Goal: Task Accomplishment & Management: Manage account settings

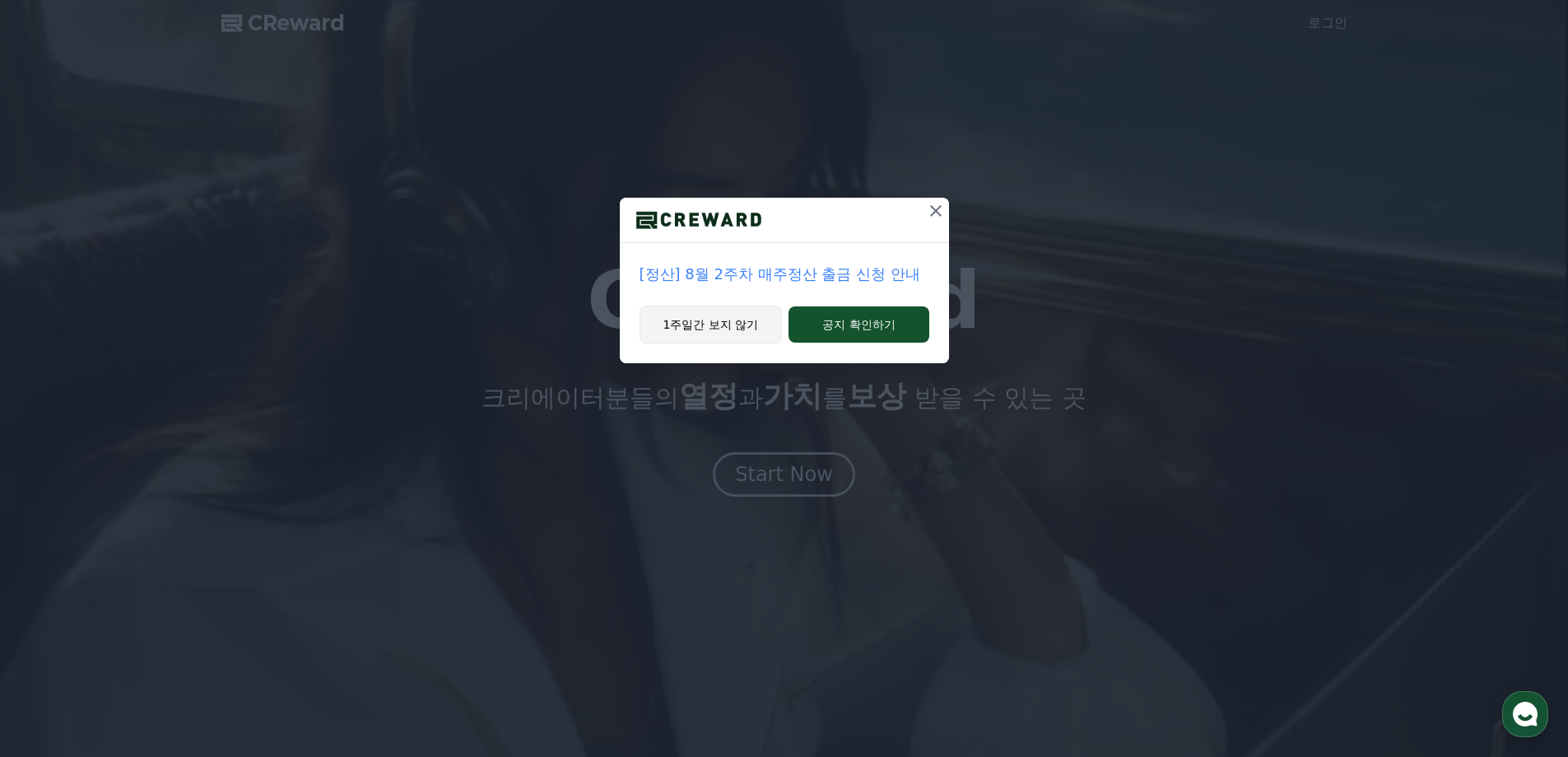
click at [742, 320] on button "1주일간 보지 않기" at bounding box center [712, 324] width 144 height 38
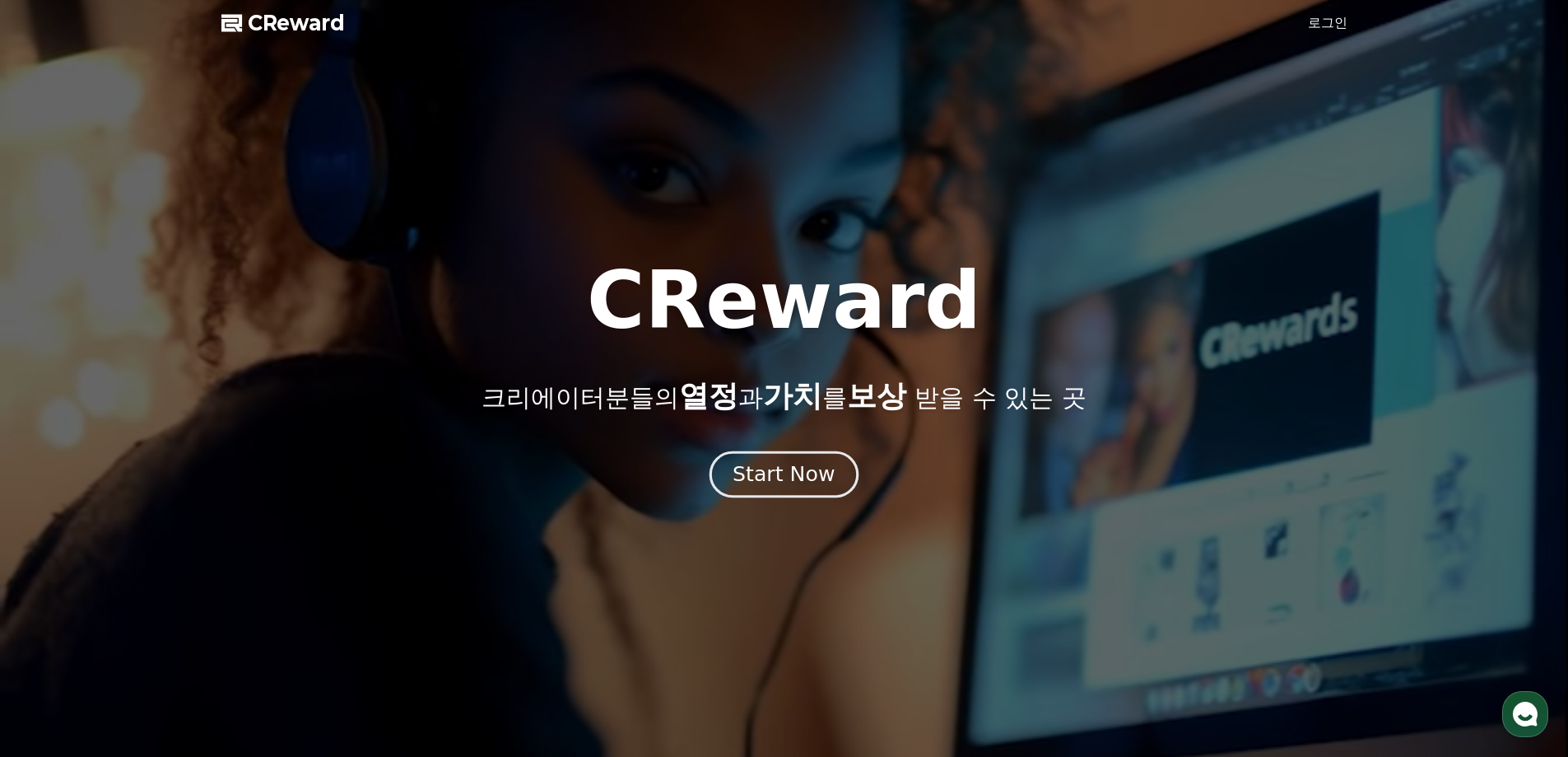
click at [781, 475] on div "Start Now" at bounding box center [784, 474] width 102 height 28
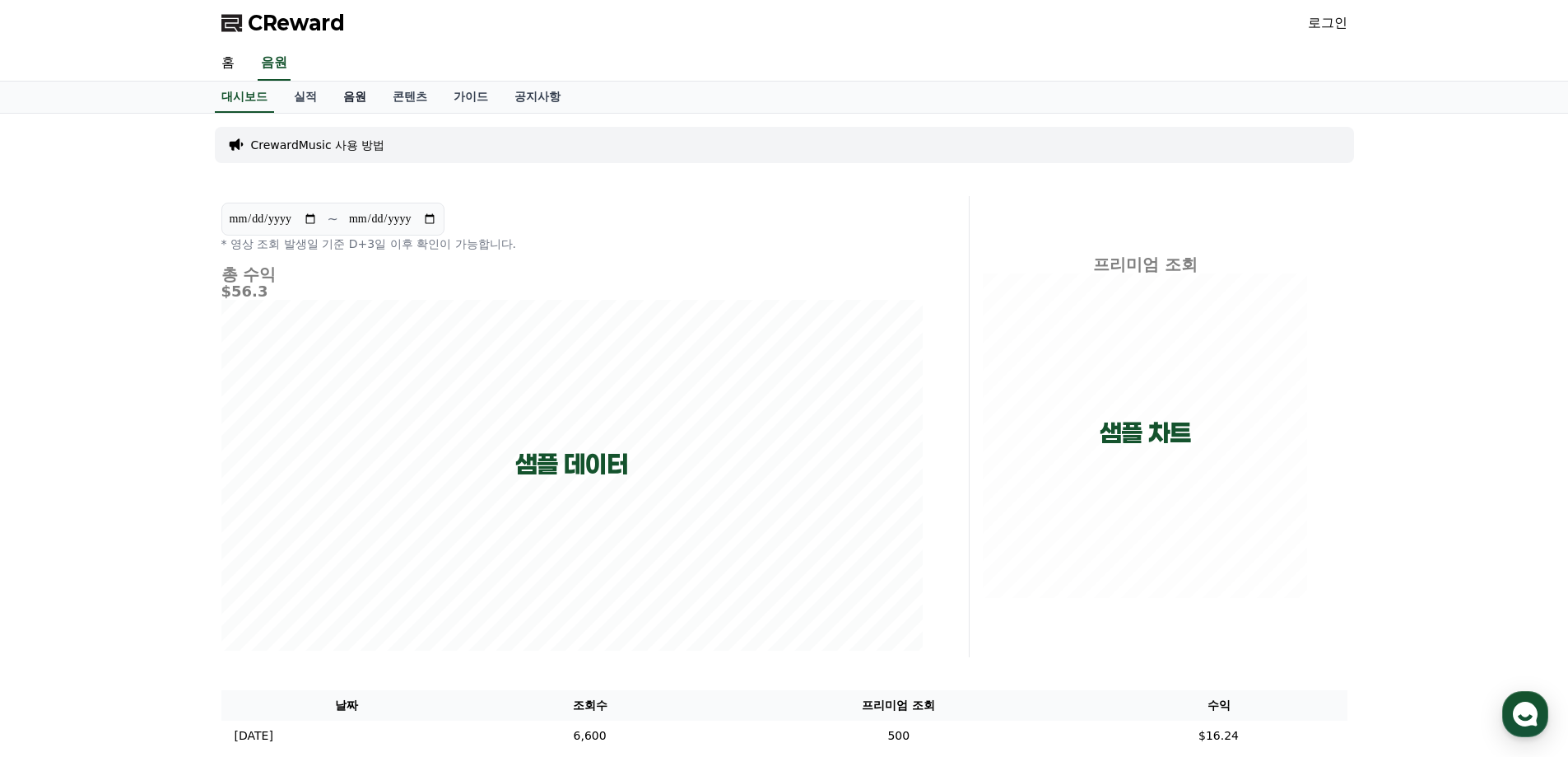
click at [343, 95] on link "음원" at bounding box center [355, 98] width 50 height 31
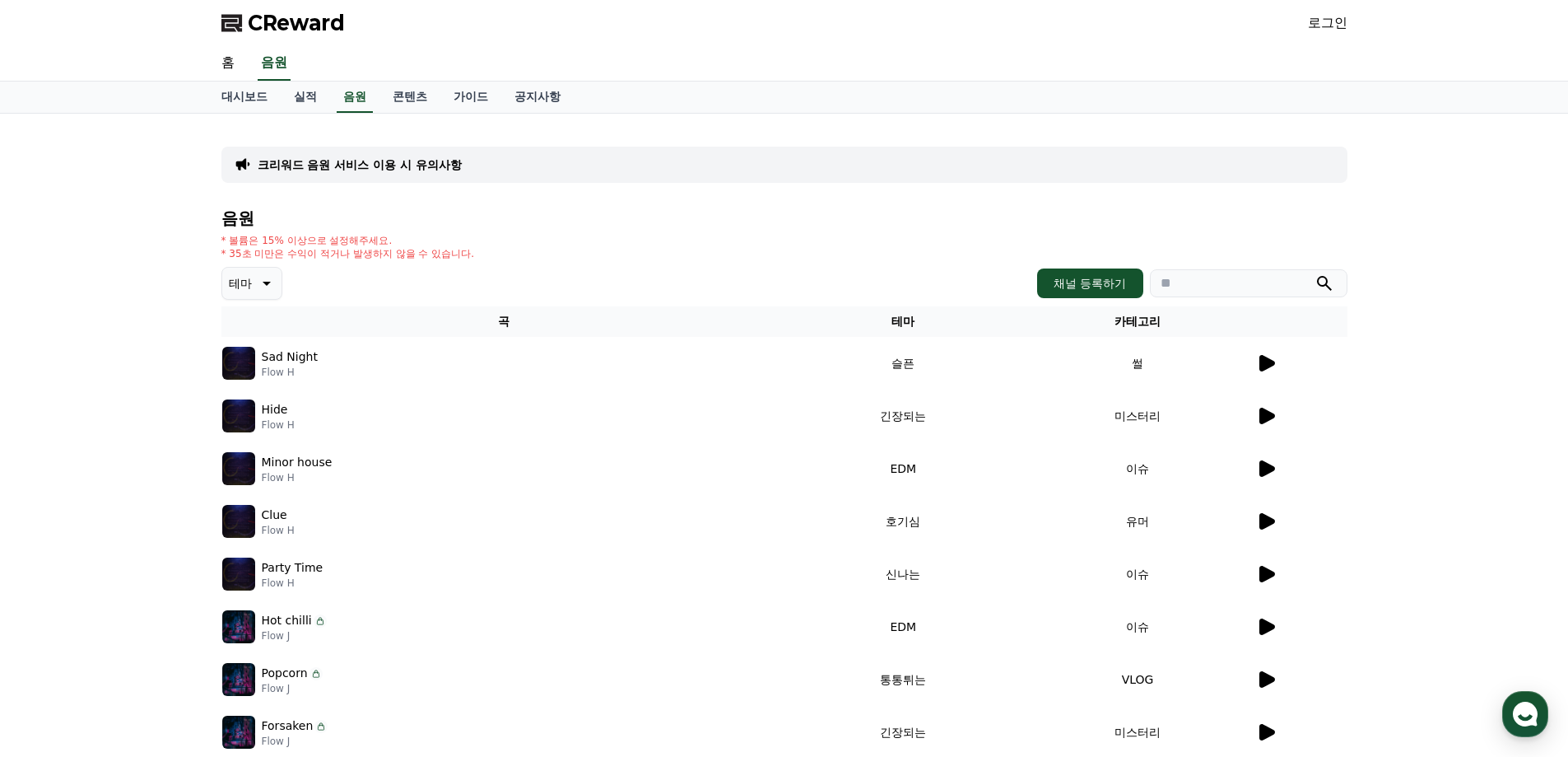
click at [1265, 363] on icon at bounding box center [1267, 363] width 16 height 17
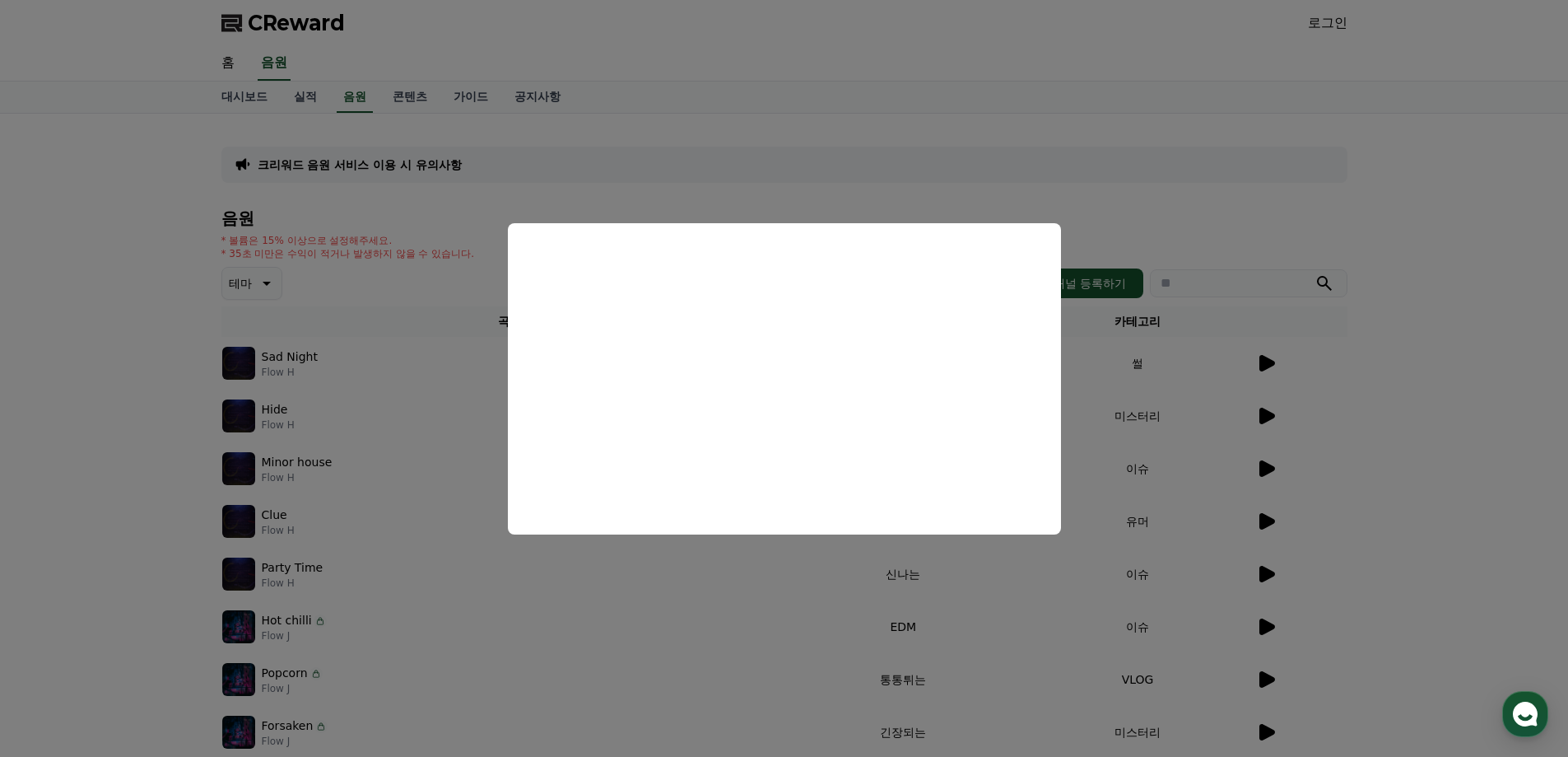
click at [1214, 441] on button "close modal" at bounding box center [784, 378] width 1568 height 757
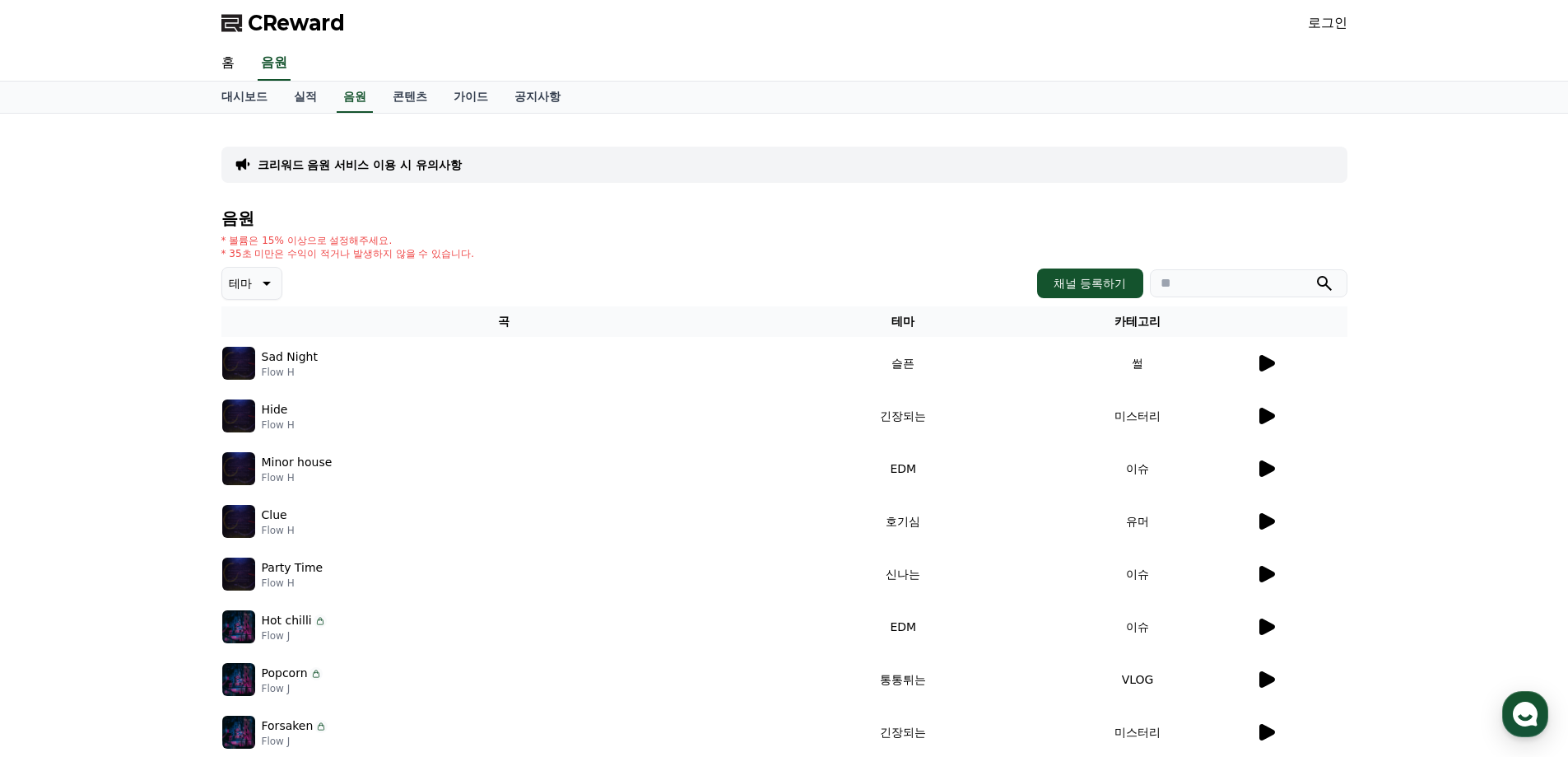
click at [1262, 403] on td at bounding box center [1302, 415] width 92 height 52
click at [1274, 422] on icon at bounding box center [1265, 415] width 19 height 19
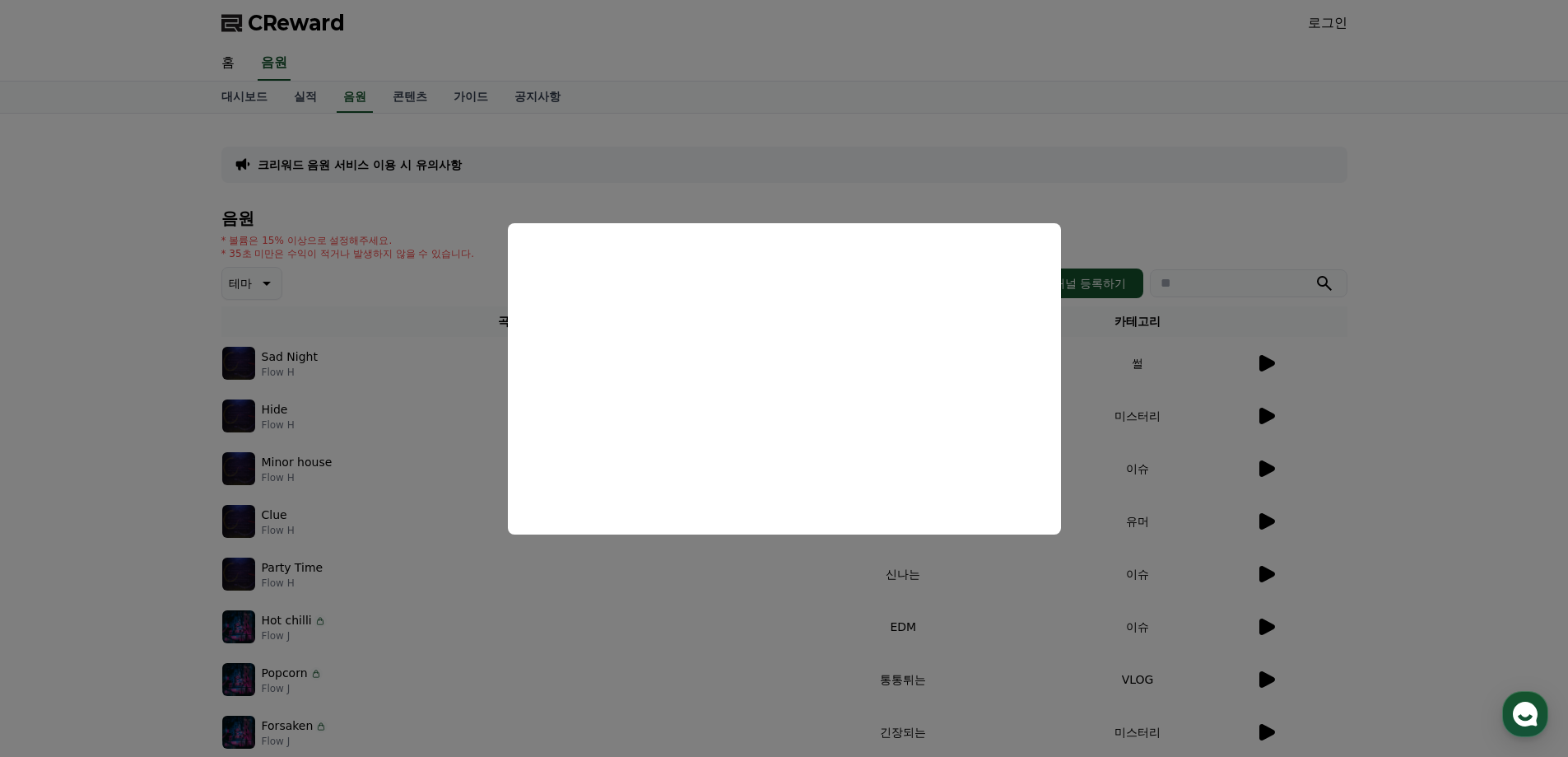
click at [1256, 470] on button "close modal" at bounding box center [784, 378] width 1568 height 757
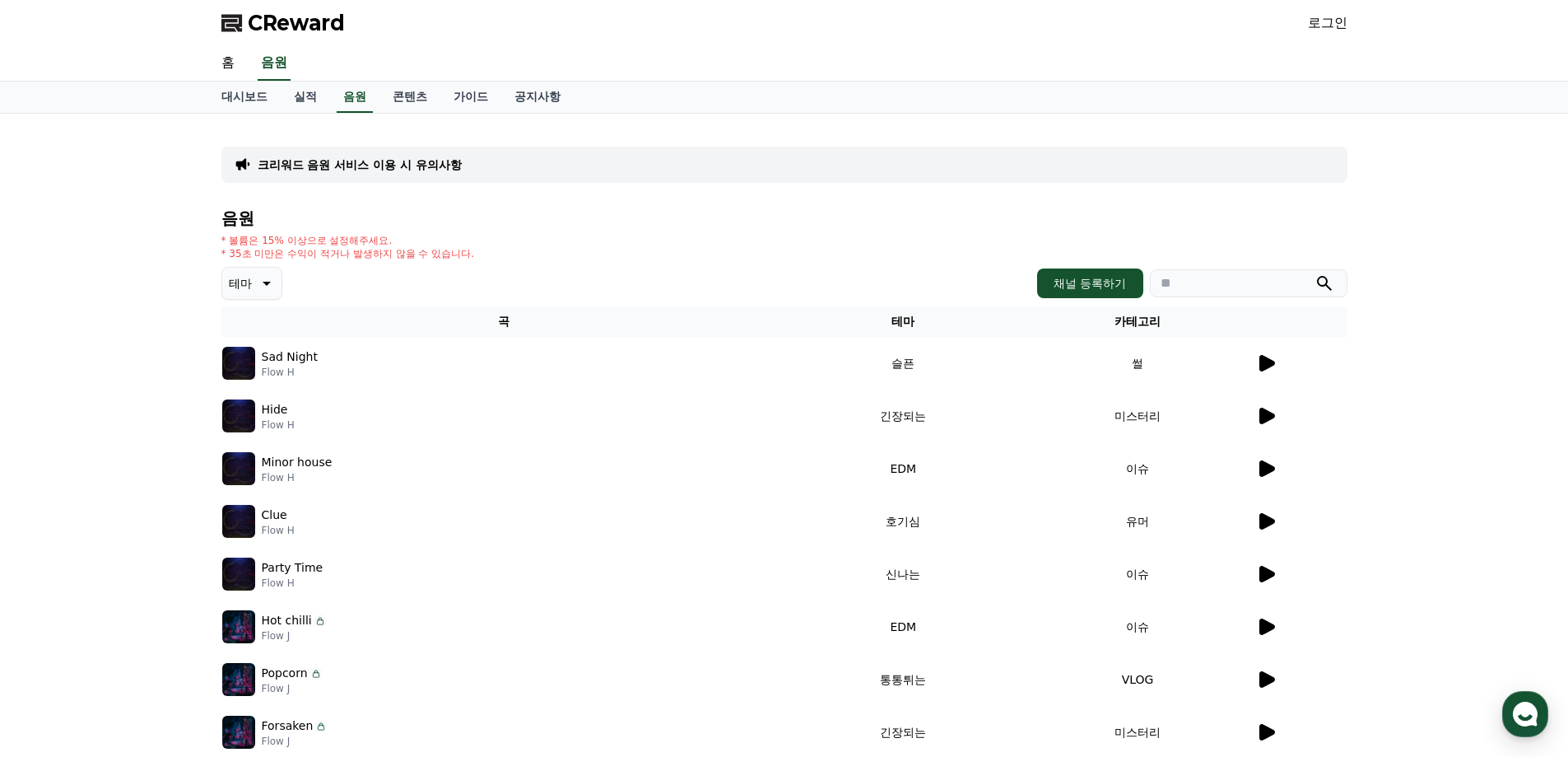
click at [1263, 525] on icon at bounding box center [1267, 521] width 16 height 17
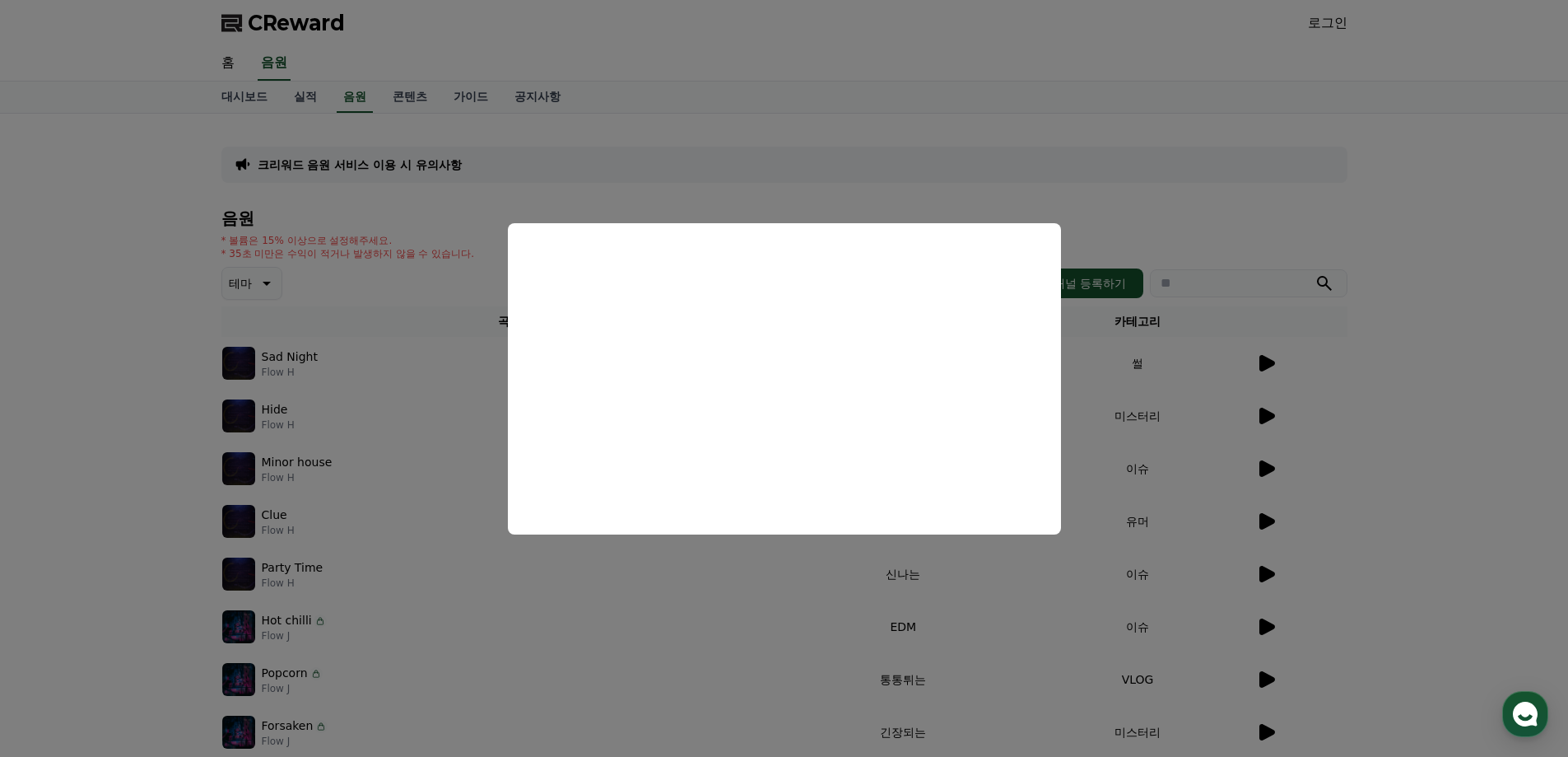
click at [1221, 553] on button "close modal" at bounding box center [784, 378] width 1568 height 757
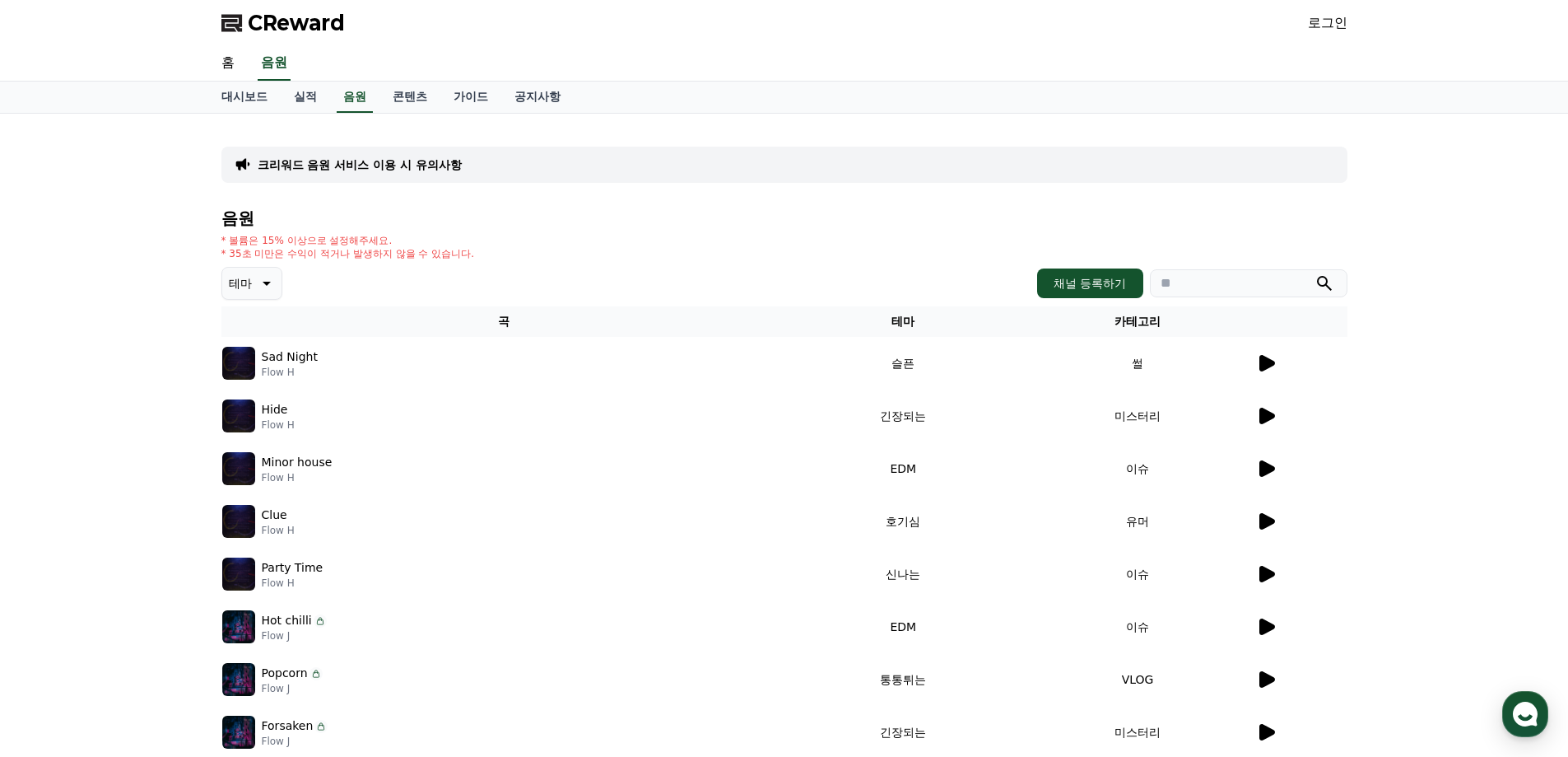
click at [1263, 688] on icon at bounding box center [1265, 679] width 19 height 19
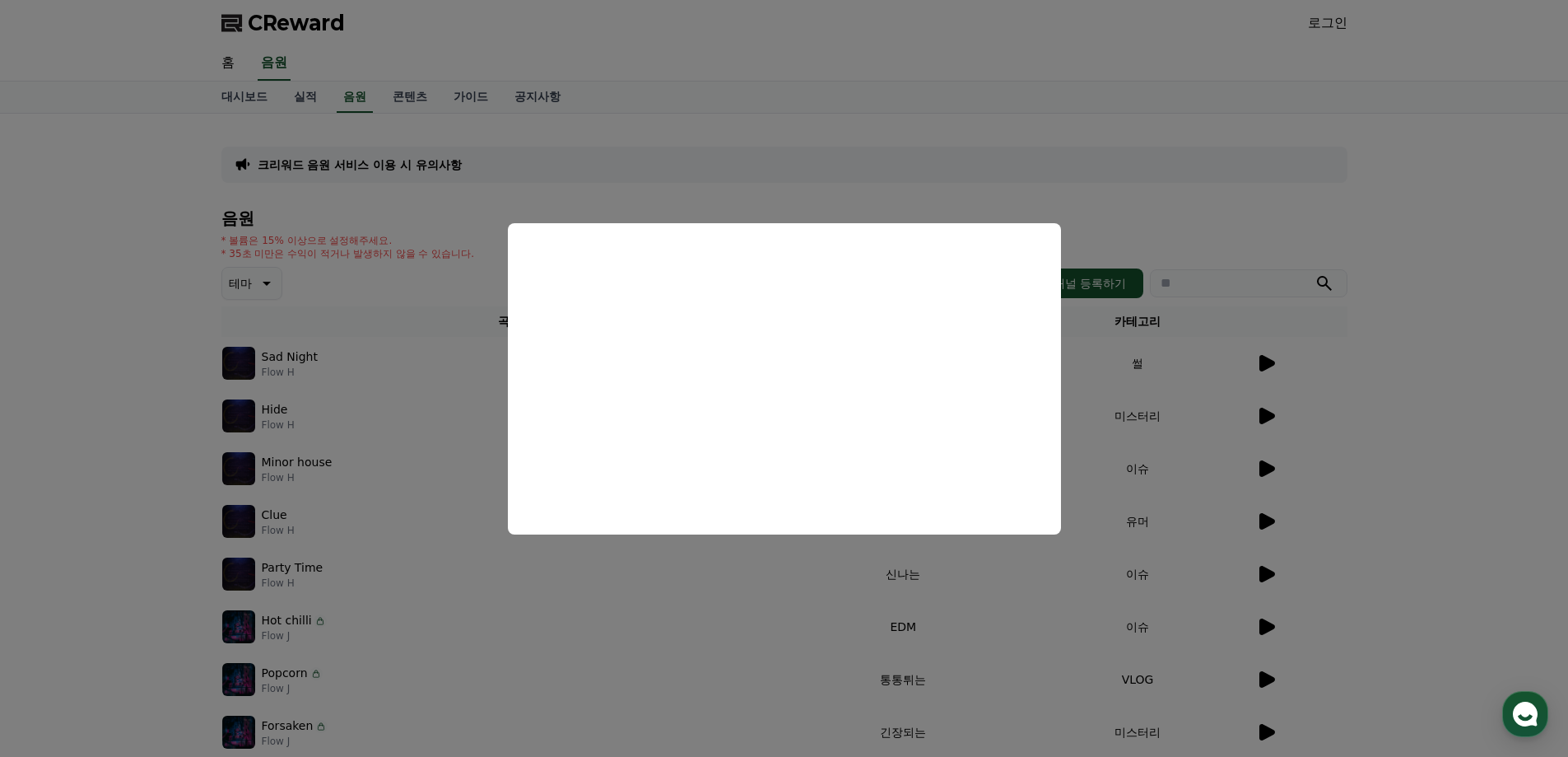
click at [1157, 601] on button "close modal" at bounding box center [784, 378] width 1568 height 757
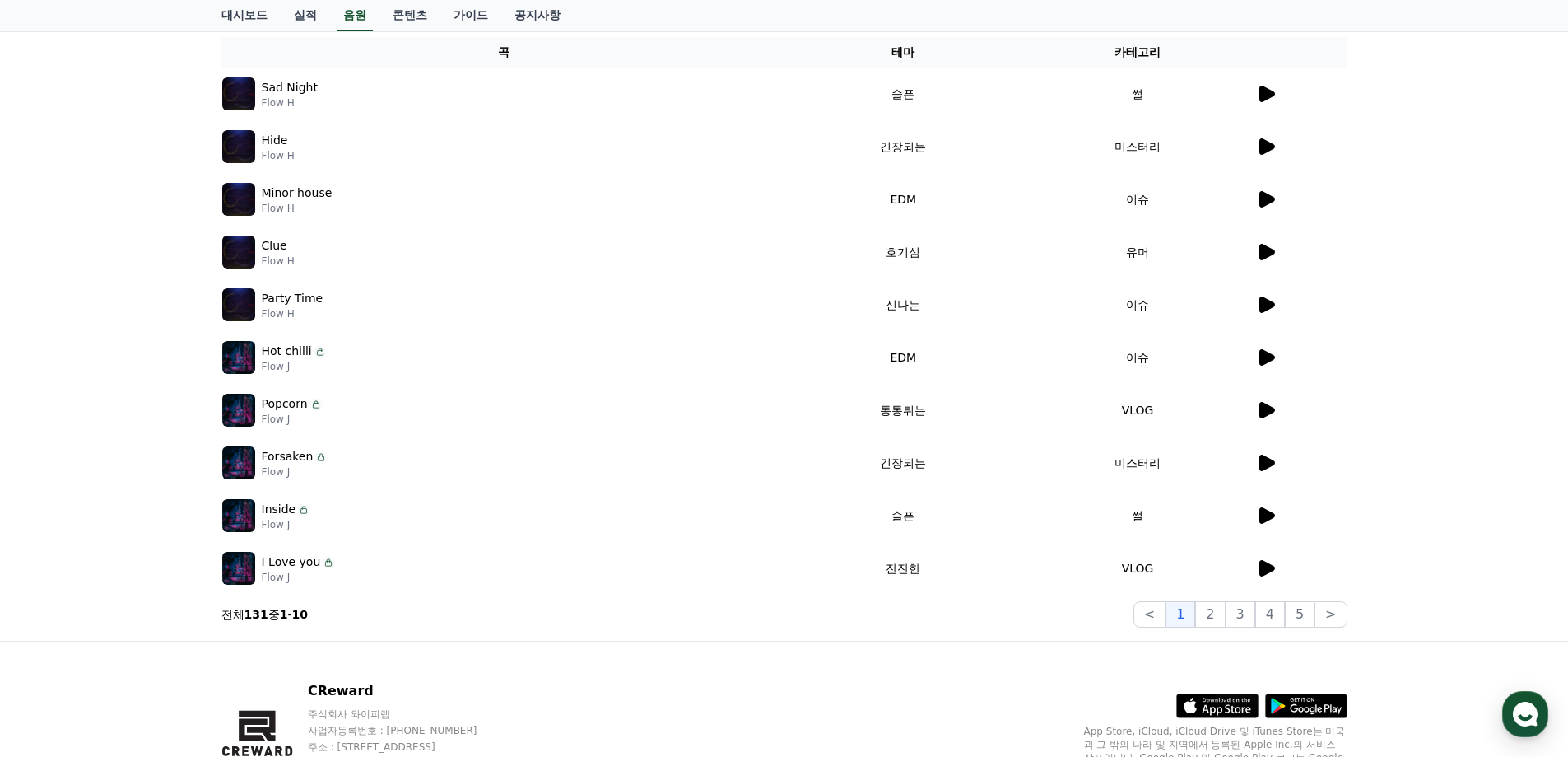
scroll to position [274, 0]
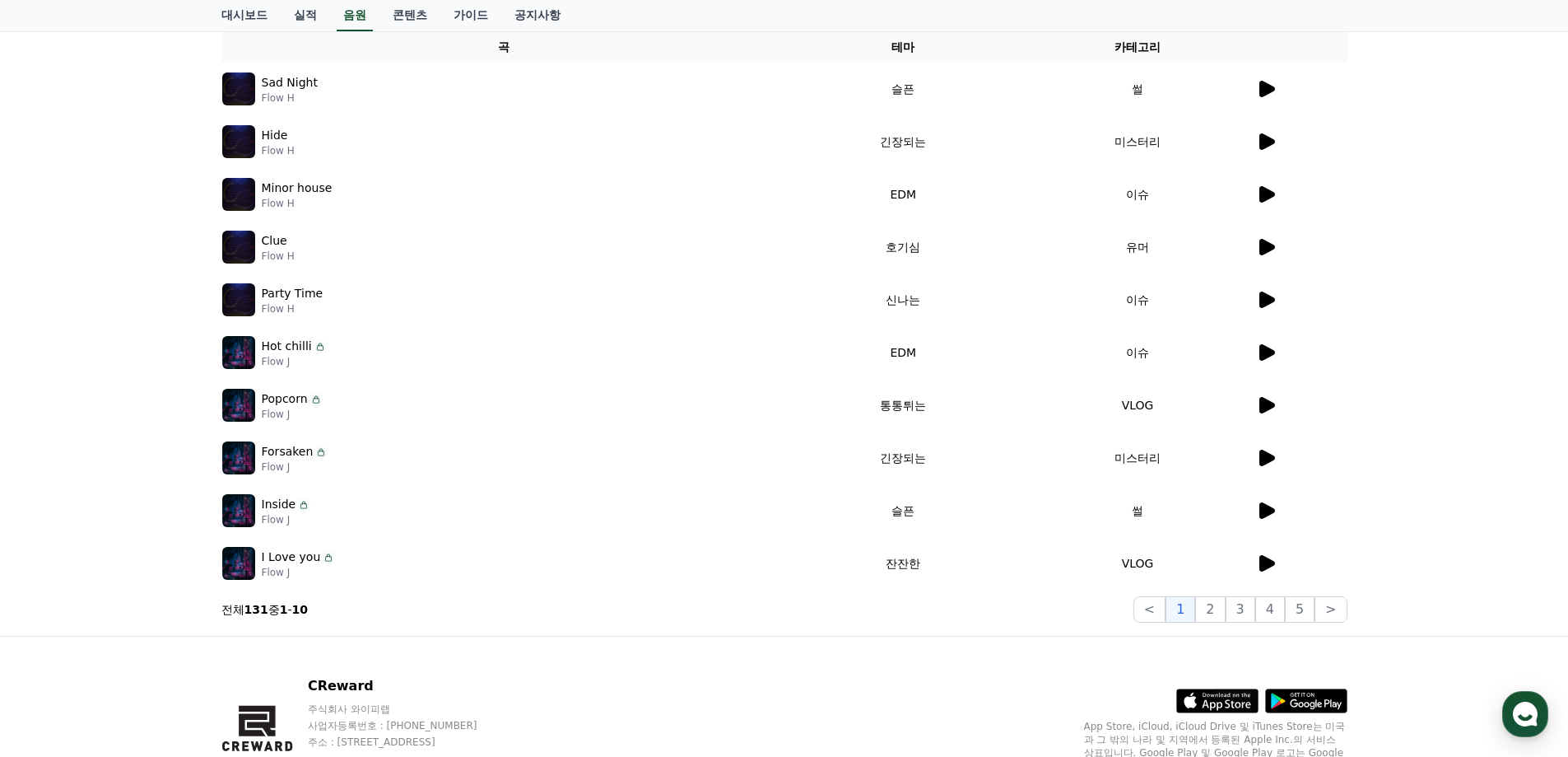
click at [1277, 568] on div at bounding box center [1301, 563] width 90 height 19
click at [1271, 561] on icon at bounding box center [1267, 564] width 16 height 17
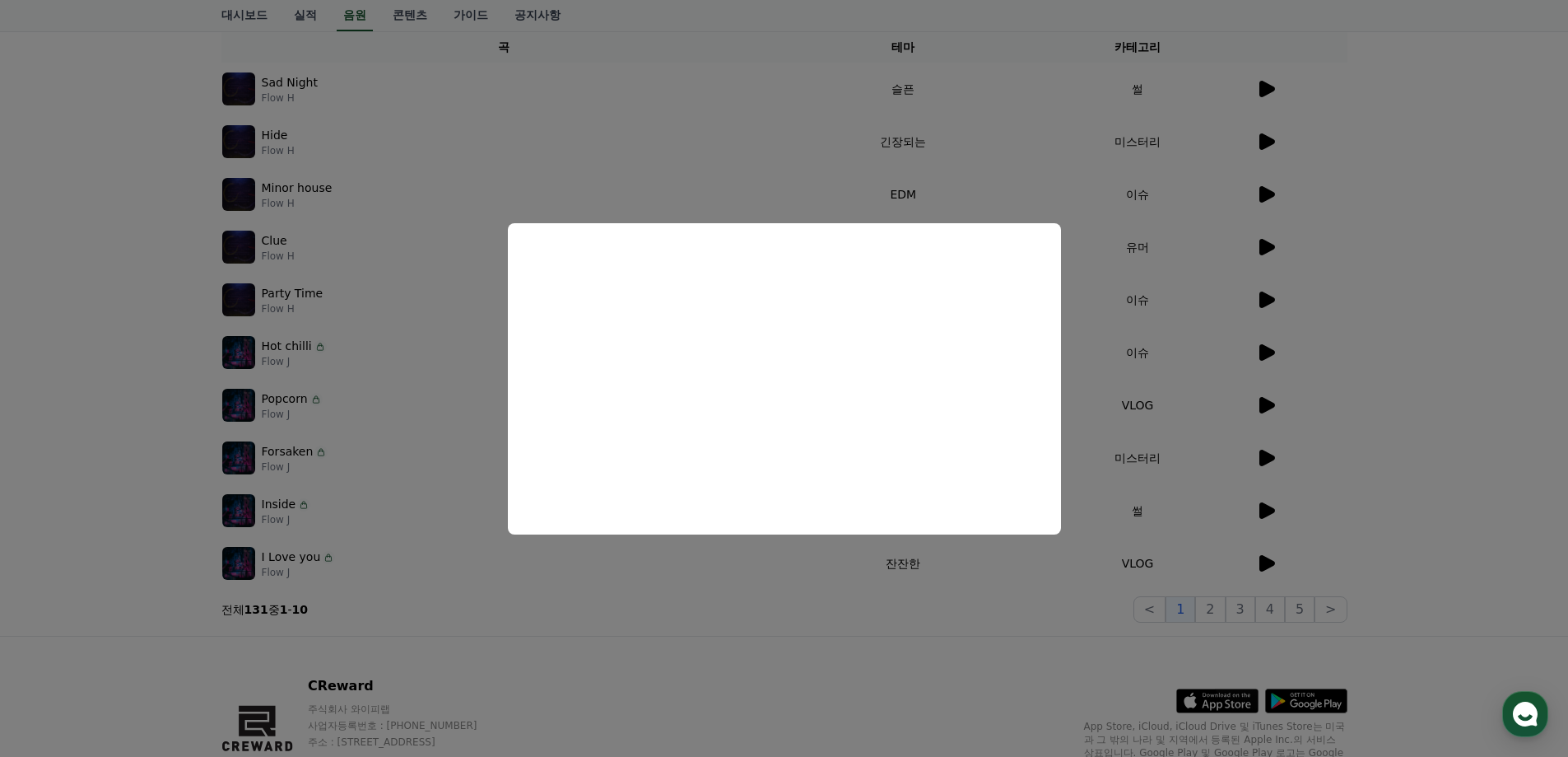
click at [1091, 571] on button "close modal" at bounding box center [784, 378] width 1568 height 757
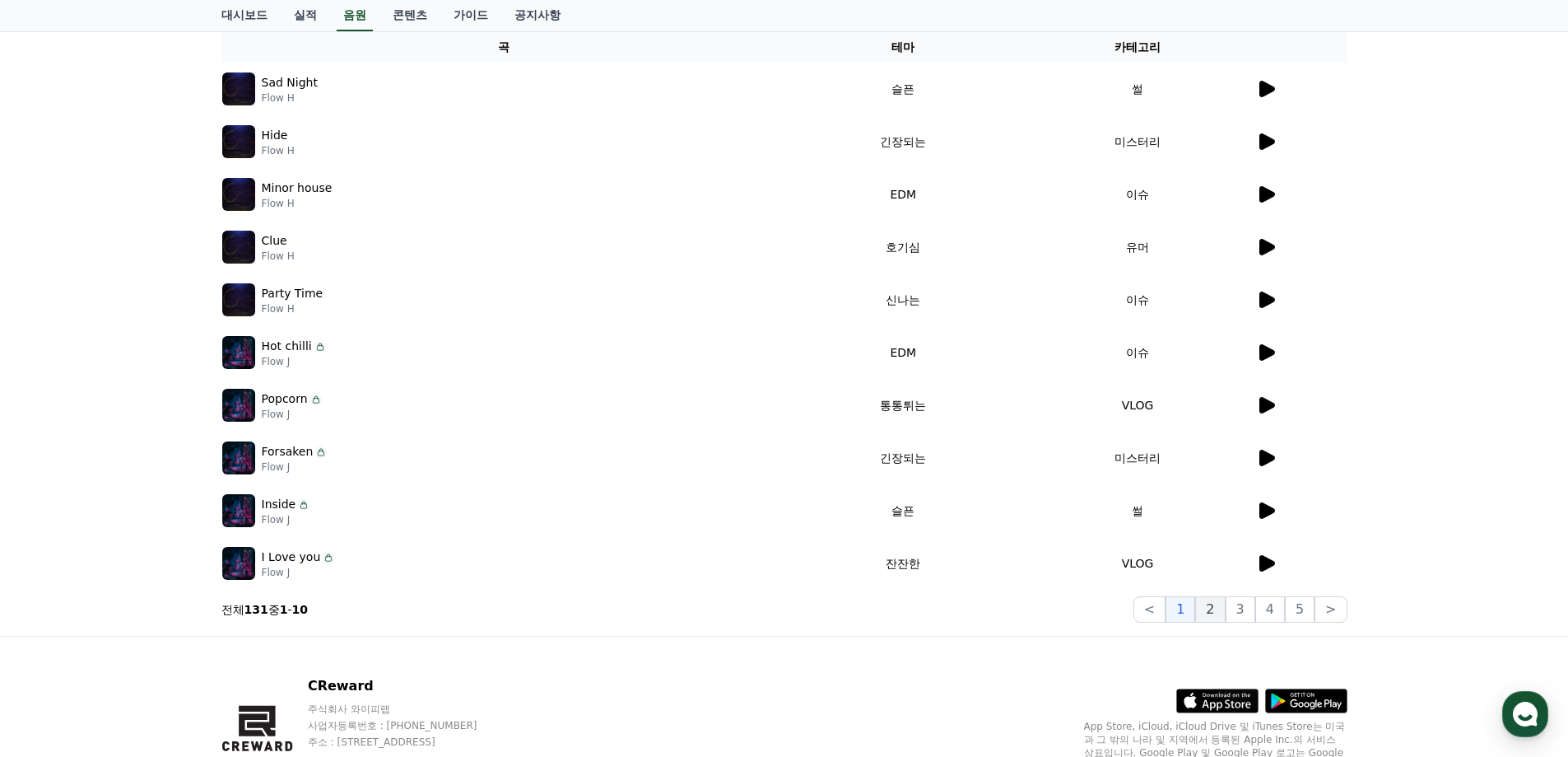
click at [1225, 598] on button "2" at bounding box center [1240, 609] width 29 height 27
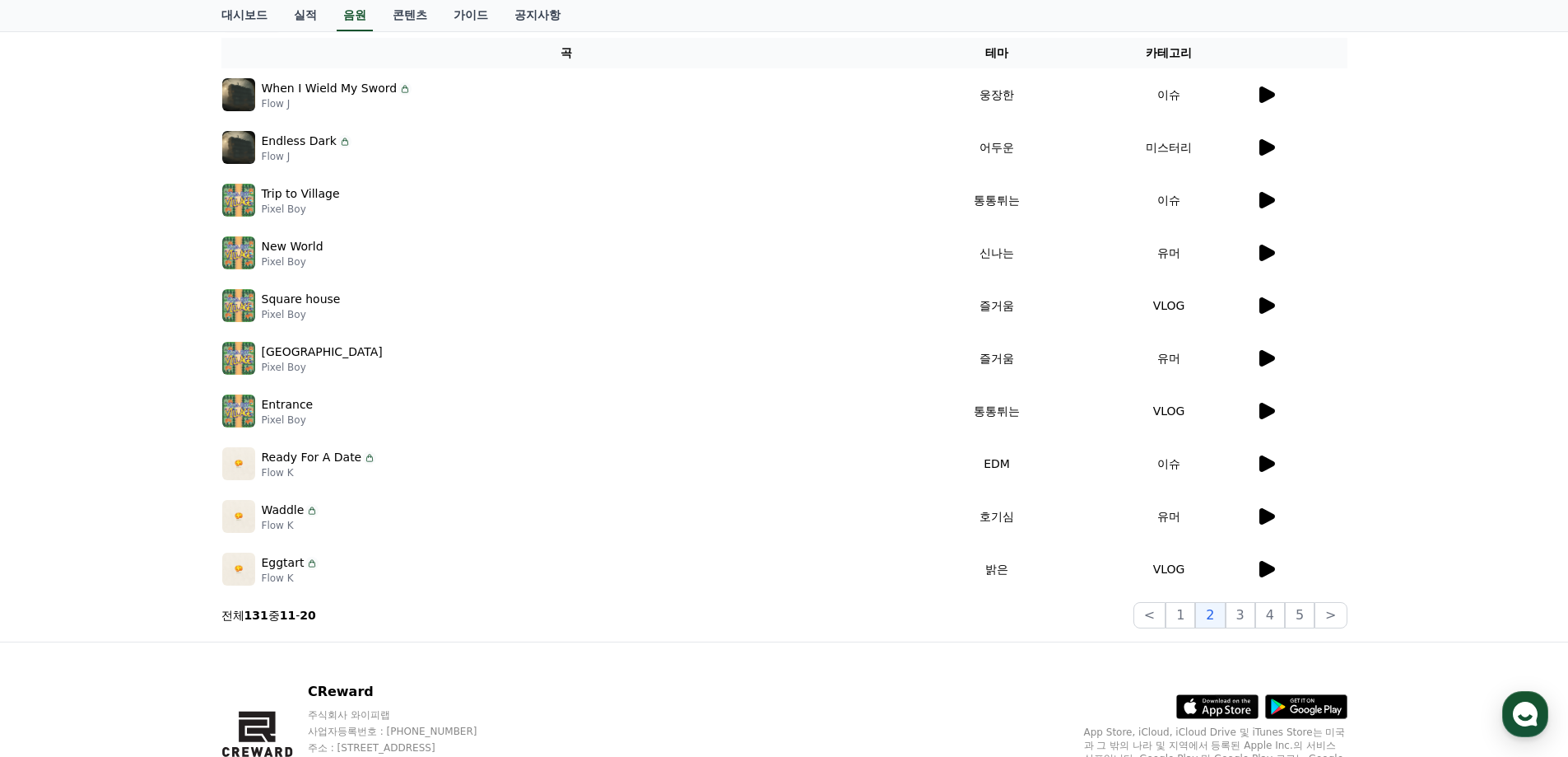
scroll to position [274, 0]
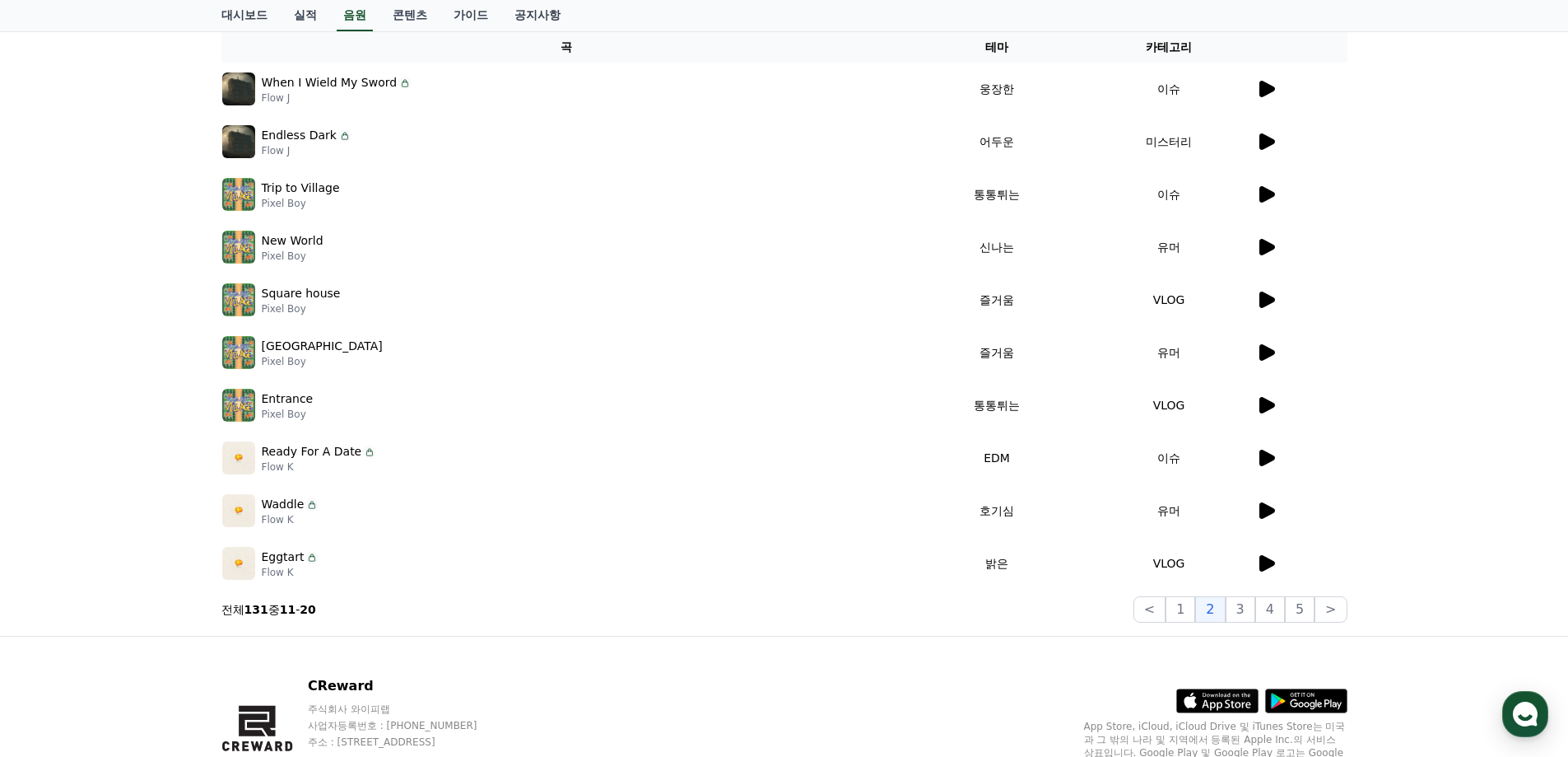
click at [1268, 510] on icon at bounding box center [1267, 510] width 16 height 17
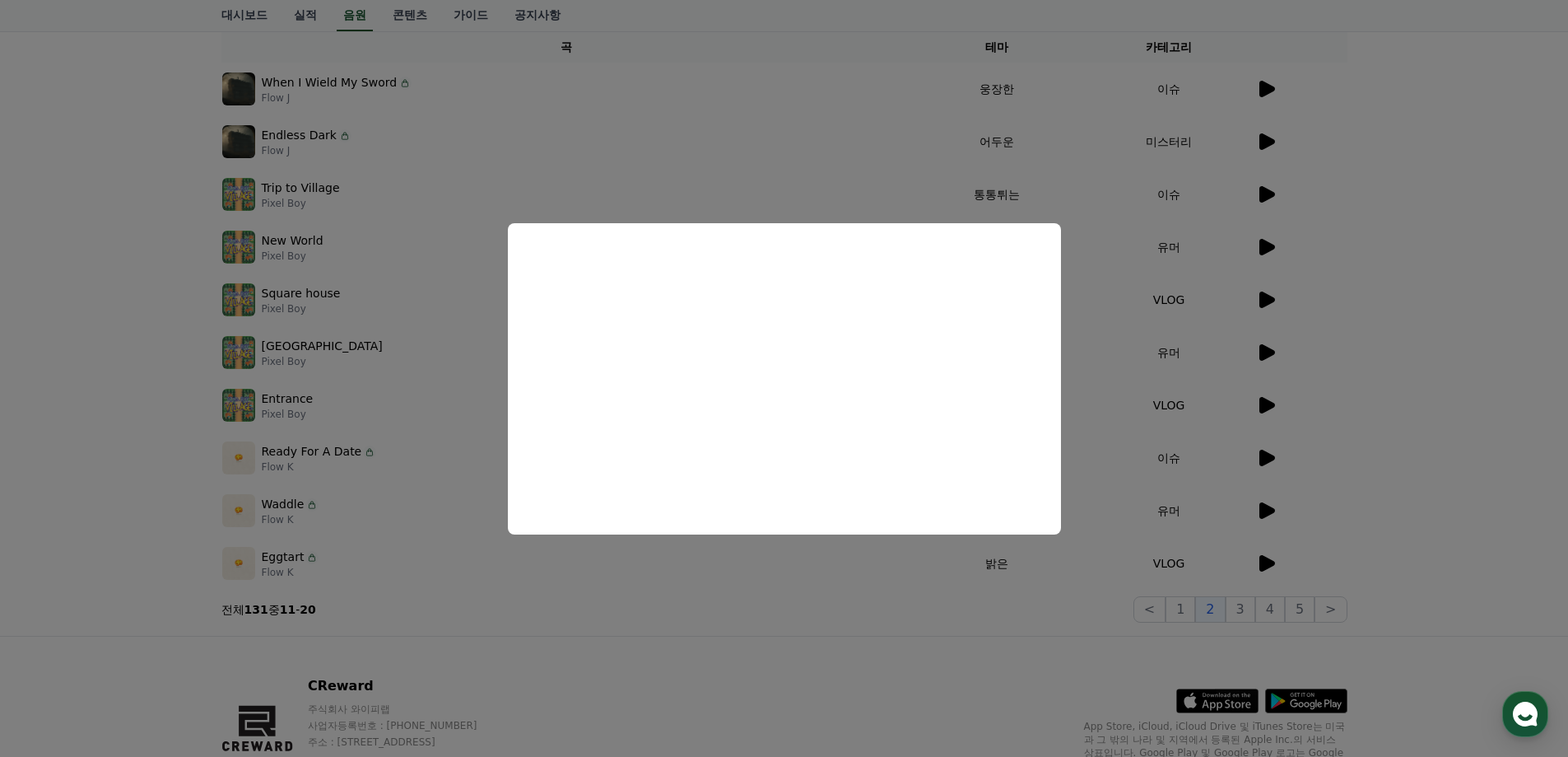
click at [1116, 558] on button "close modal" at bounding box center [784, 378] width 1568 height 757
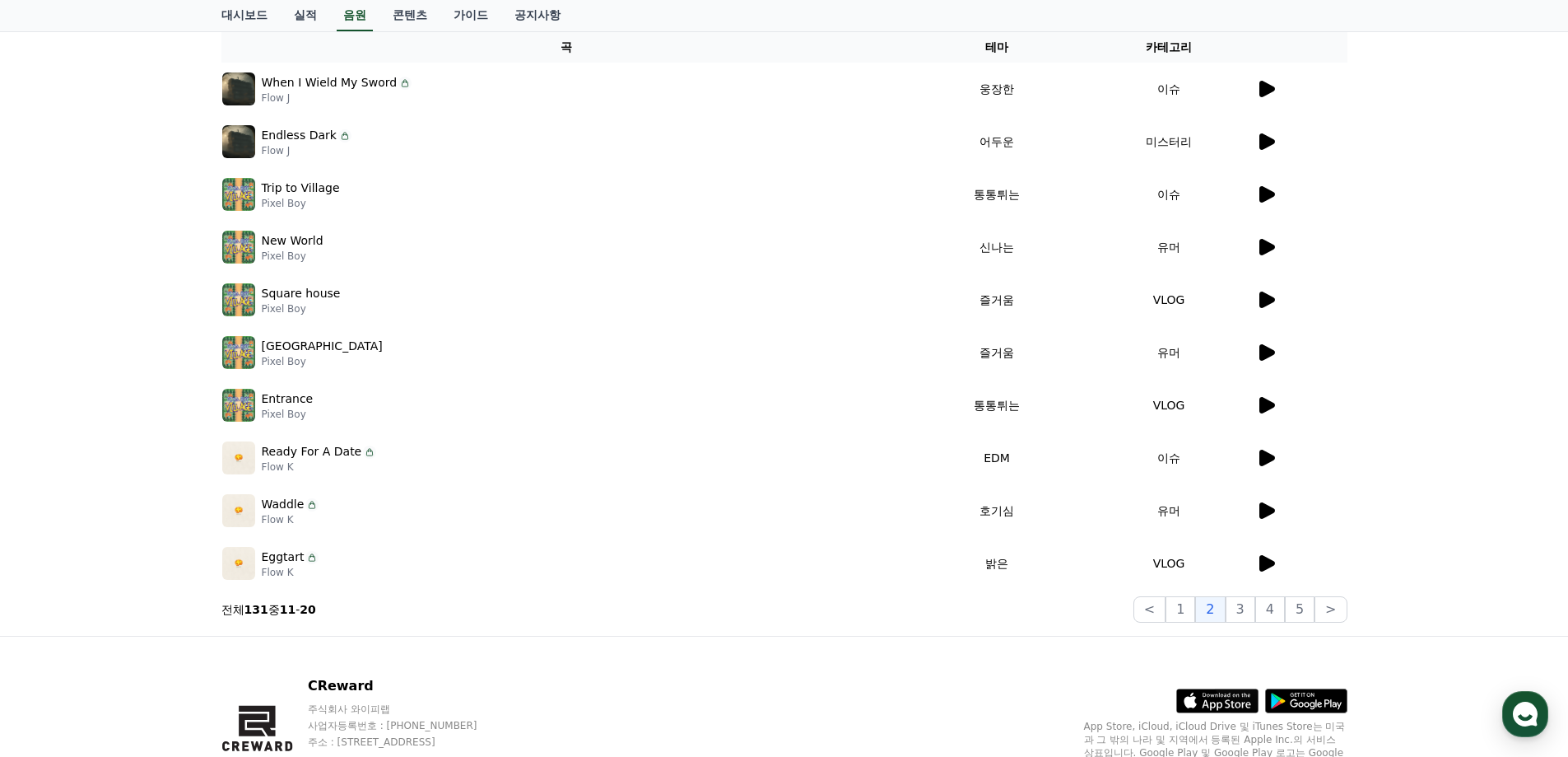
click at [1263, 409] on icon at bounding box center [1267, 405] width 16 height 17
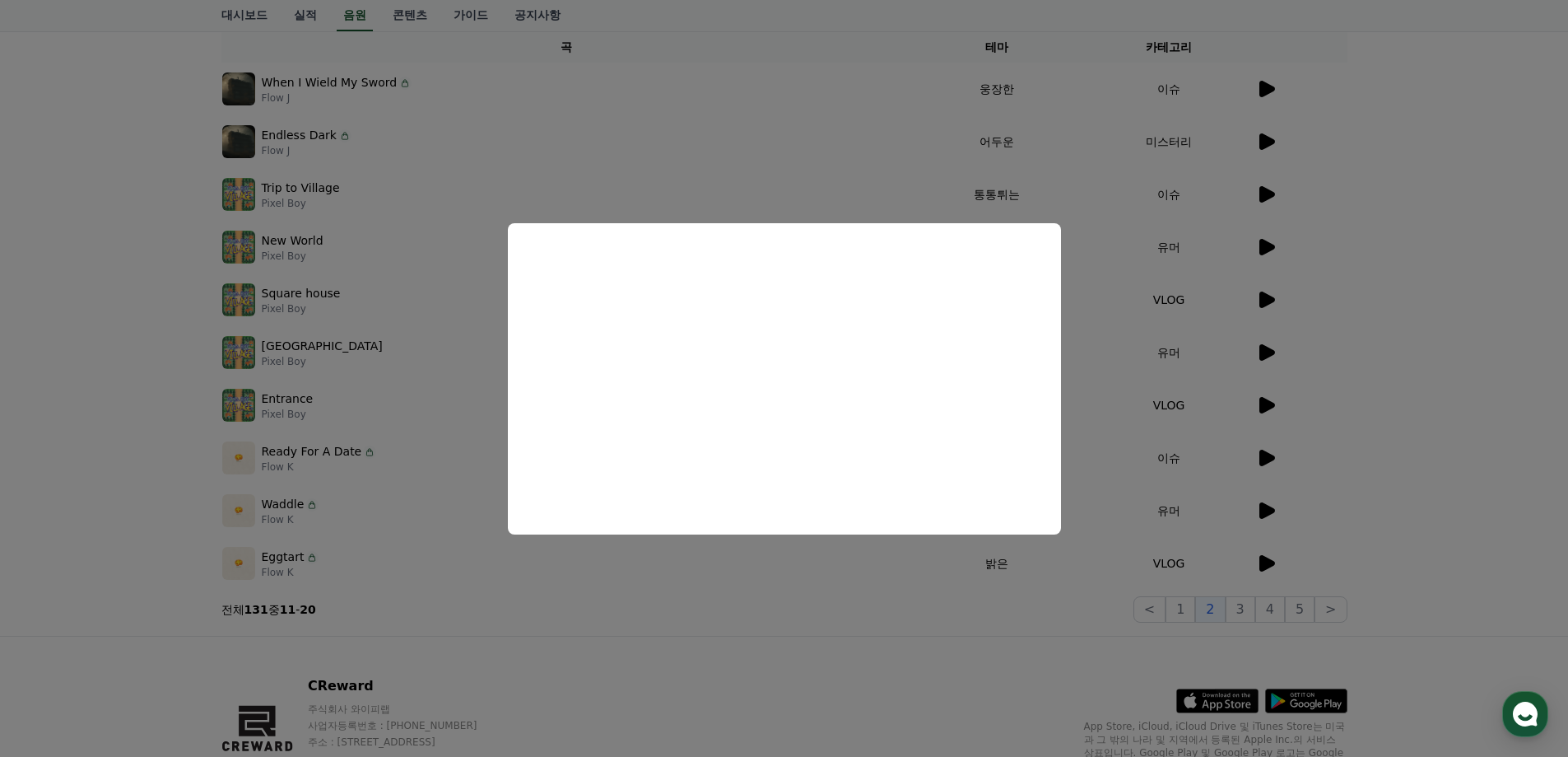
click at [1122, 546] on button "close modal" at bounding box center [784, 378] width 1568 height 757
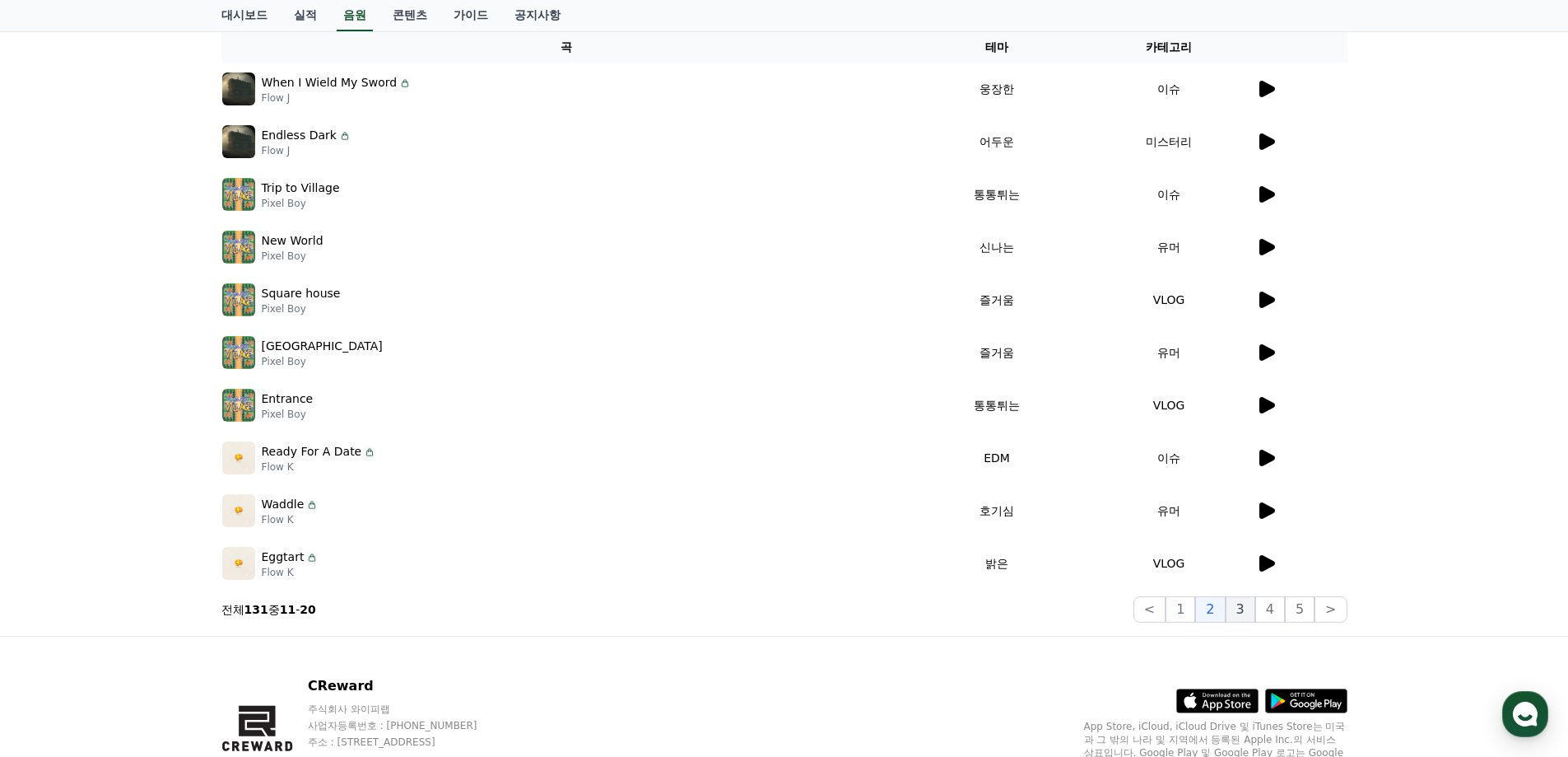
click at [1285, 608] on button "3" at bounding box center [1300, 609] width 29 height 27
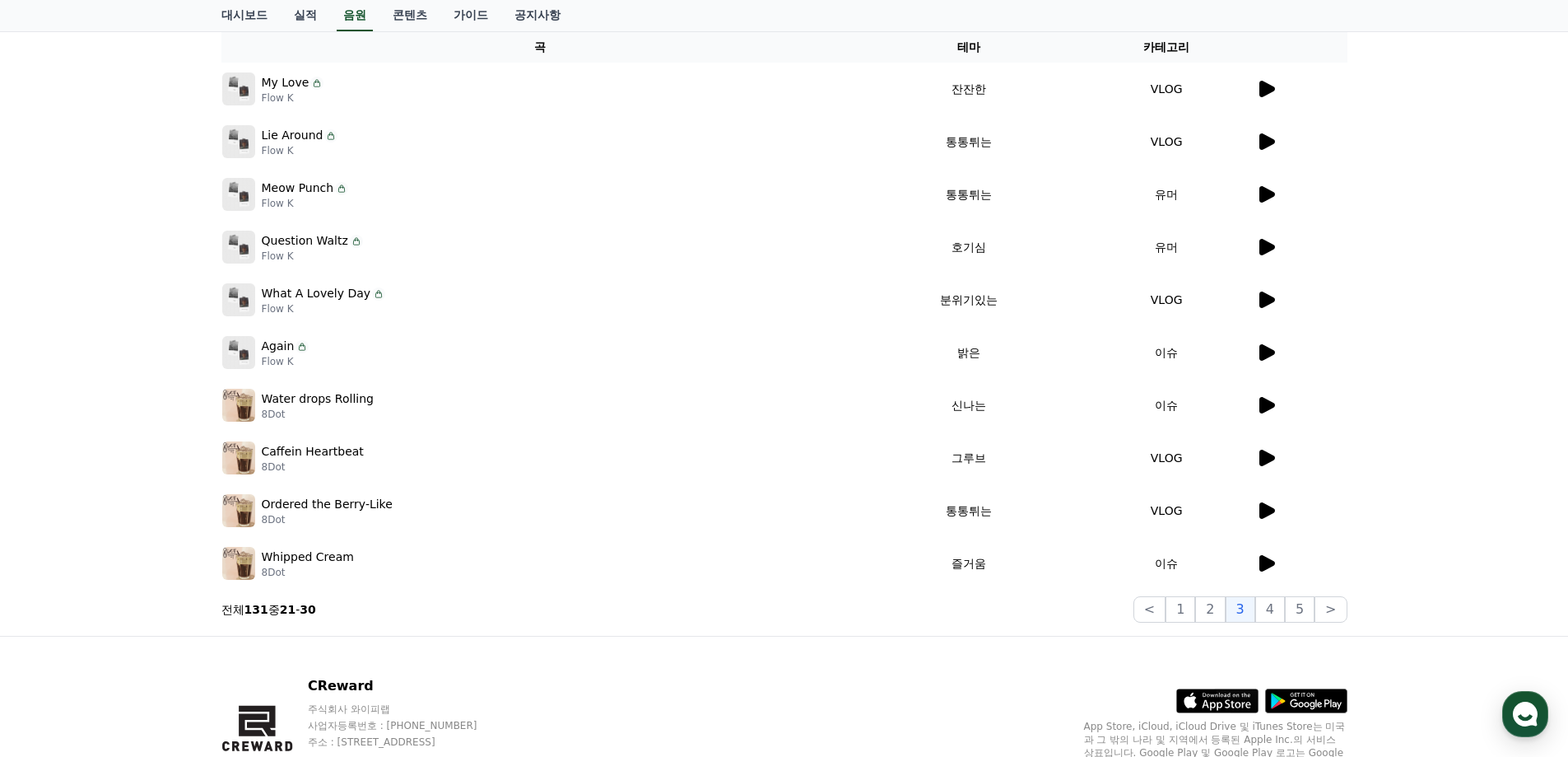
click at [1264, 448] on icon at bounding box center [1265, 457] width 19 height 19
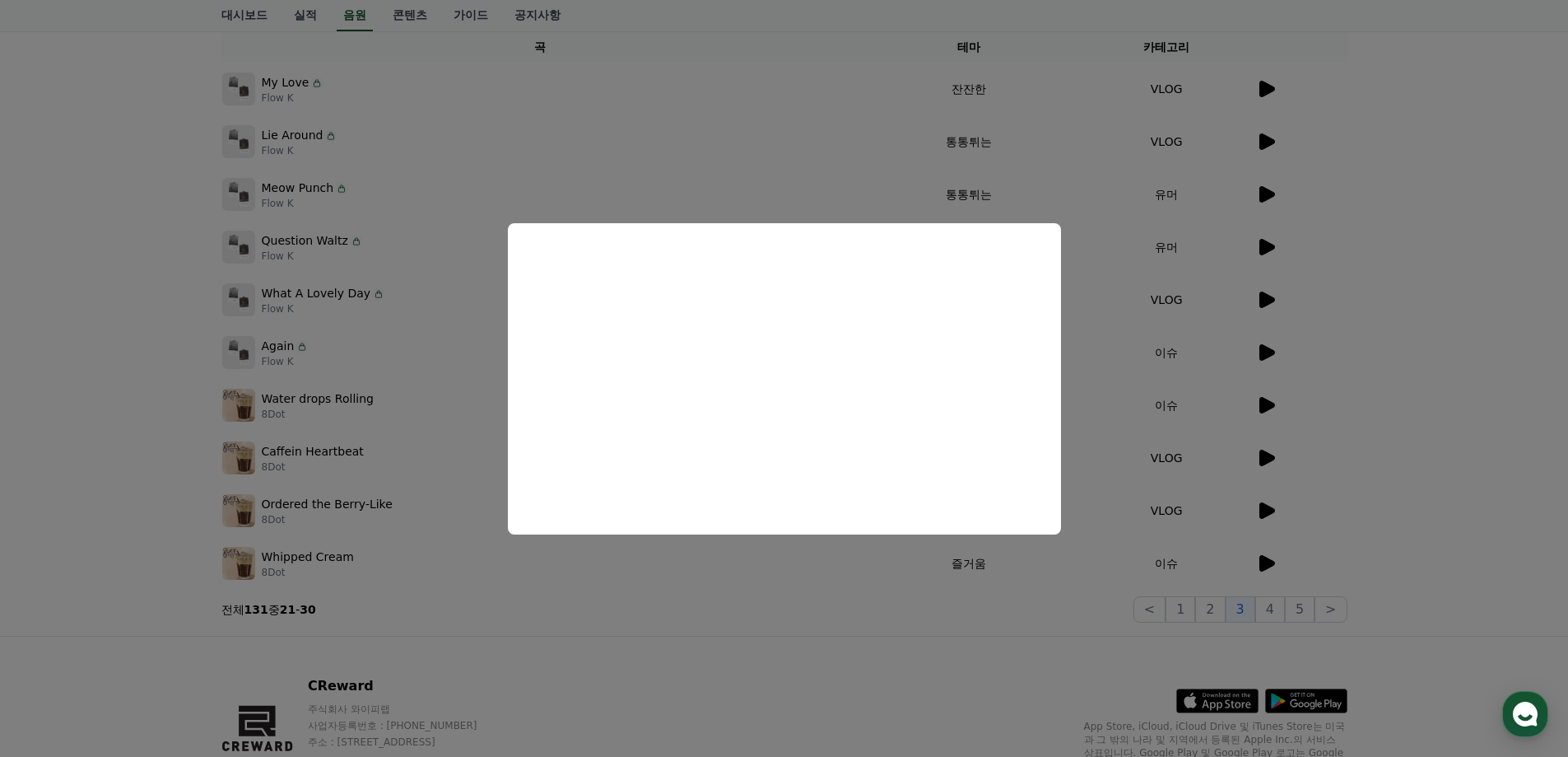
click at [1234, 89] on button "close modal" at bounding box center [784, 378] width 1568 height 757
click at [1265, 79] on icon at bounding box center [1265, 88] width 19 height 19
click at [1144, 517] on button "close modal" at bounding box center [784, 378] width 1568 height 757
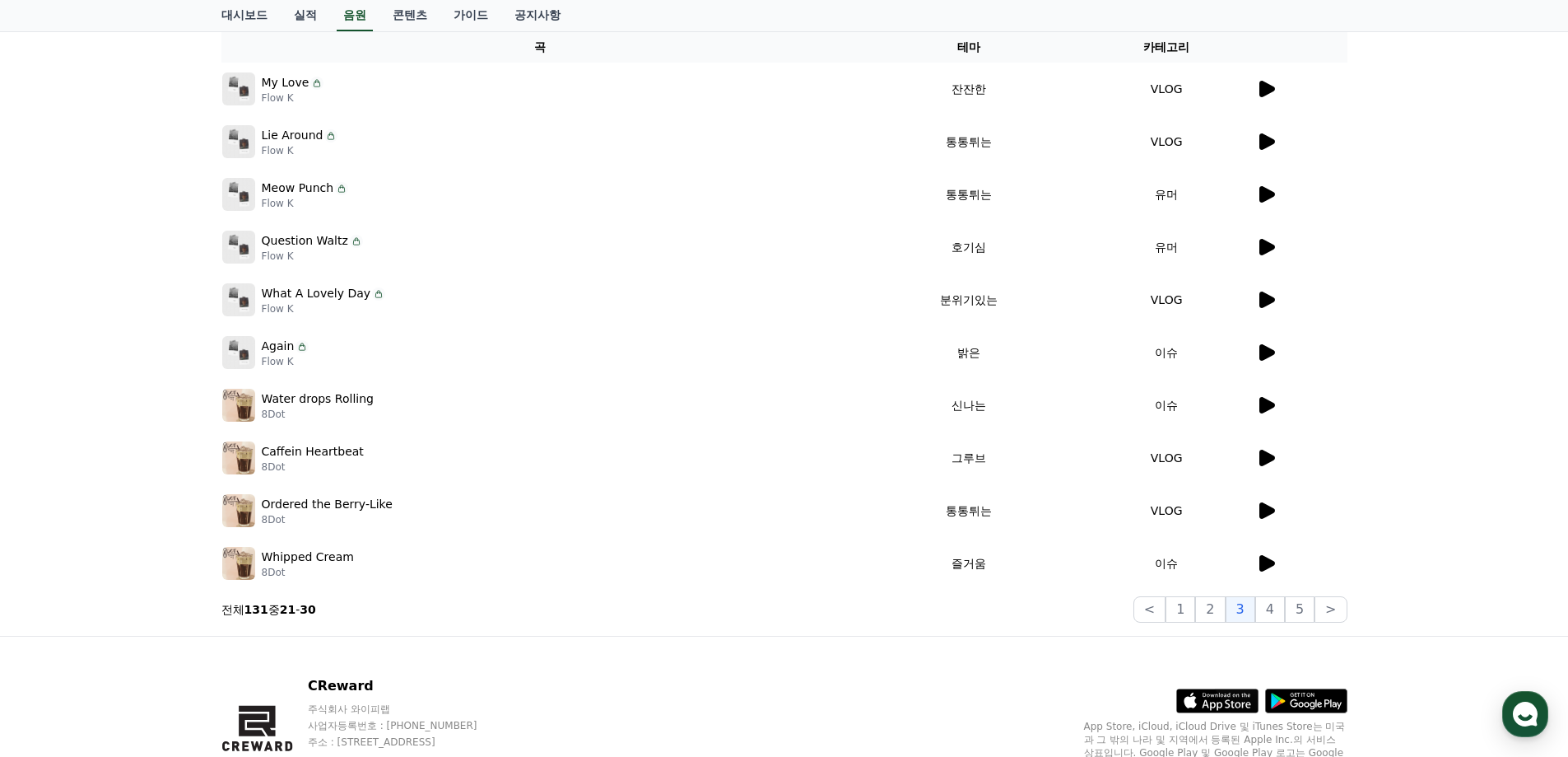
click at [1273, 145] on icon at bounding box center [1265, 141] width 19 height 19
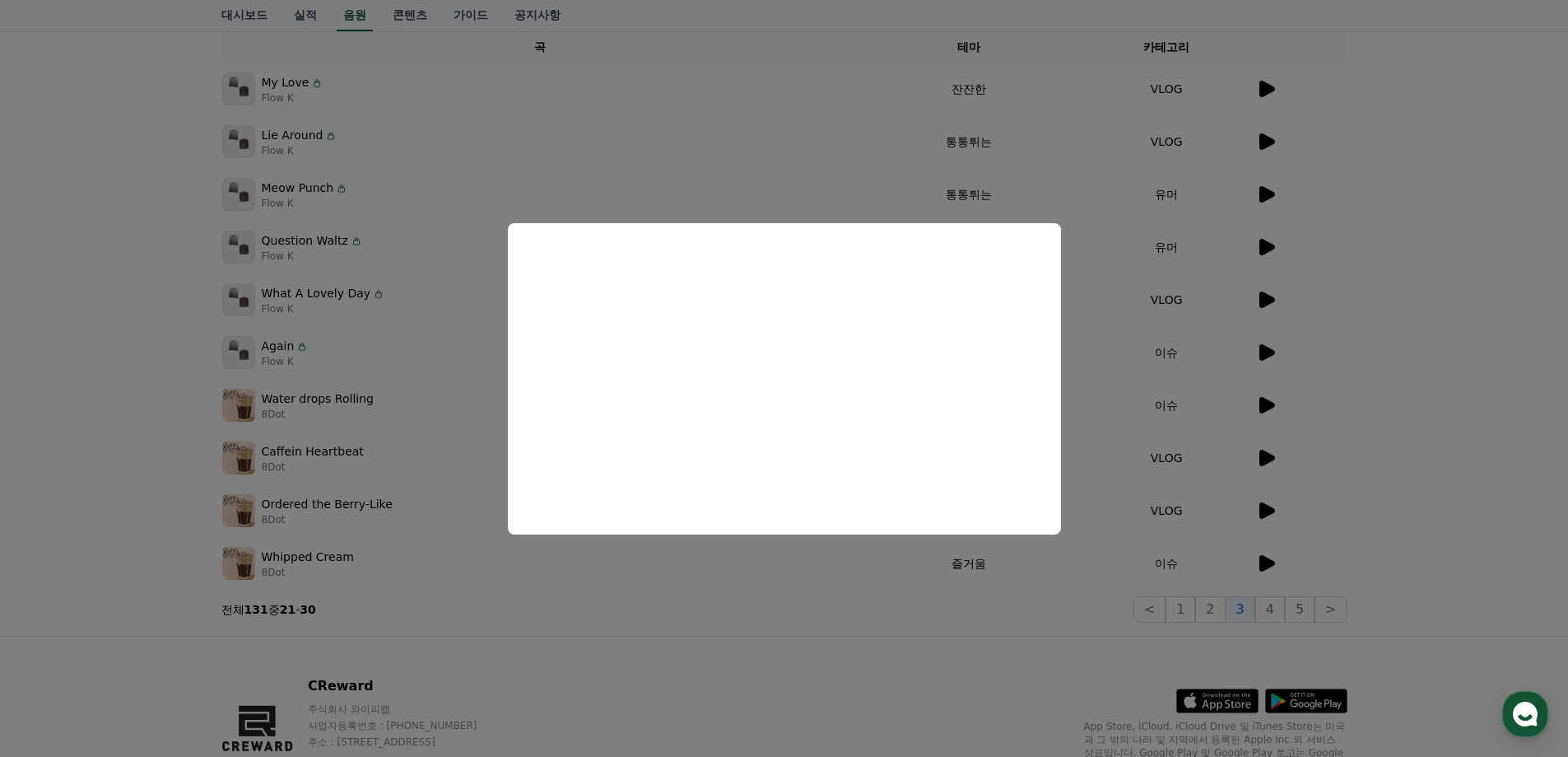
click at [1195, 537] on button "close modal" at bounding box center [784, 378] width 1568 height 757
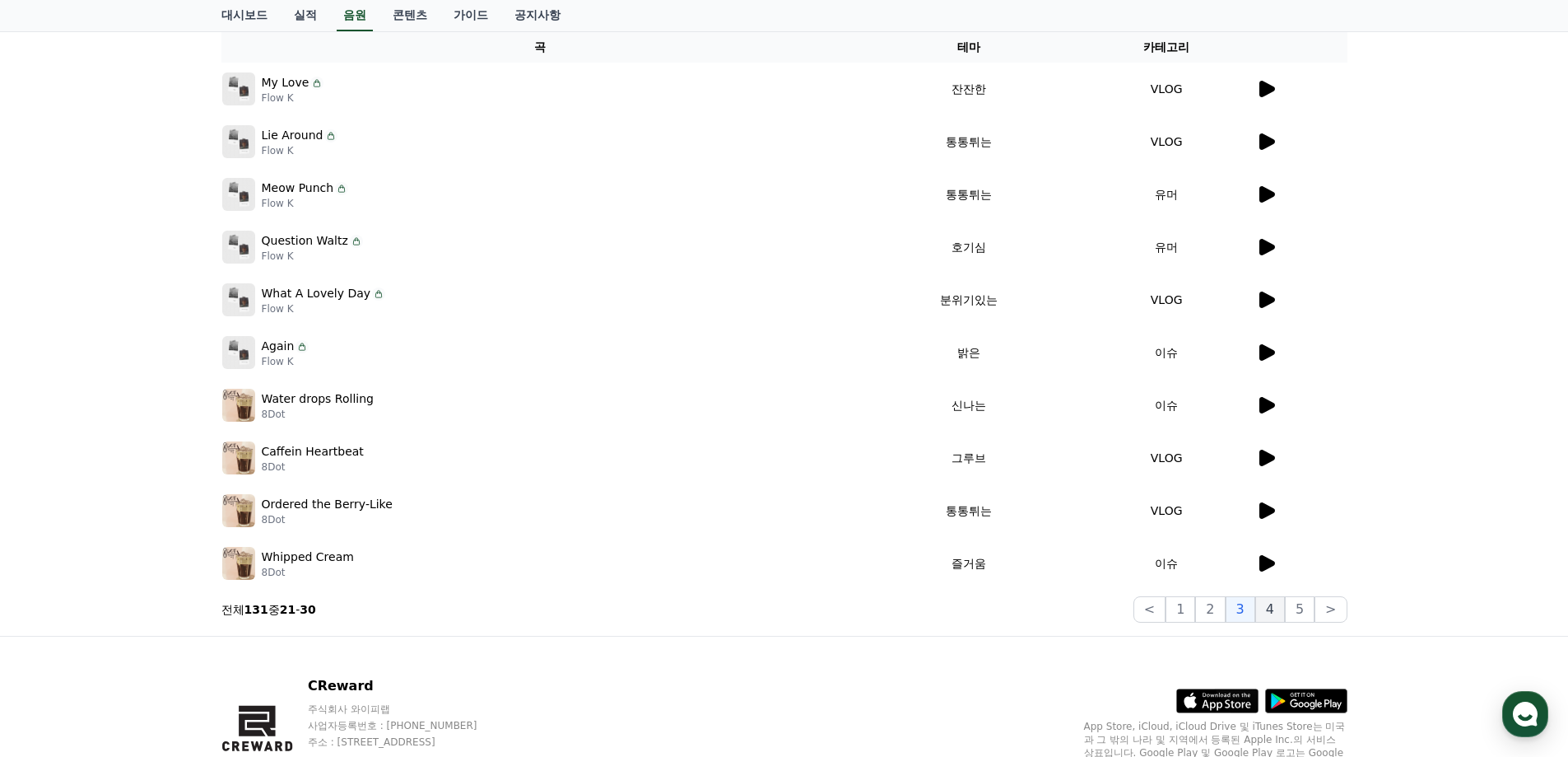
click at [1274, 605] on button "4" at bounding box center [1271, 609] width 29 height 27
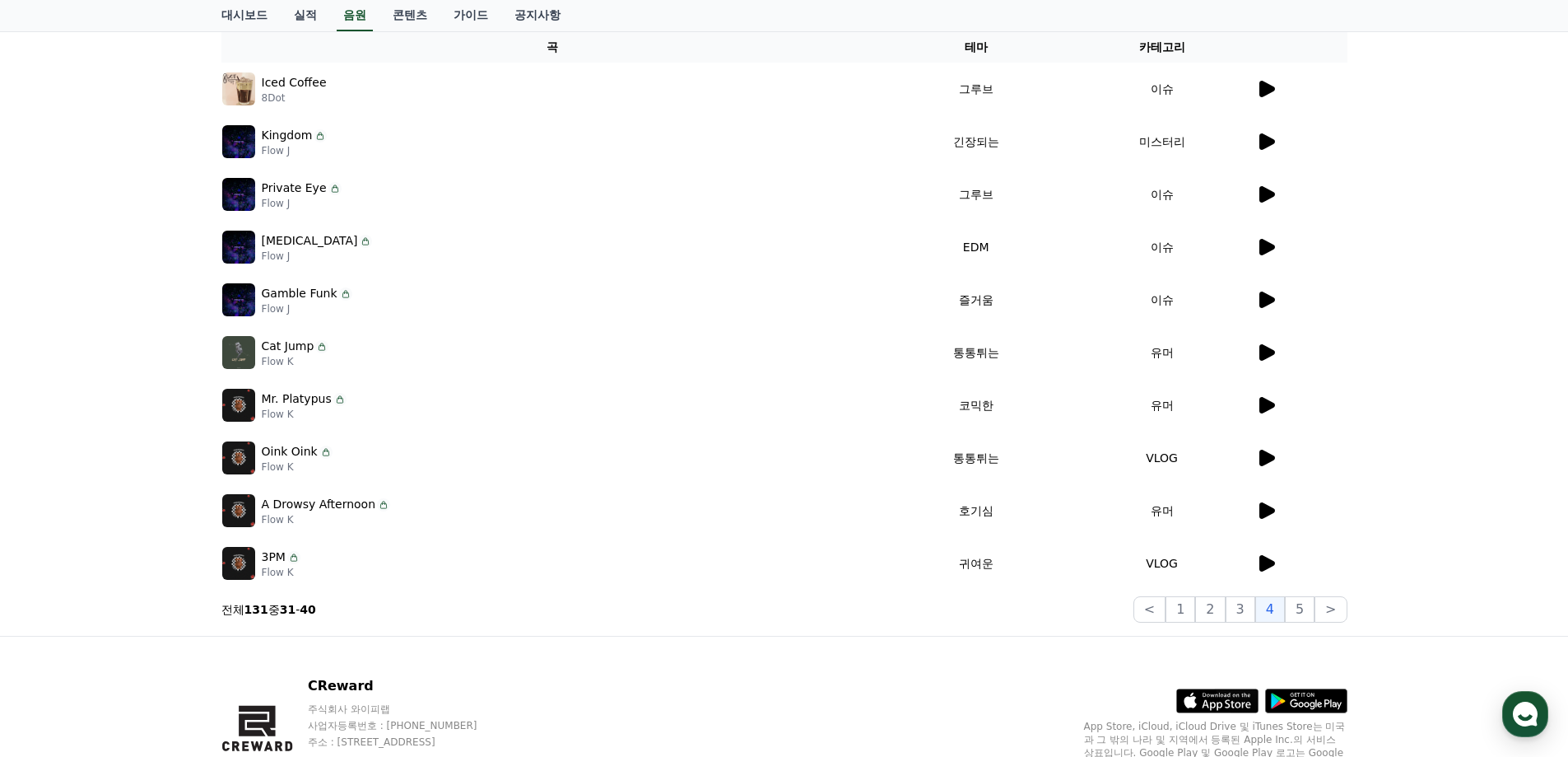
click at [1263, 507] on icon at bounding box center [1267, 510] width 16 height 17
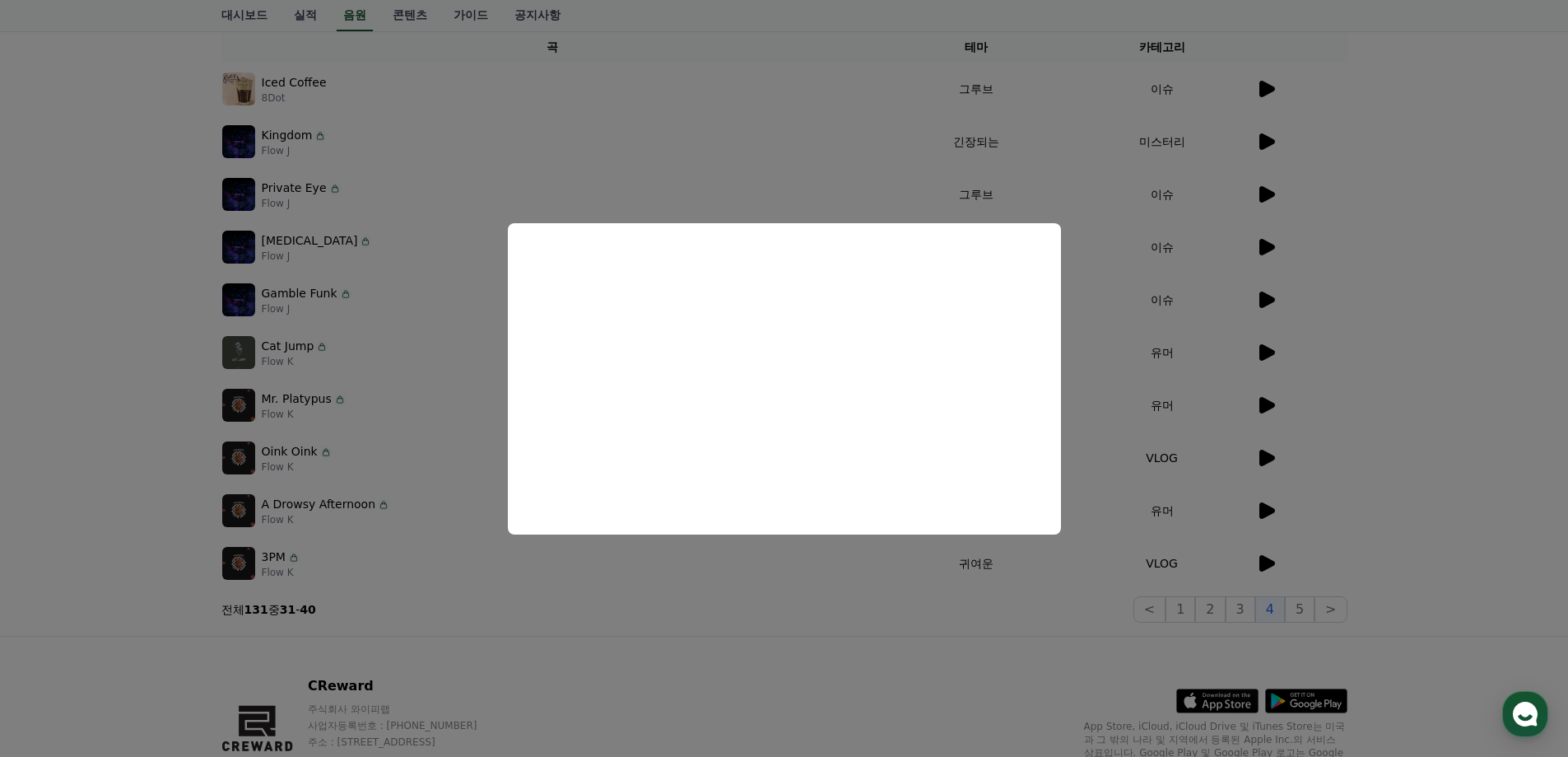
click at [1200, 597] on button "close modal" at bounding box center [784, 378] width 1568 height 757
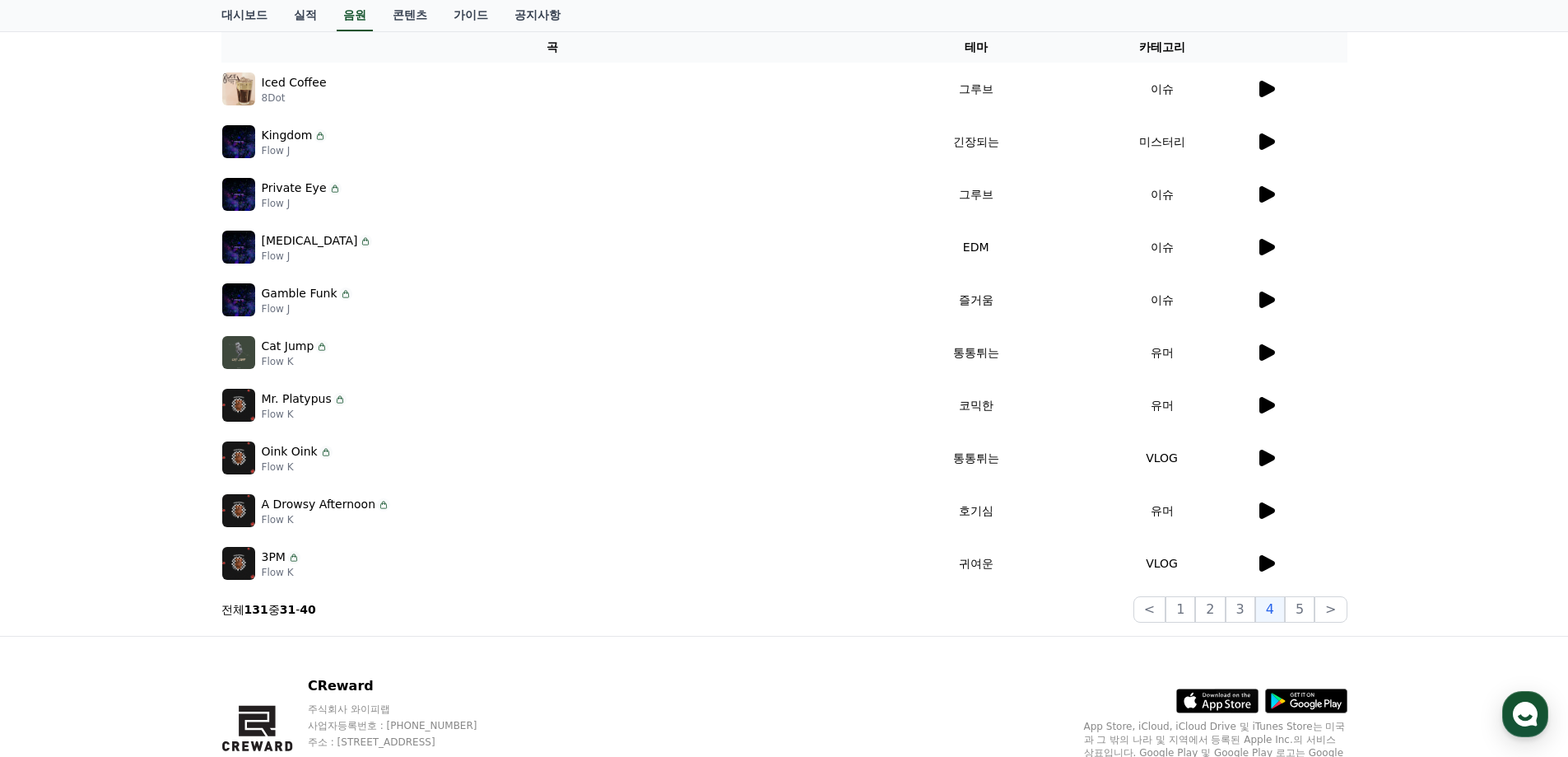
click at [1265, 567] on icon at bounding box center [1267, 564] width 16 height 17
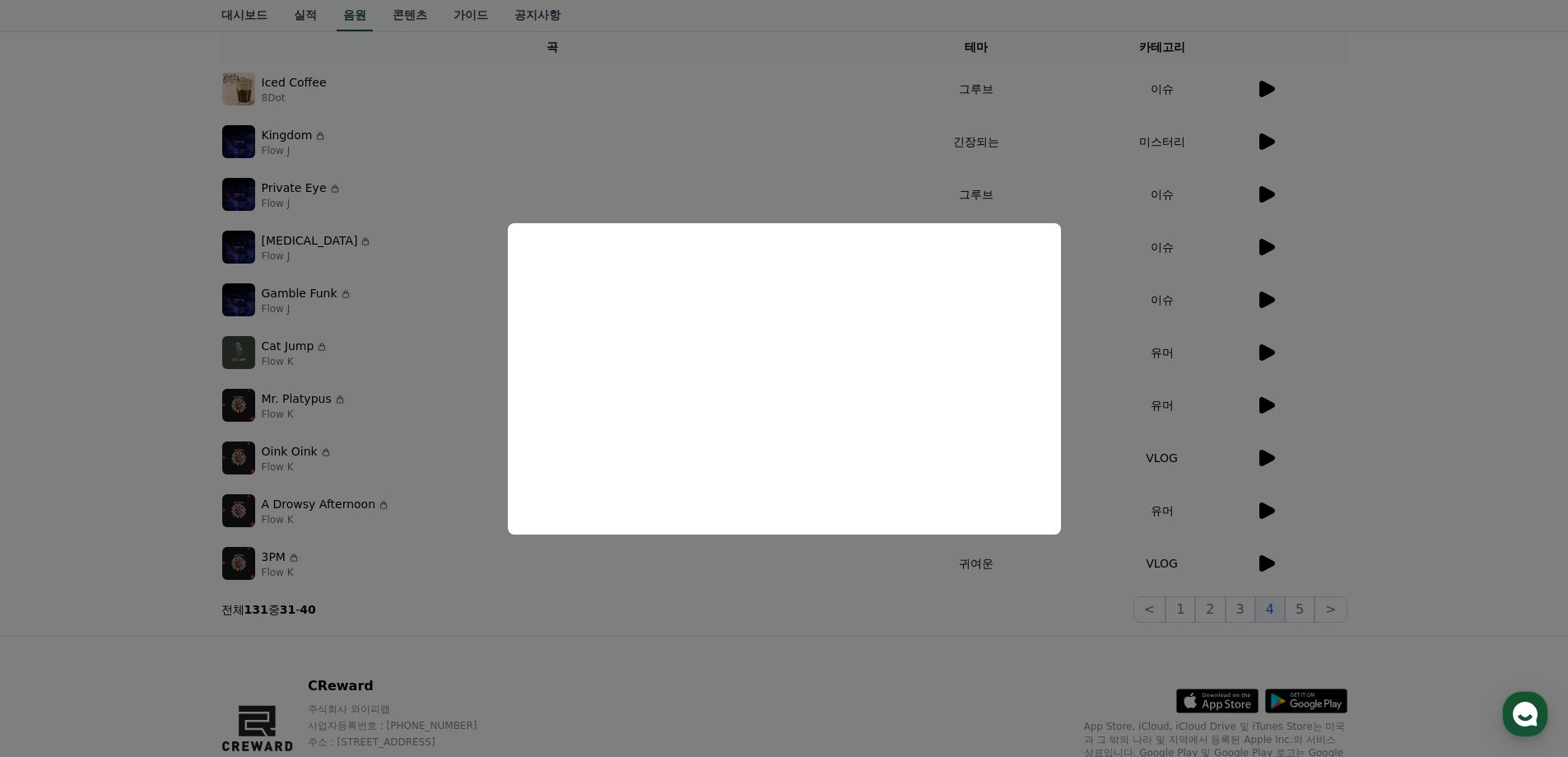
click at [1217, 583] on button "close modal" at bounding box center [784, 378] width 1568 height 757
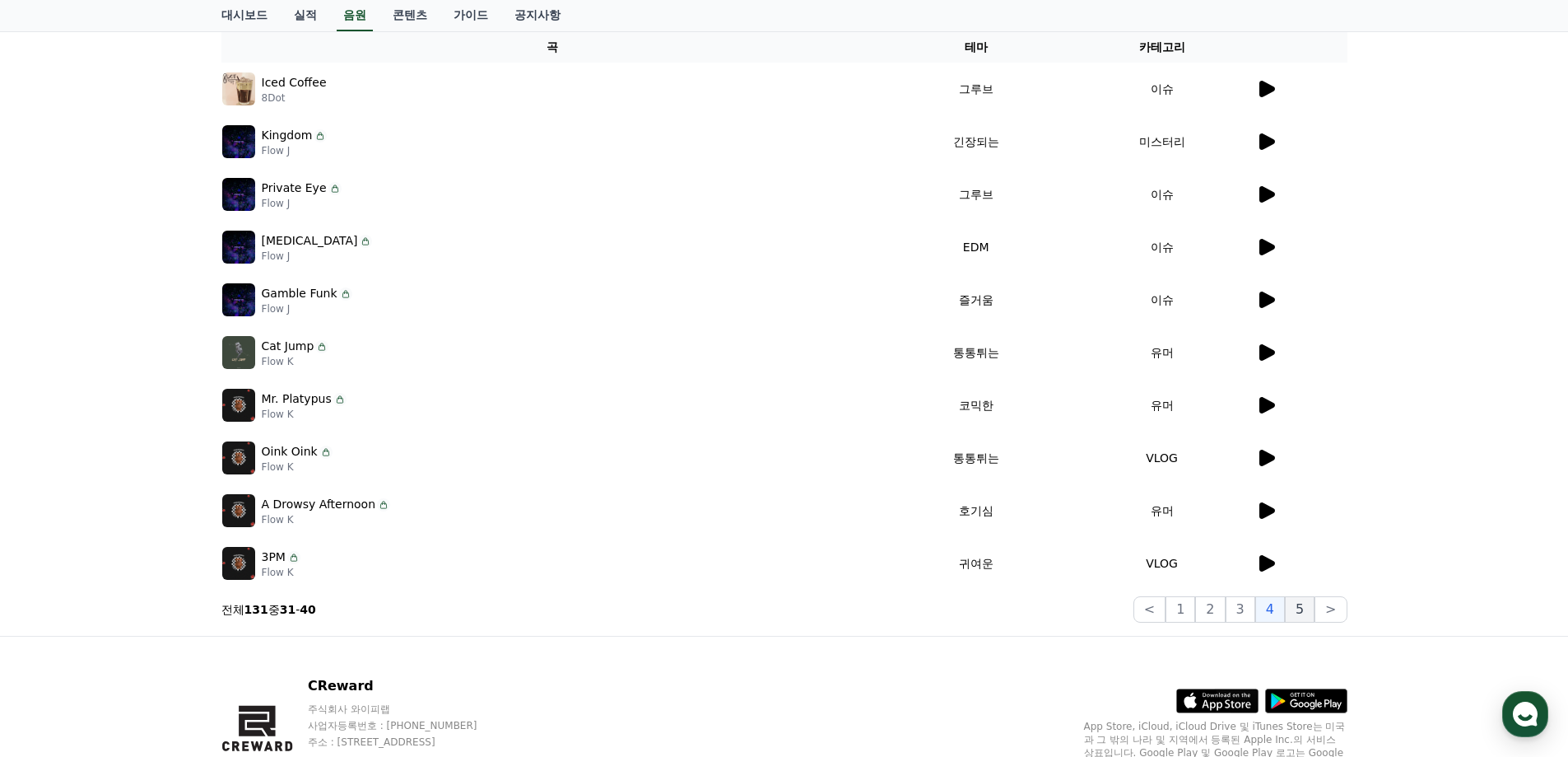
click at [1306, 611] on button "5" at bounding box center [1300, 609] width 29 height 27
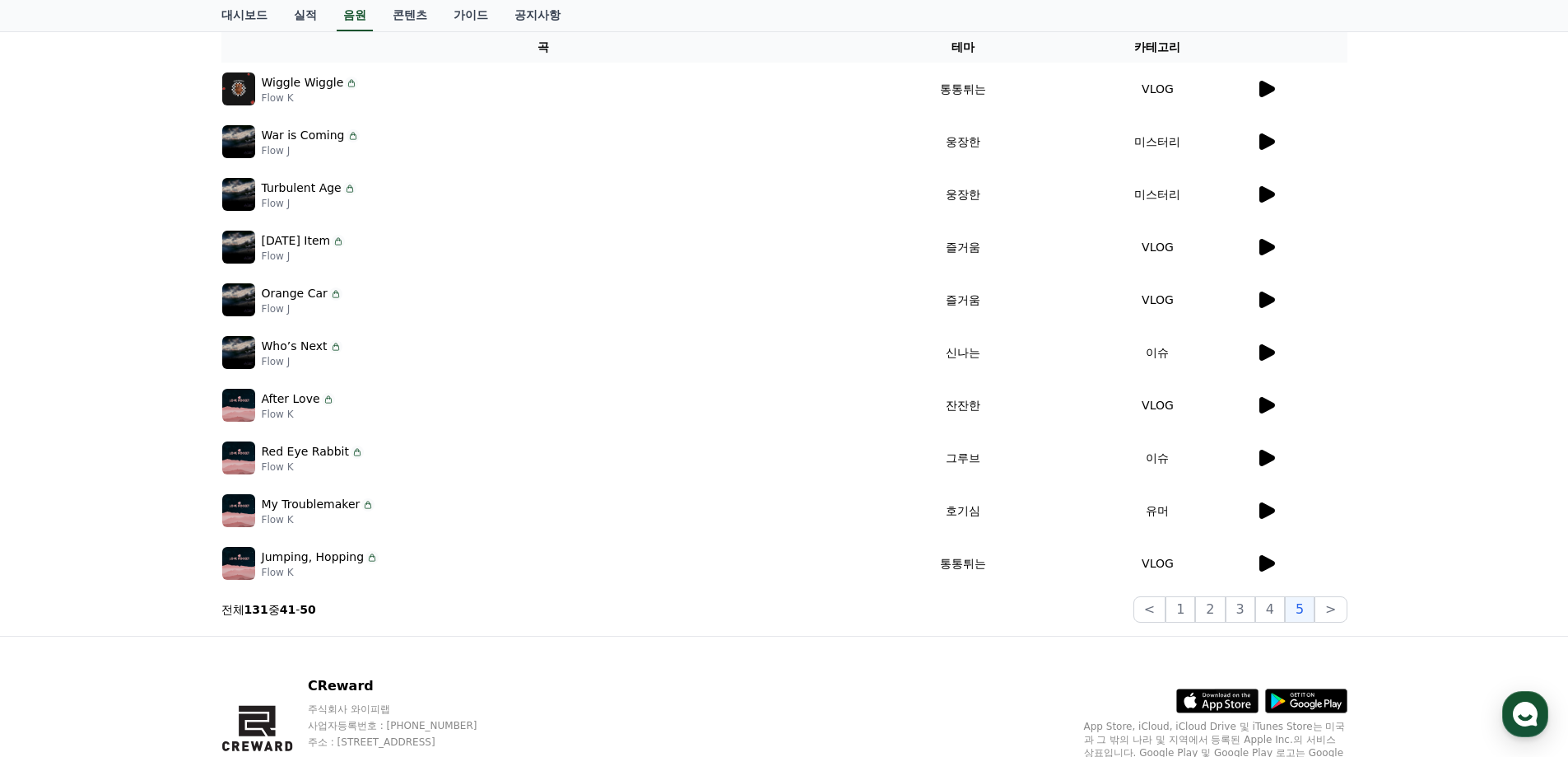
click at [1271, 304] on icon at bounding box center [1265, 299] width 19 height 19
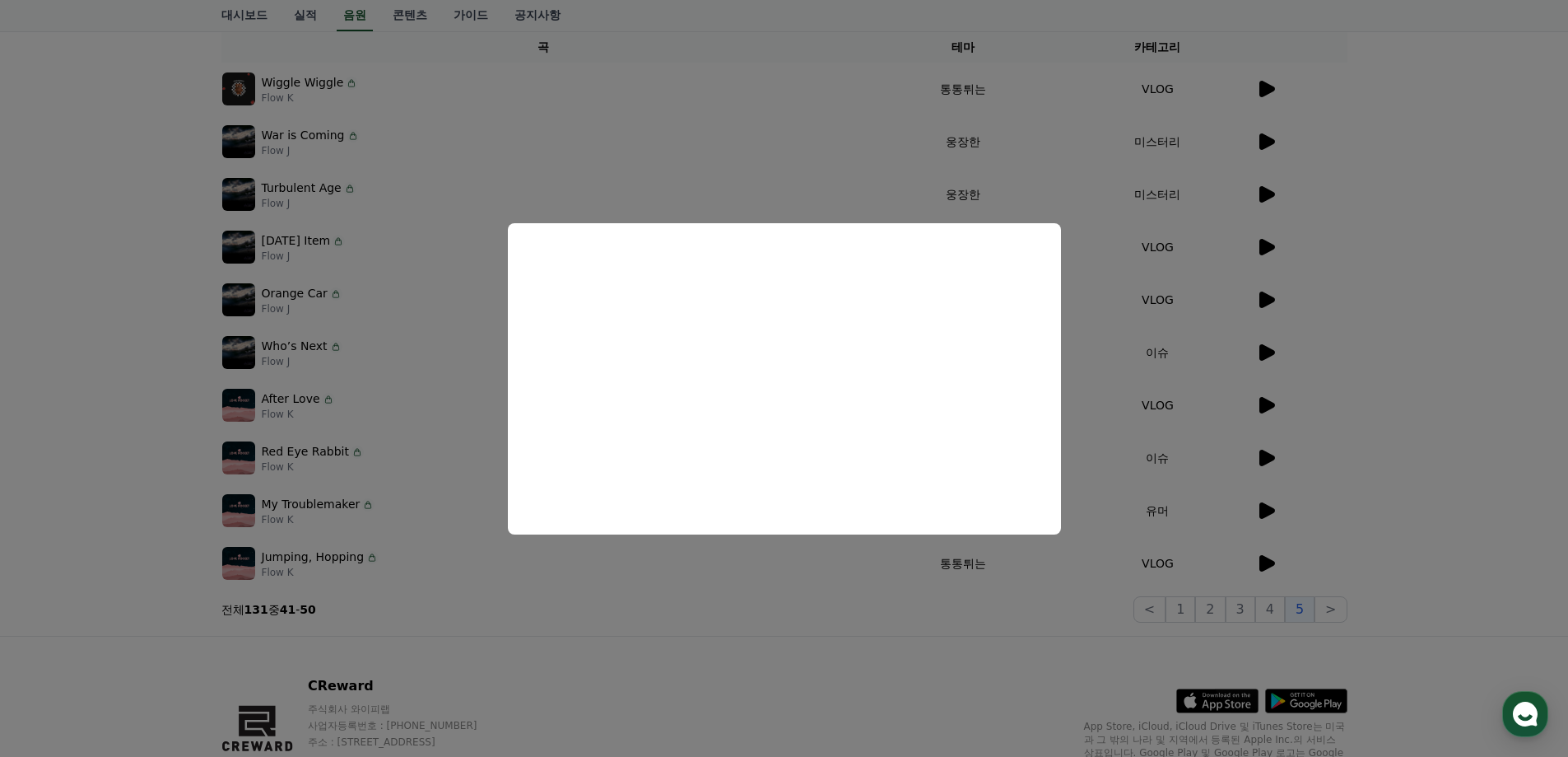
click at [1174, 529] on button "close modal" at bounding box center [784, 378] width 1568 height 757
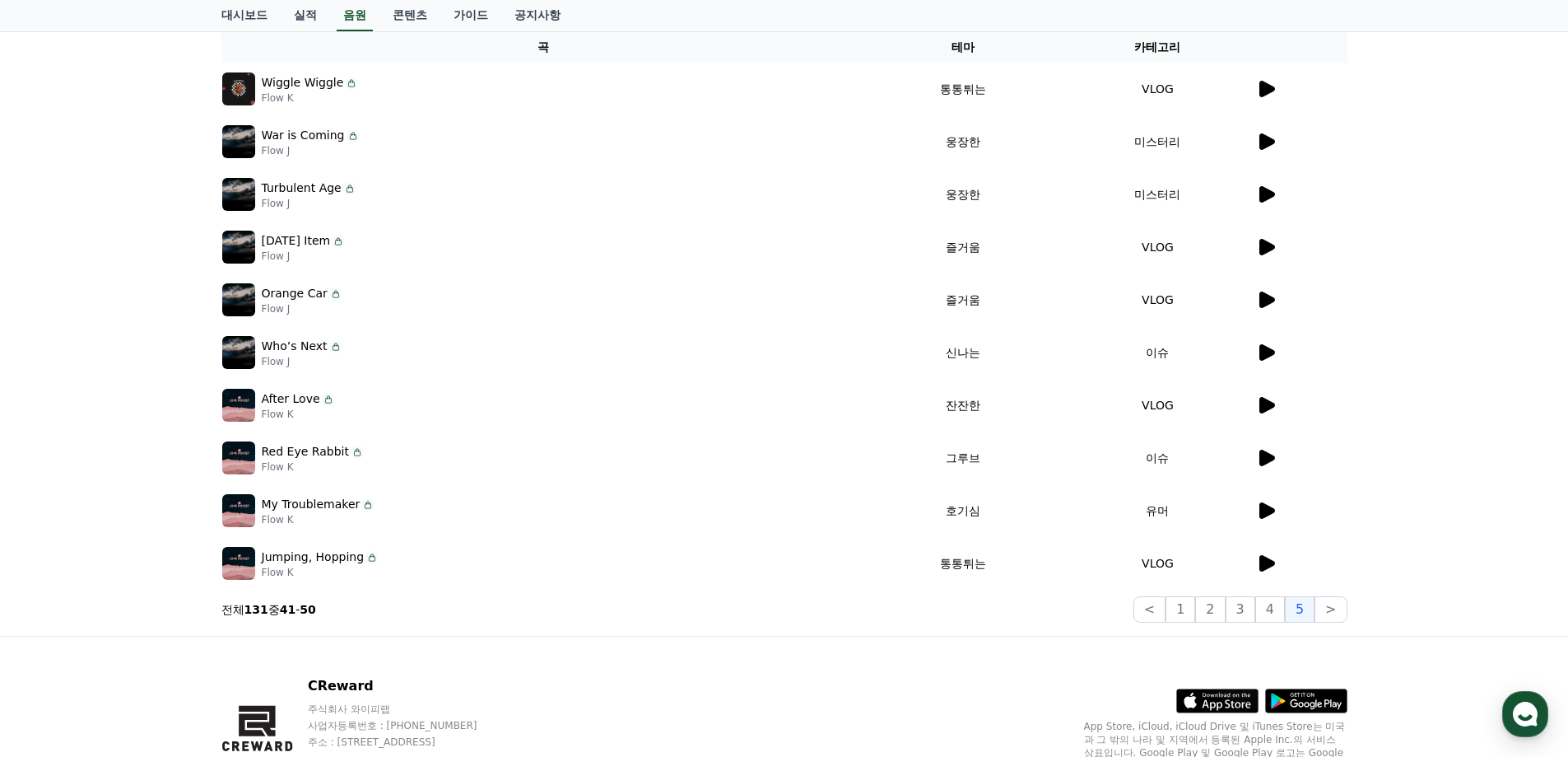
click at [1267, 76] on td at bounding box center [1302, 88] width 92 height 52
click at [1267, 88] on icon at bounding box center [1267, 89] width 16 height 17
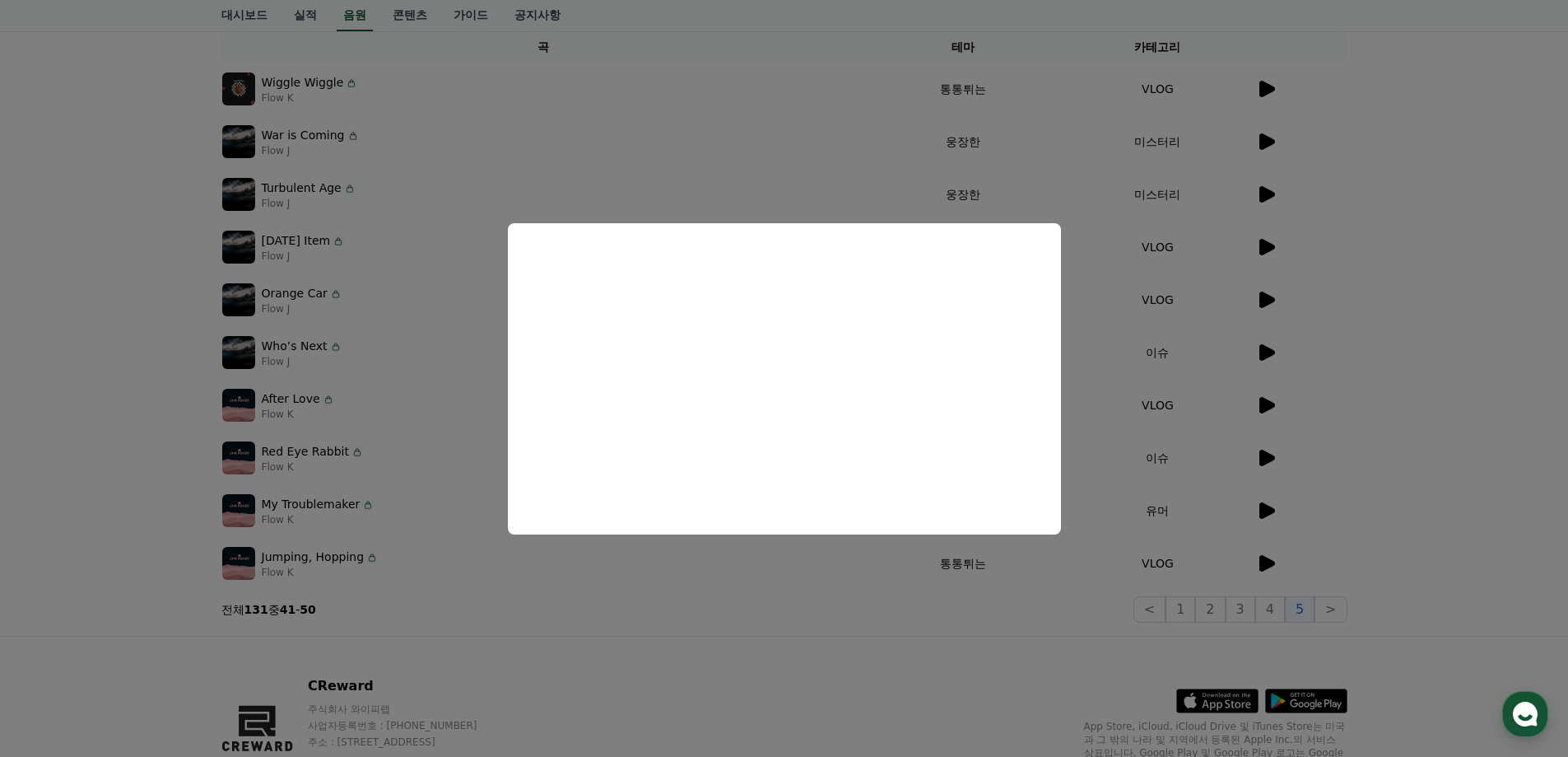
click at [998, 605] on button "close modal" at bounding box center [784, 378] width 1568 height 757
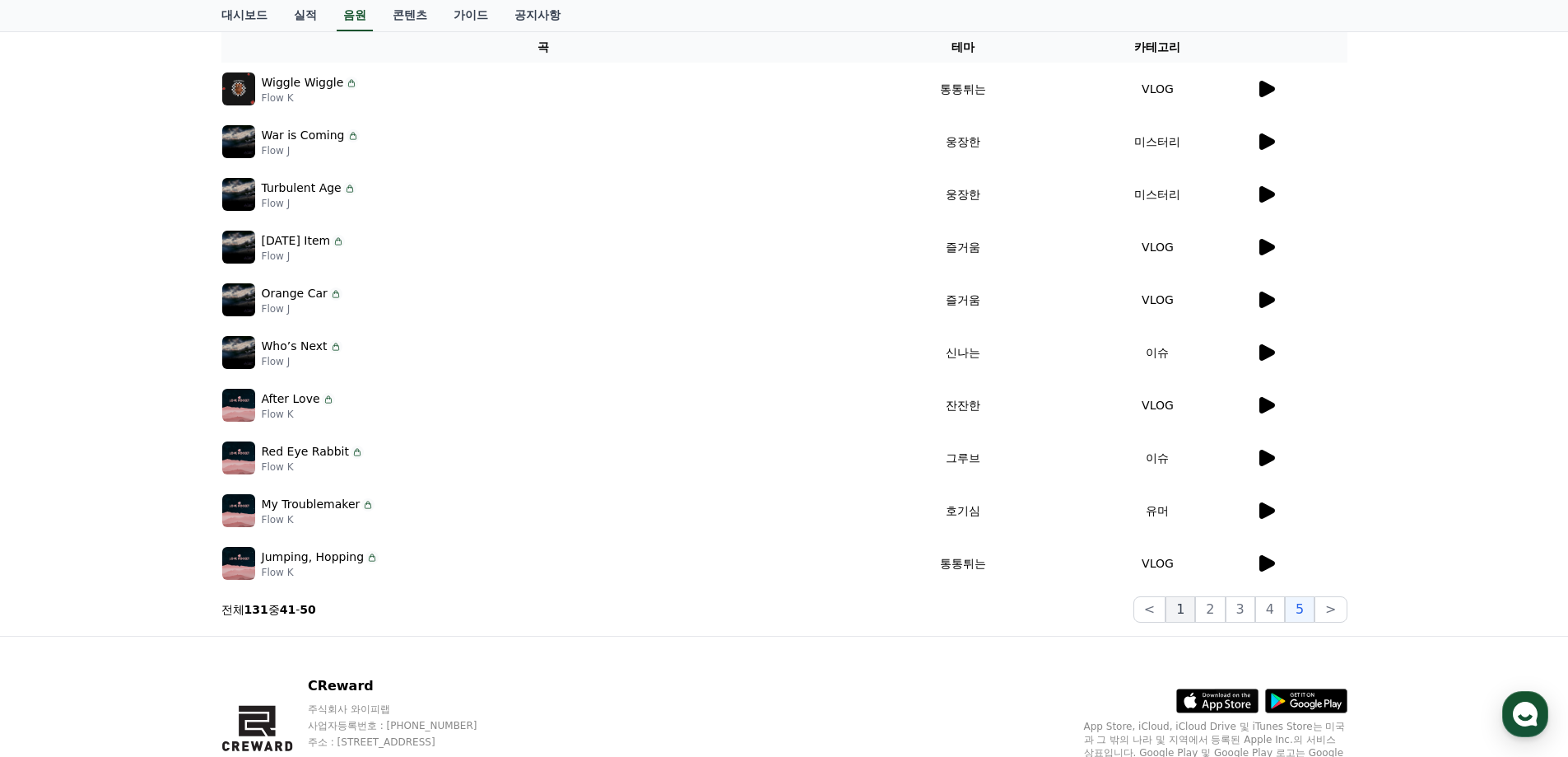
click at [1195, 617] on button "1" at bounding box center [1180, 609] width 29 height 27
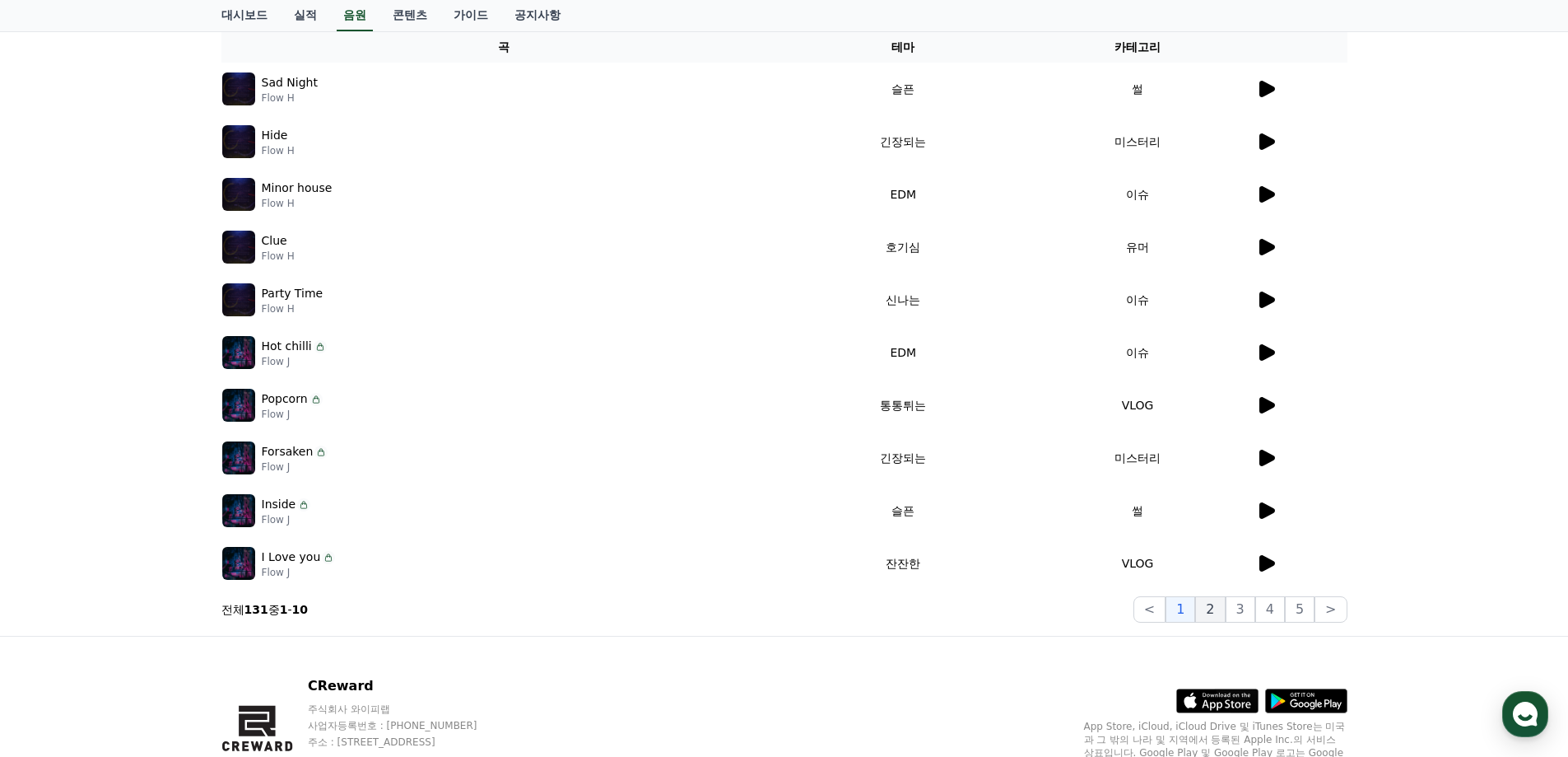
click at [1225, 610] on button "2" at bounding box center [1240, 609] width 29 height 27
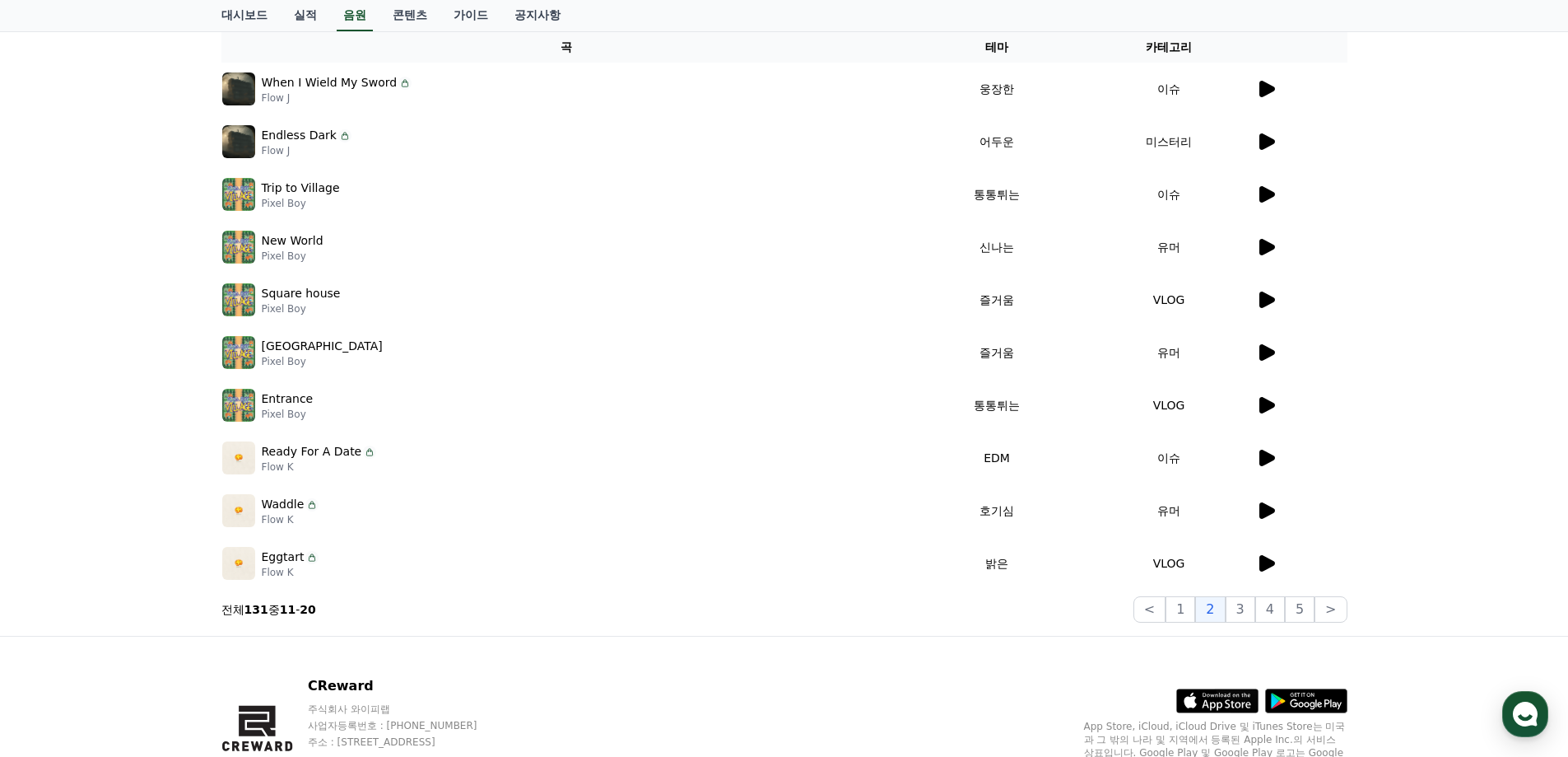
click at [1270, 90] on icon at bounding box center [1267, 89] width 16 height 17
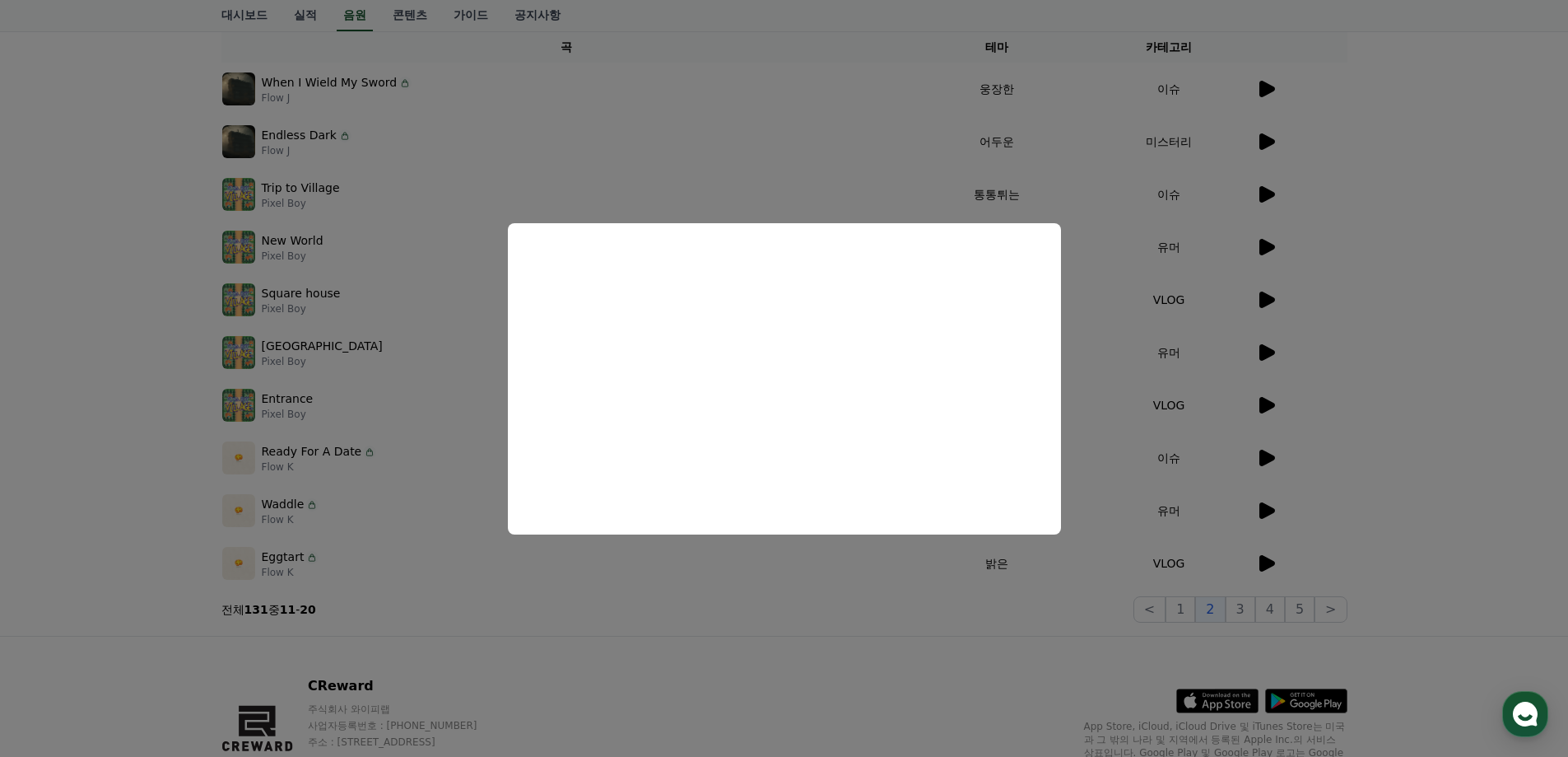
click at [1246, 623] on button "close modal" at bounding box center [784, 378] width 1568 height 757
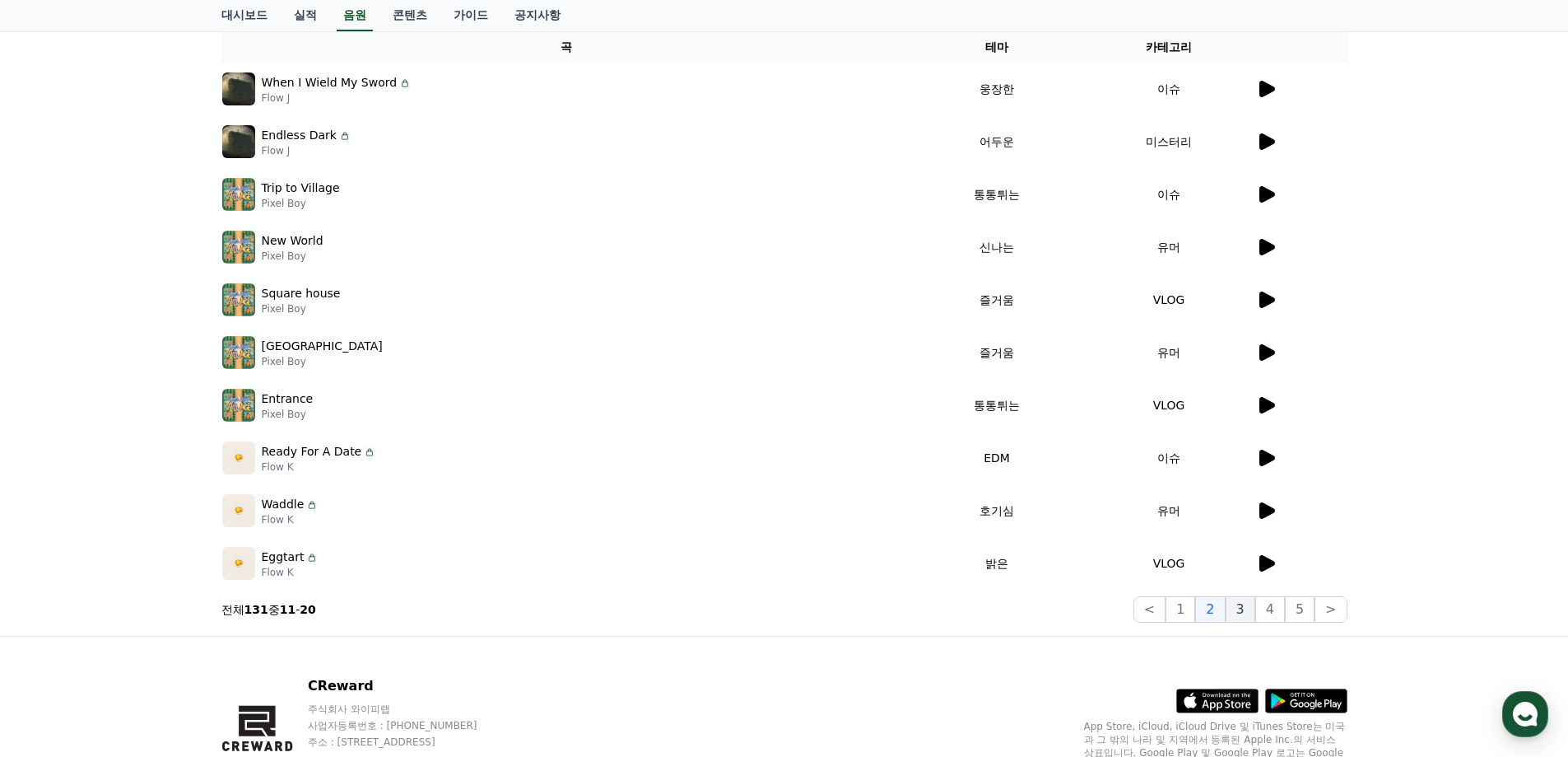
click at [1285, 607] on button "3" at bounding box center [1300, 609] width 29 height 27
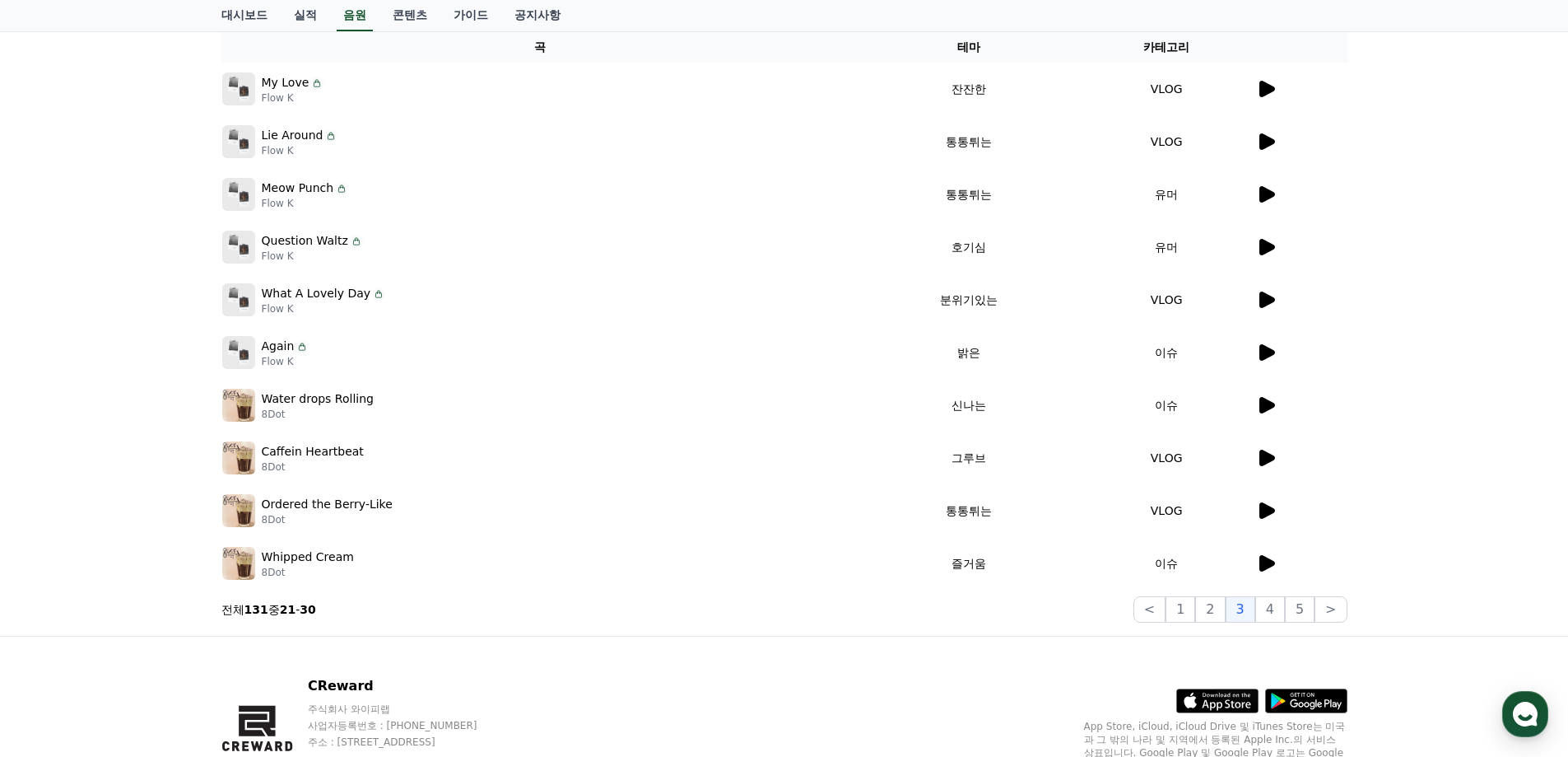
click at [1262, 509] on icon at bounding box center [1267, 510] width 16 height 17
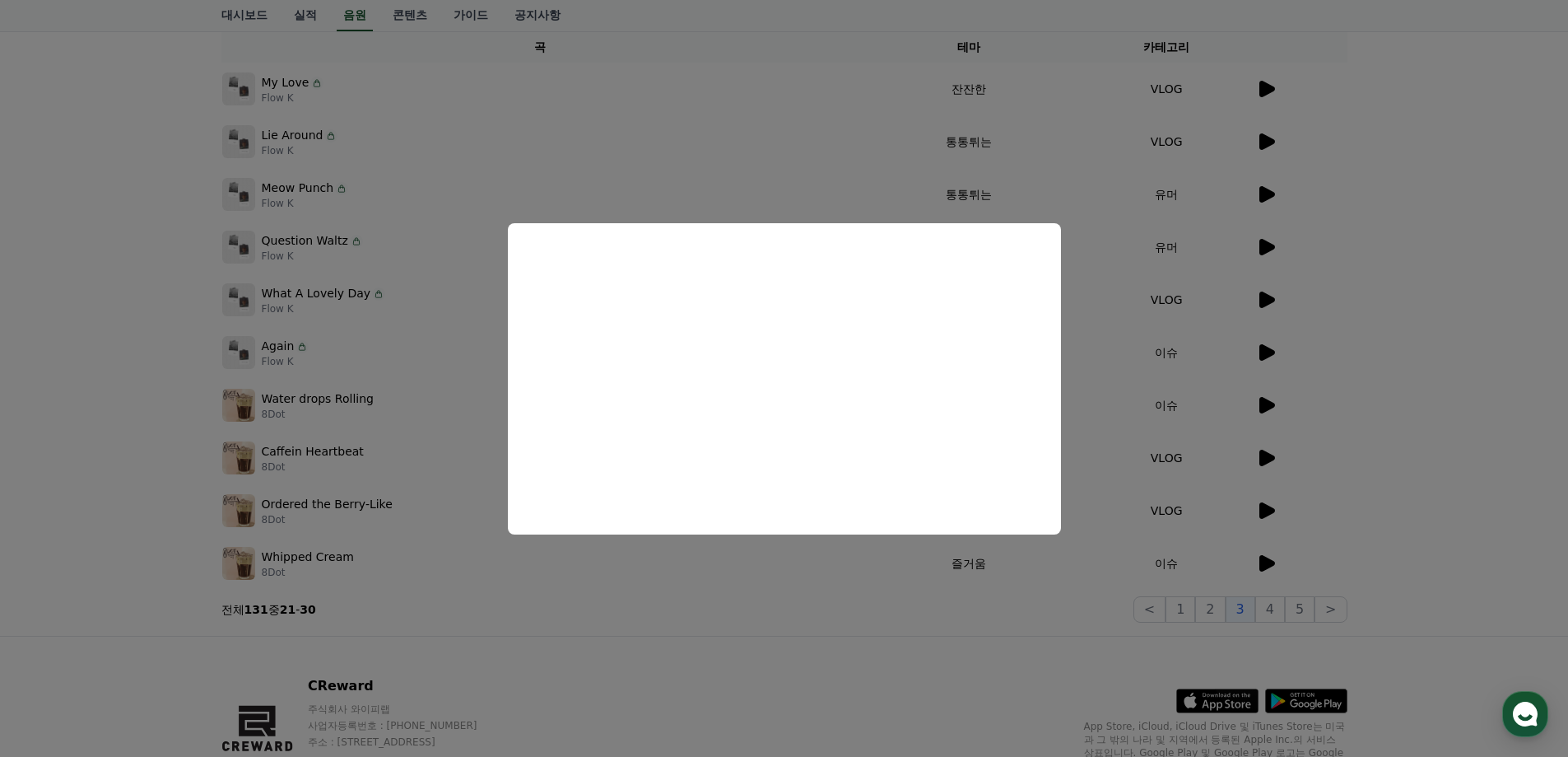
click at [1265, 142] on button "close modal" at bounding box center [784, 378] width 1568 height 757
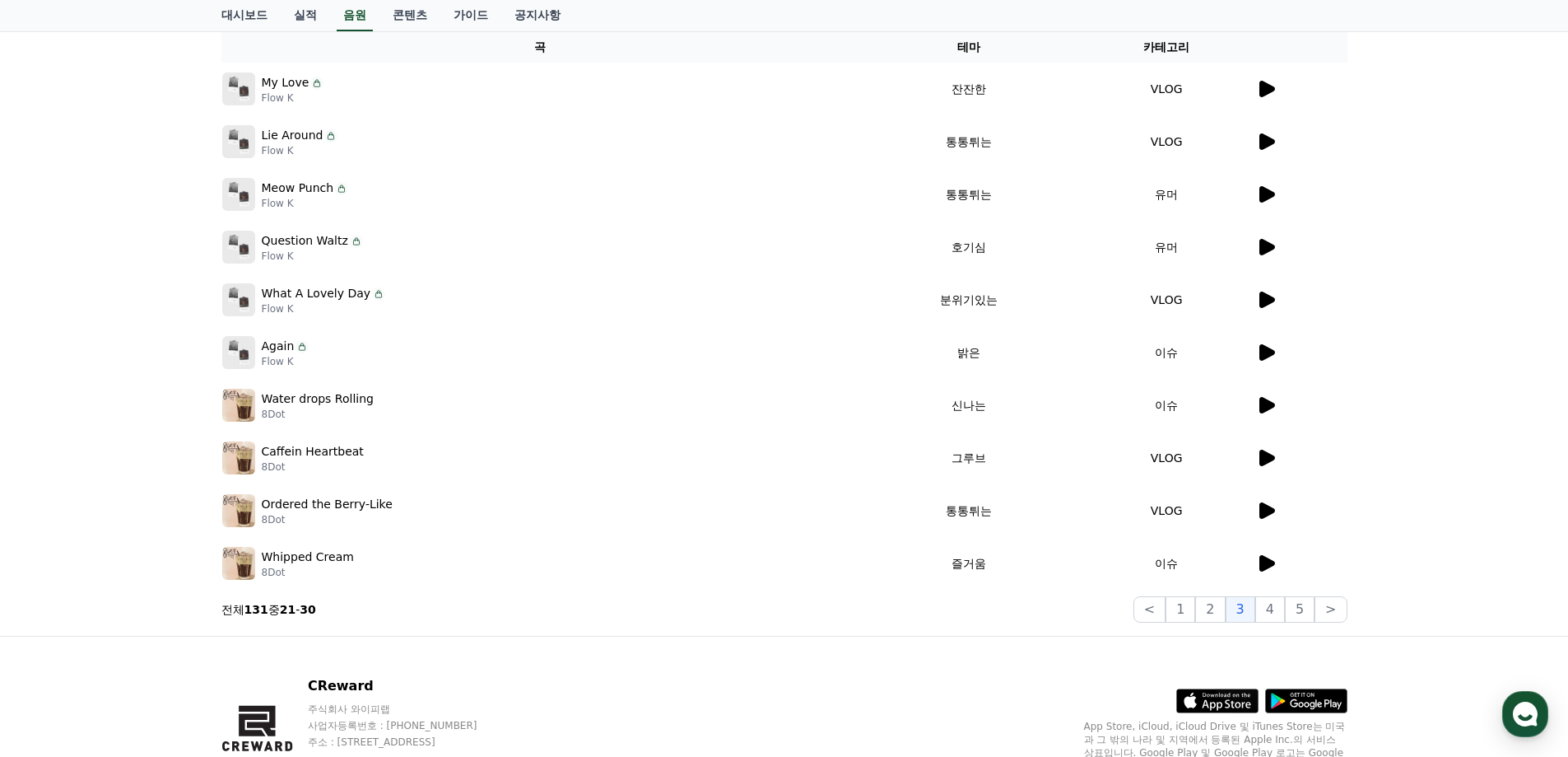
click at [1263, 142] on icon at bounding box center [1267, 142] width 16 height 17
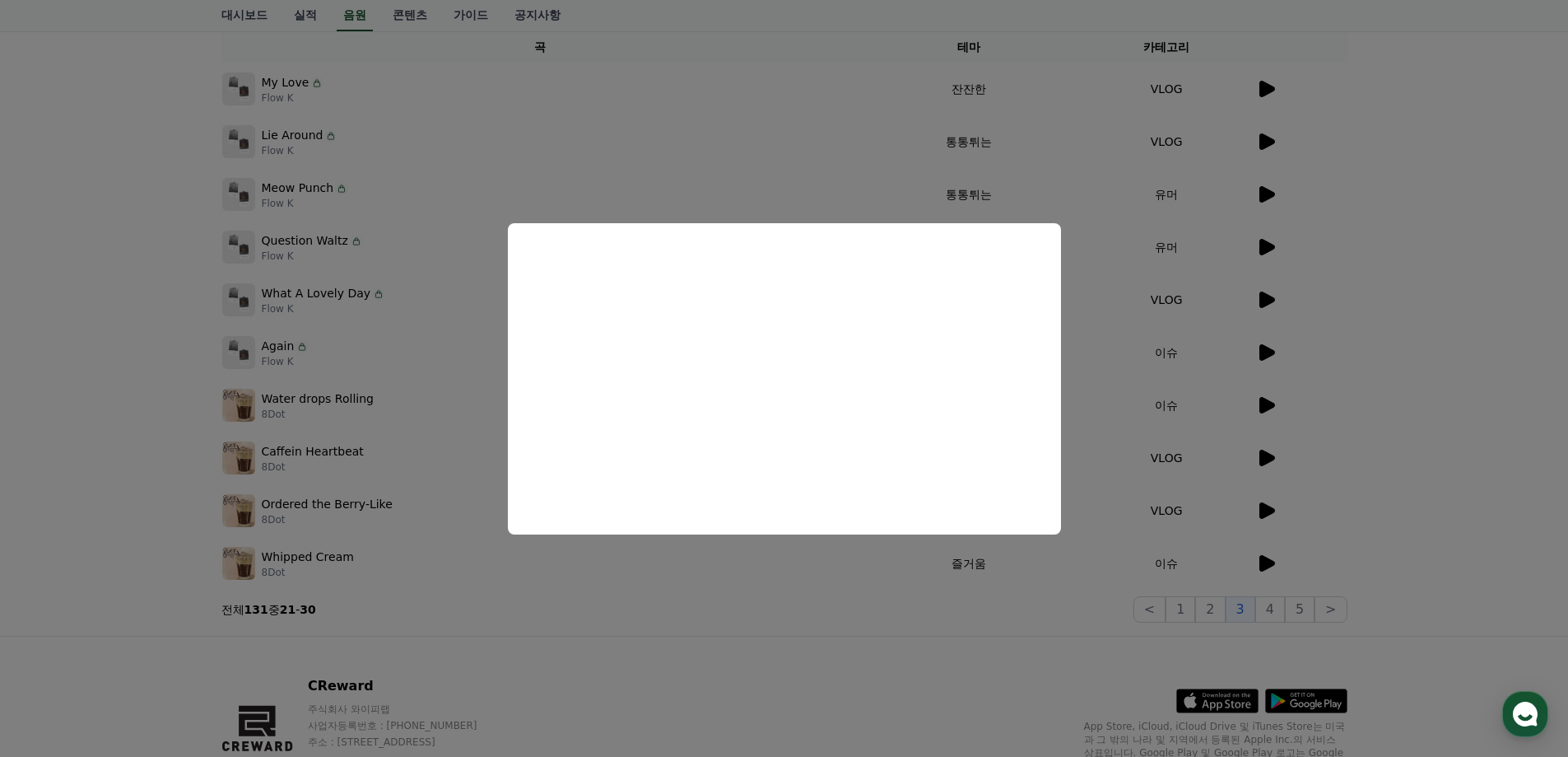
click at [1293, 181] on button "close modal" at bounding box center [784, 378] width 1568 height 757
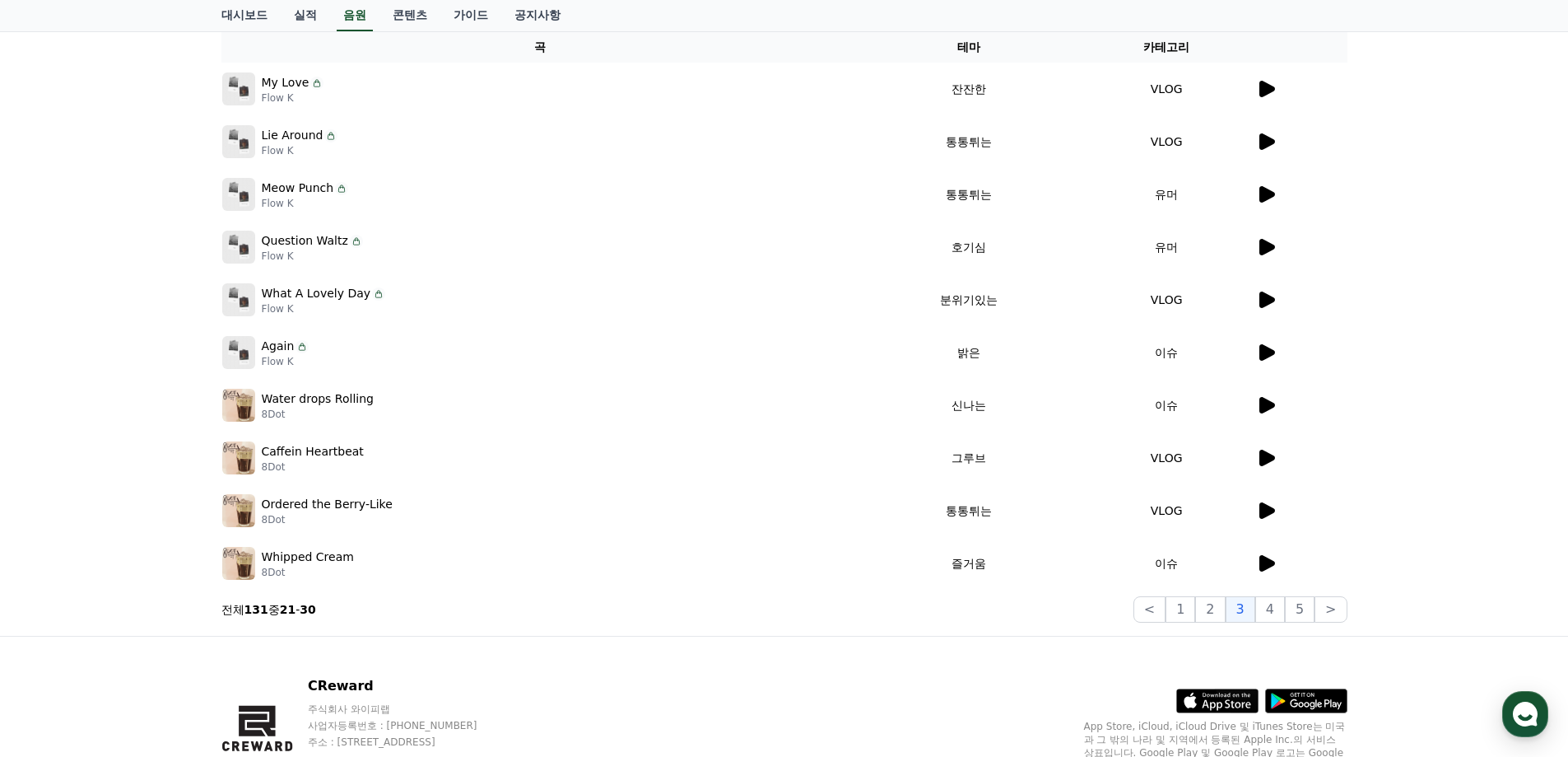
click at [1272, 197] on icon at bounding box center [1267, 194] width 16 height 17
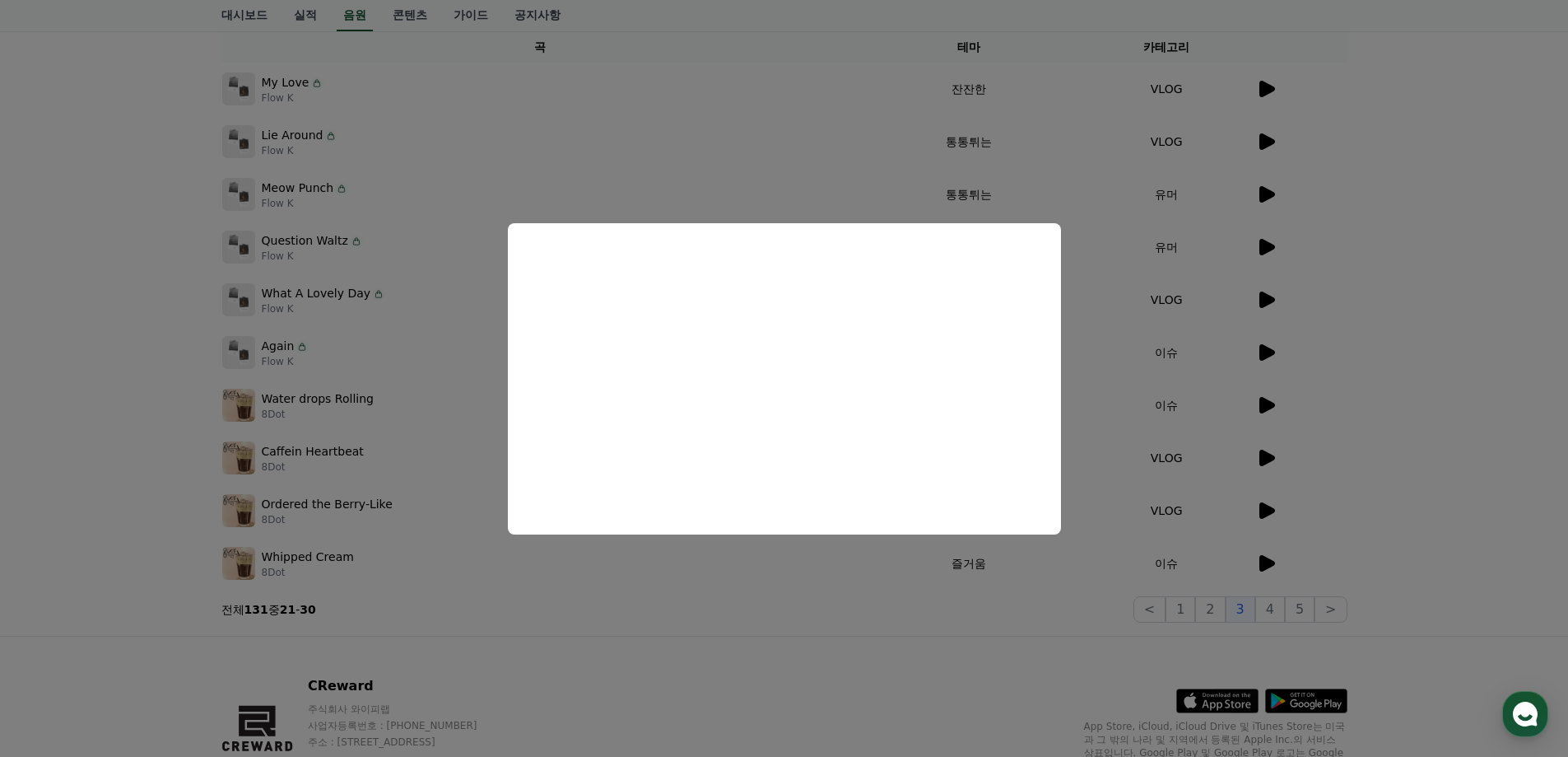
drag, startPoint x: 1192, startPoint y: 276, endPoint x: 1252, endPoint y: 149, distance: 140.5
click at [1193, 274] on button "close modal" at bounding box center [784, 378] width 1568 height 757
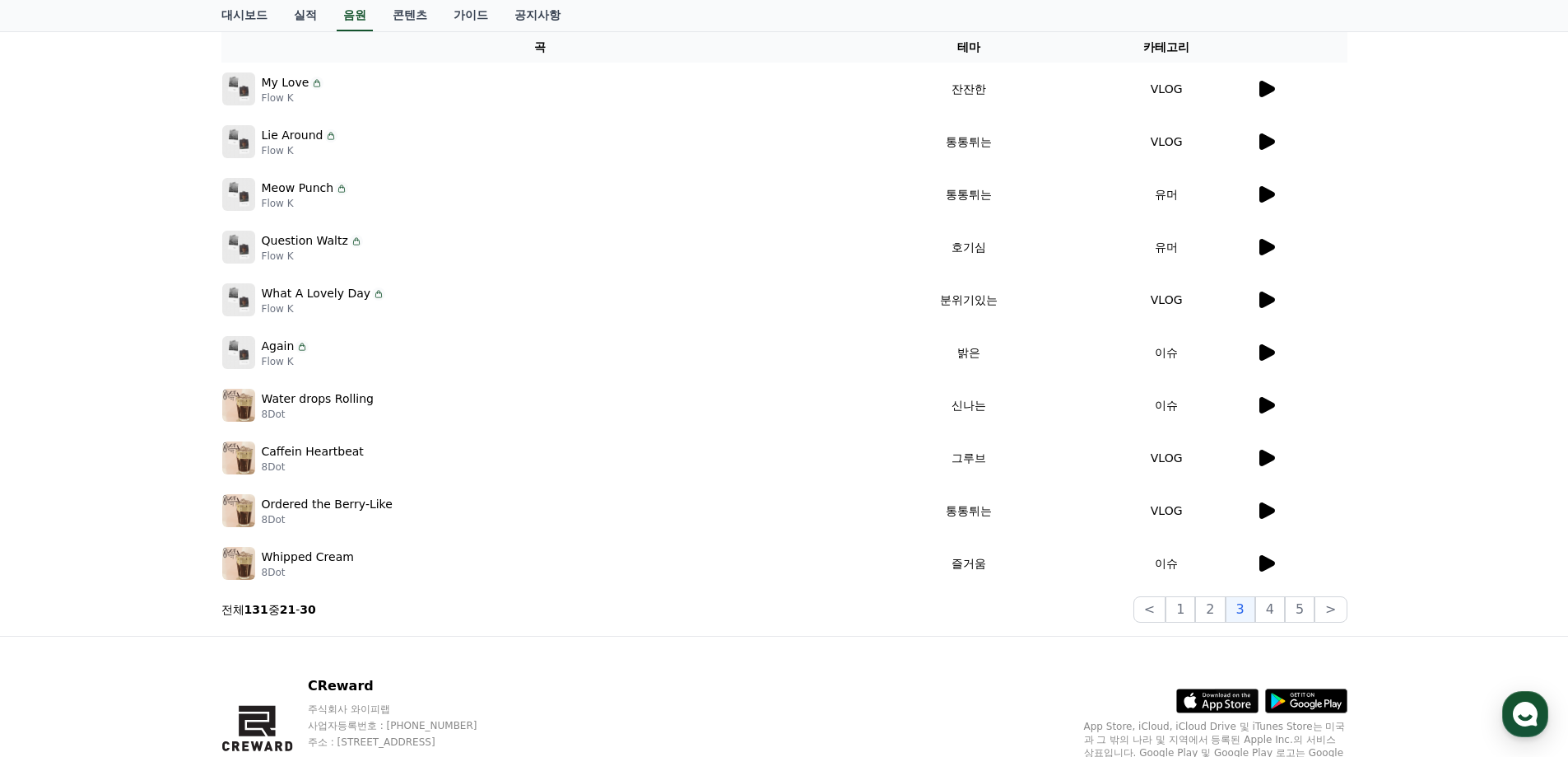
click at [1260, 87] on icon at bounding box center [1267, 89] width 16 height 17
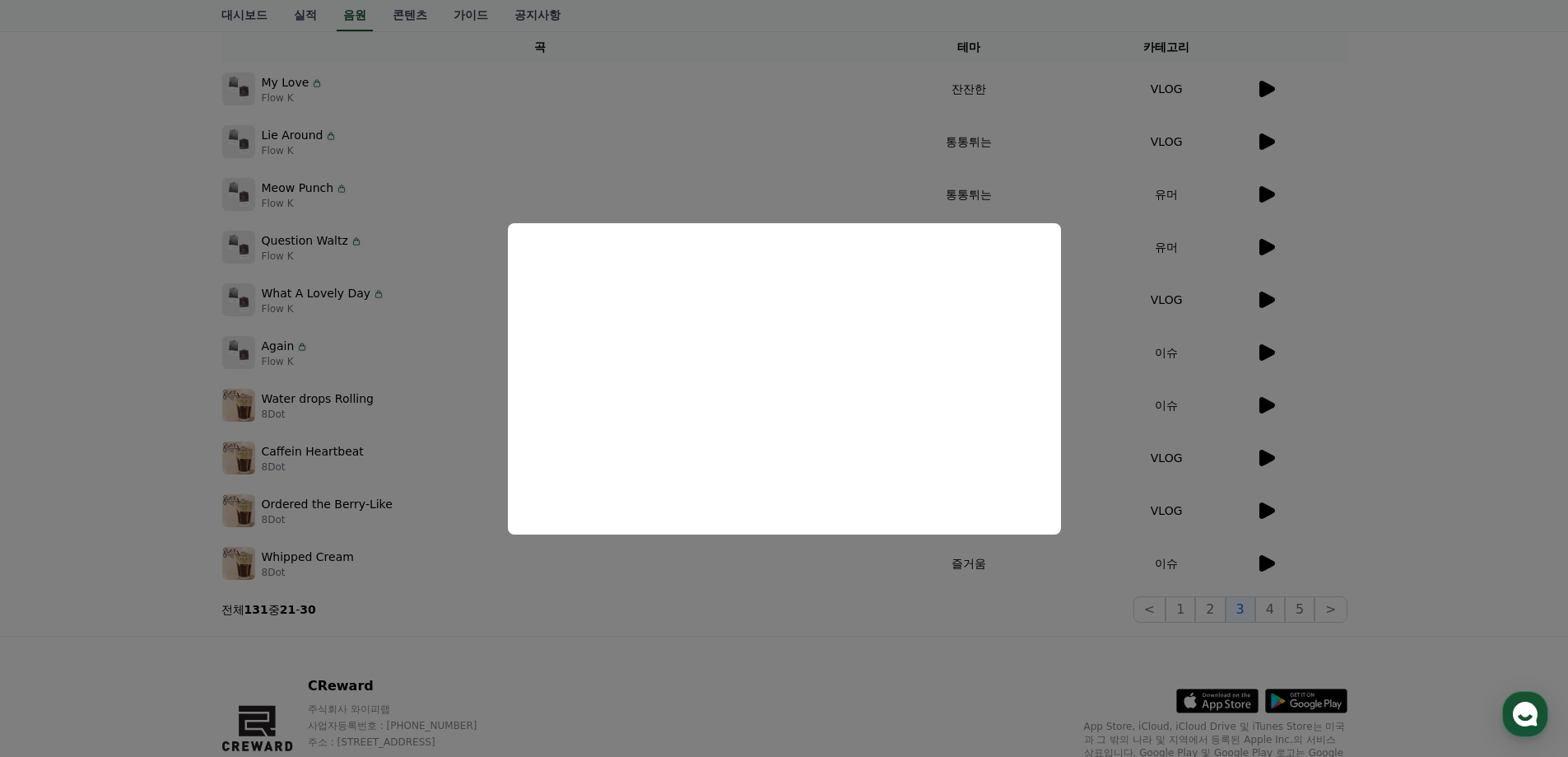
click at [1226, 181] on button "close modal" at bounding box center [784, 378] width 1568 height 757
click at [1261, 189] on icon at bounding box center [1267, 194] width 16 height 17
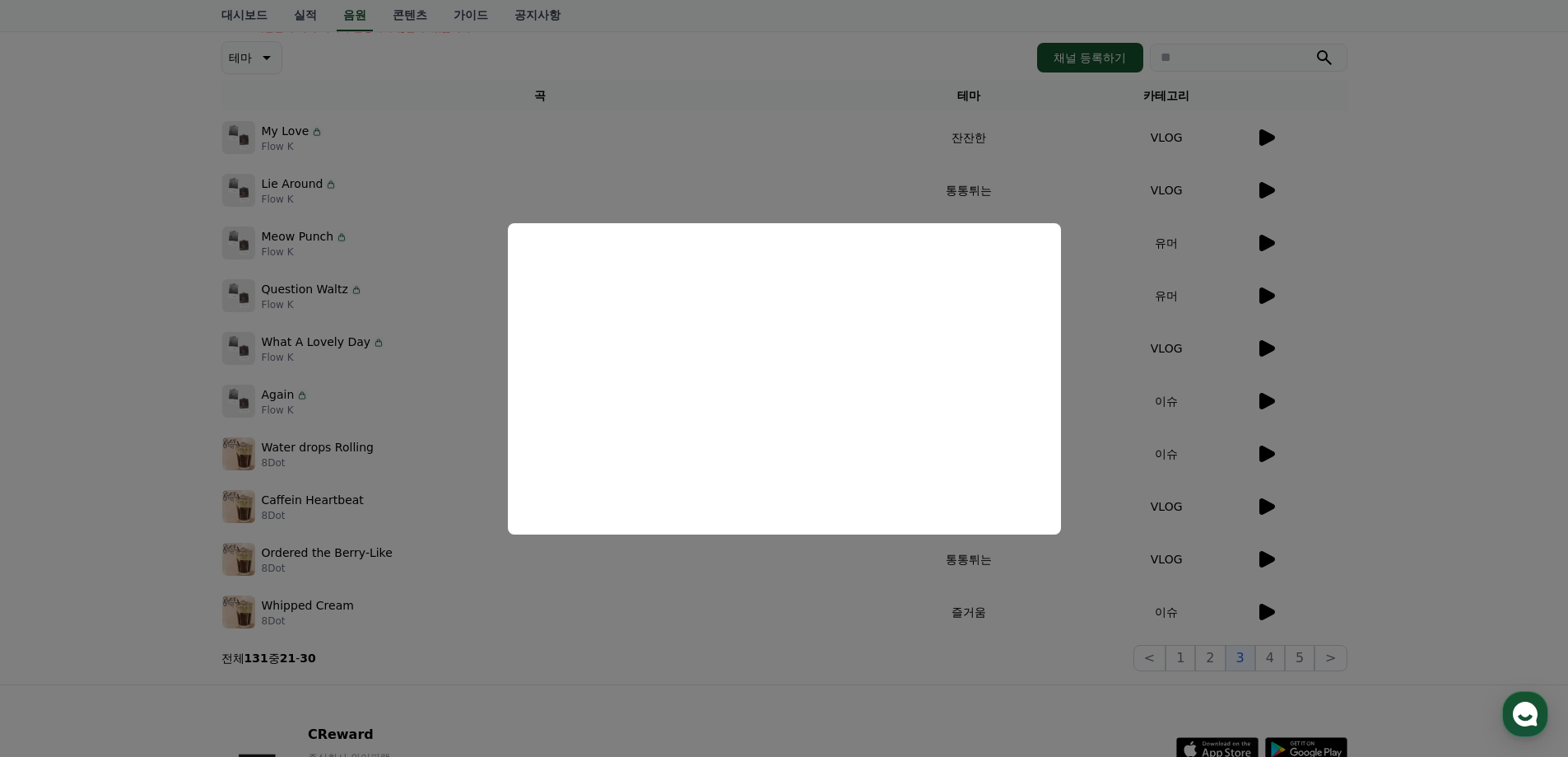
click at [1186, 423] on button "close modal" at bounding box center [784, 378] width 1568 height 757
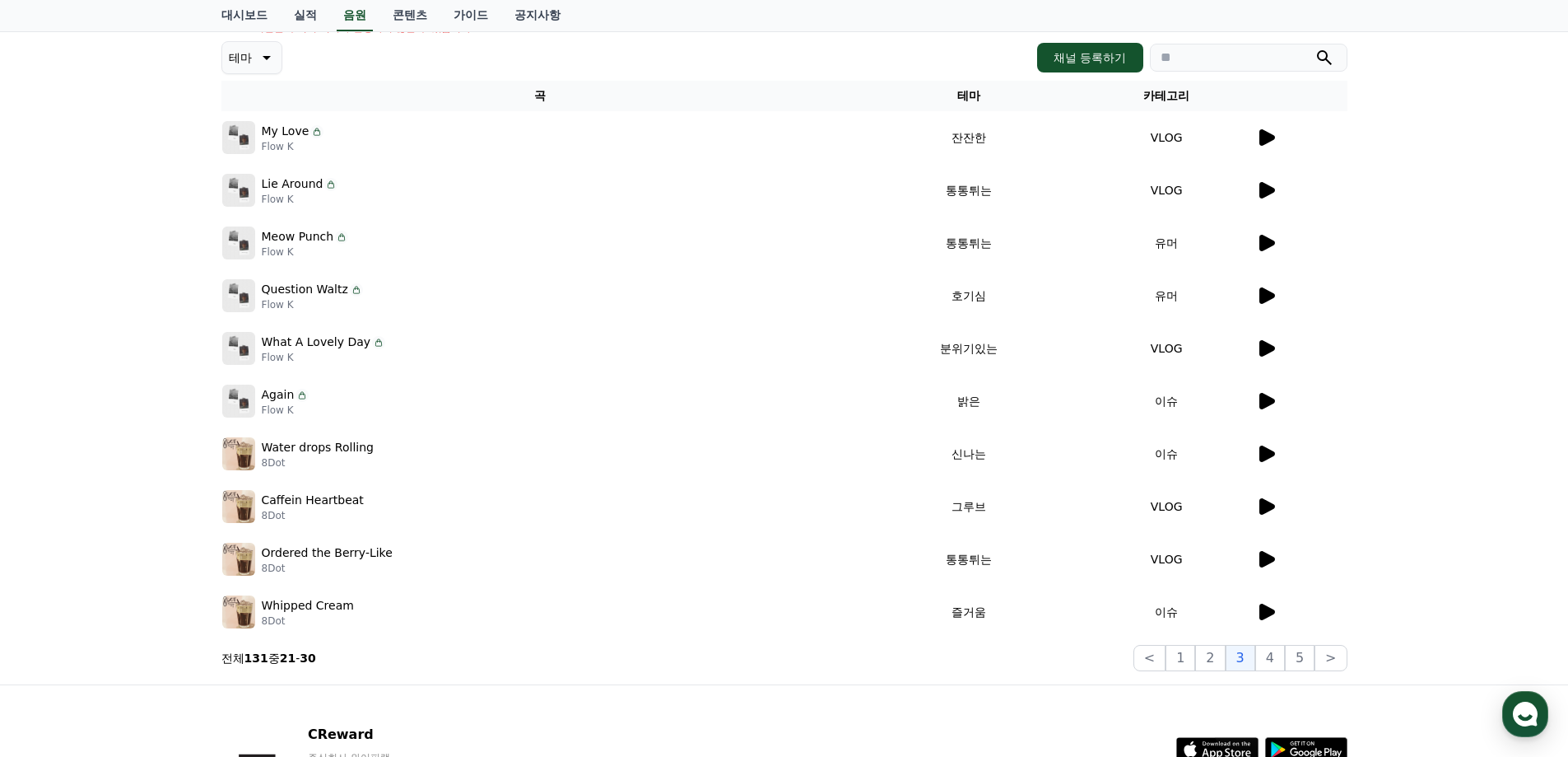
click at [277, 190] on p "Lie Around" at bounding box center [292, 183] width 62 height 17
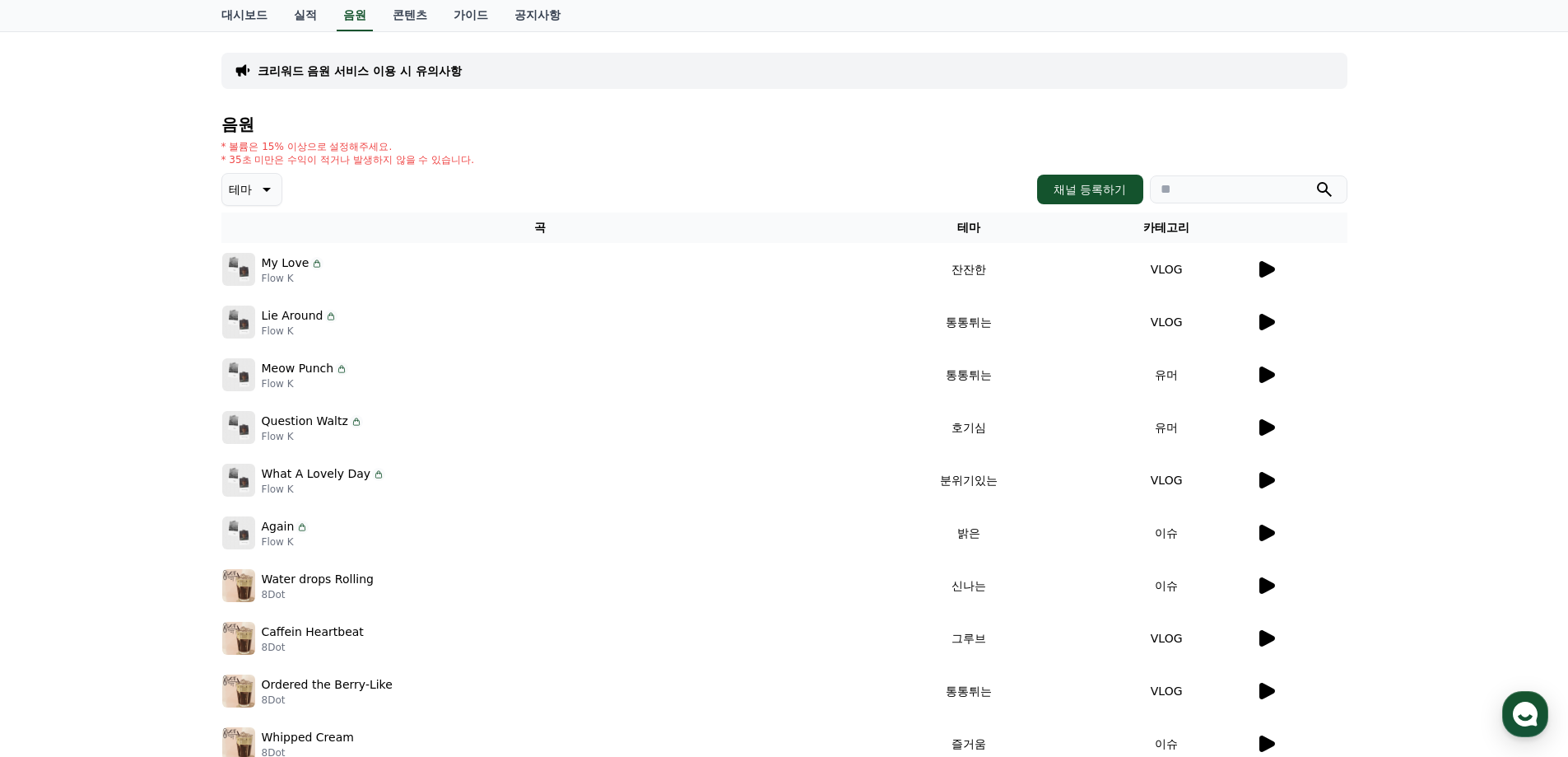
scroll to position [88, 0]
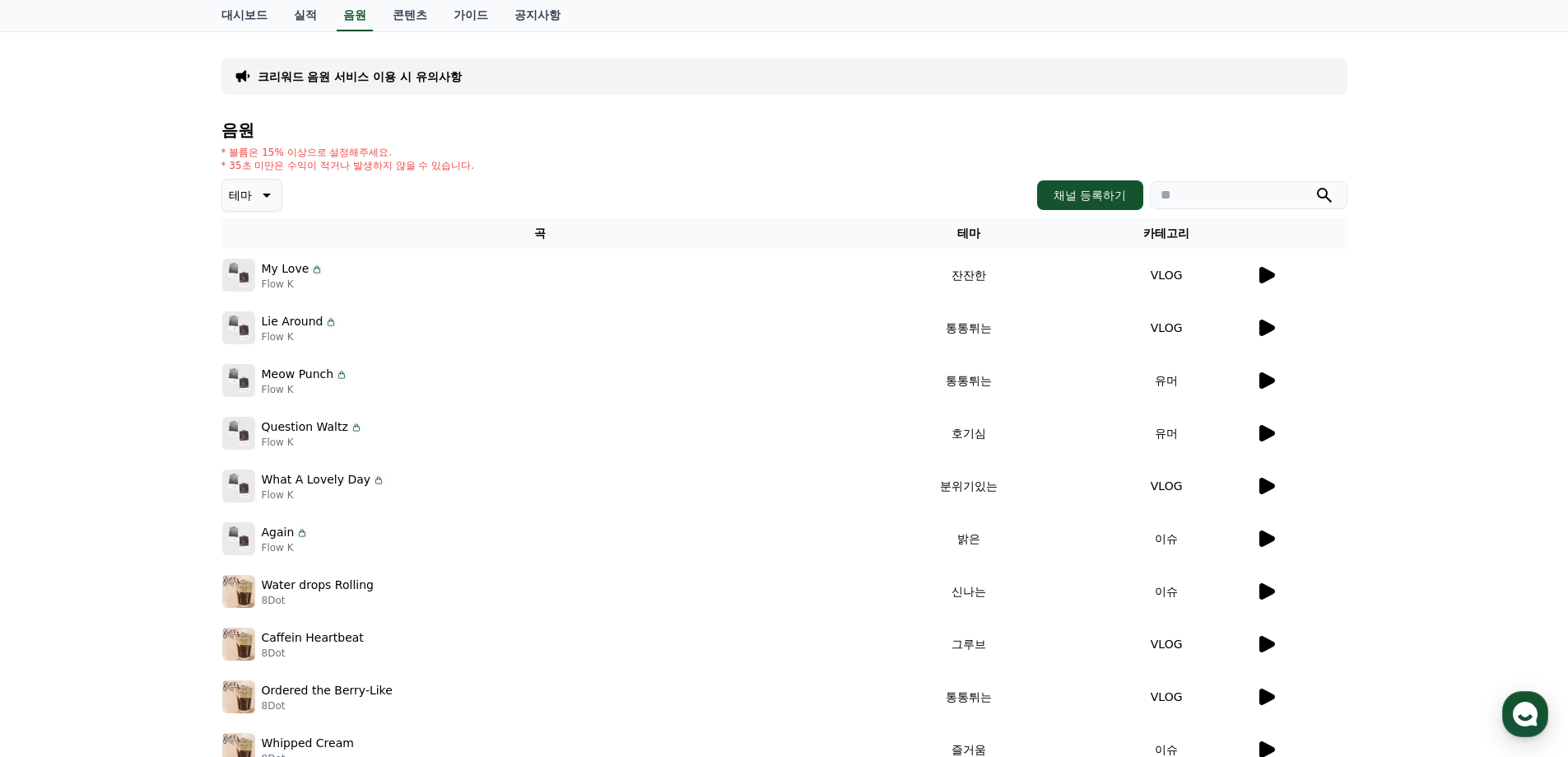
click at [283, 332] on p "Flow K" at bounding box center [299, 337] width 76 height 13
drag, startPoint x: 247, startPoint y: 331, endPoint x: 1006, endPoint y: 357, distance: 759.4
click at [1006, 359] on td "통통튀는" at bounding box center [969, 379] width 219 height 52
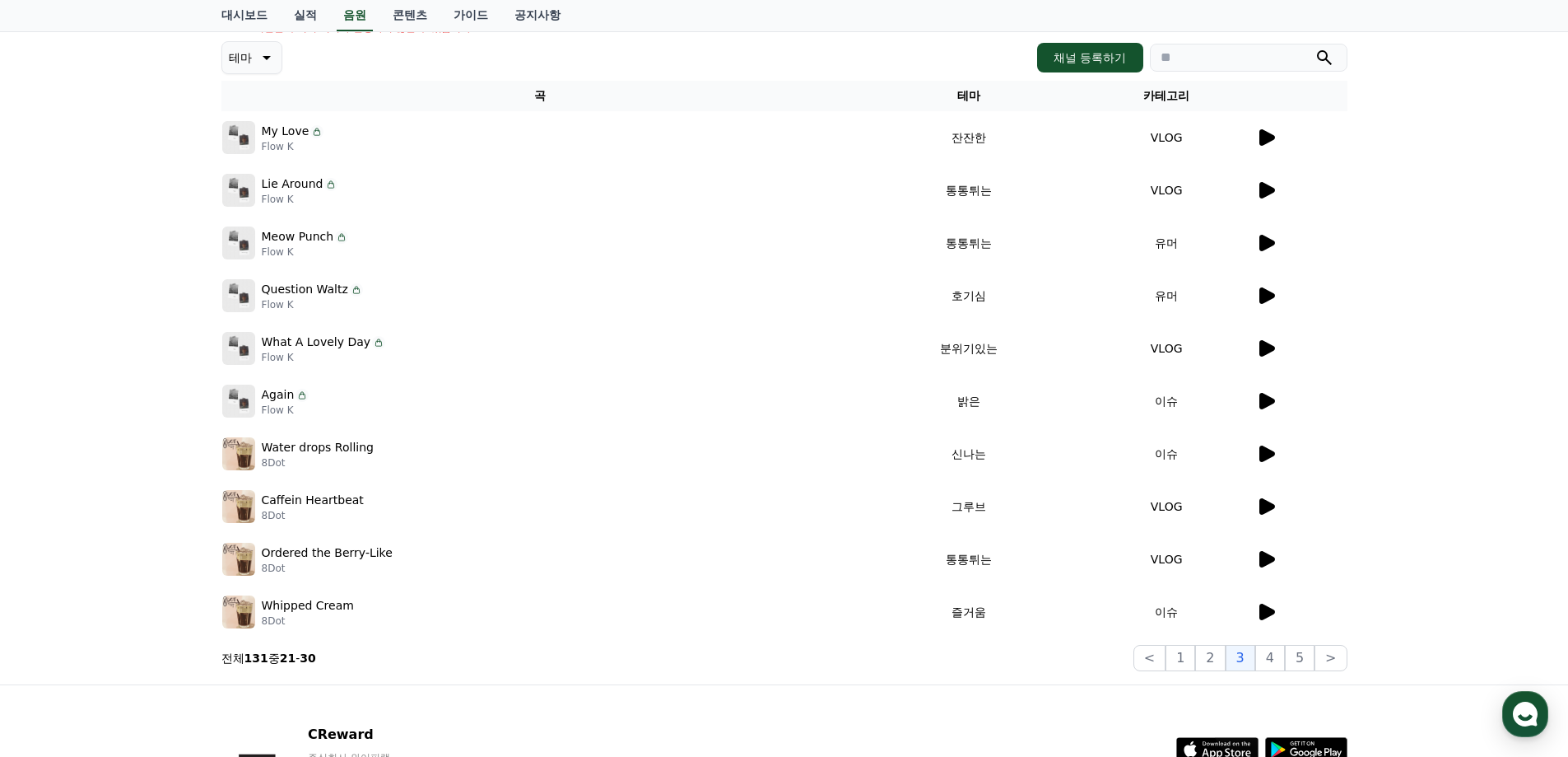
click at [1148, 192] on td "VLOG" at bounding box center [1167, 190] width 177 height 52
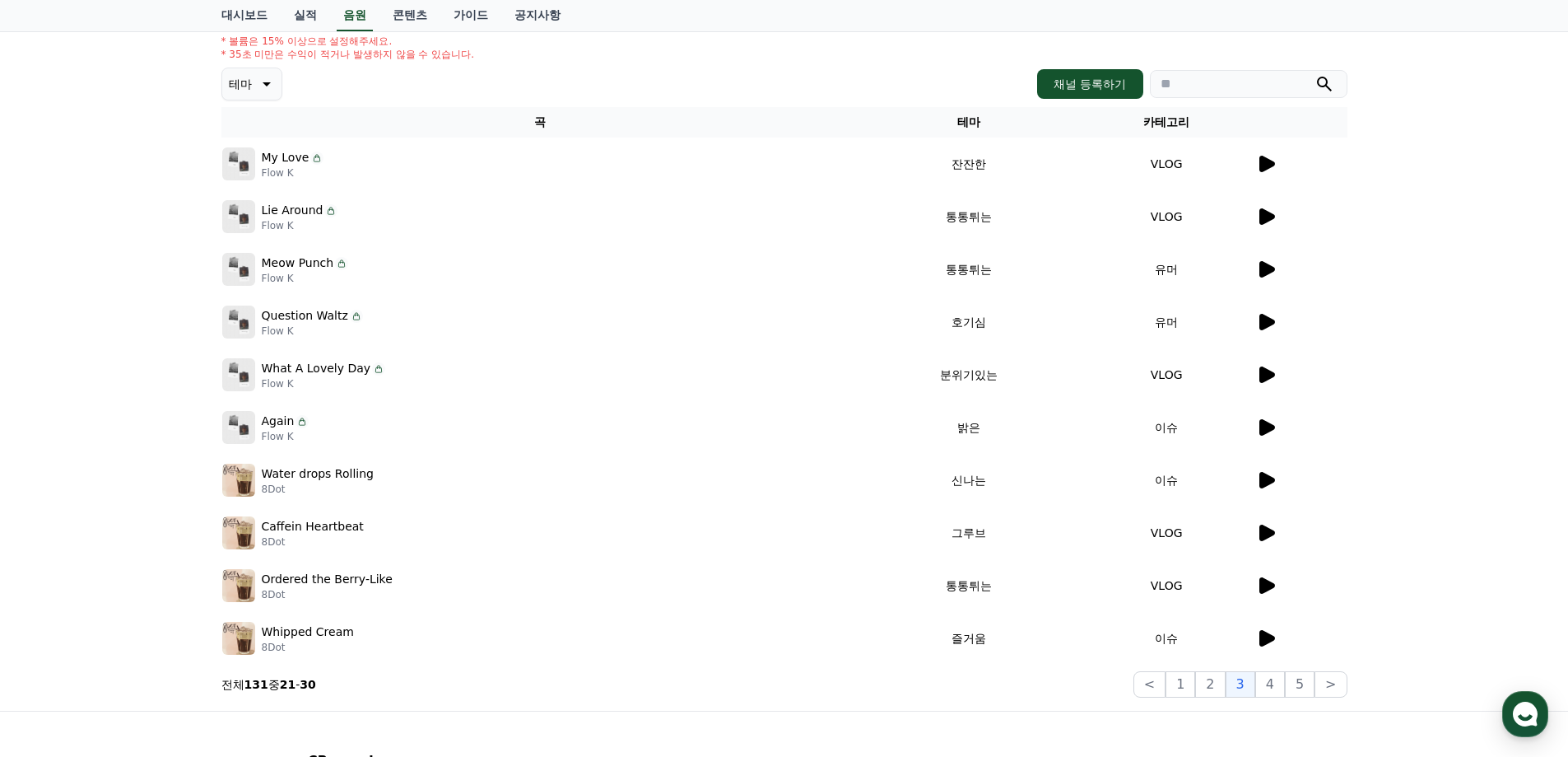
scroll to position [0, 0]
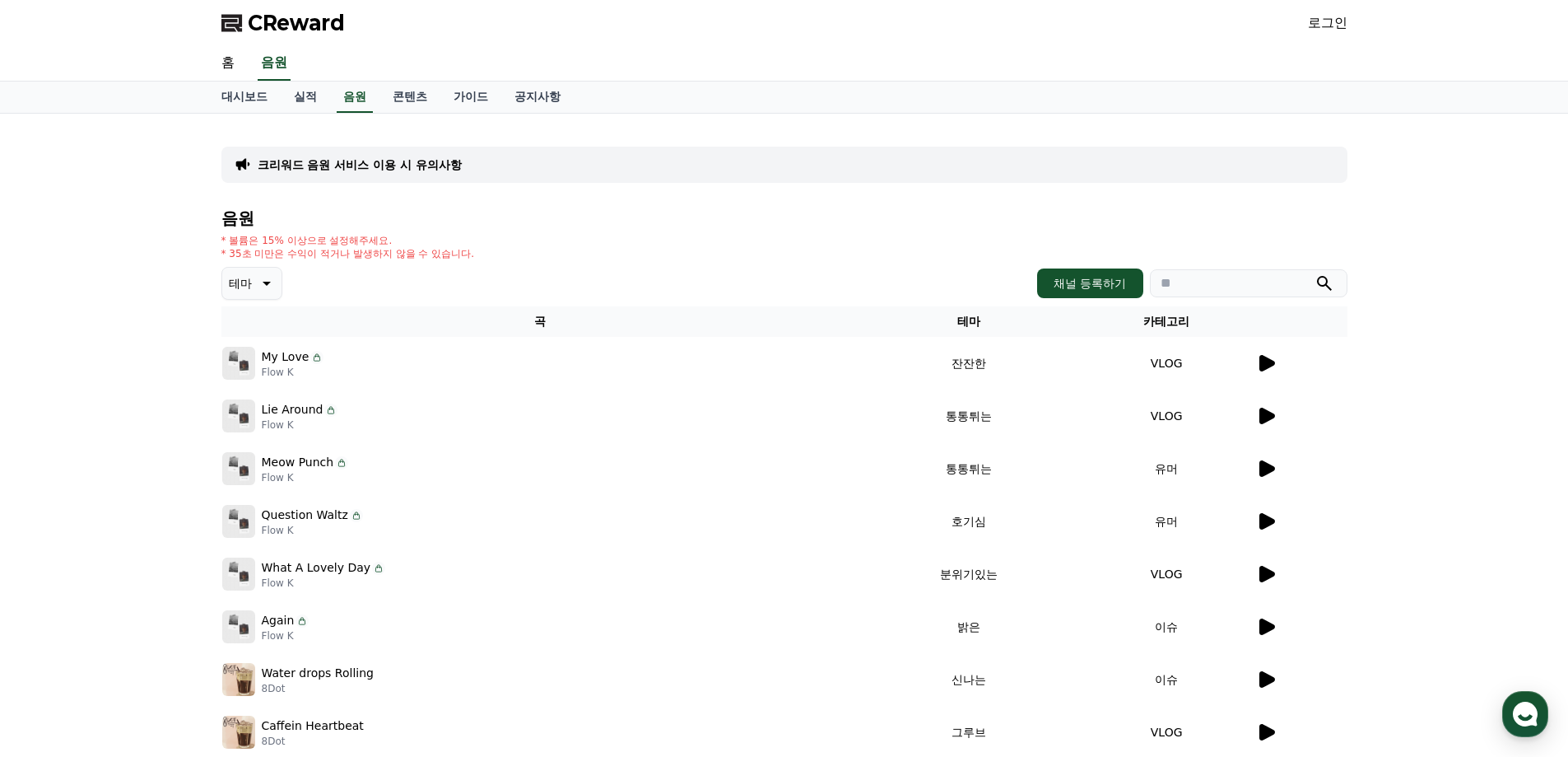
click at [284, 415] on p "Lie Around" at bounding box center [292, 409] width 62 height 17
drag, startPoint x: 261, startPoint y: 409, endPoint x: 316, endPoint y: 415, distance: 55.3
click at [316, 415] on p "Lie Around" at bounding box center [292, 409] width 62 height 17
copy p "Lie Around"
click at [763, 550] on td "What A Lovely Day Flow K" at bounding box center [540, 574] width 638 height 52
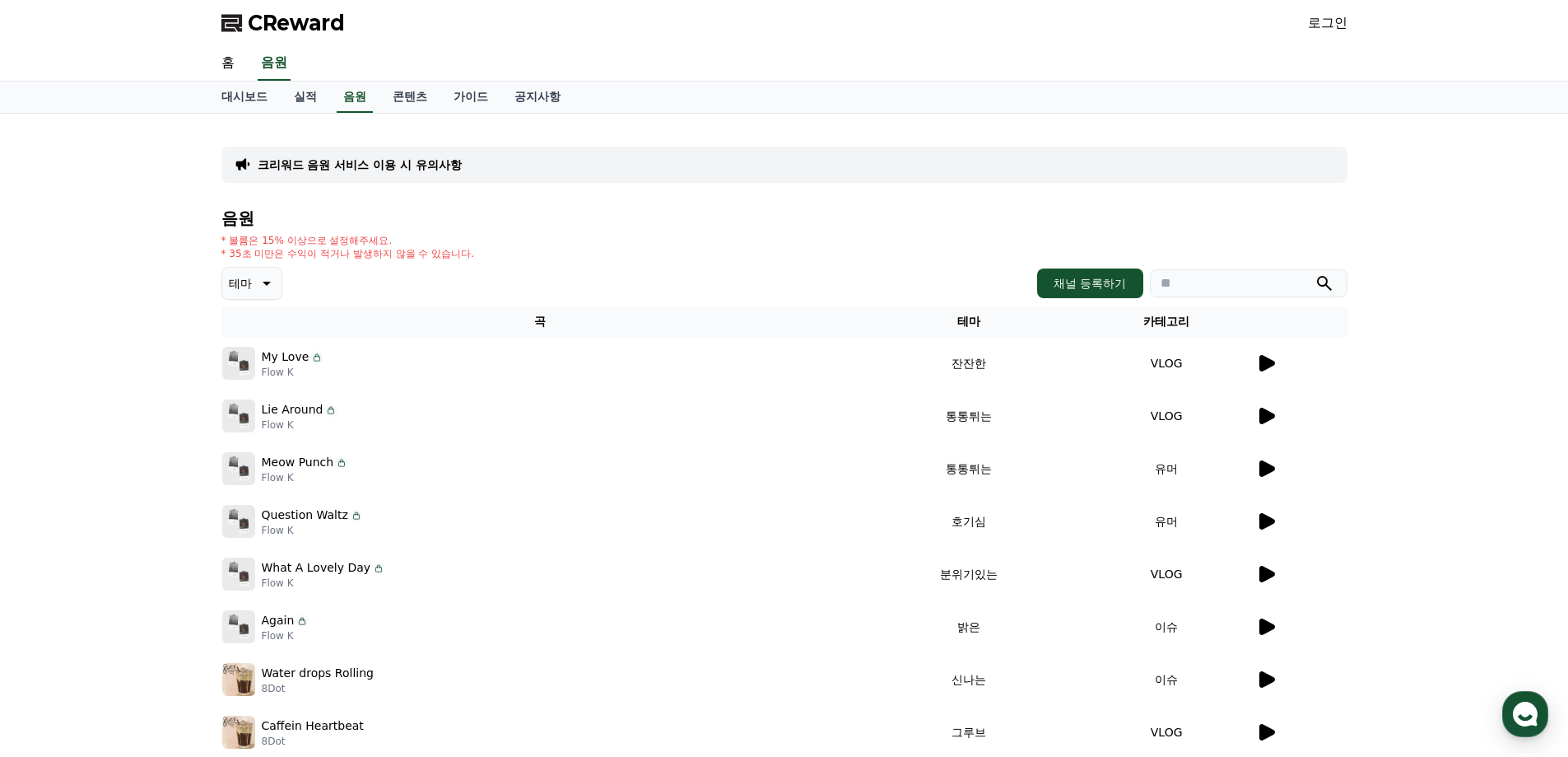
click at [878, 580] on td "분위기있는" at bounding box center [969, 574] width 219 height 52
click at [1258, 466] on icon at bounding box center [1265, 468] width 19 height 19
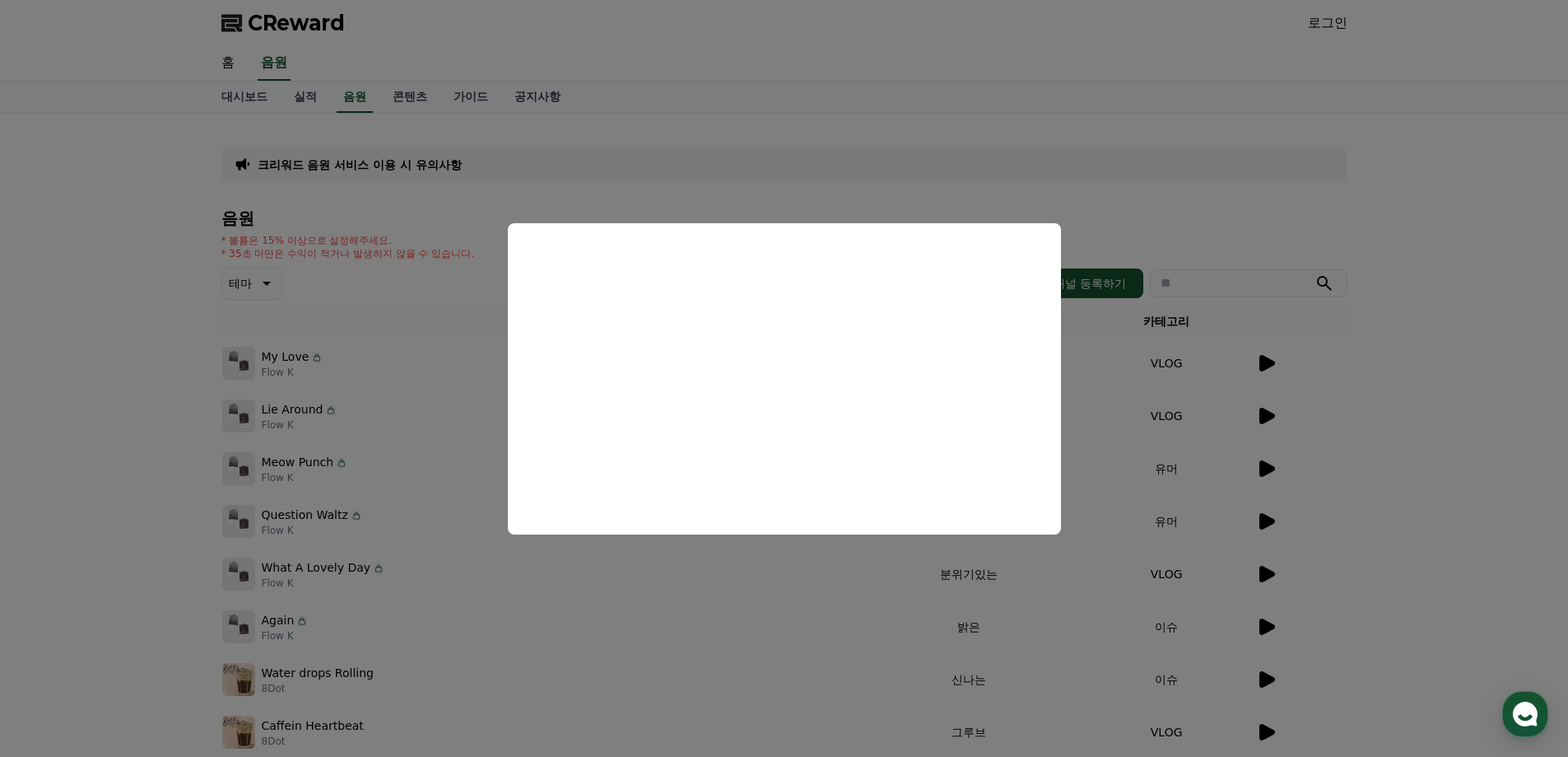
click at [1100, 431] on button "close modal" at bounding box center [784, 378] width 1568 height 757
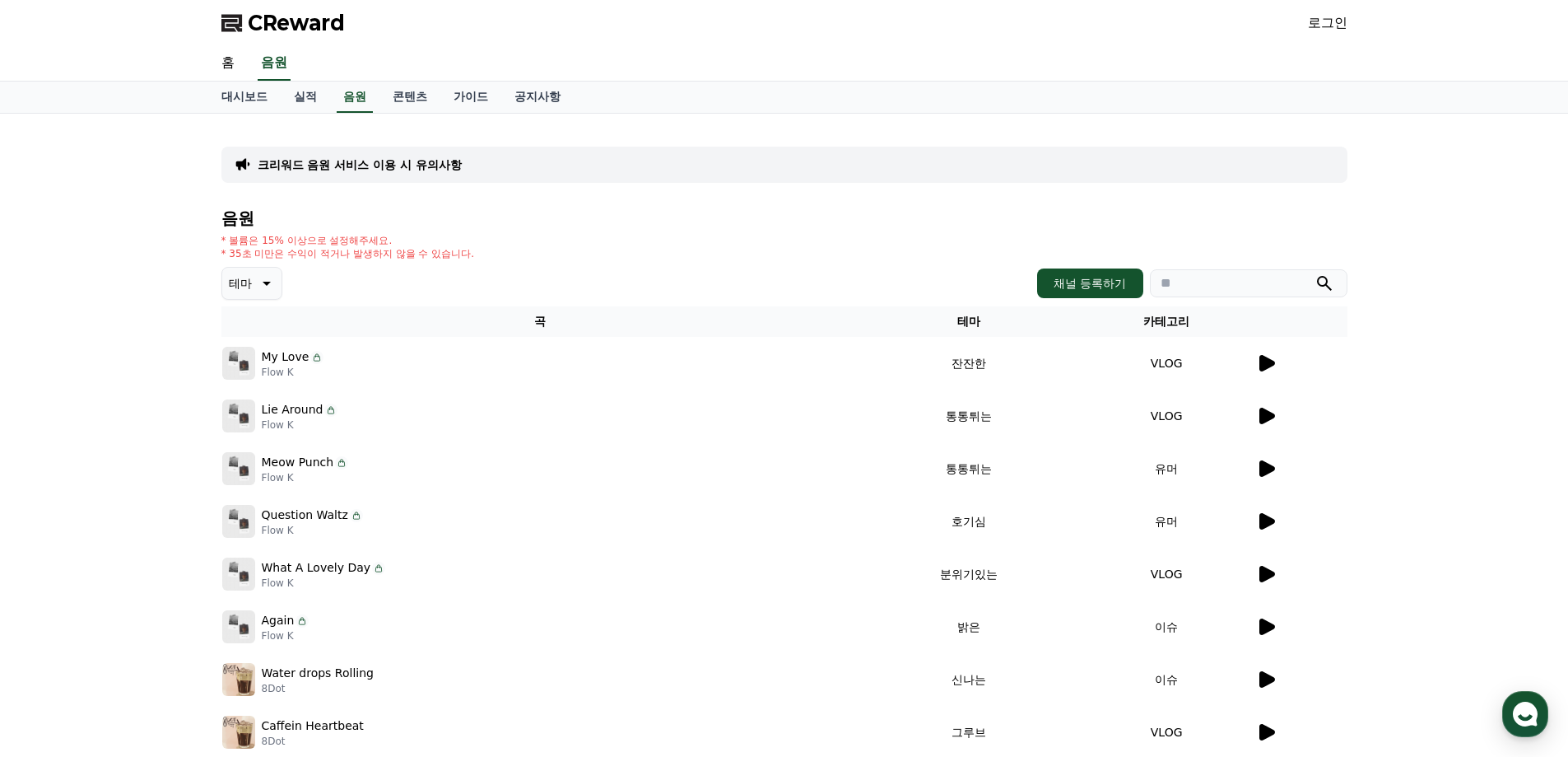
click at [1265, 417] on icon at bounding box center [1267, 416] width 16 height 17
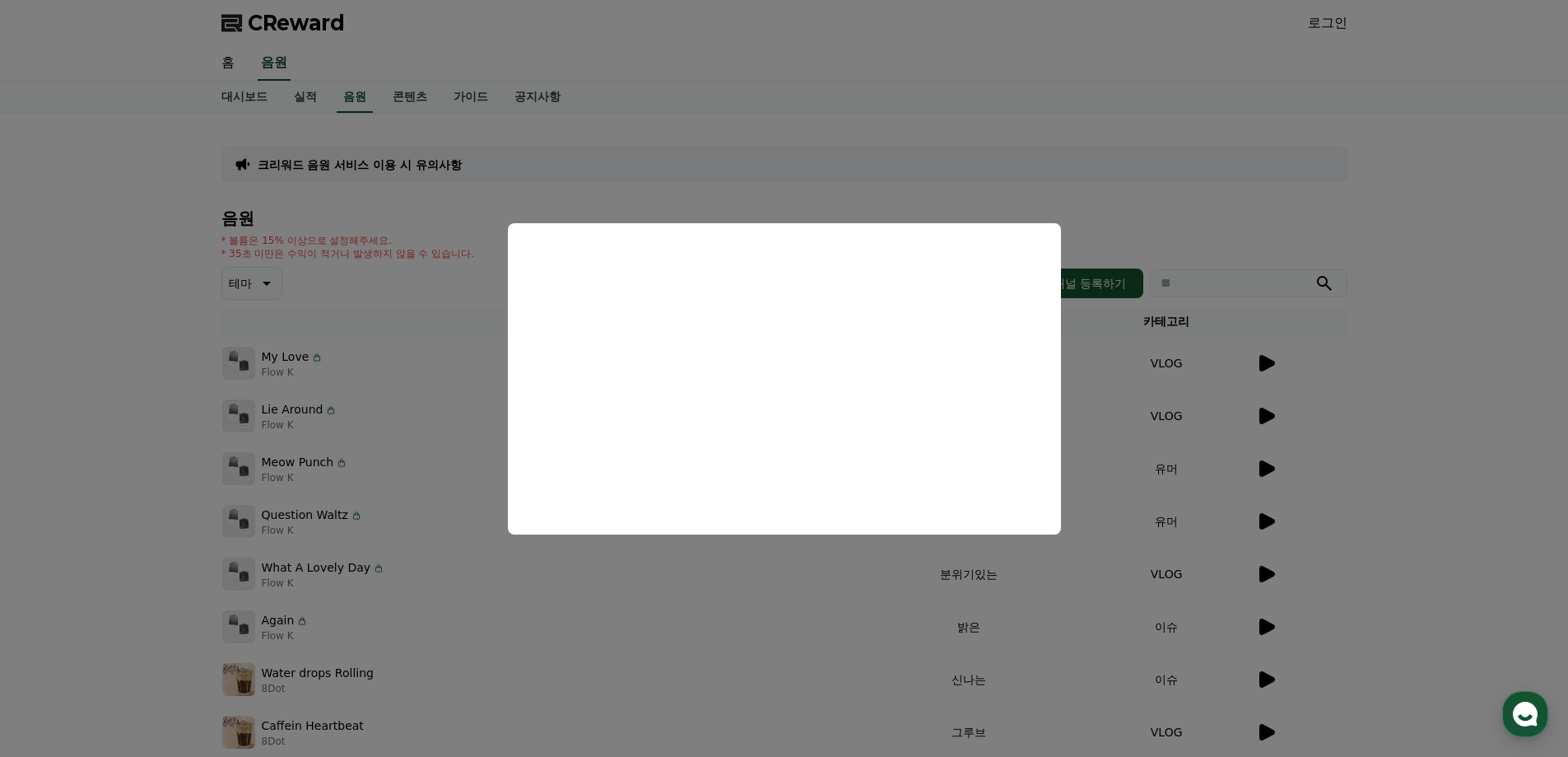
click at [1108, 499] on button "close modal" at bounding box center [784, 378] width 1568 height 757
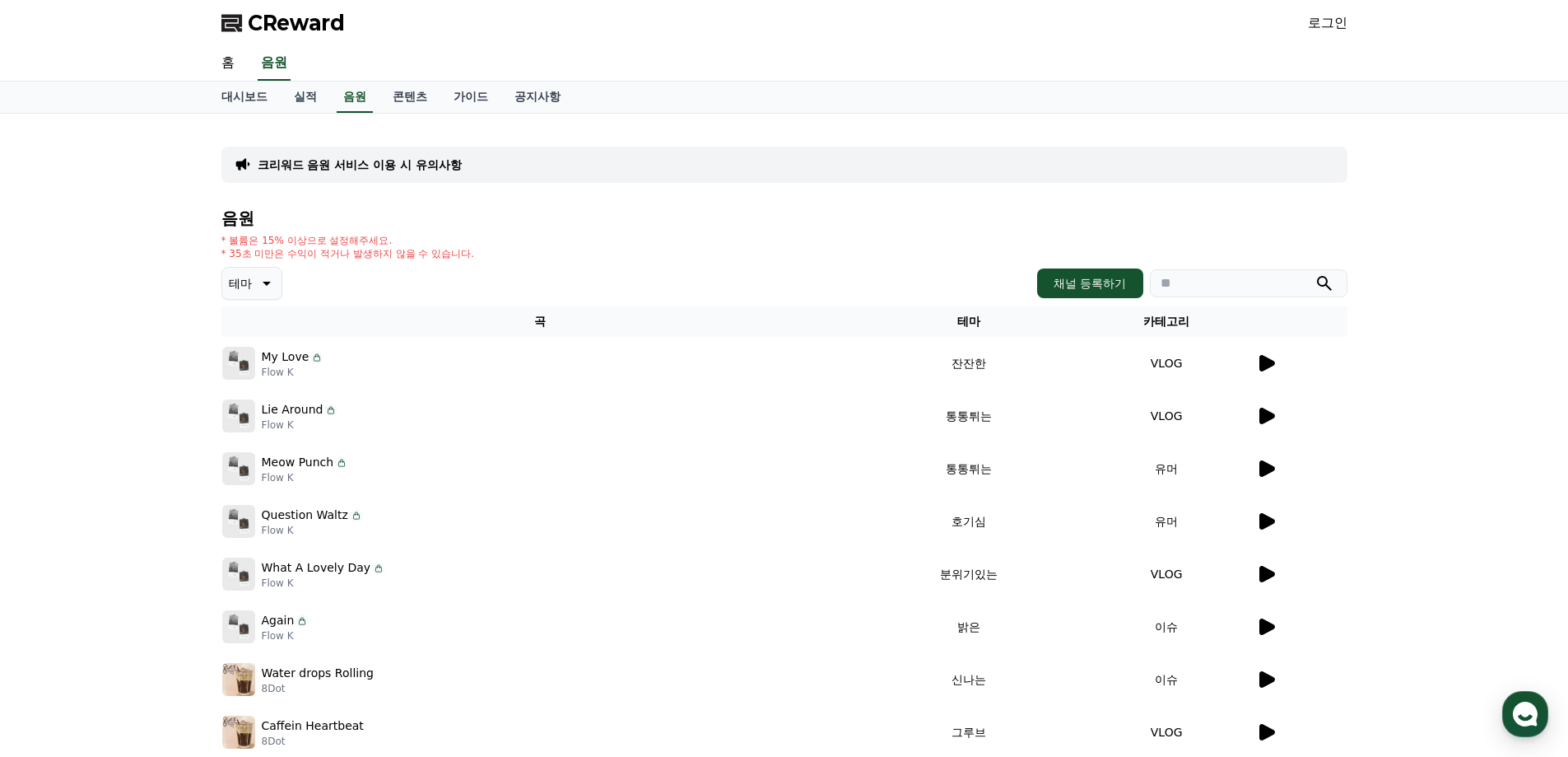
drag, startPoint x: 261, startPoint y: 462, endPoint x: 327, endPoint y: 466, distance: 66.1
click at [327, 466] on p "Meow Punch" at bounding box center [297, 462] width 73 height 17
copy p "Meow Punch"
click at [859, 453] on td "통통튀는" at bounding box center [969, 468] width 219 height 52
drag, startPoint x: 263, startPoint y: 468, endPoint x: 332, endPoint y: 468, distance: 69.0
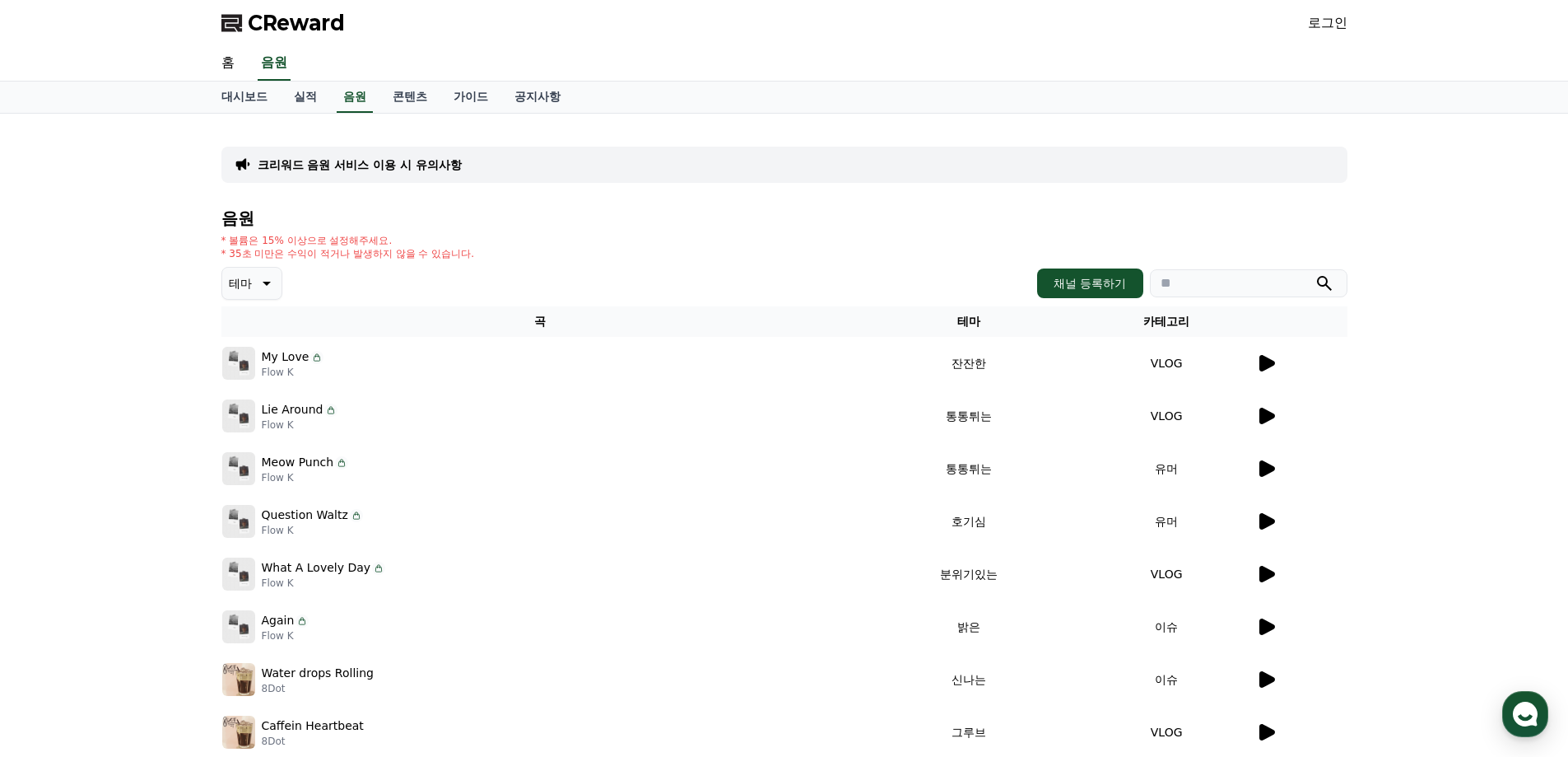
click at [332, 468] on div "Meow Punch" at bounding box center [305, 462] width 87 height 17
copy div "Meow Punch"
click at [726, 386] on td "My Love Flow K" at bounding box center [540, 363] width 638 height 52
drag, startPoint x: 261, startPoint y: 411, endPoint x: 320, endPoint y: 415, distance: 59.1
click at [320, 415] on div "Lie Around" at bounding box center [299, 409] width 76 height 17
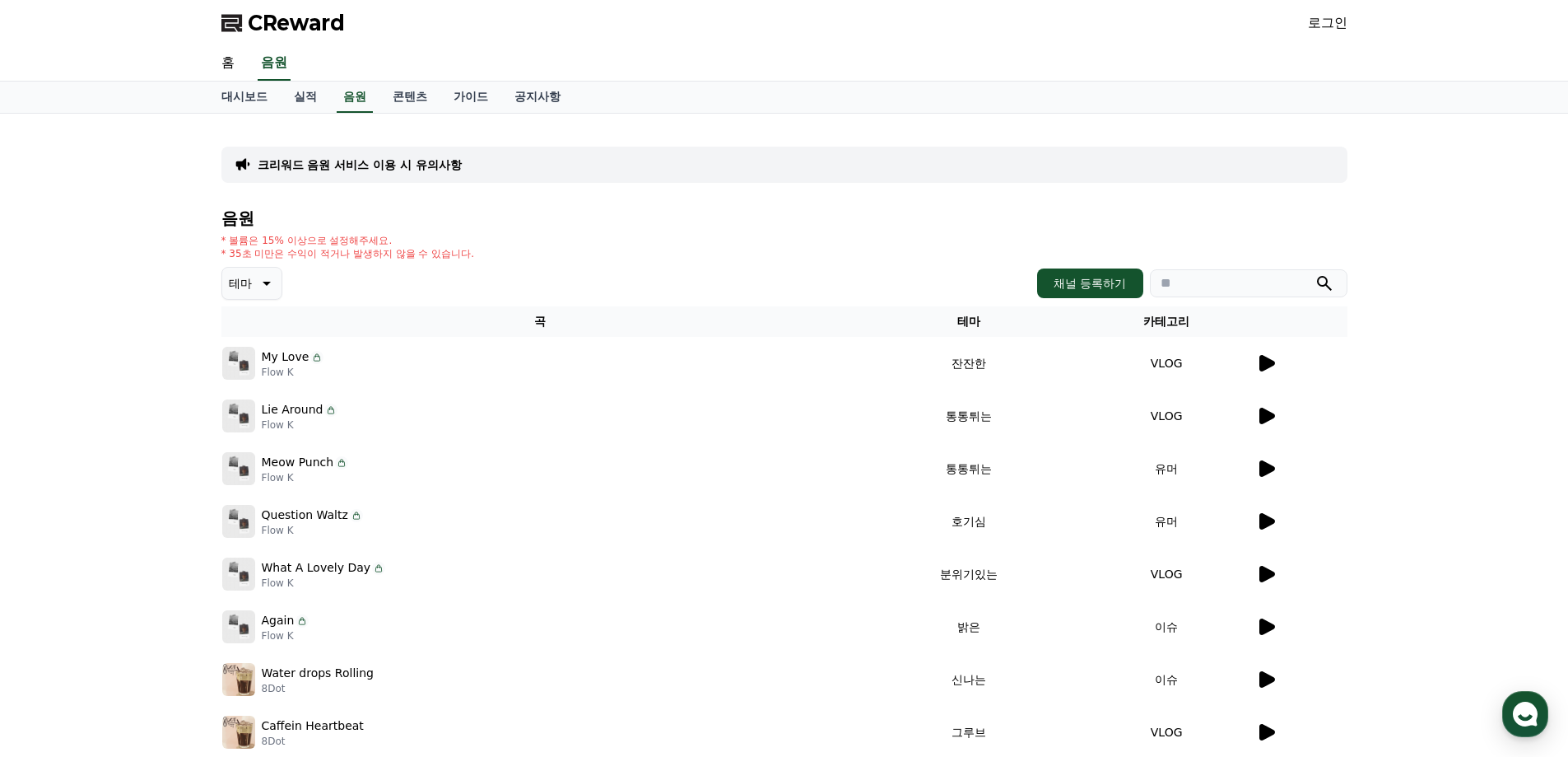
copy div "Lie Around"
click at [773, 495] on td "Question Waltz Flow K" at bounding box center [540, 520] width 638 height 52
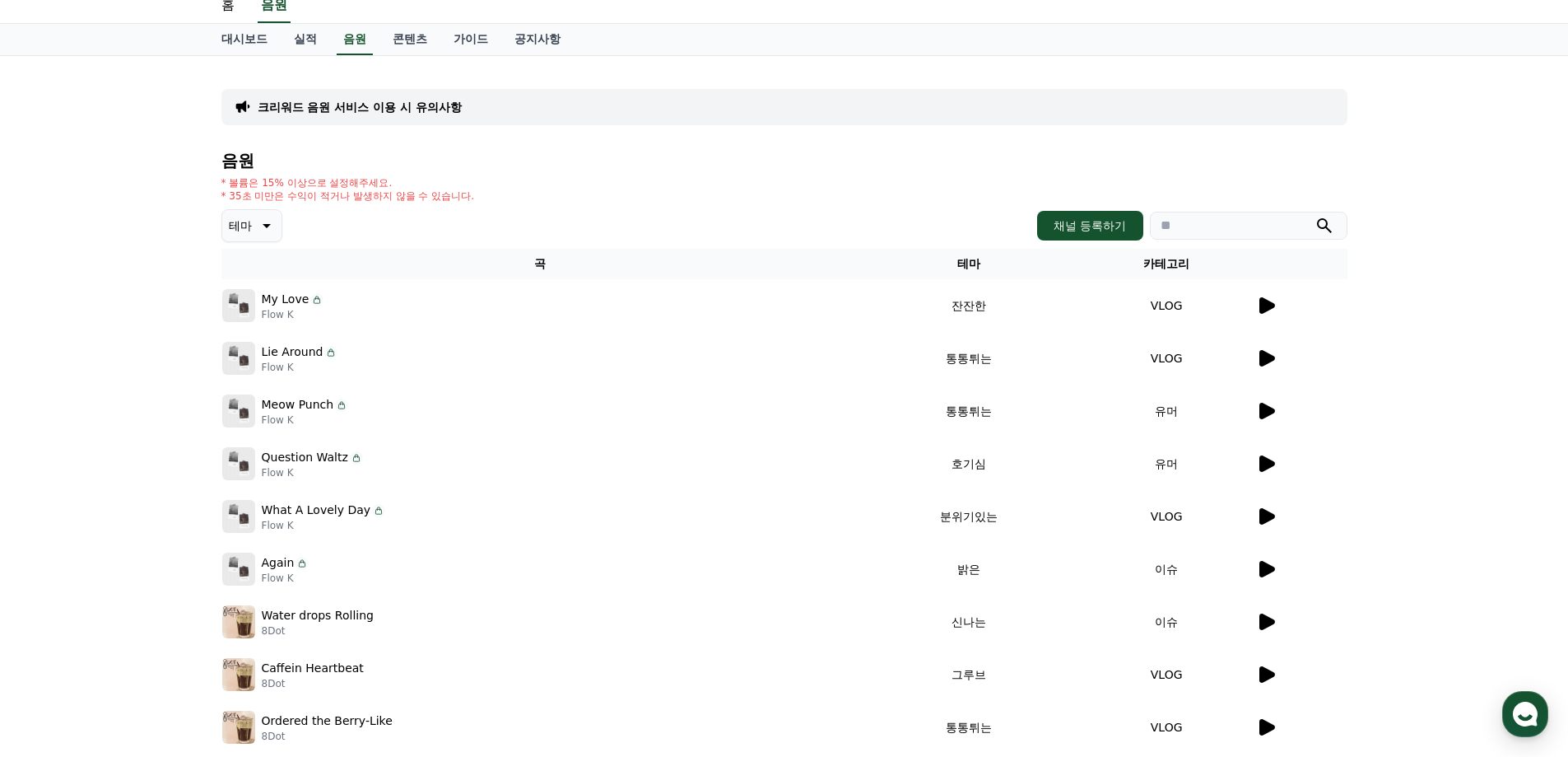
scroll to position [137, 0]
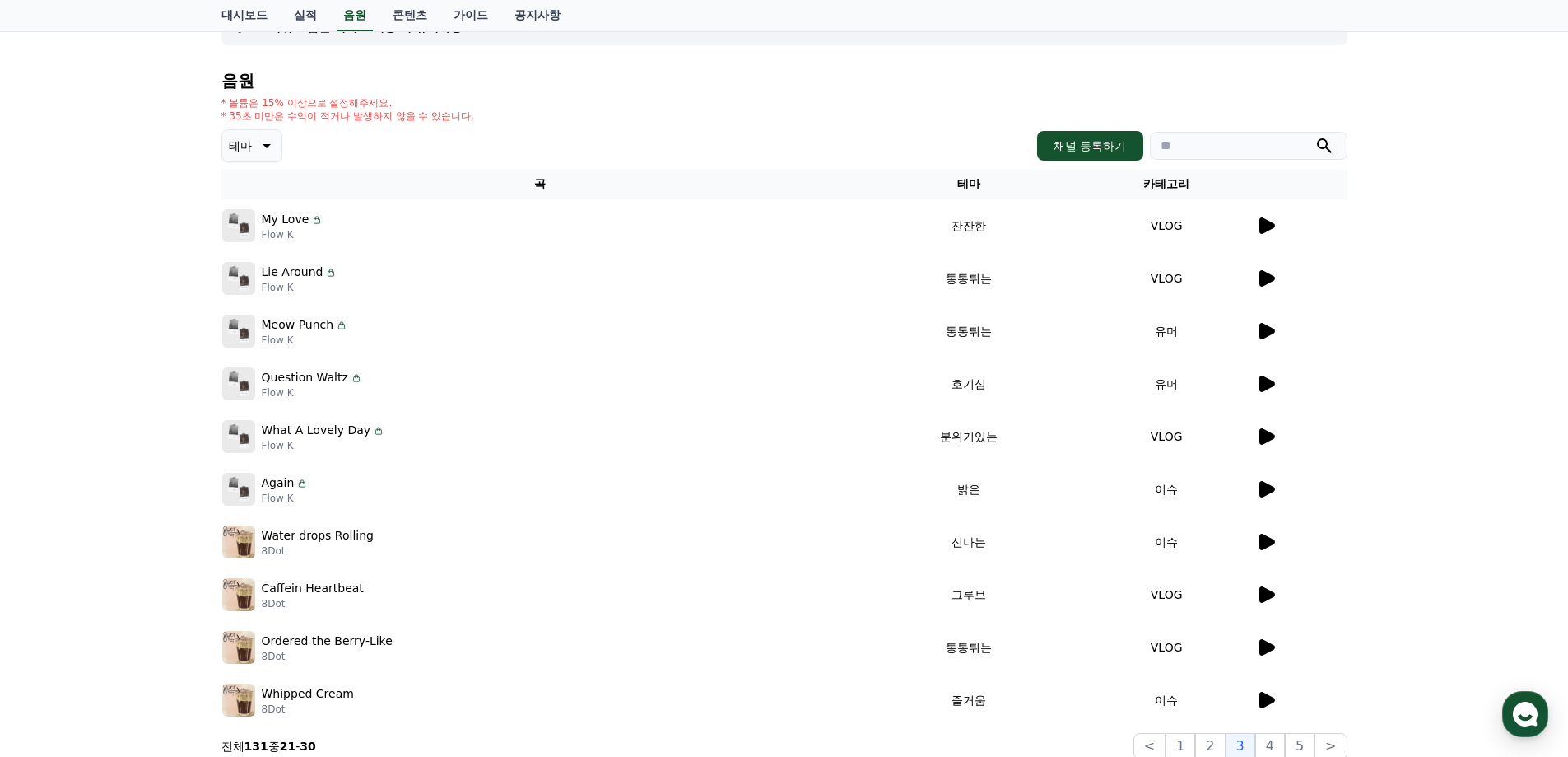
click at [1275, 384] on icon at bounding box center [1265, 383] width 19 height 19
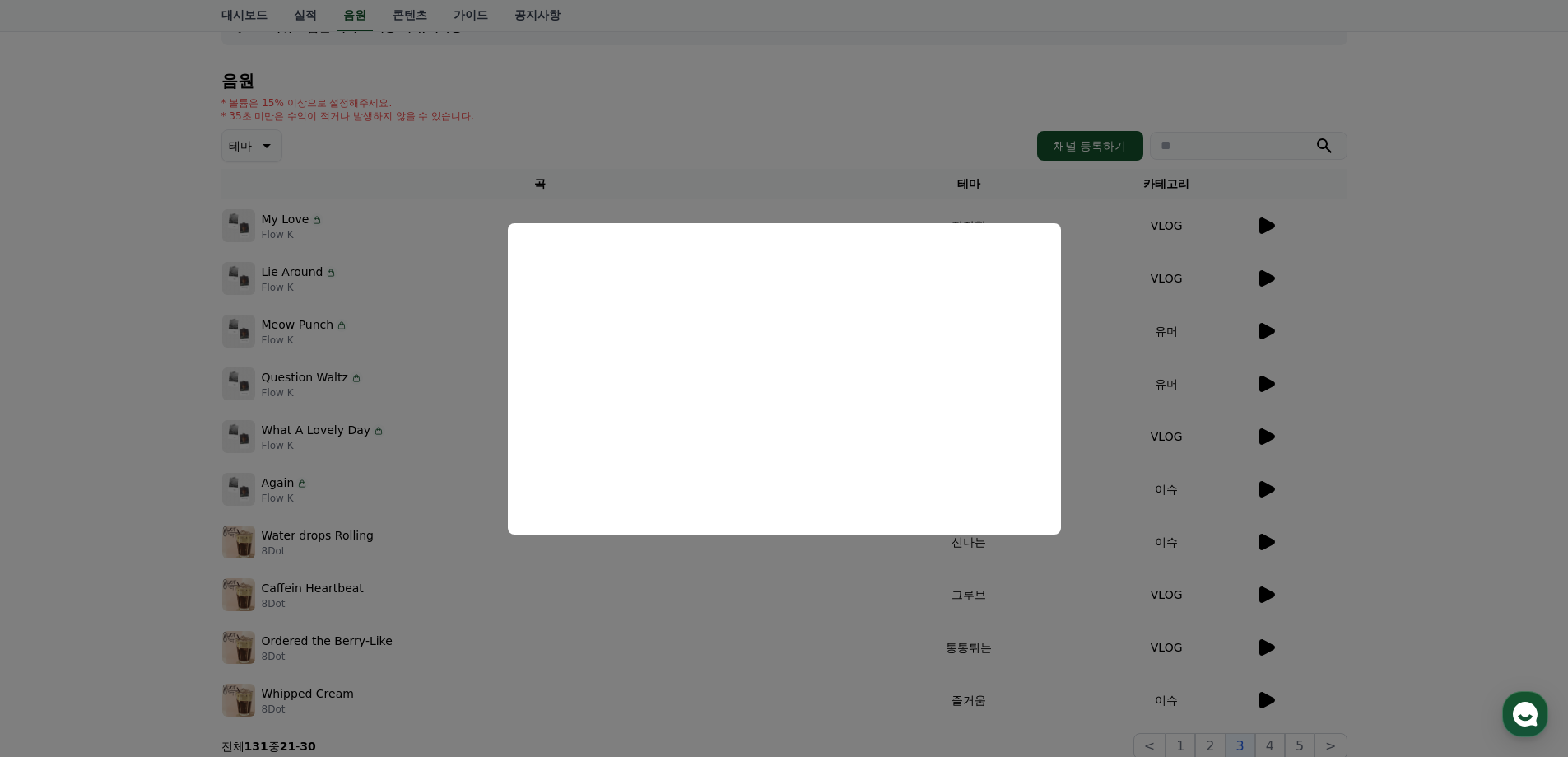
click at [1171, 405] on button "close modal" at bounding box center [784, 378] width 1568 height 757
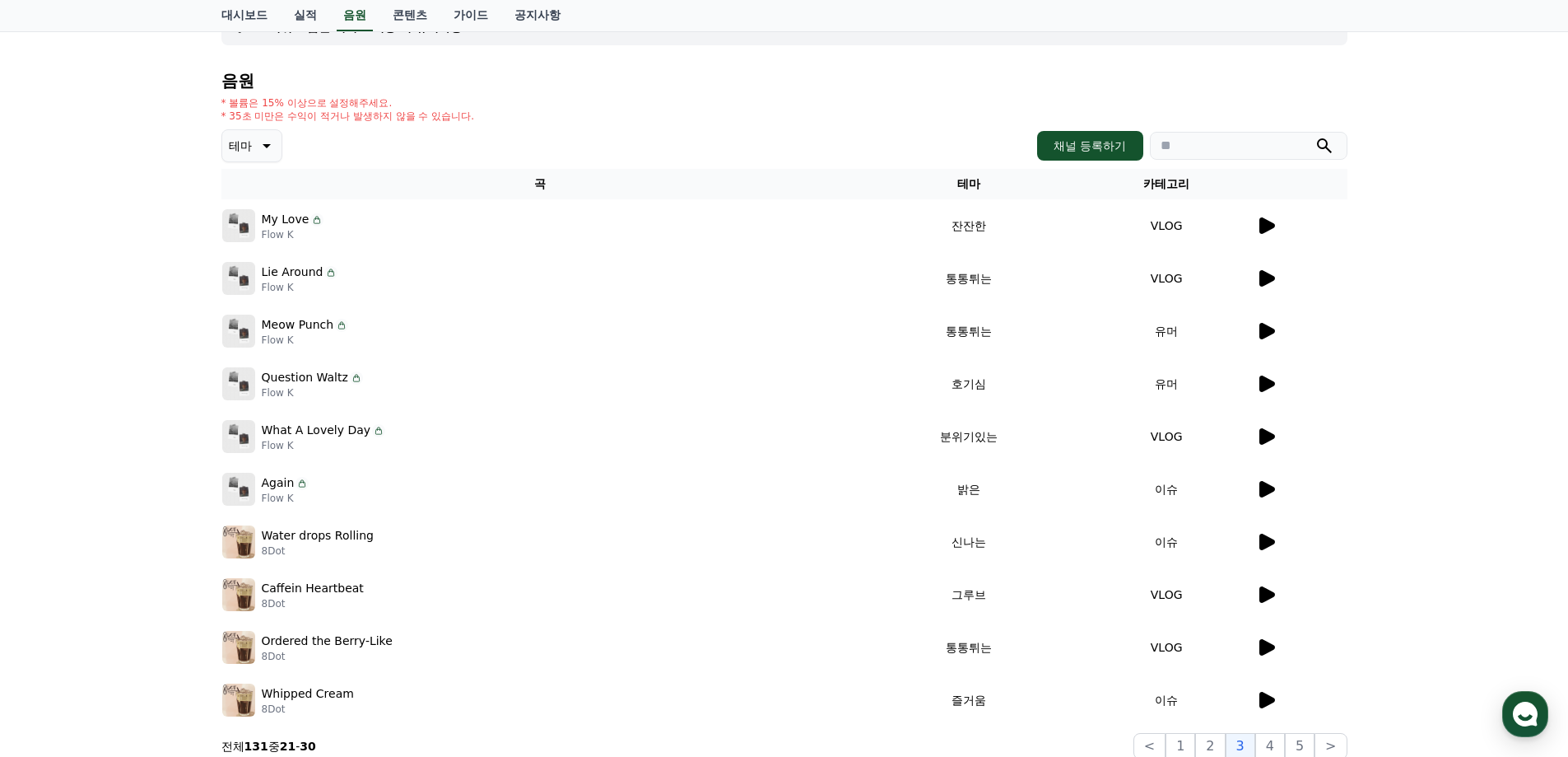
drag, startPoint x: 263, startPoint y: 377, endPoint x: 341, endPoint y: 378, distance: 78.0
click at [341, 378] on p "Question Waltz" at bounding box center [305, 378] width 87 height 17
copy p "Question Waltz"
drag, startPoint x: 783, startPoint y: 568, endPoint x: 806, endPoint y: 559, distance: 24.7
click at [783, 568] on td "Caffein Heartbeat 8Dot" at bounding box center [540, 594] width 638 height 52
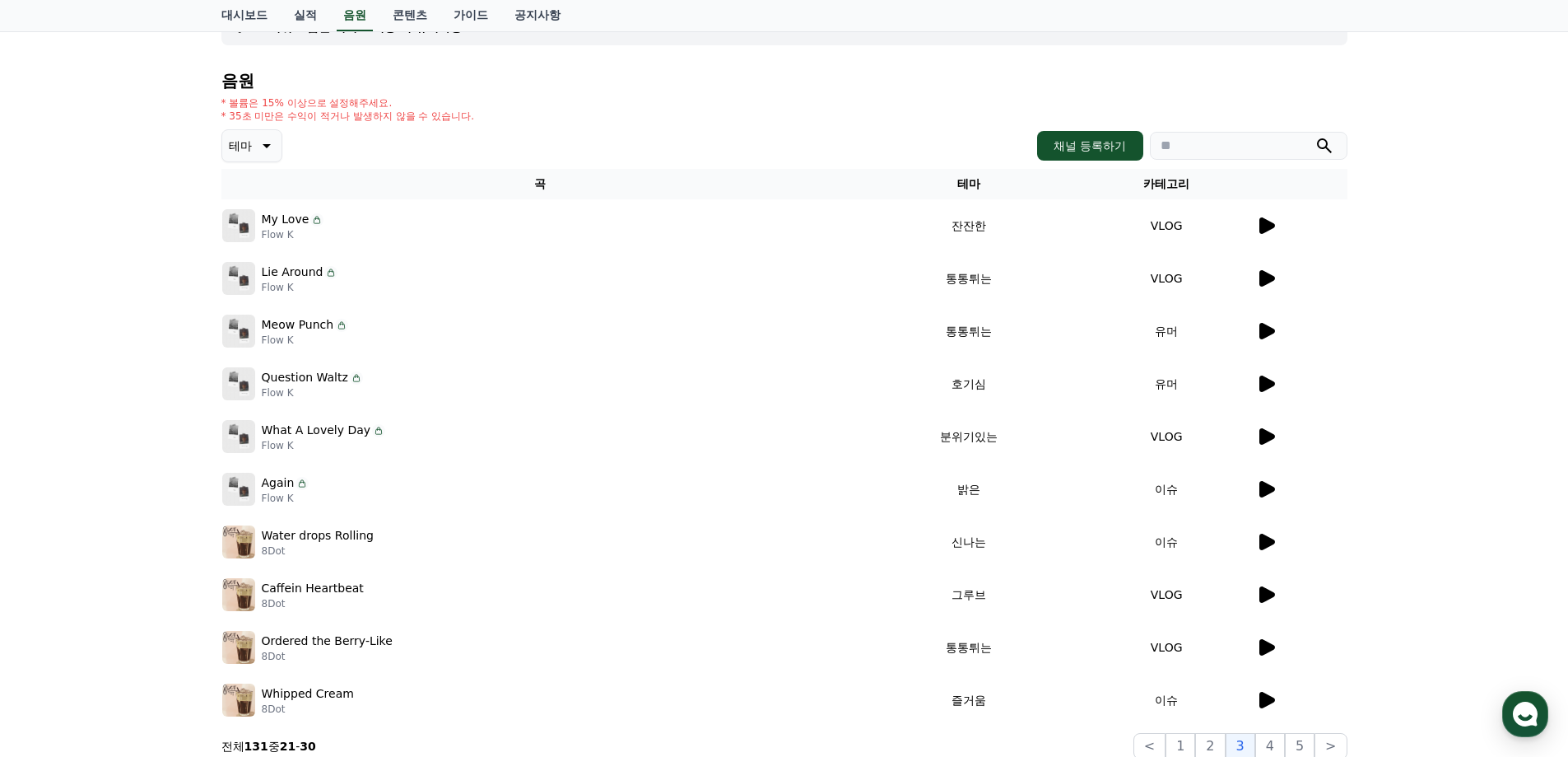
click at [1253, 436] on td "VLOG" at bounding box center [1167, 436] width 177 height 52
click at [1267, 435] on icon at bounding box center [1267, 437] width 16 height 17
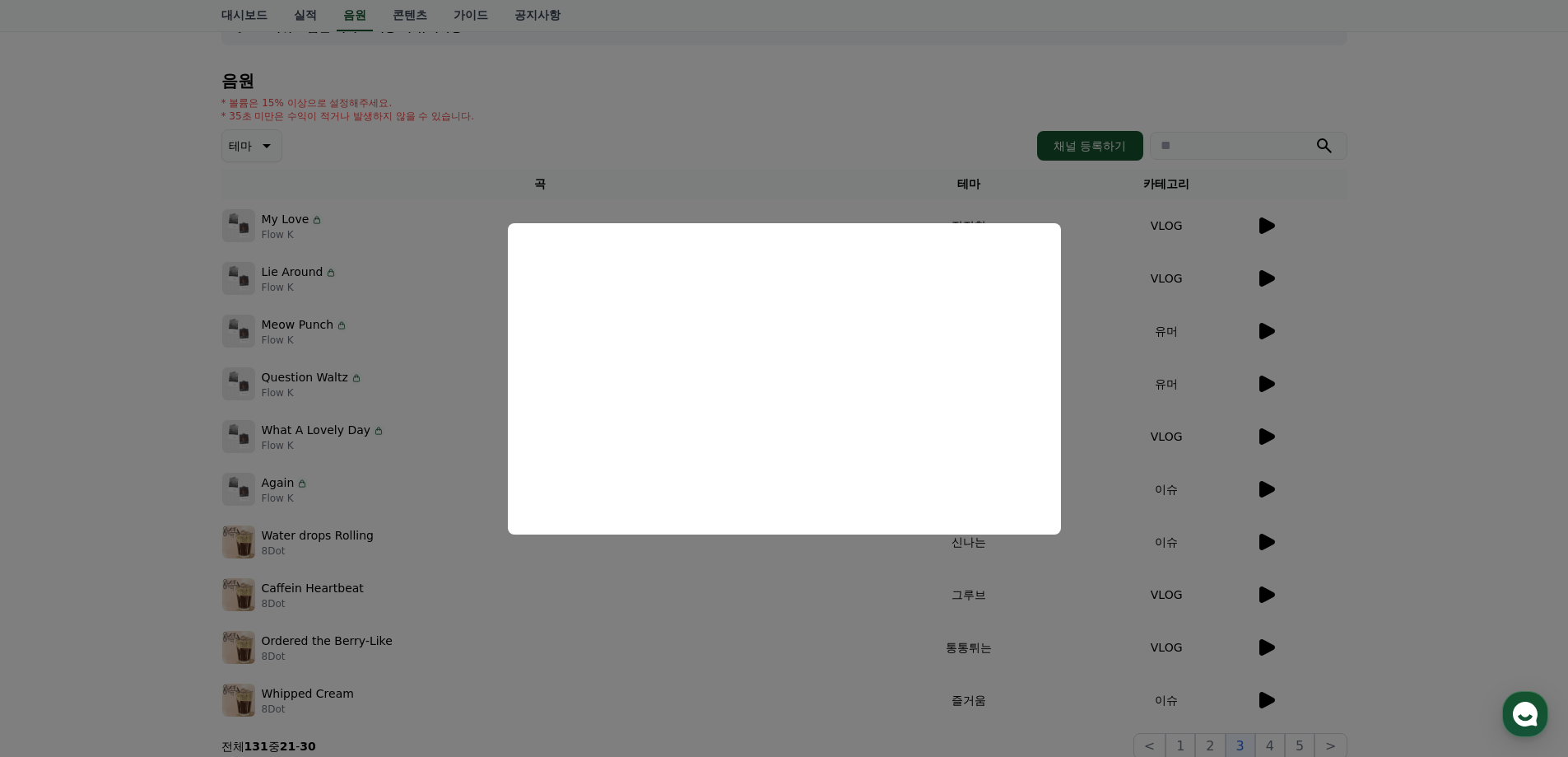
click at [965, 589] on button "close modal" at bounding box center [784, 378] width 1568 height 757
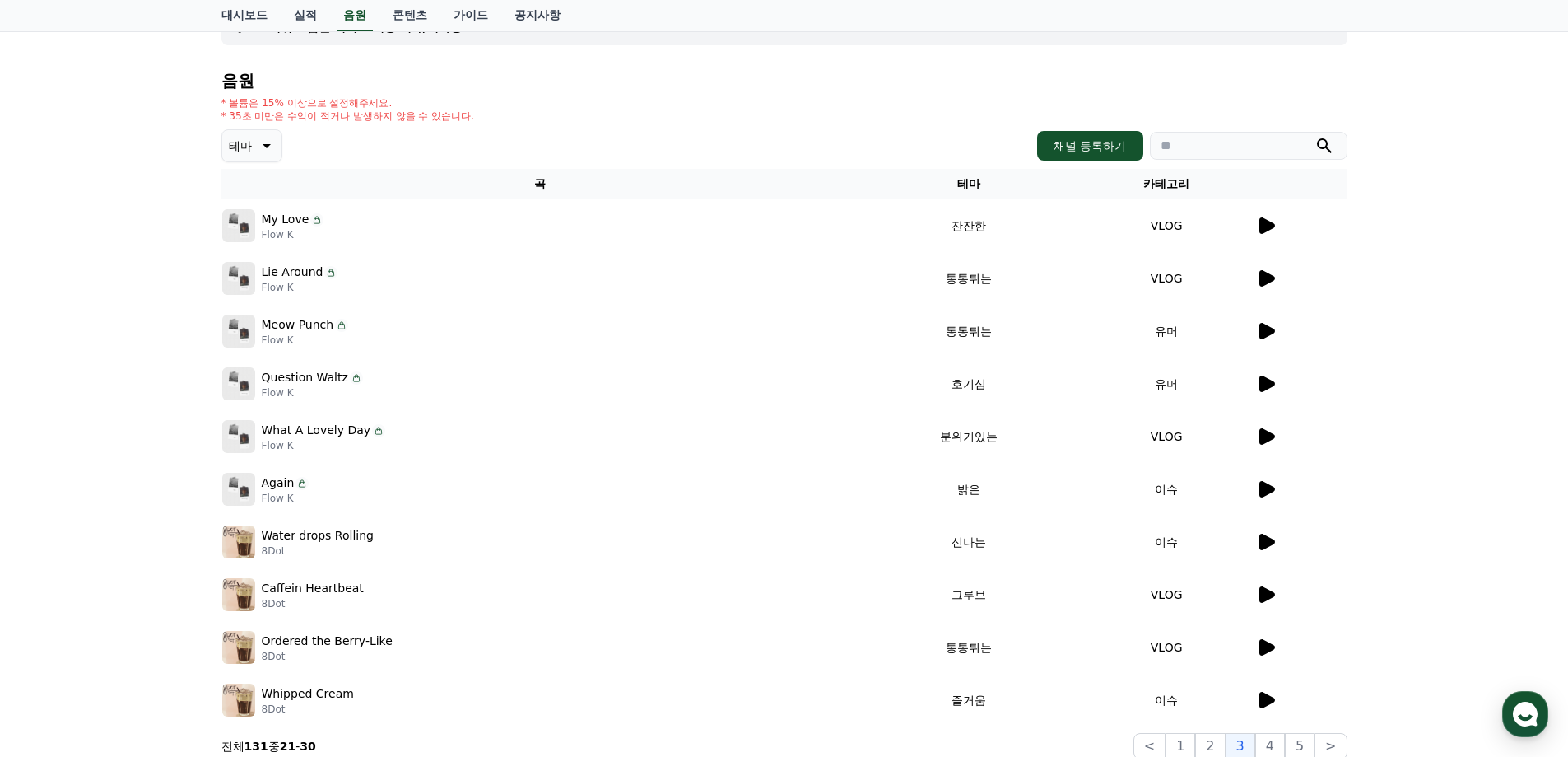
click at [1266, 489] on icon at bounding box center [1267, 489] width 16 height 17
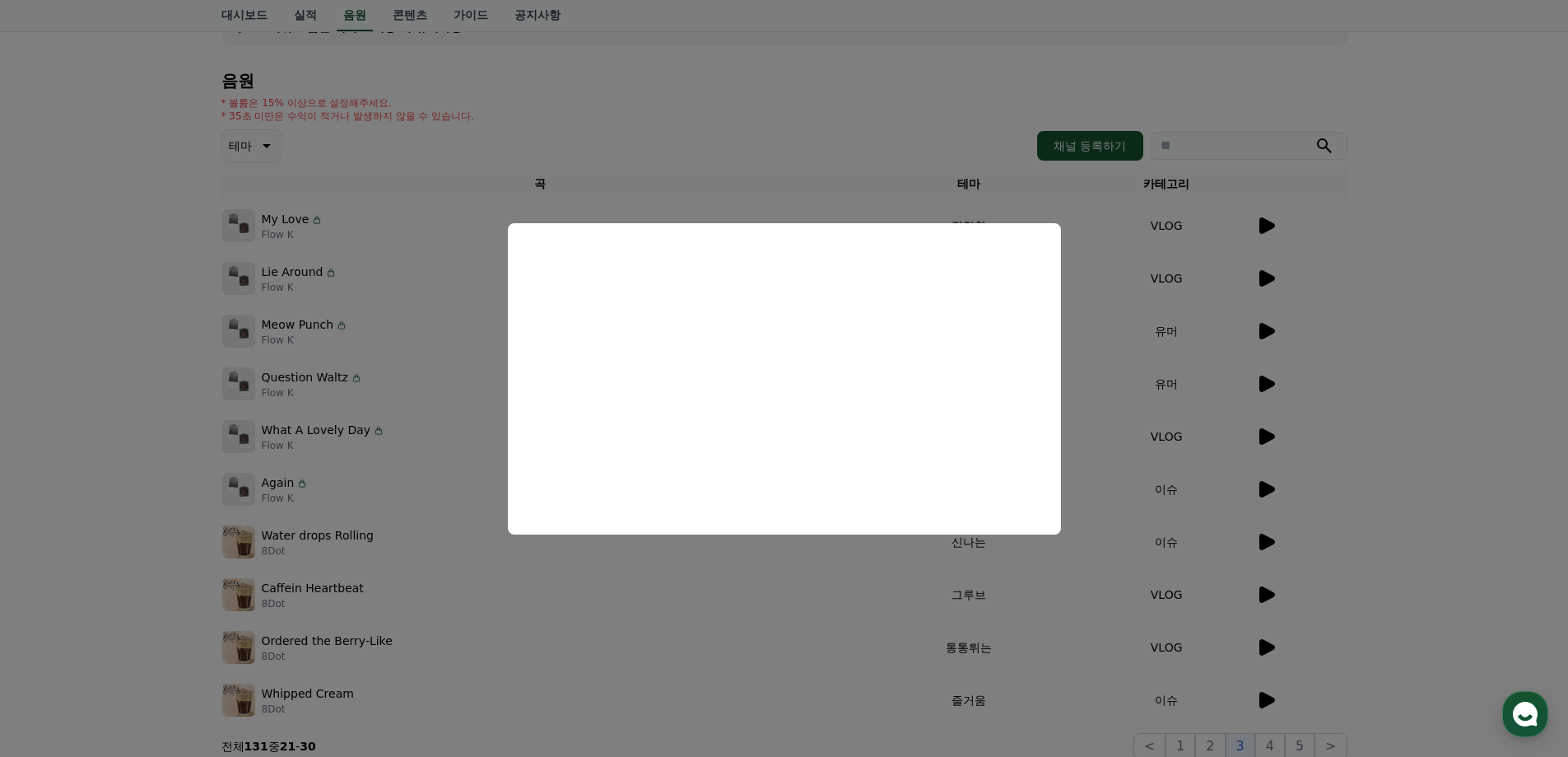
click at [1139, 592] on button "close modal" at bounding box center [784, 378] width 1568 height 757
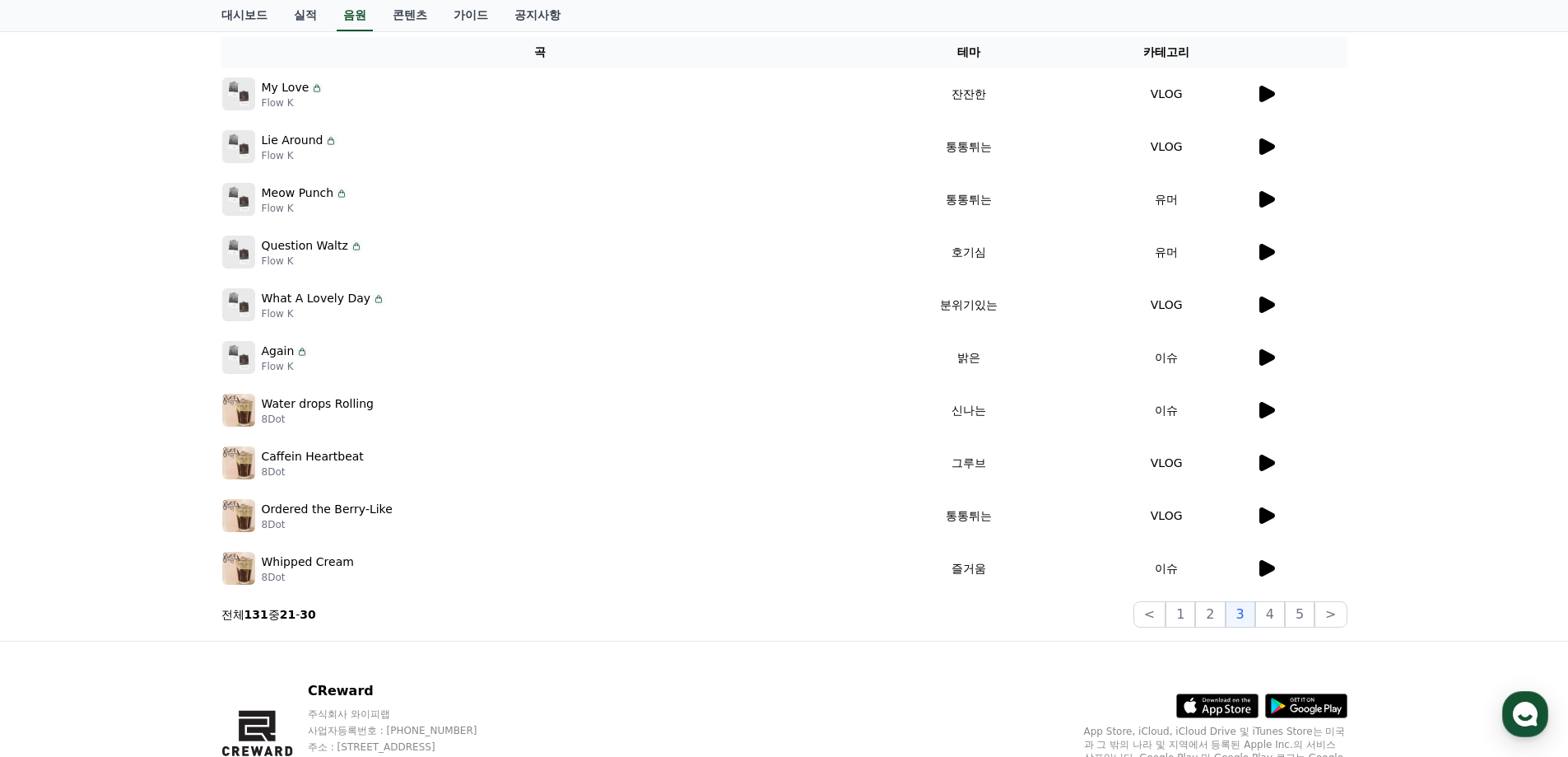
scroll to position [274, 0]
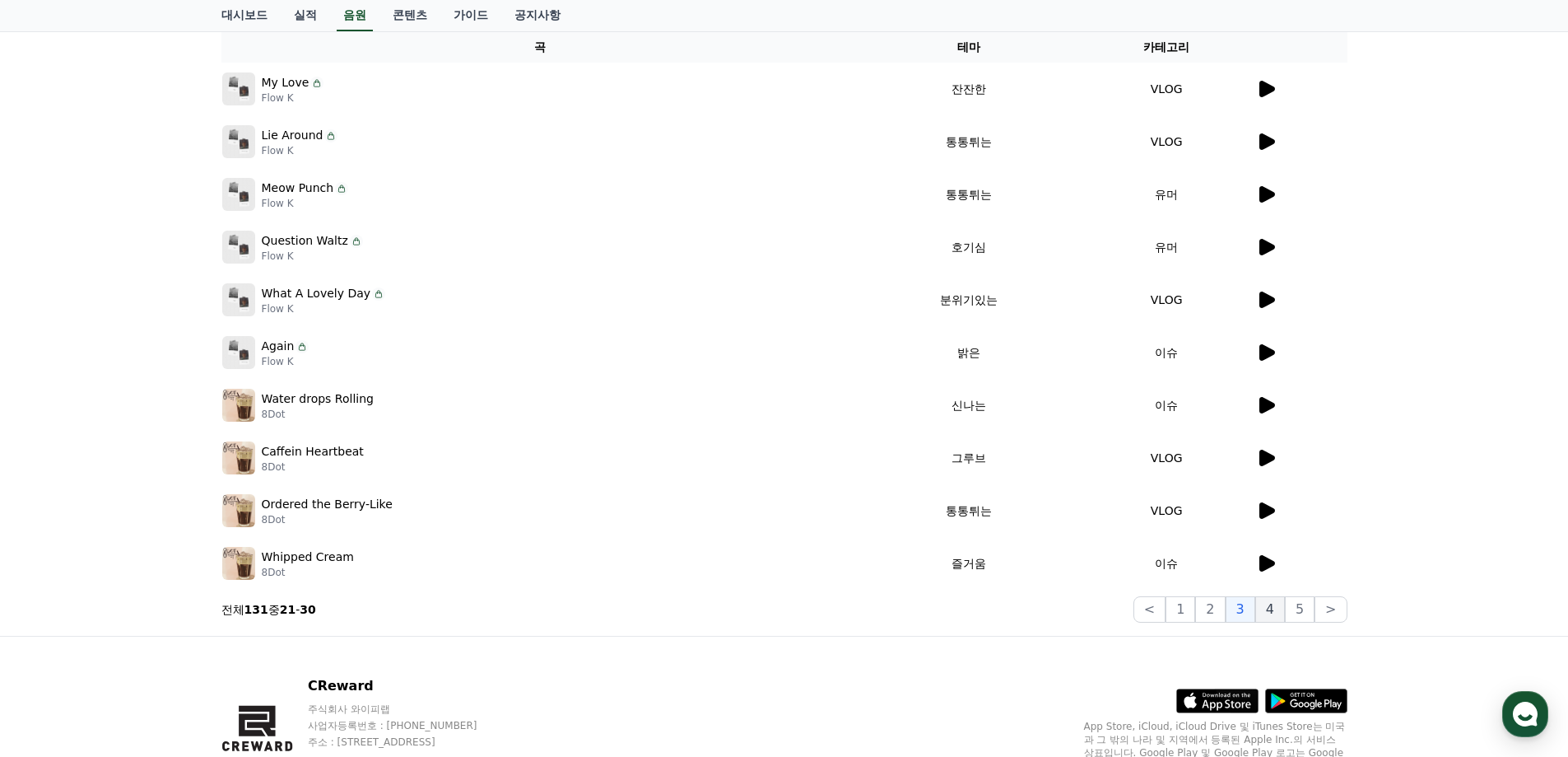
click at [1273, 605] on button "4" at bounding box center [1271, 609] width 29 height 27
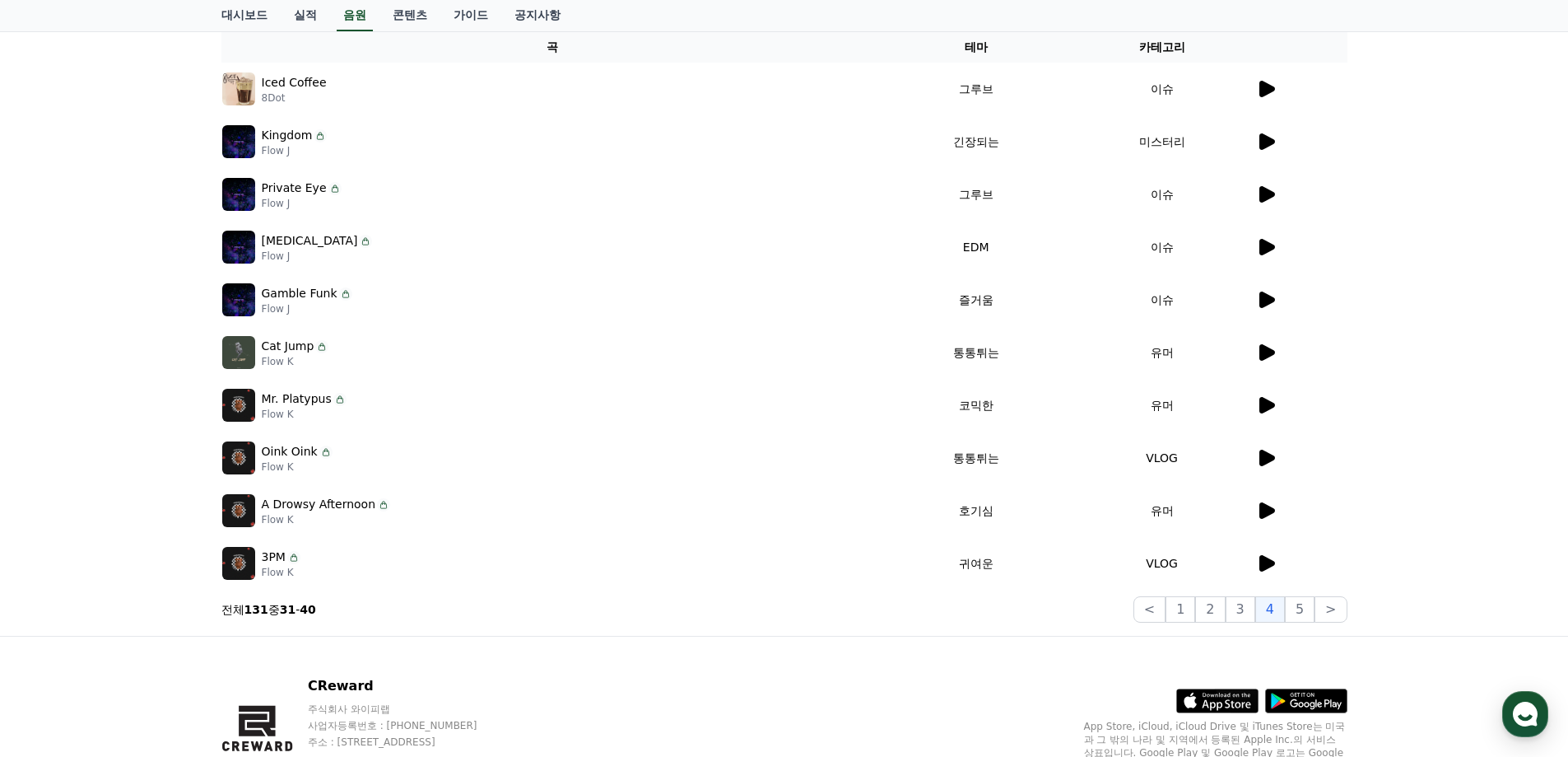
click at [1269, 569] on icon at bounding box center [1265, 563] width 19 height 19
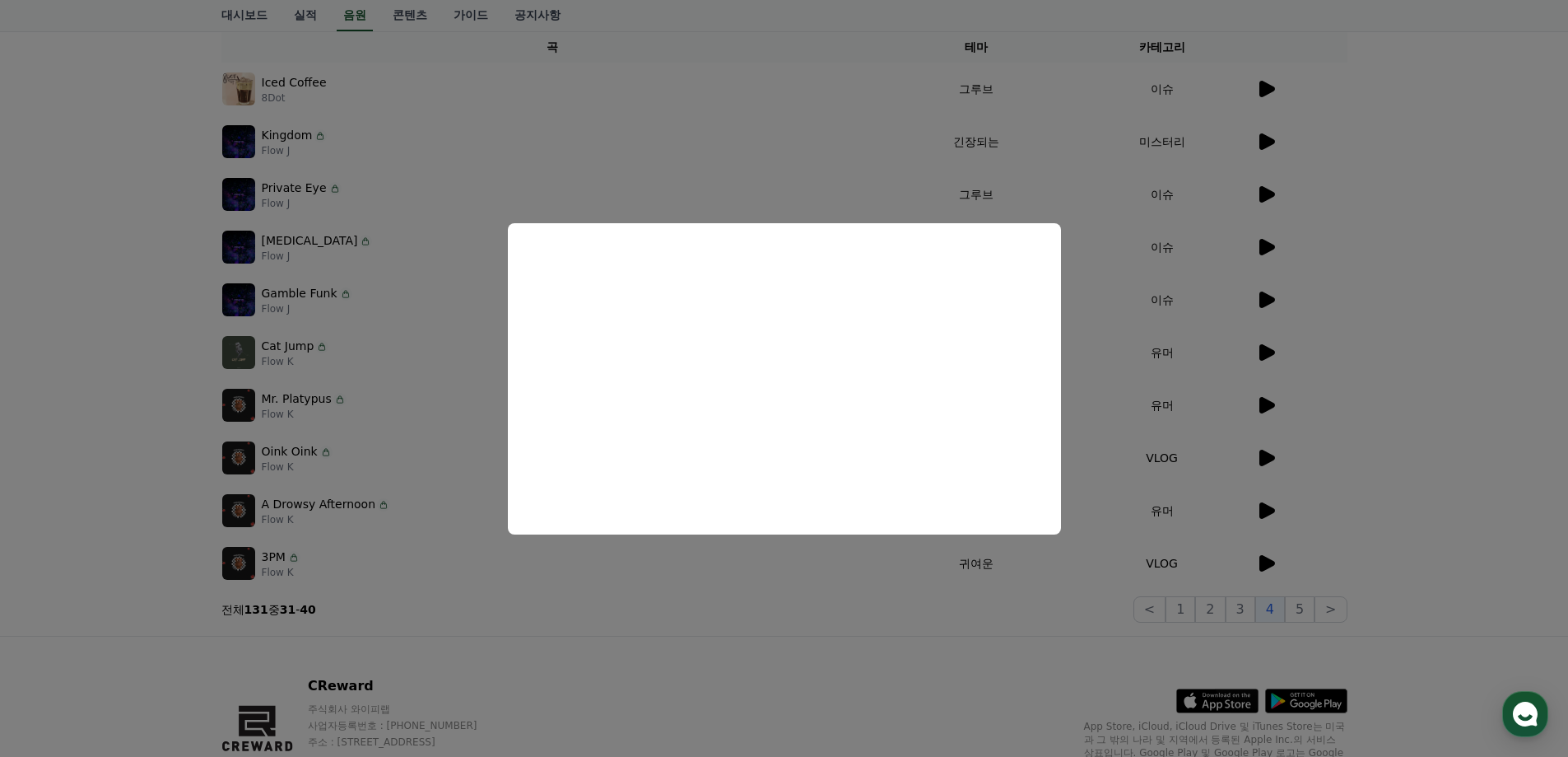
click at [865, 578] on button "close modal" at bounding box center [784, 378] width 1568 height 757
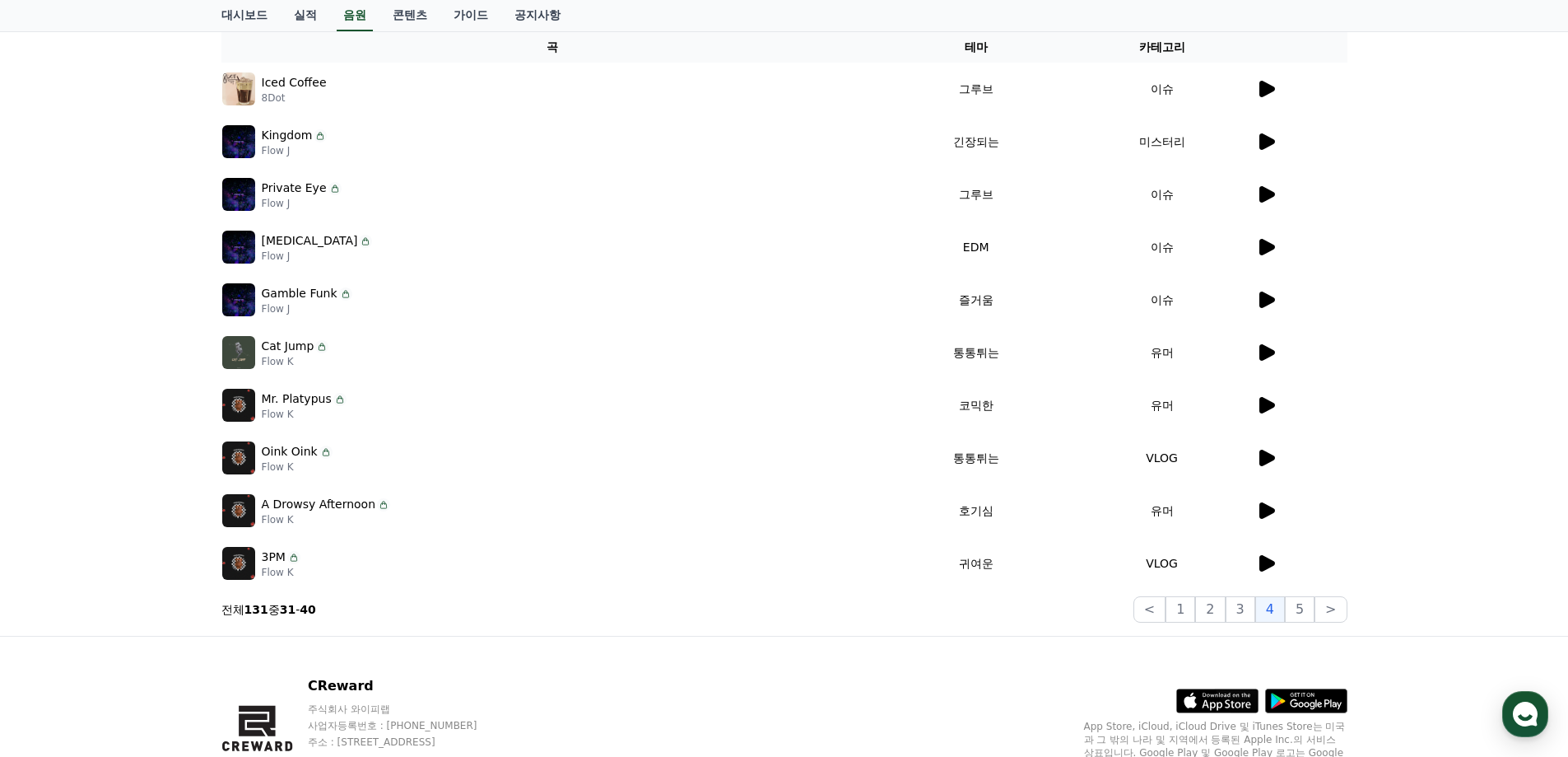
drag, startPoint x: 264, startPoint y: 553, endPoint x: 287, endPoint y: 556, distance: 23.2
click at [287, 556] on div "3PM" at bounding box center [281, 556] width 39 height 17
copy div "3PM"
click at [772, 436] on td "Oink Oink Flow K" at bounding box center [552, 458] width 662 height 52
click at [1295, 607] on button "5" at bounding box center [1300, 609] width 29 height 27
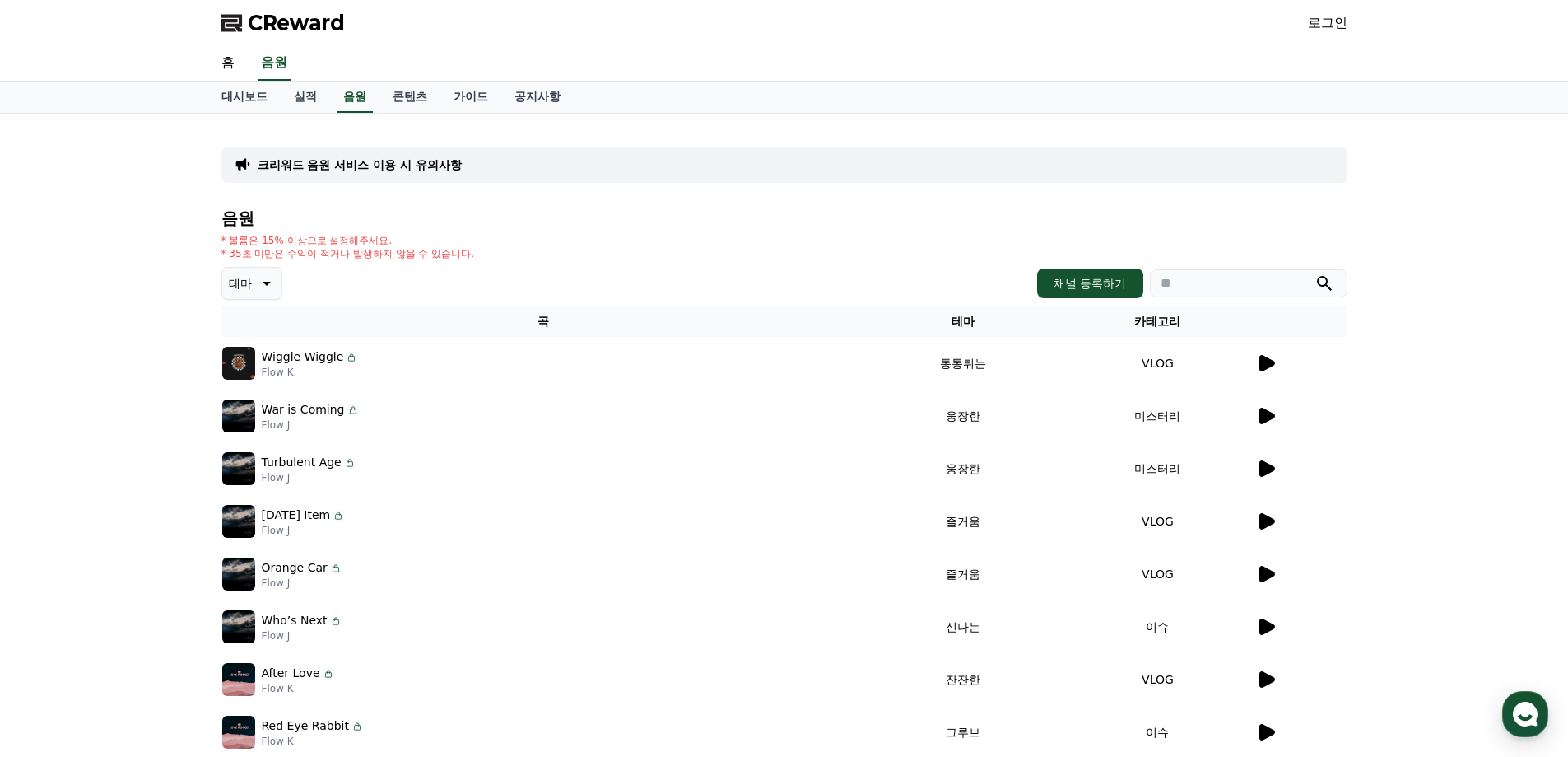
click at [1266, 364] on icon at bounding box center [1267, 363] width 16 height 17
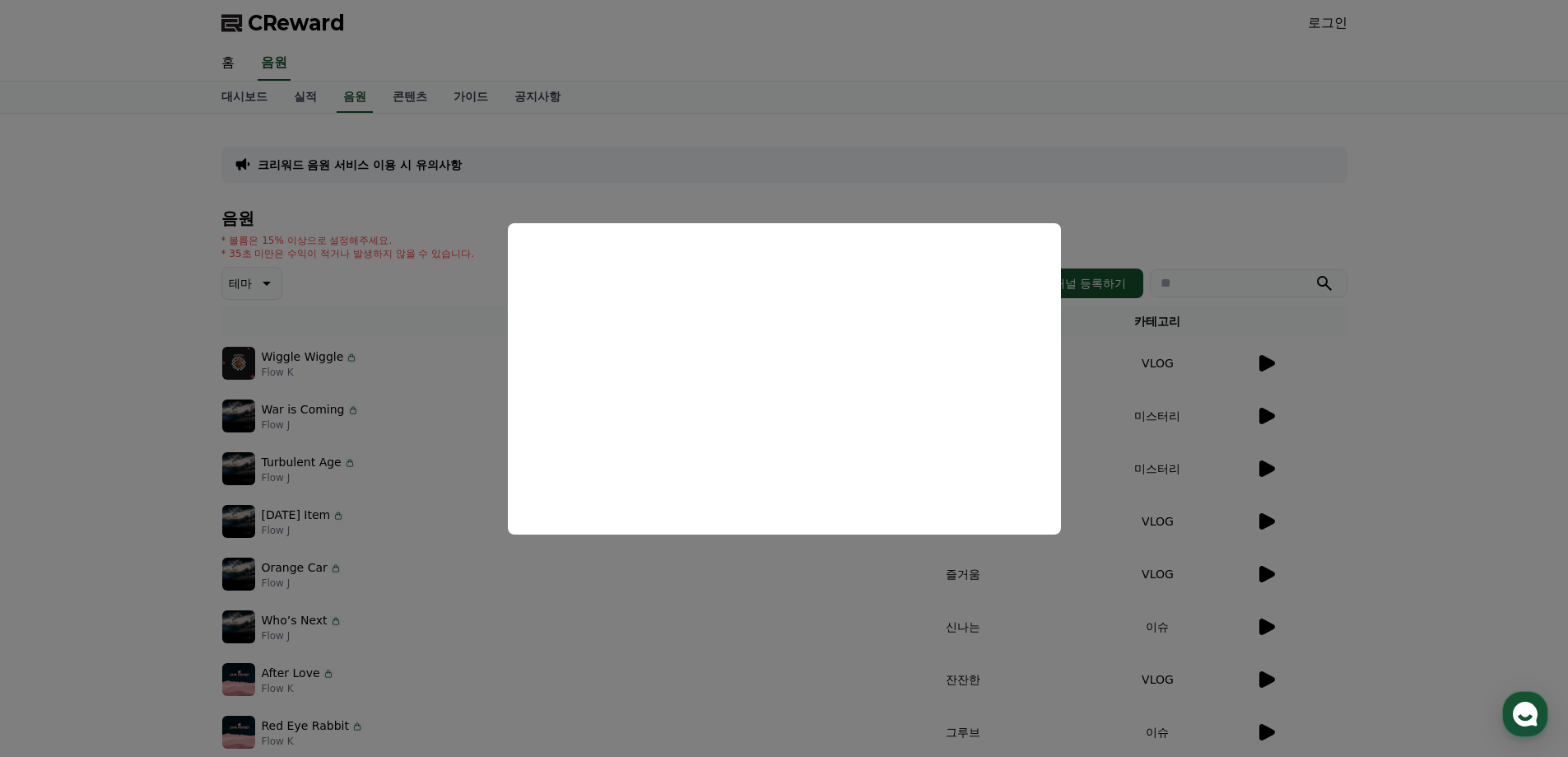
click at [1112, 526] on button "close modal" at bounding box center [784, 378] width 1568 height 757
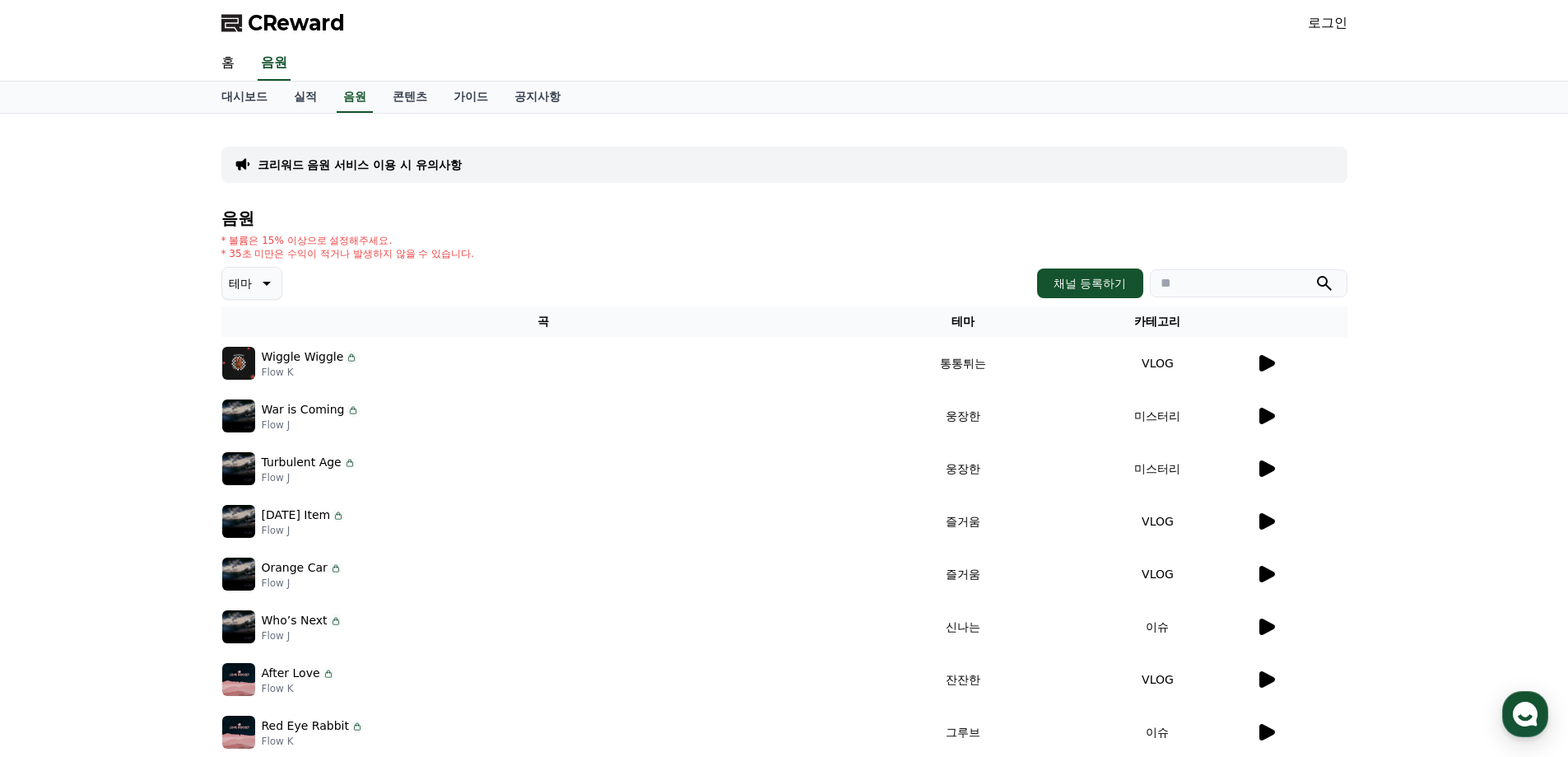
drag, startPoint x: 261, startPoint y: 355, endPoint x: 336, endPoint y: 362, distance: 75.3
click at [336, 362] on p "Wiggle Wiggle" at bounding box center [302, 356] width 82 height 17
copy p "Wiggle Wiggle"
click at [741, 555] on td "Orange Car Flow J" at bounding box center [544, 574] width 645 height 52
click at [874, 555] on td "즐거움" at bounding box center [963, 574] width 194 height 52
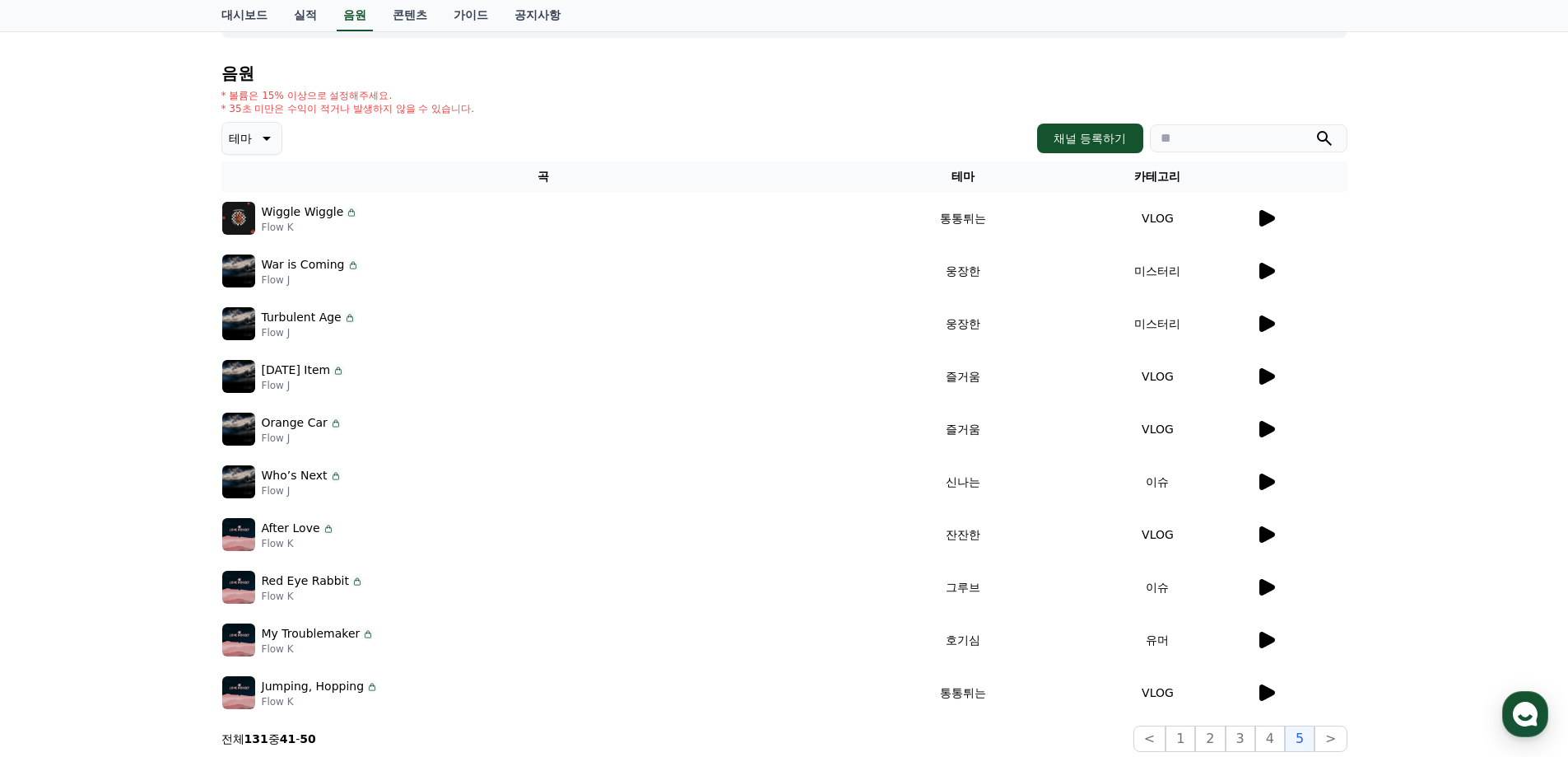
scroll to position [358, 0]
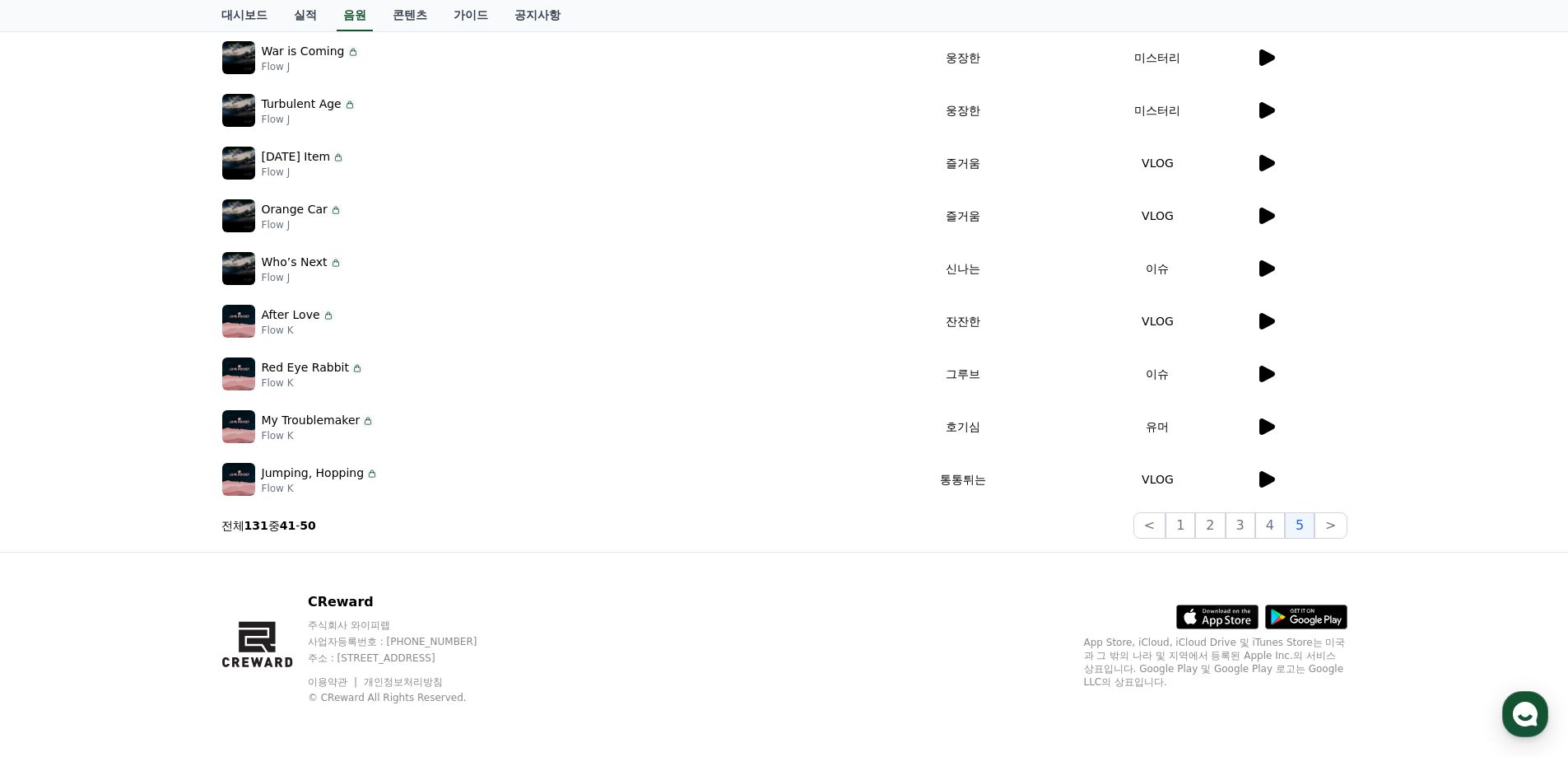
click at [1253, 486] on td "VLOG" at bounding box center [1157, 479] width 194 height 52
click at [1259, 488] on icon at bounding box center [1265, 479] width 19 height 19
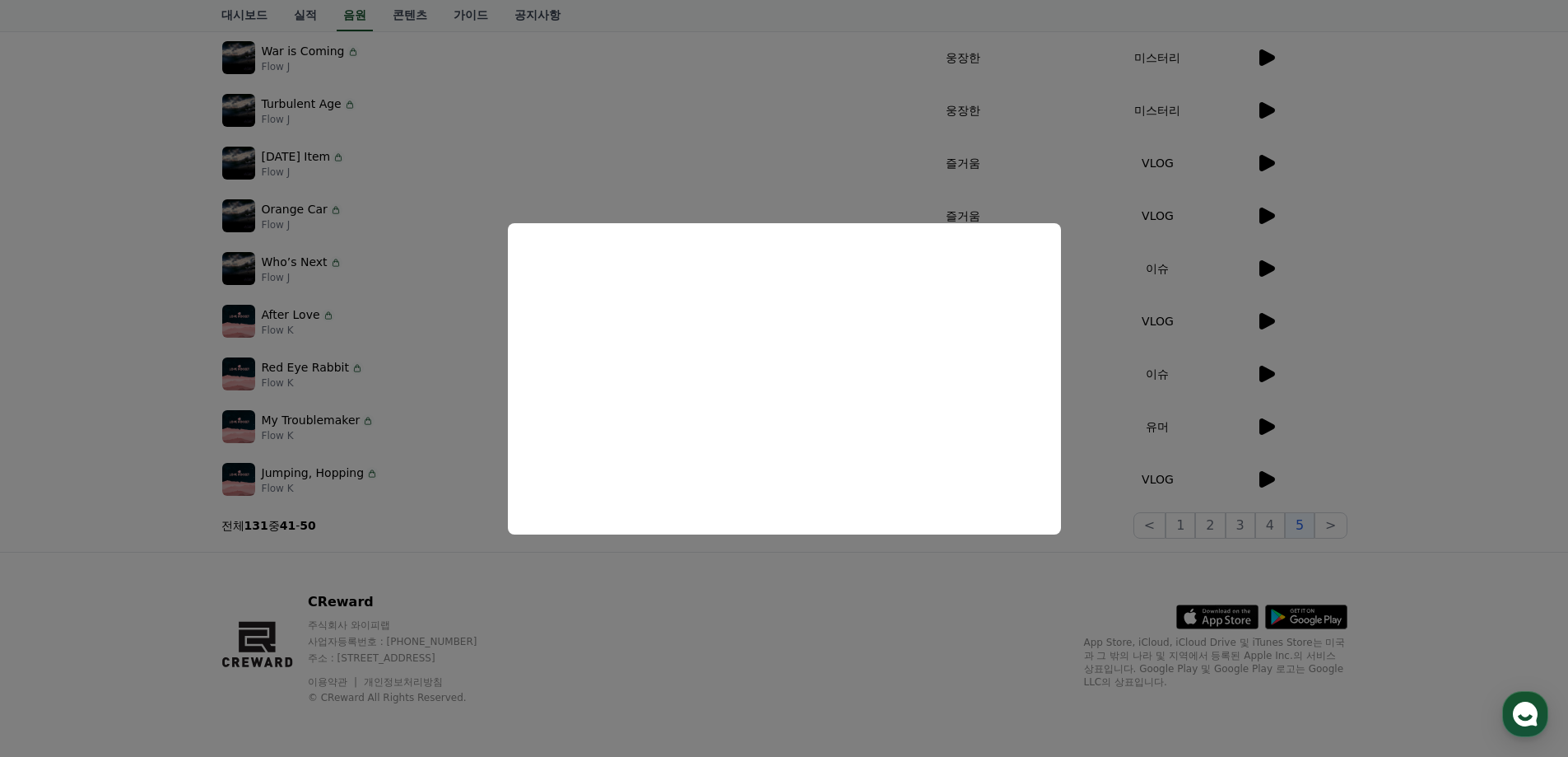
click at [1154, 444] on button "close modal" at bounding box center [784, 378] width 1568 height 757
click at [1180, 527] on button "1" at bounding box center [1180, 525] width 29 height 27
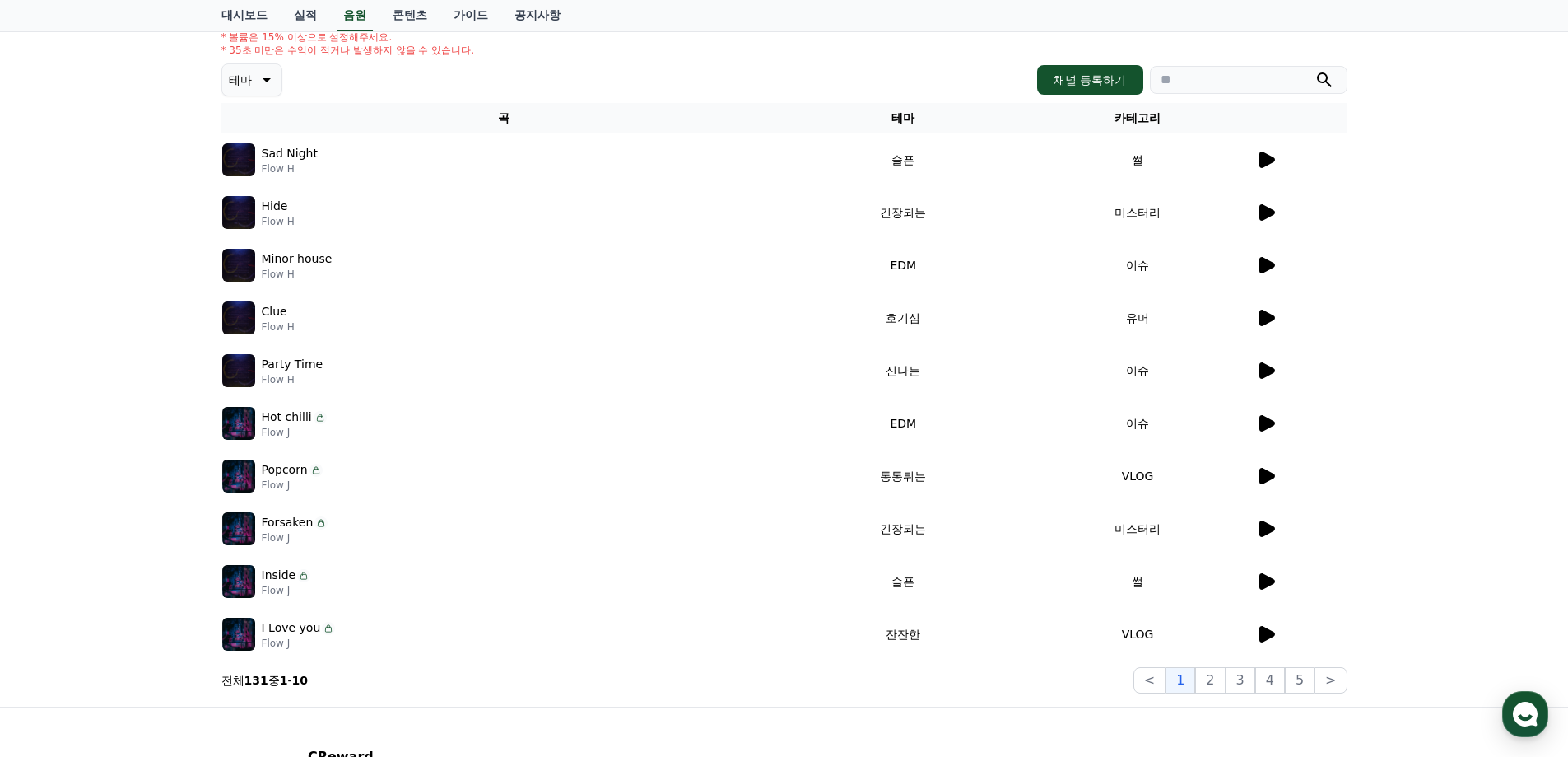
scroll to position [358, 0]
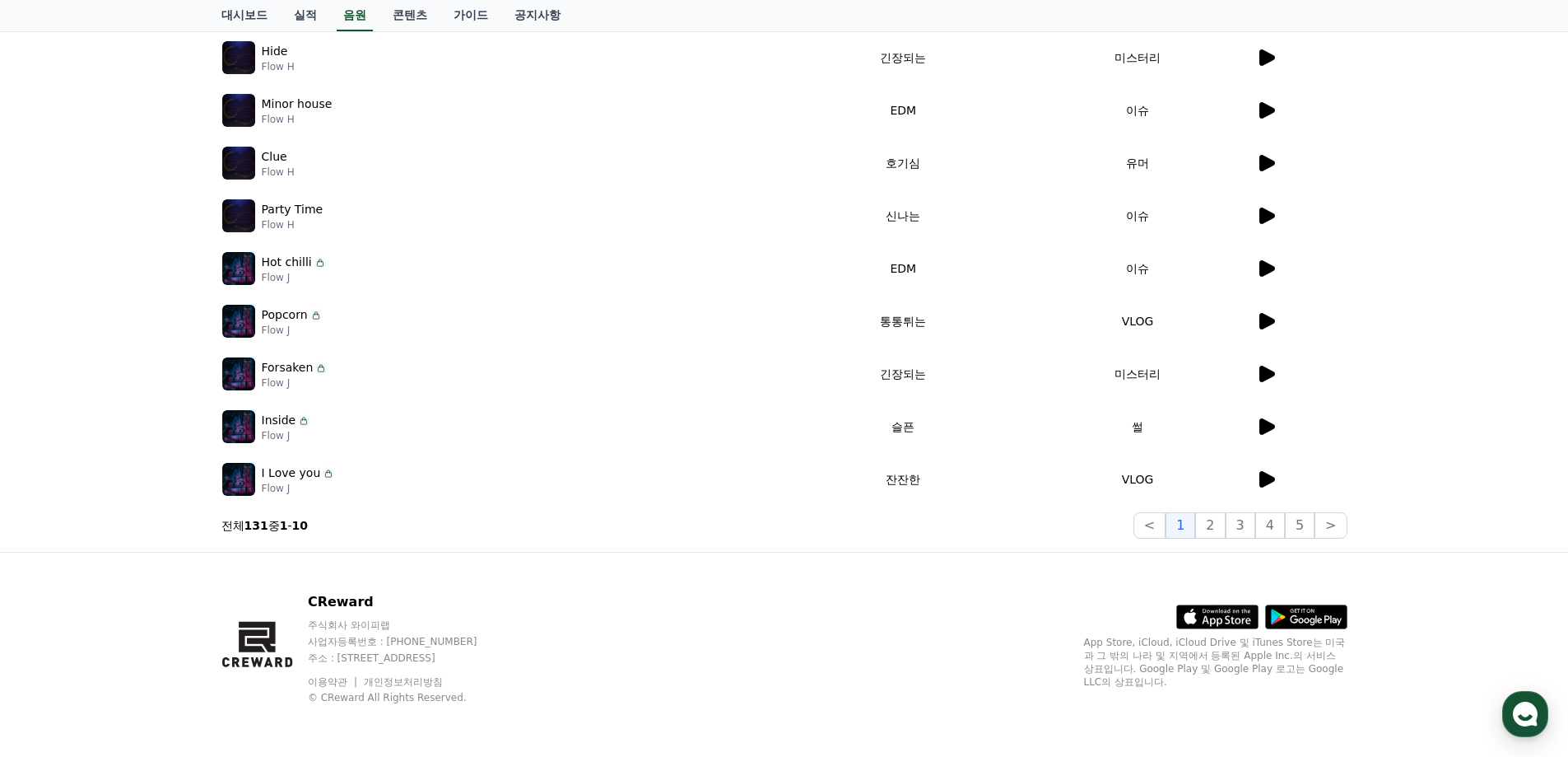
click at [1282, 480] on div at bounding box center [1301, 479] width 90 height 19
click at [1267, 477] on icon at bounding box center [1267, 479] width 16 height 17
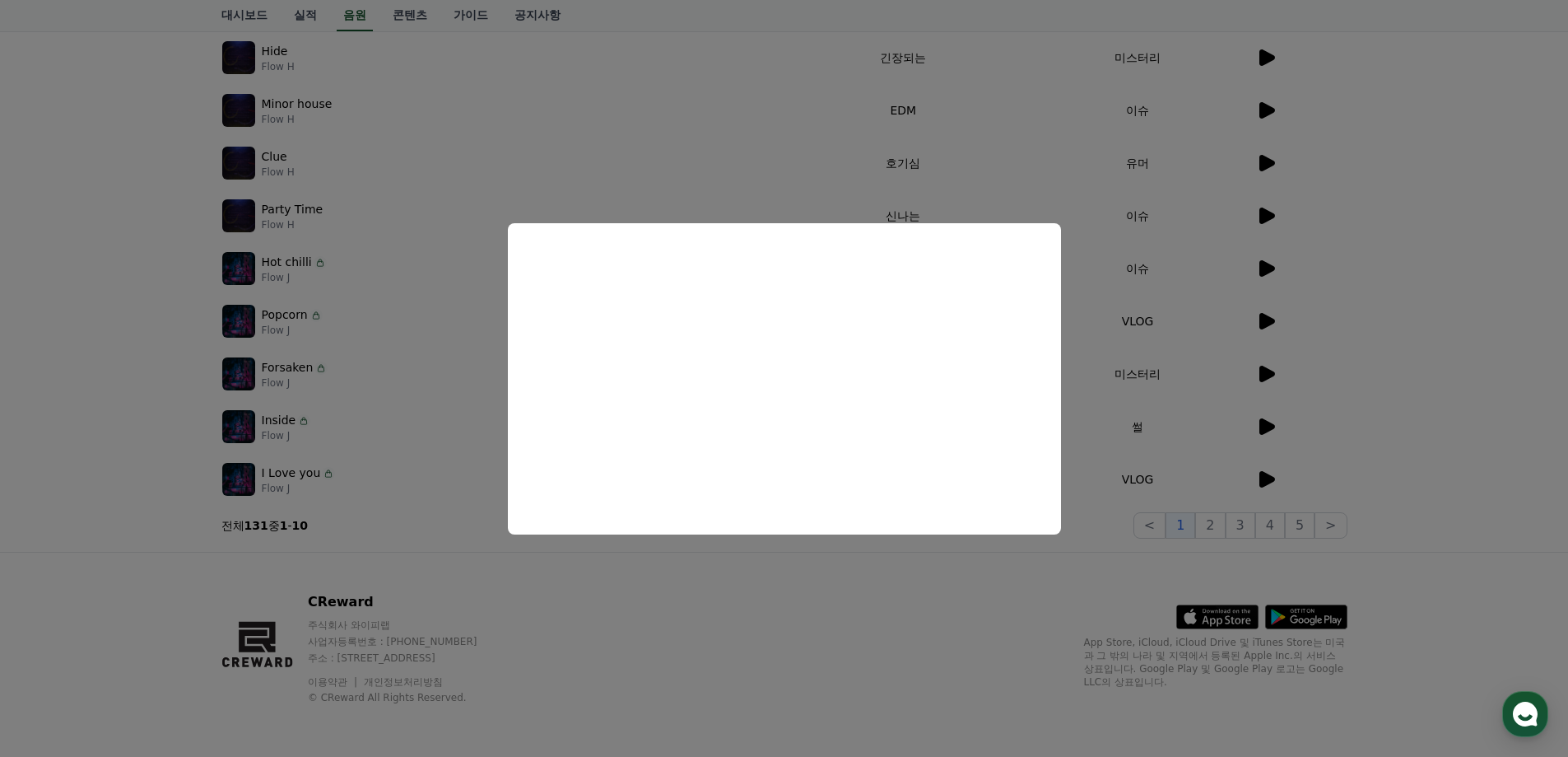
click at [1264, 157] on button "close modal" at bounding box center [784, 378] width 1568 height 757
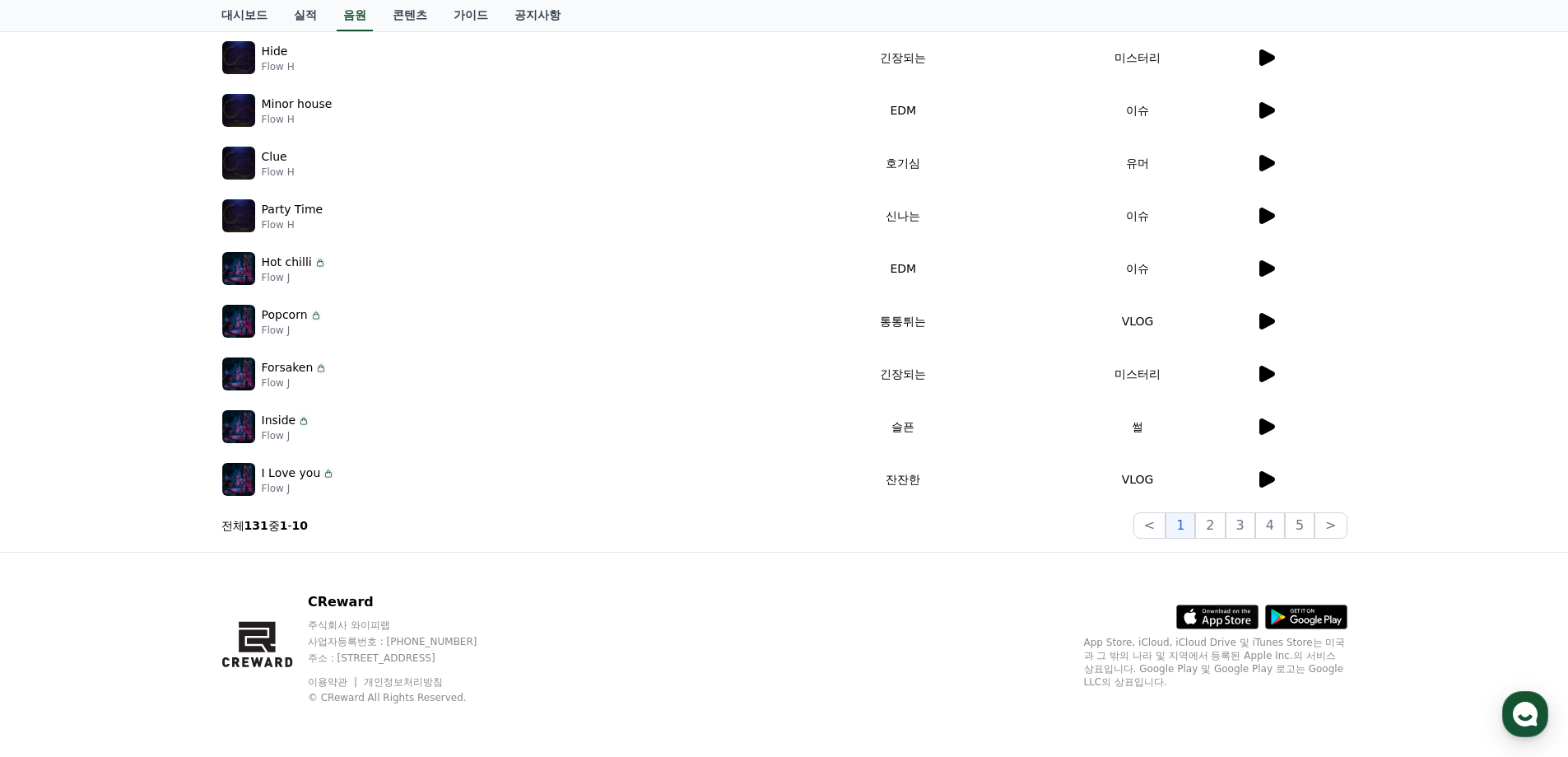
click at [1271, 157] on icon at bounding box center [1265, 162] width 19 height 19
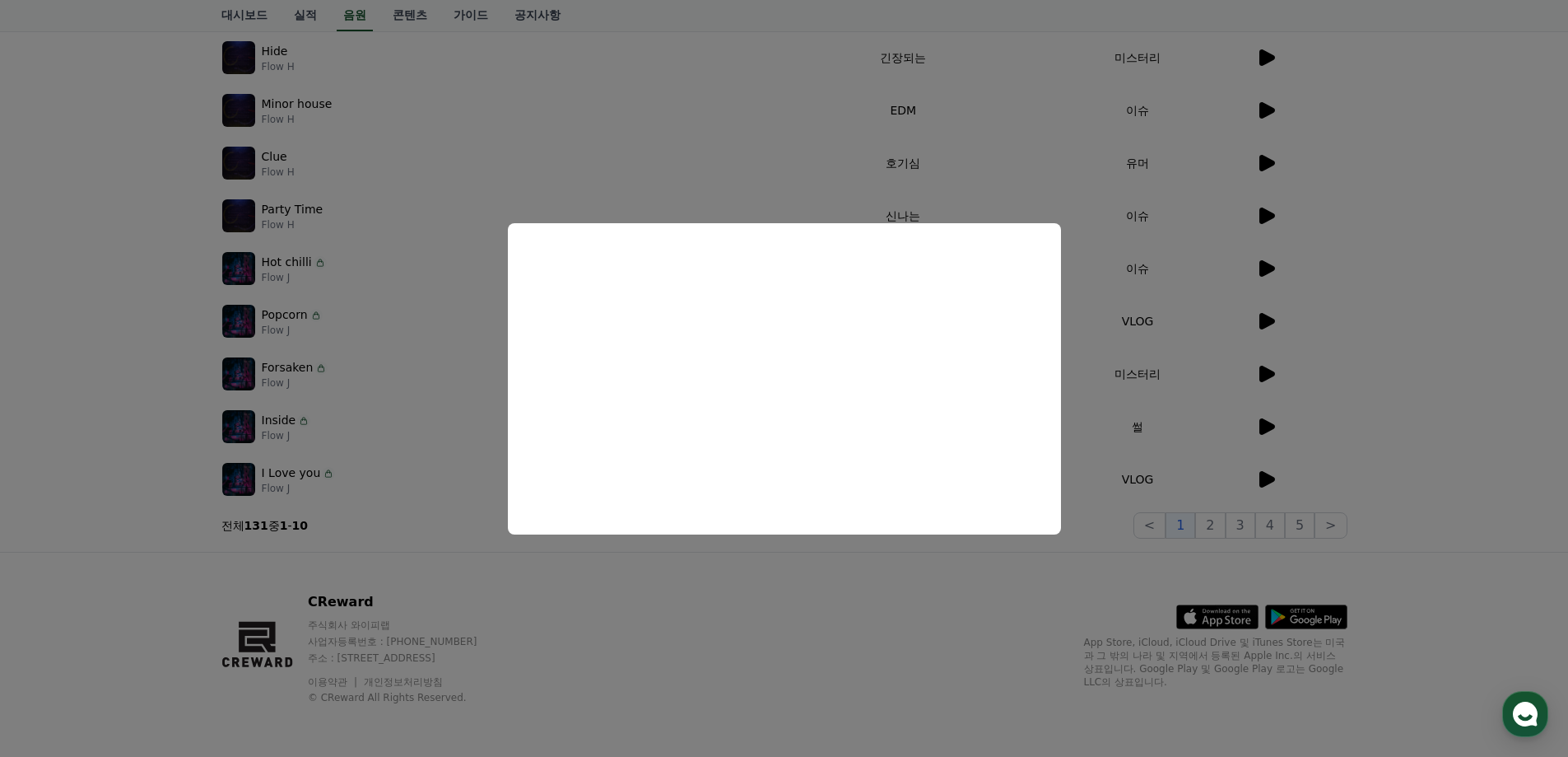
click at [1156, 369] on button "close modal" at bounding box center [784, 378] width 1568 height 757
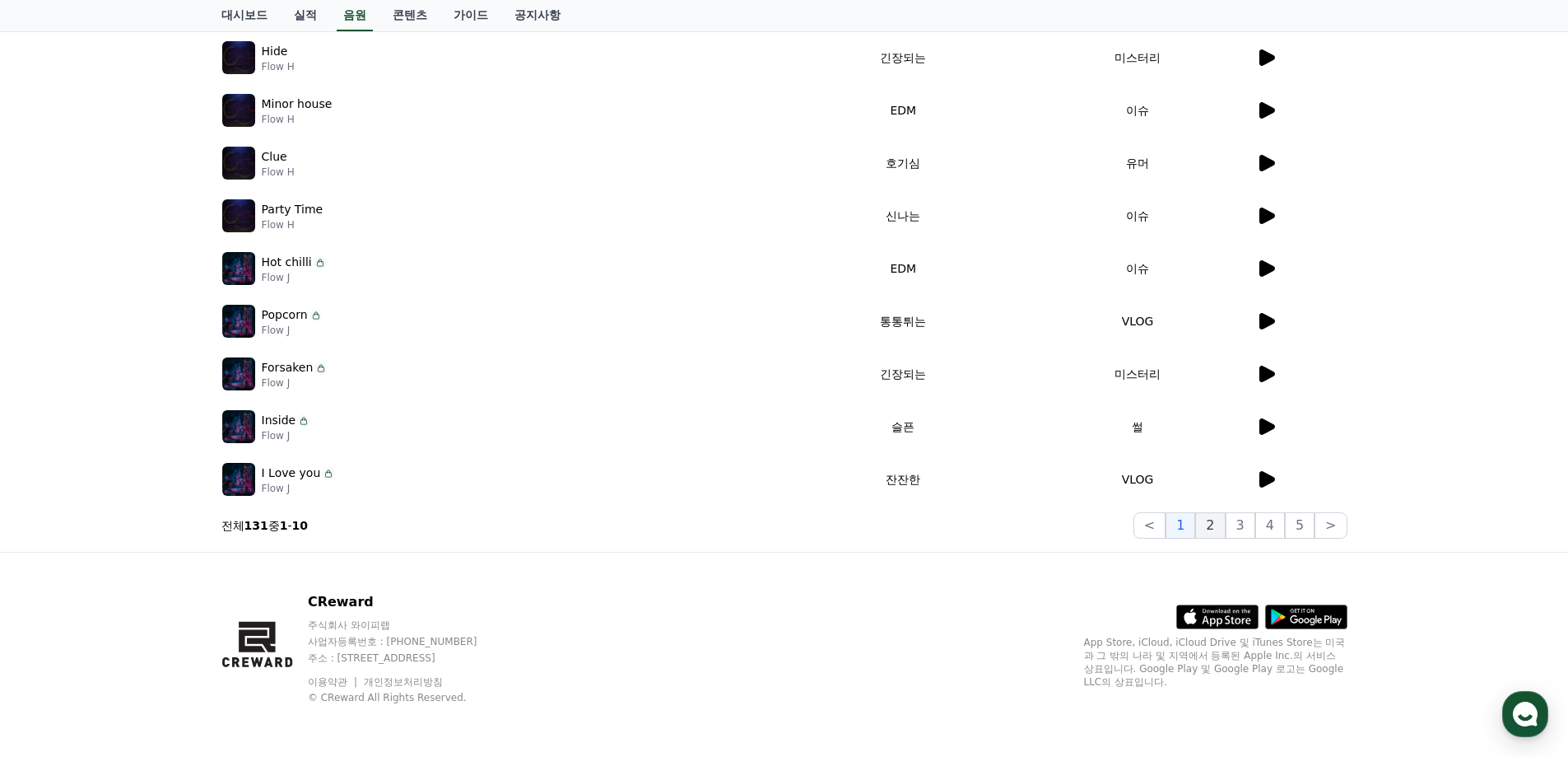
click at [1225, 520] on button "2" at bounding box center [1240, 525] width 29 height 27
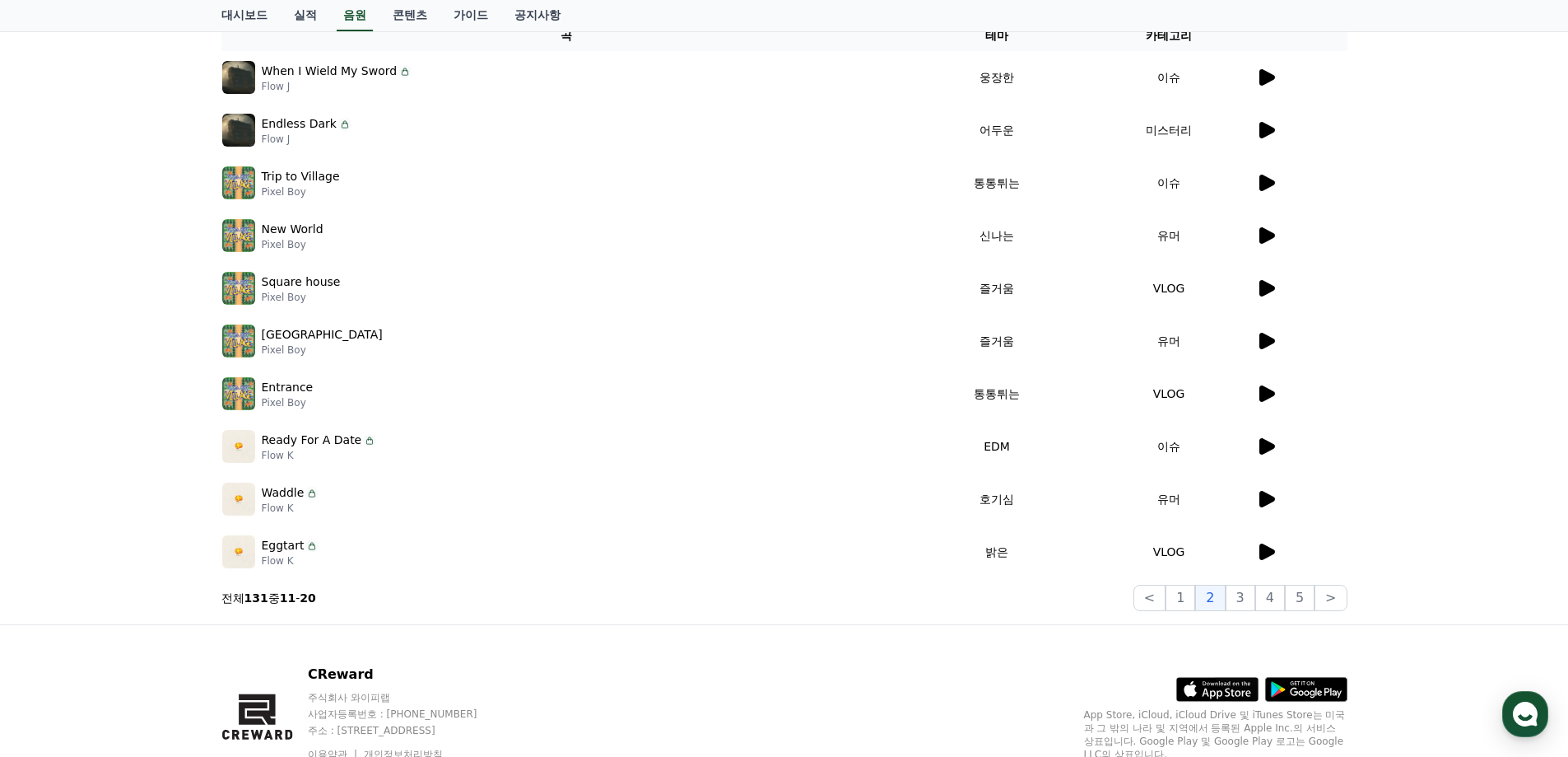
scroll to position [358, 0]
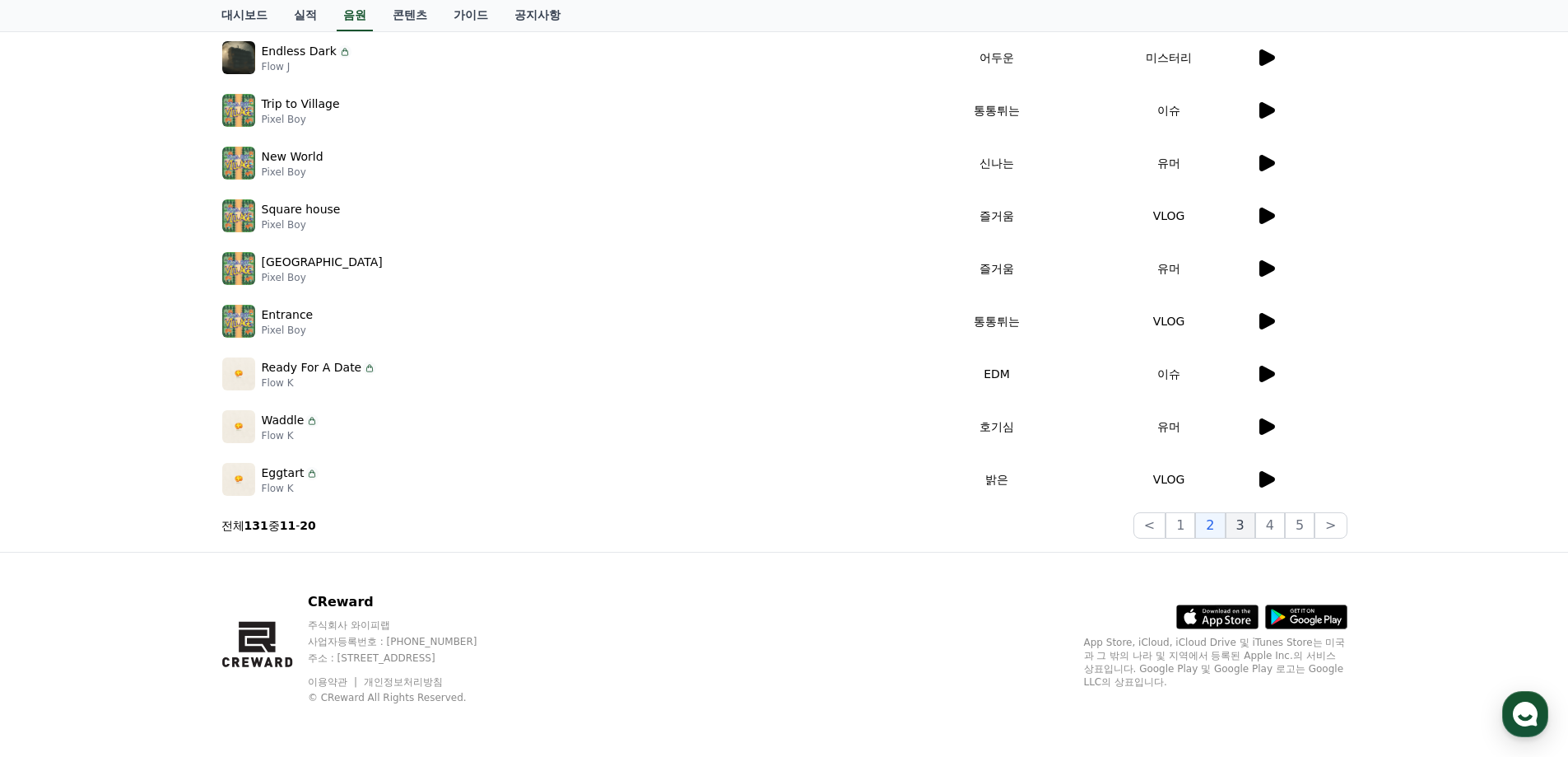
click at [1285, 538] on button "3" at bounding box center [1300, 525] width 29 height 27
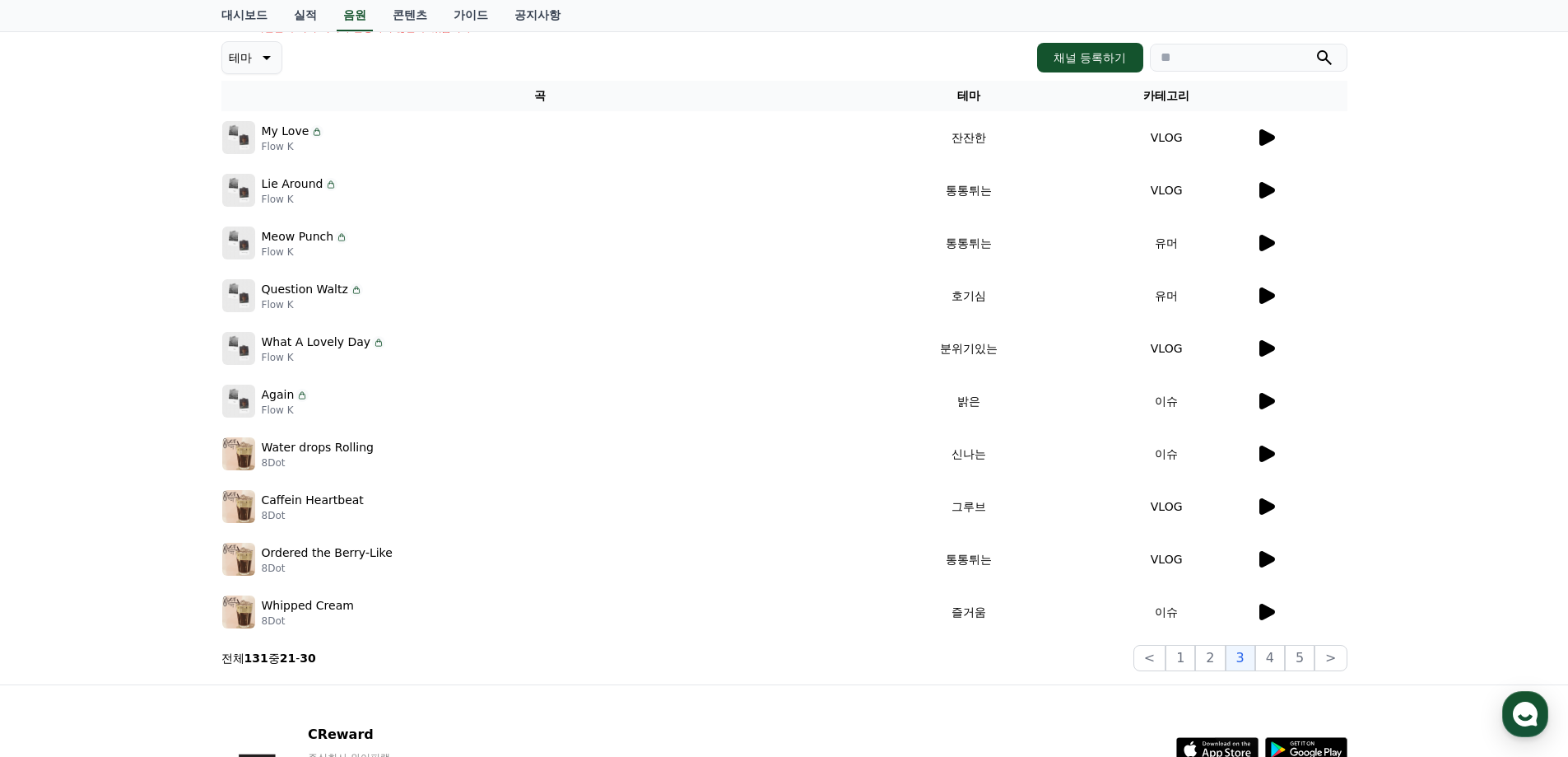
scroll to position [221, 0]
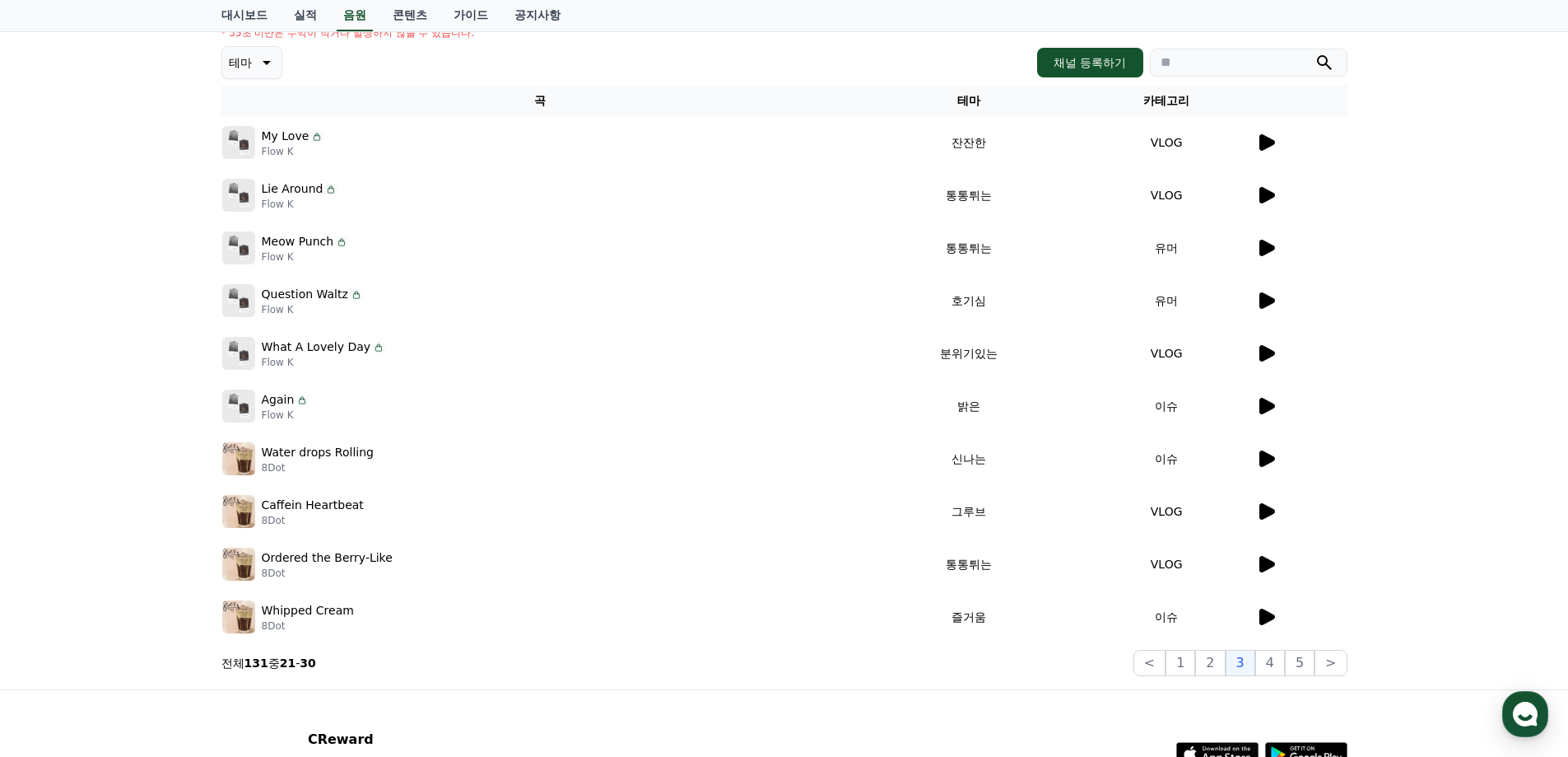
click at [1273, 296] on icon at bounding box center [1265, 300] width 19 height 19
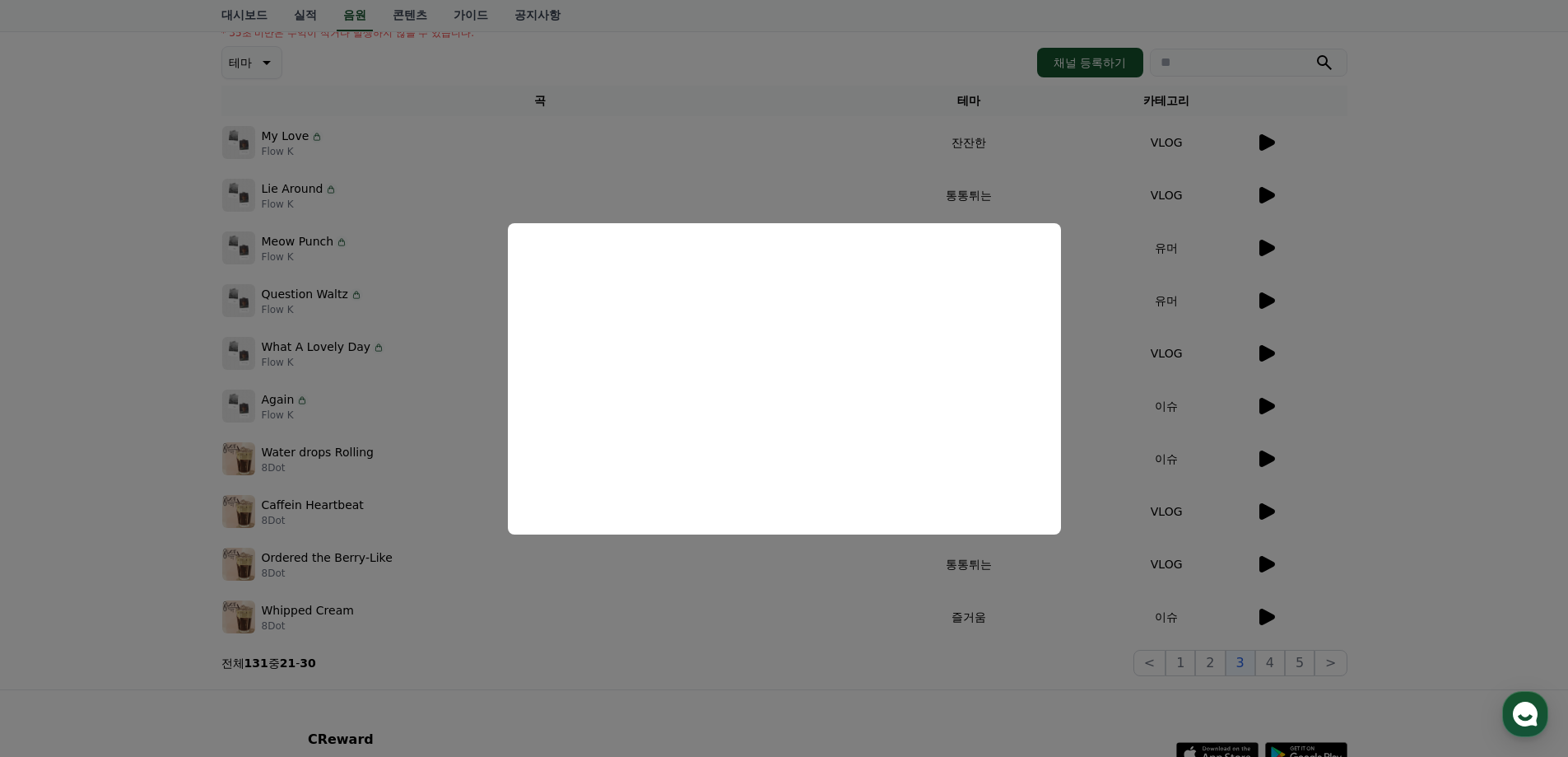
click at [1332, 621] on button "close modal" at bounding box center [784, 378] width 1568 height 757
click at [1299, 659] on button "5" at bounding box center [1300, 662] width 29 height 27
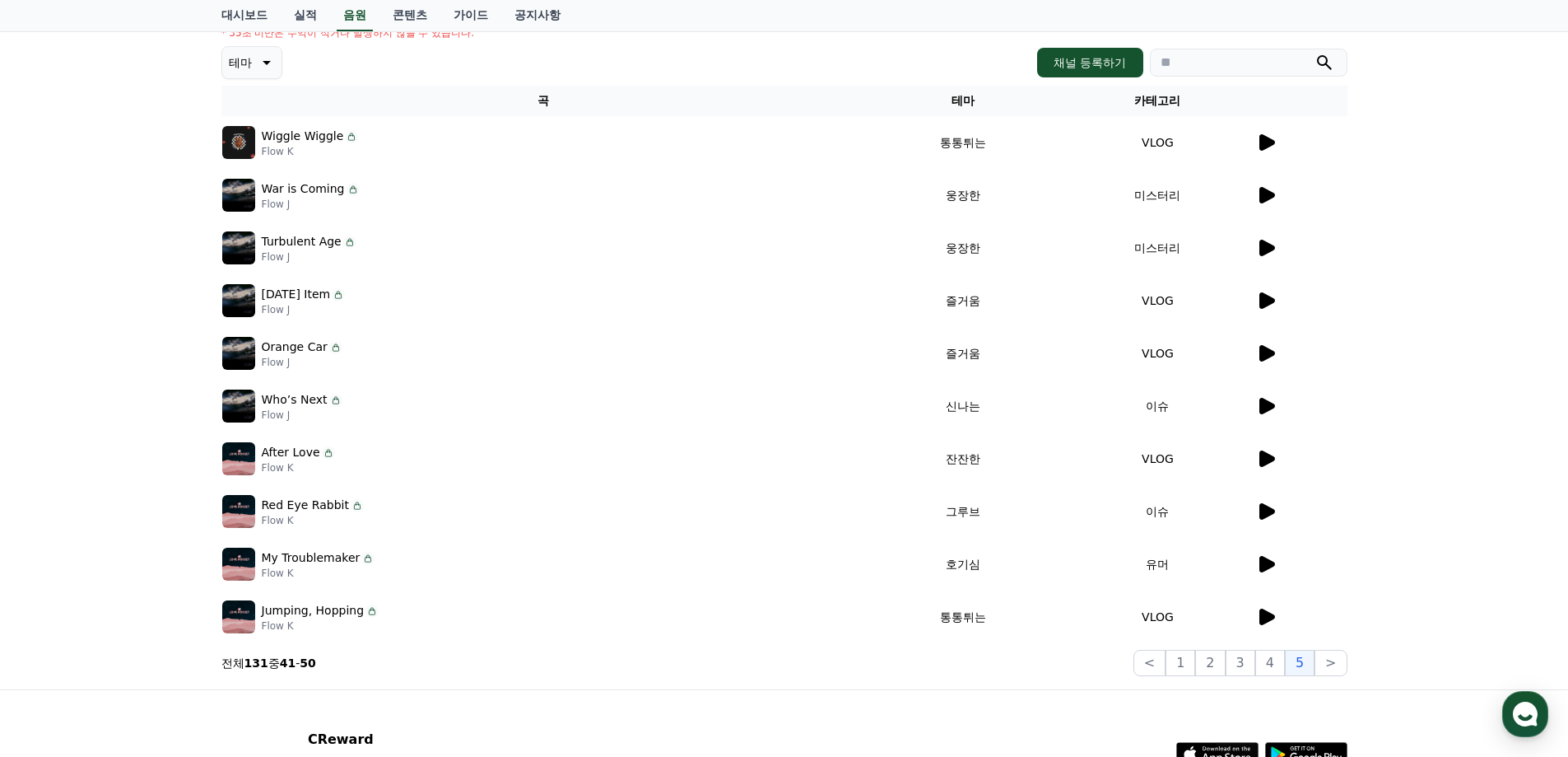
click at [1260, 565] on icon at bounding box center [1267, 565] width 16 height 17
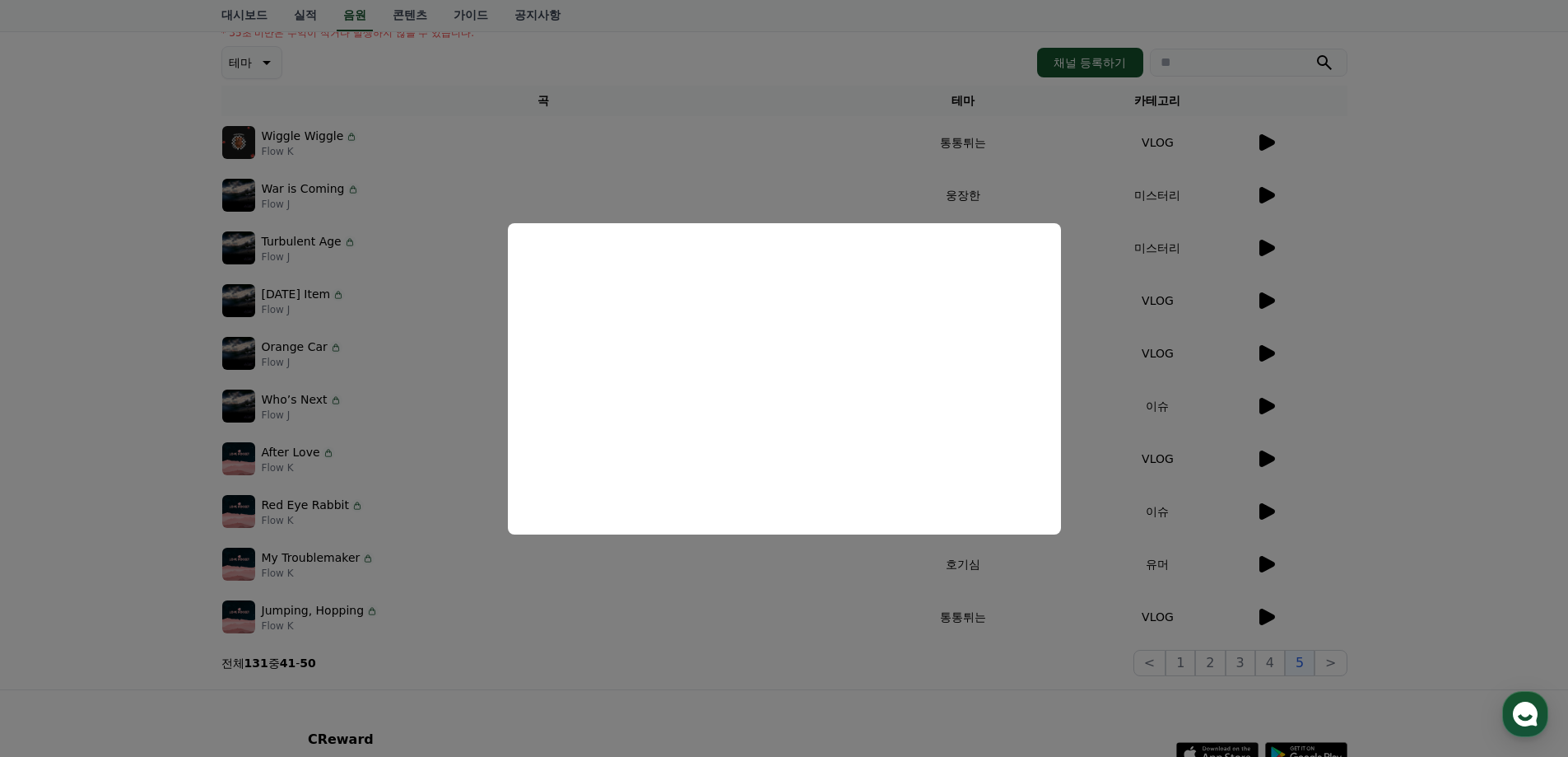
click at [1176, 628] on button "close modal" at bounding box center [784, 378] width 1568 height 757
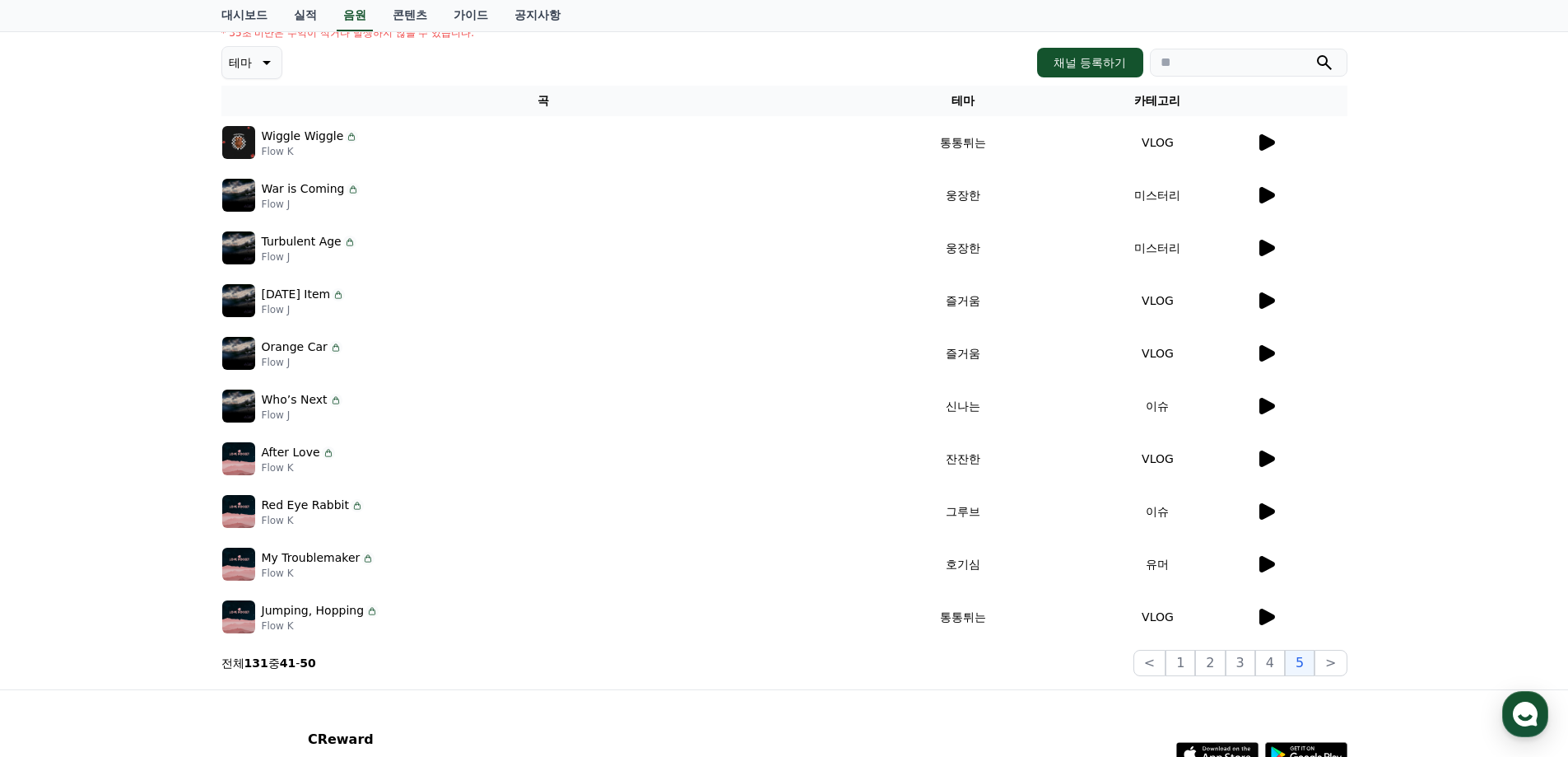
drag, startPoint x: 261, startPoint y: 557, endPoint x: 354, endPoint y: 564, distance: 93.3
click at [354, 564] on div "My Troublemaker" at bounding box center [318, 557] width 113 height 17
copy div "My Troublemaker"
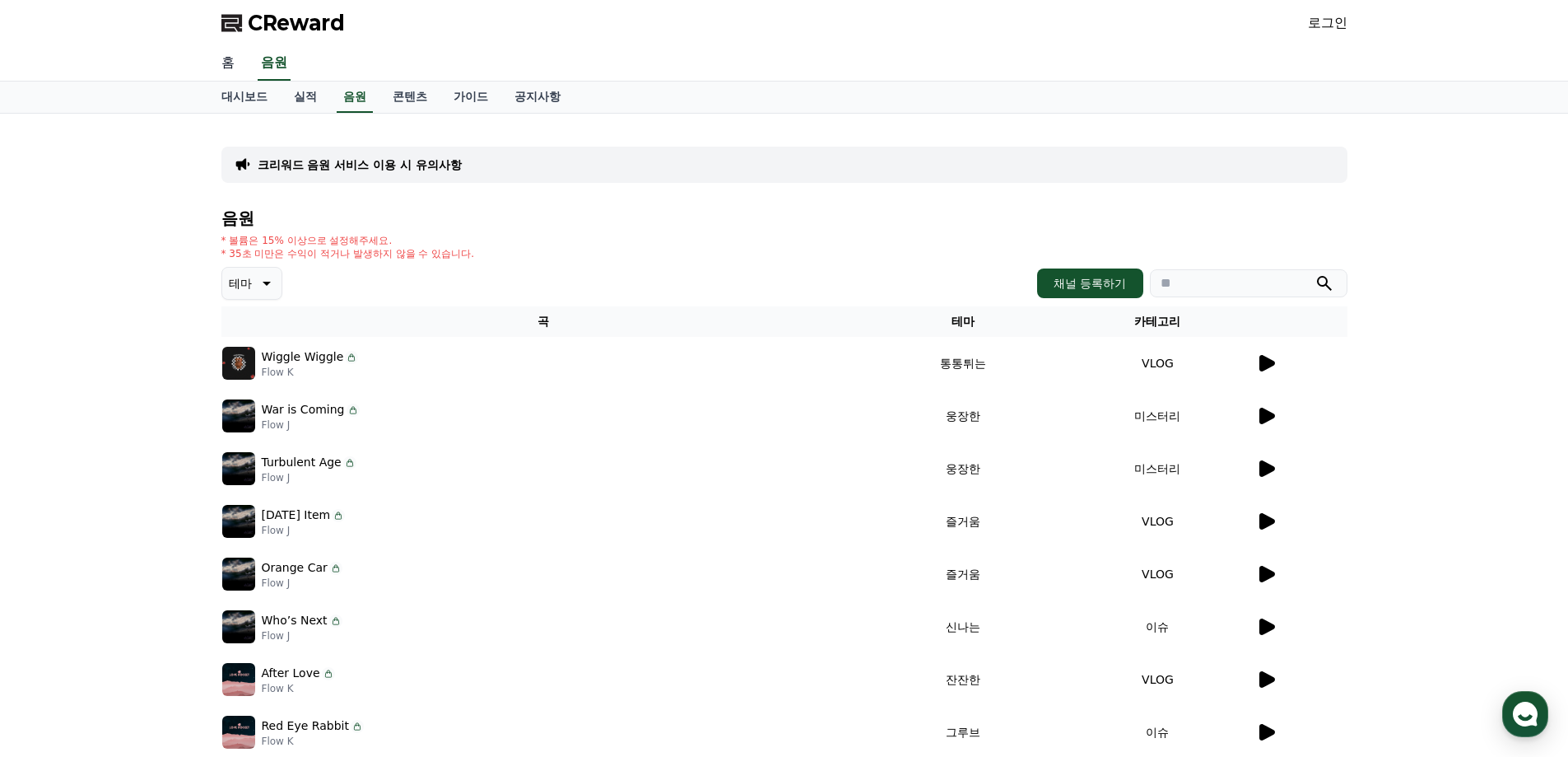
click at [231, 72] on link "홈" at bounding box center [227, 64] width 40 height 35
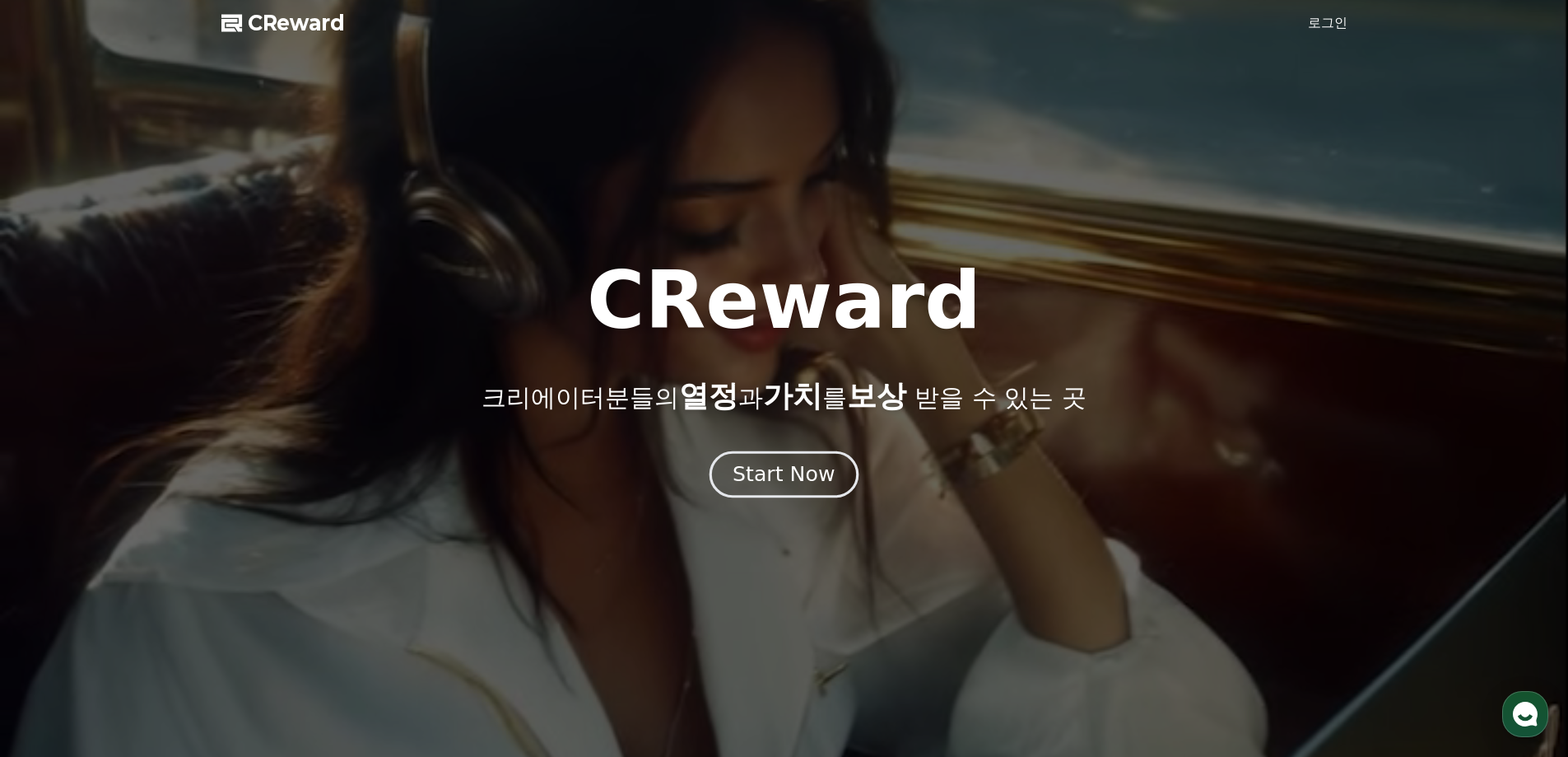
click at [805, 474] on div "Start Now" at bounding box center [784, 474] width 102 height 28
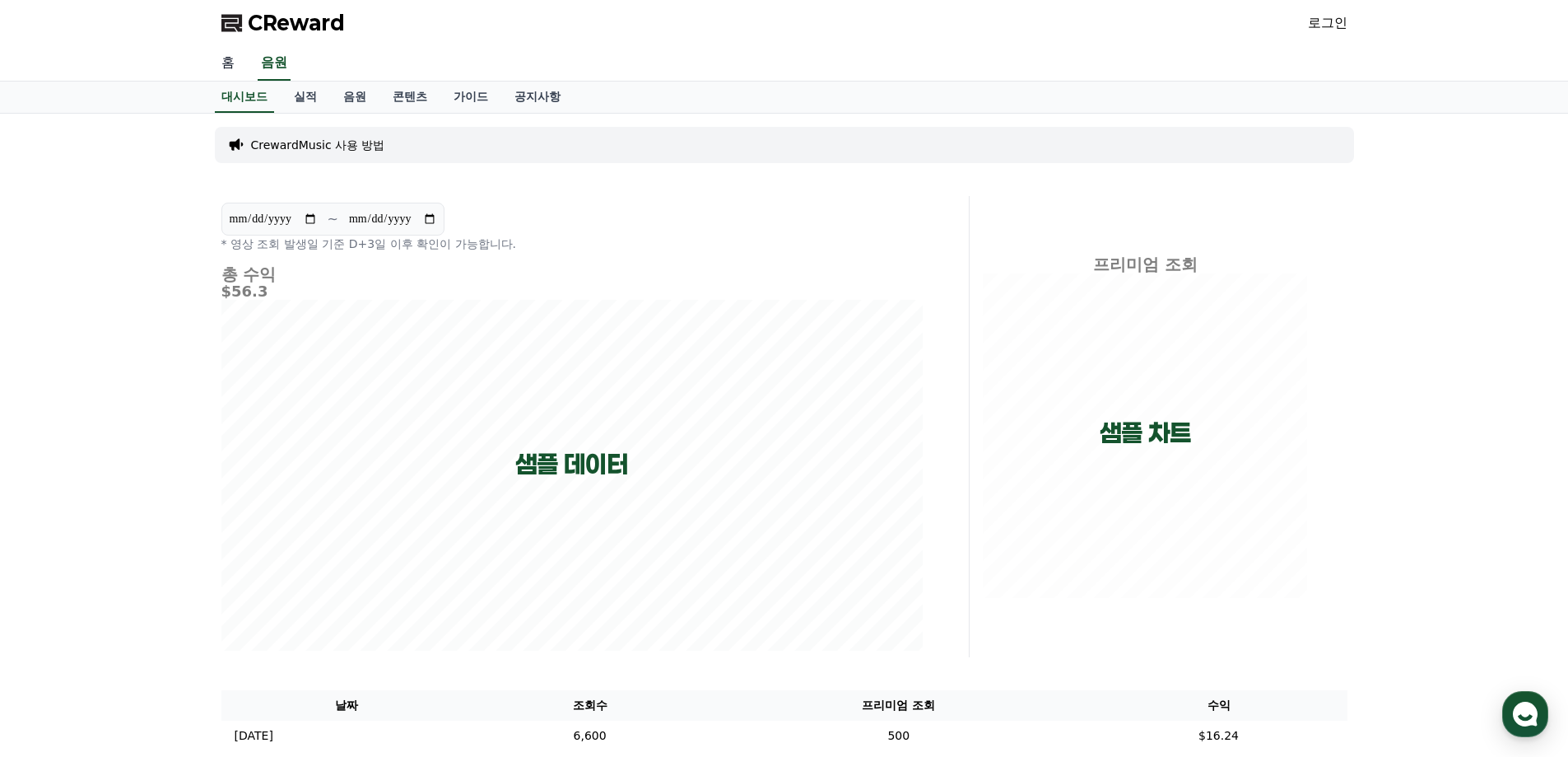
click at [222, 64] on link "홈" at bounding box center [227, 64] width 40 height 35
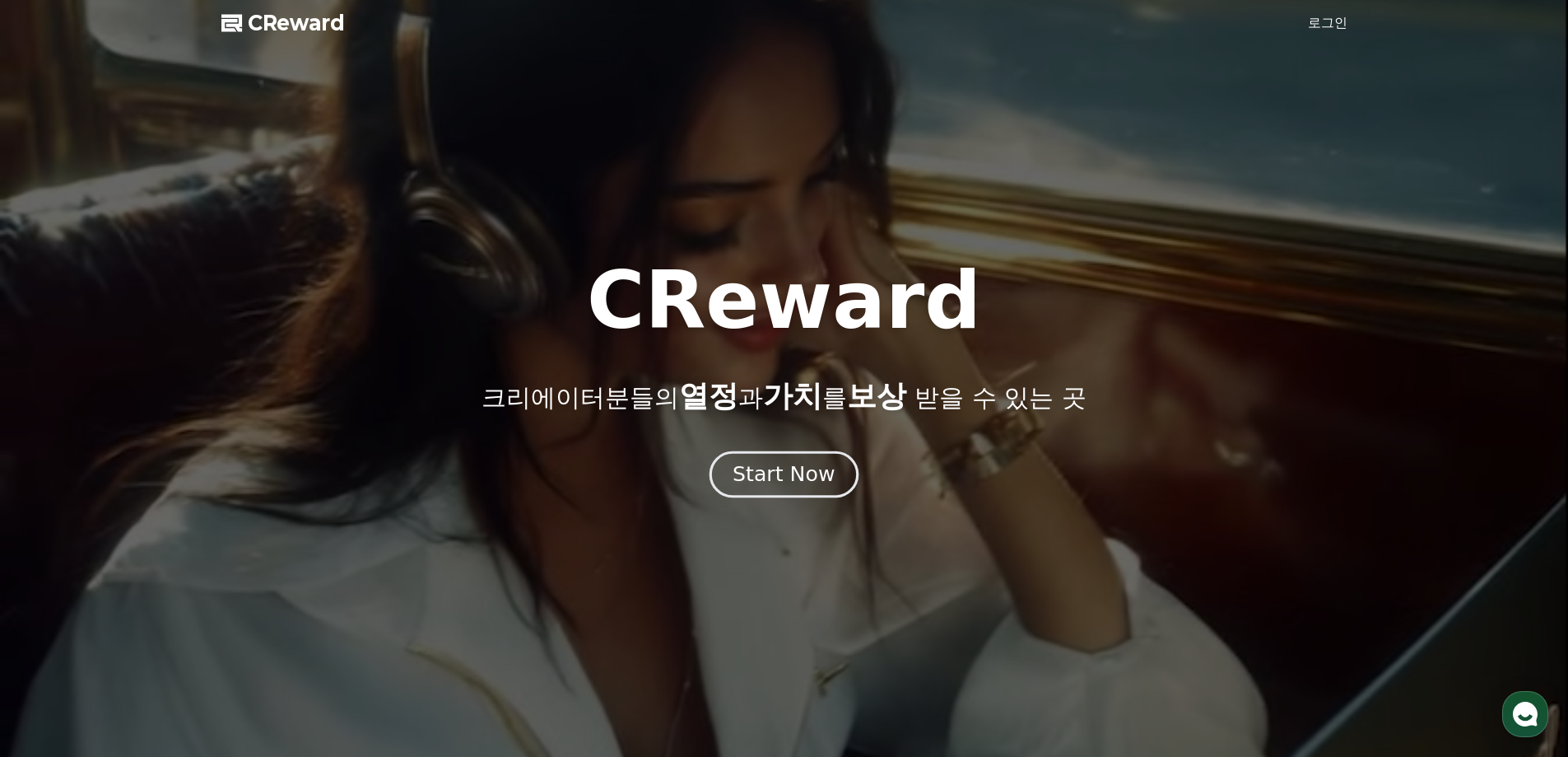
click at [782, 472] on div "Start Now" at bounding box center [784, 474] width 102 height 28
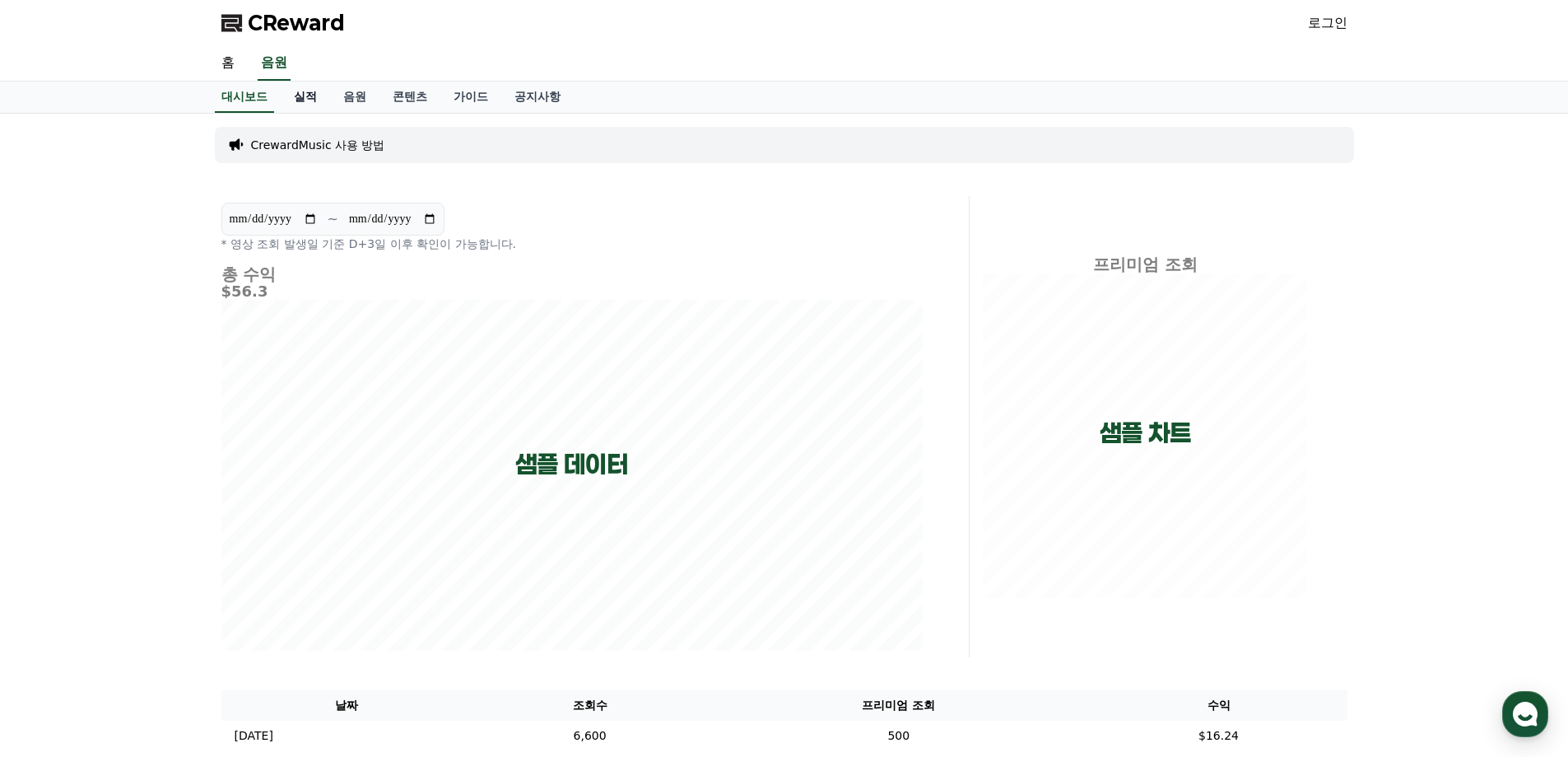
click at [300, 95] on link "실적" at bounding box center [306, 98] width 50 height 31
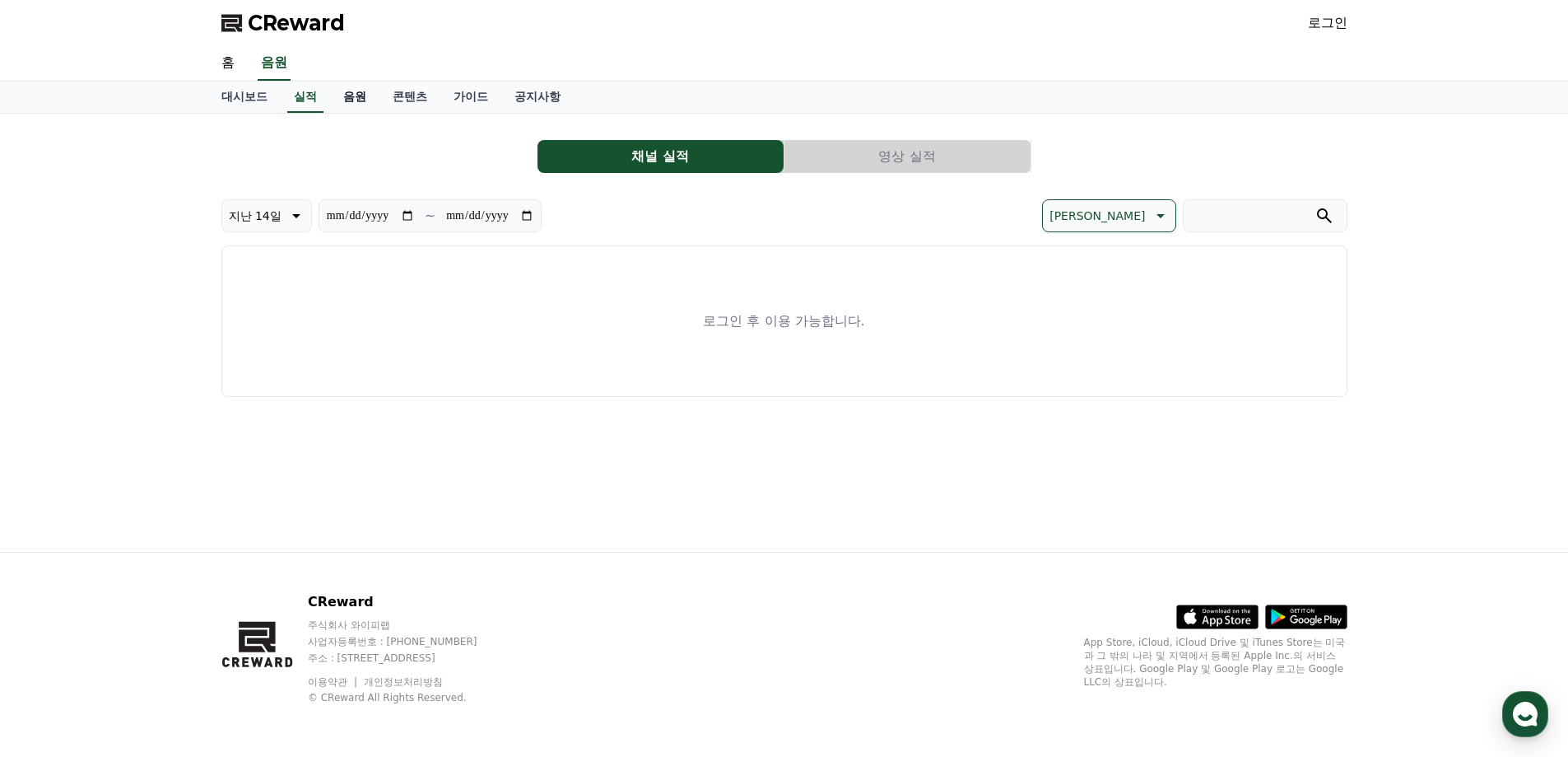
click at [352, 98] on link "음원" at bounding box center [355, 98] width 50 height 31
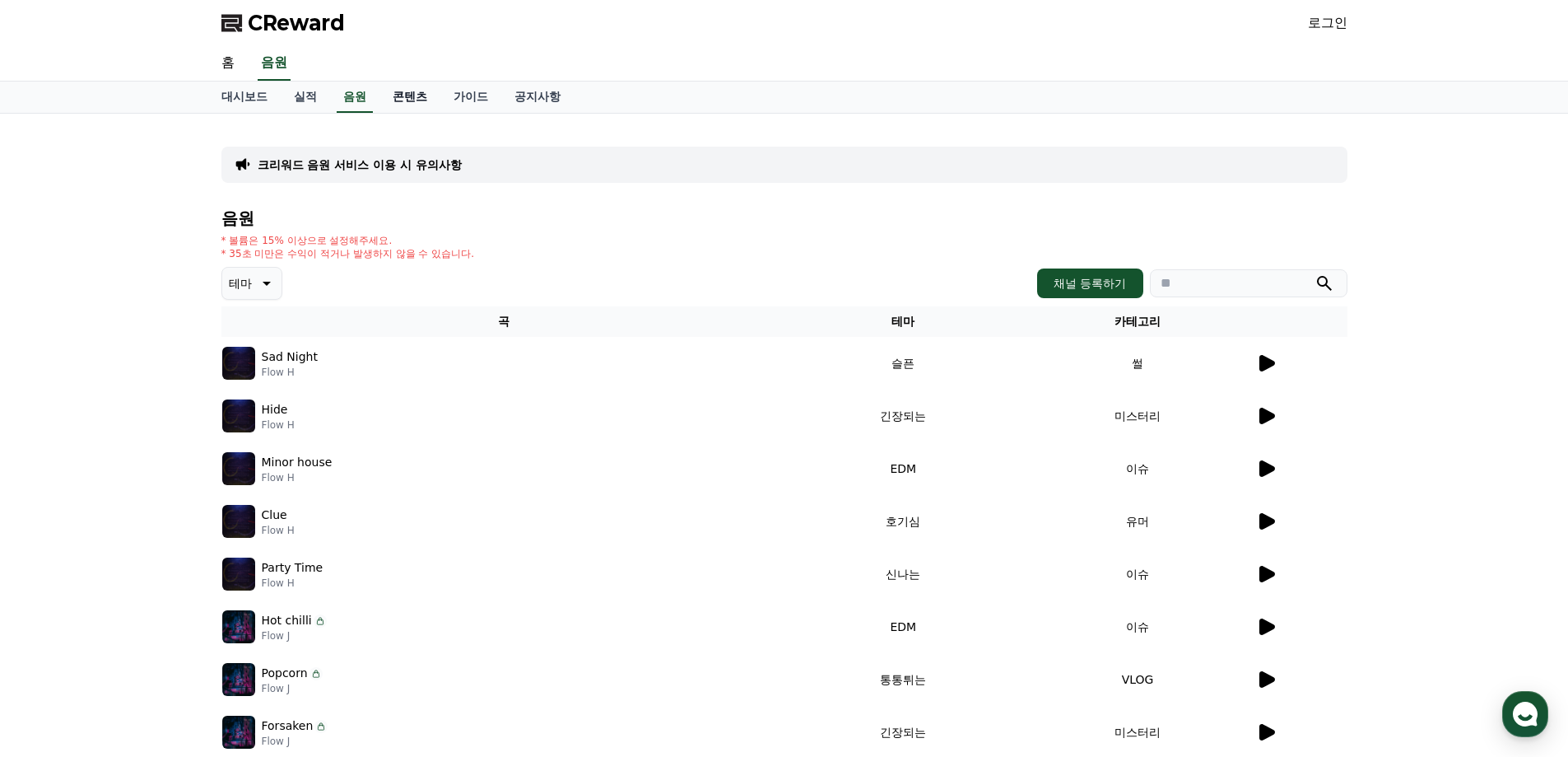
click at [419, 99] on link "콘텐츠" at bounding box center [410, 98] width 61 height 31
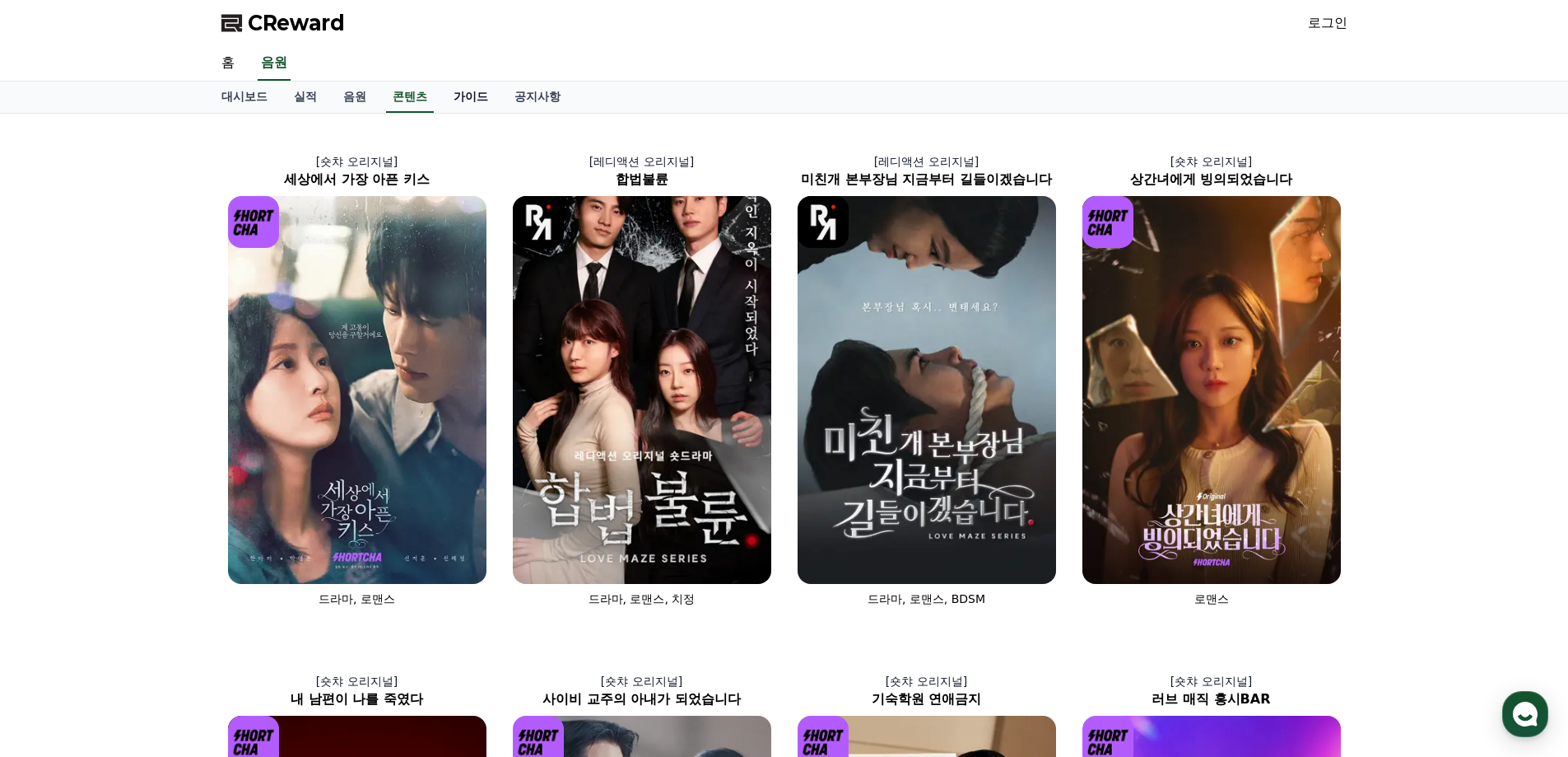
click at [473, 91] on link "가이드" at bounding box center [470, 98] width 61 height 31
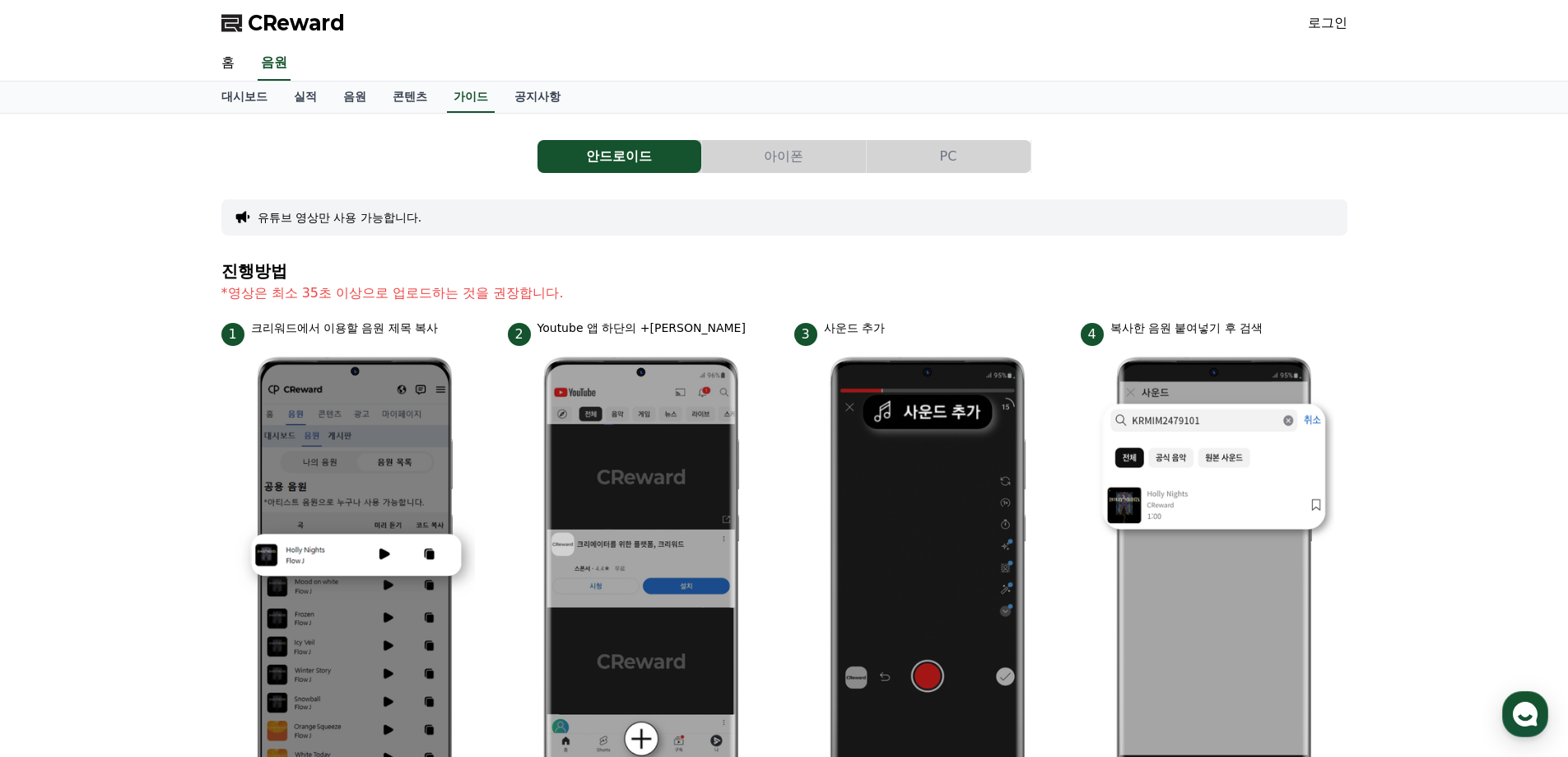
click at [313, 25] on span "CReward" at bounding box center [296, 23] width 98 height 27
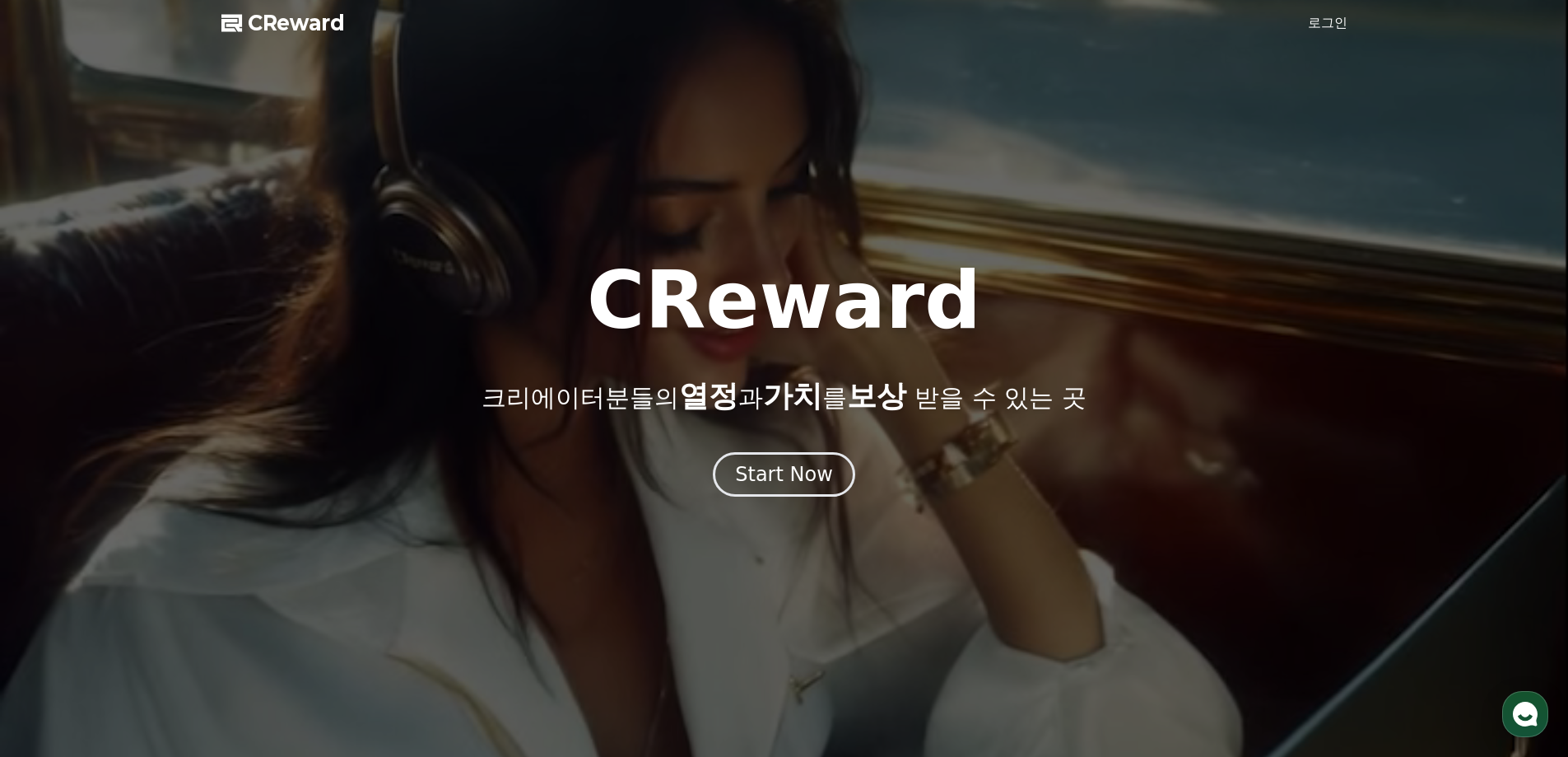
click at [1322, 27] on link "로그인" at bounding box center [1328, 22] width 40 height 19
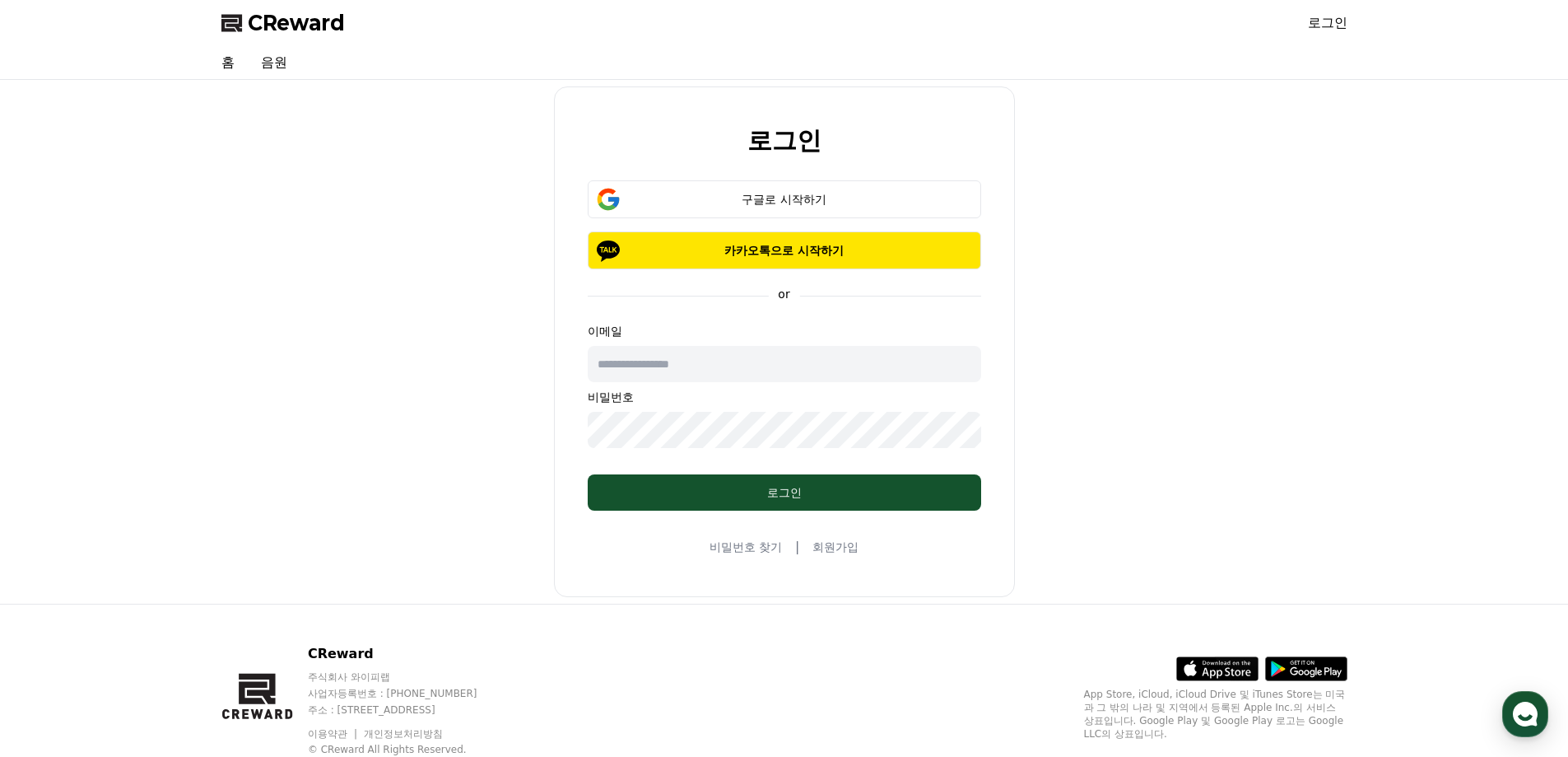
click at [739, 377] on input "text" at bounding box center [784, 364] width 393 height 36
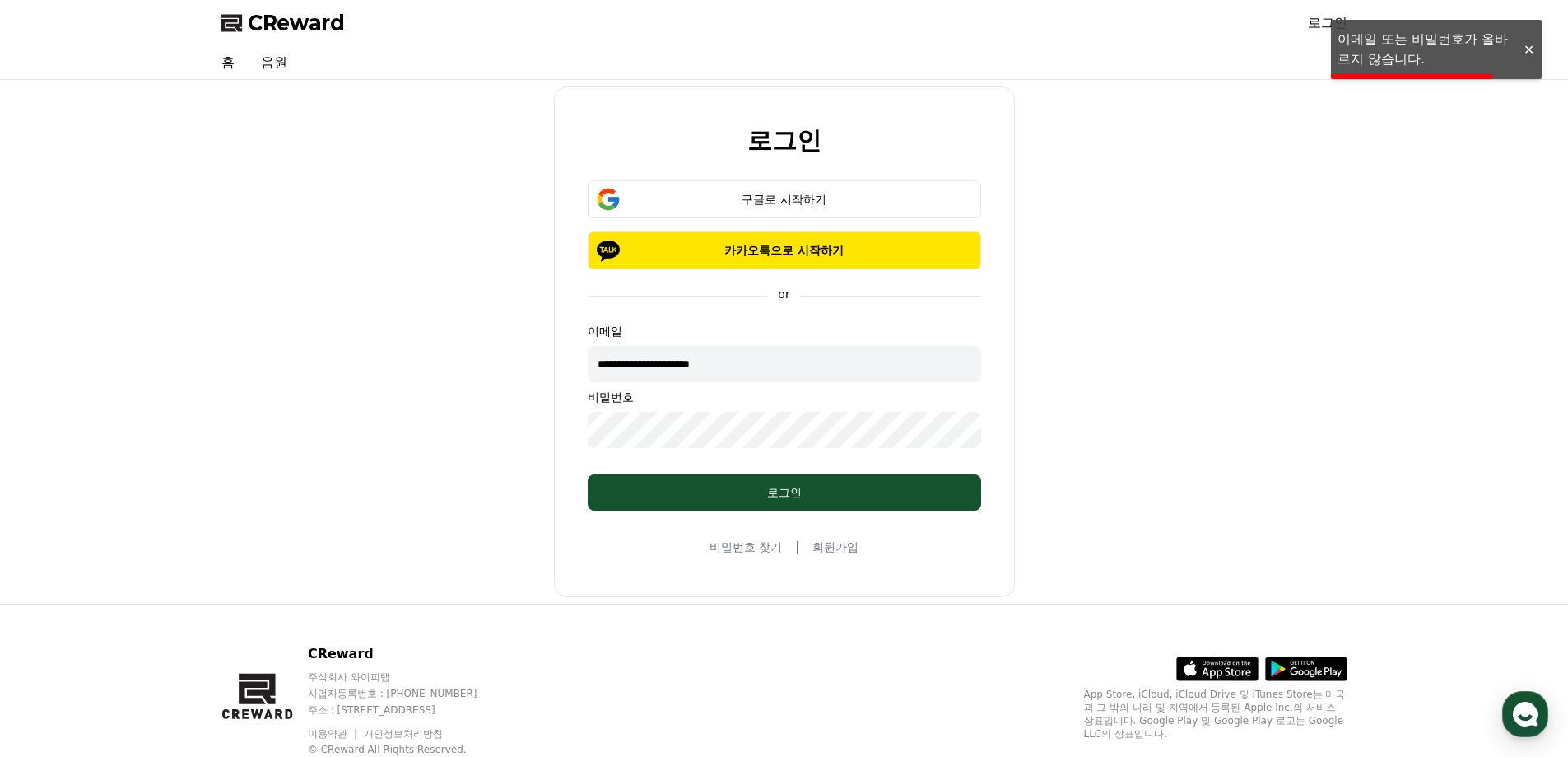
click at [354, 439] on div "**********" at bounding box center [784, 342] width 1139 height 510
click at [789, 478] on button "로그인" at bounding box center [784, 492] width 393 height 36
drag, startPoint x: 756, startPoint y: 369, endPoint x: 410, endPoint y: 371, distance: 346.0
click at [410, 371] on div "**********" at bounding box center [784, 342] width 1139 height 510
type input "**********"
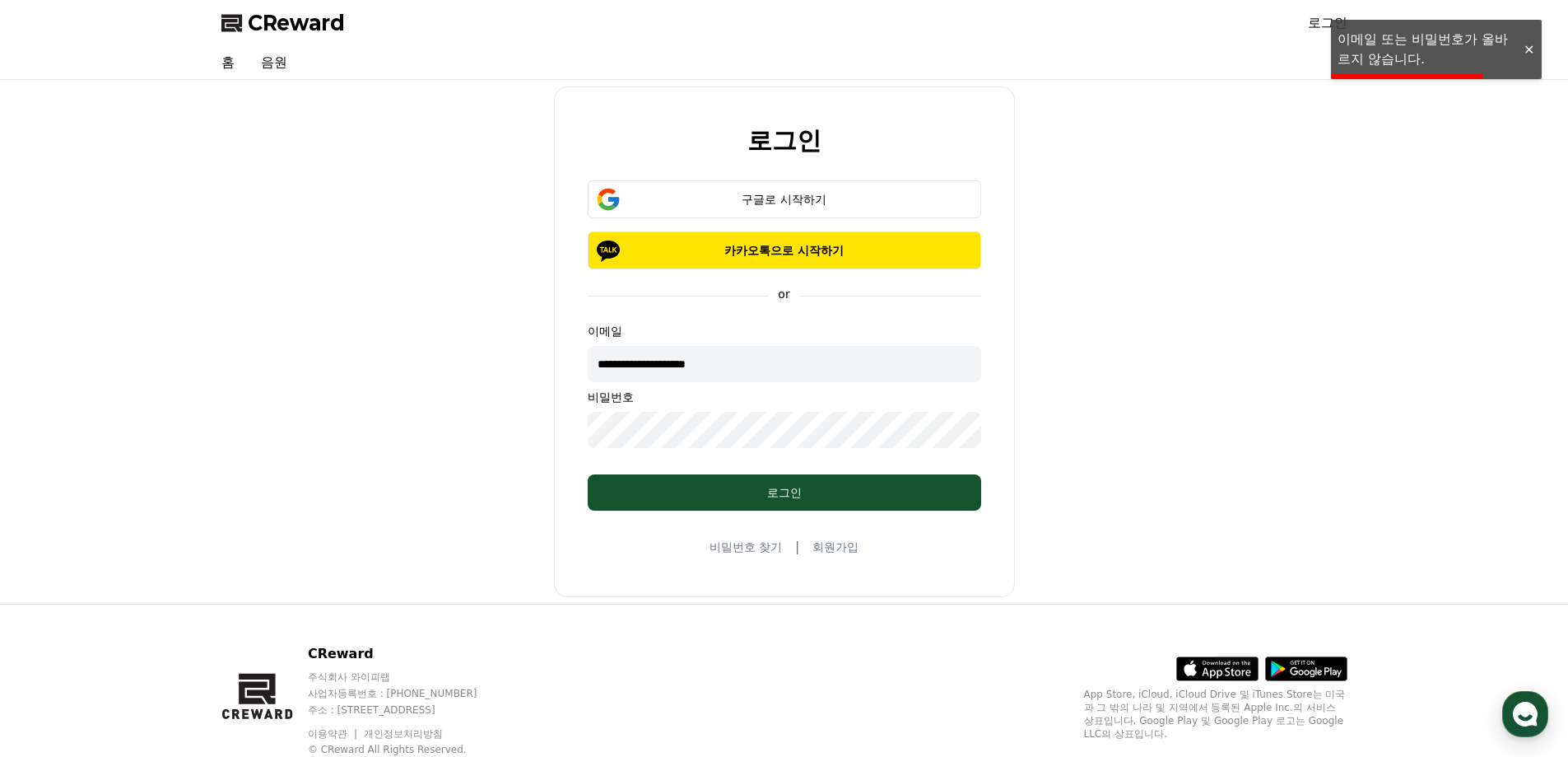
click at [372, 452] on div "**********" at bounding box center [784, 342] width 1139 height 510
click at [547, 459] on div "**********" at bounding box center [784, 342] width 1139 height 510
click at [232, 50] on link "홈" at bounding box center [227, 63] width 40 height 33
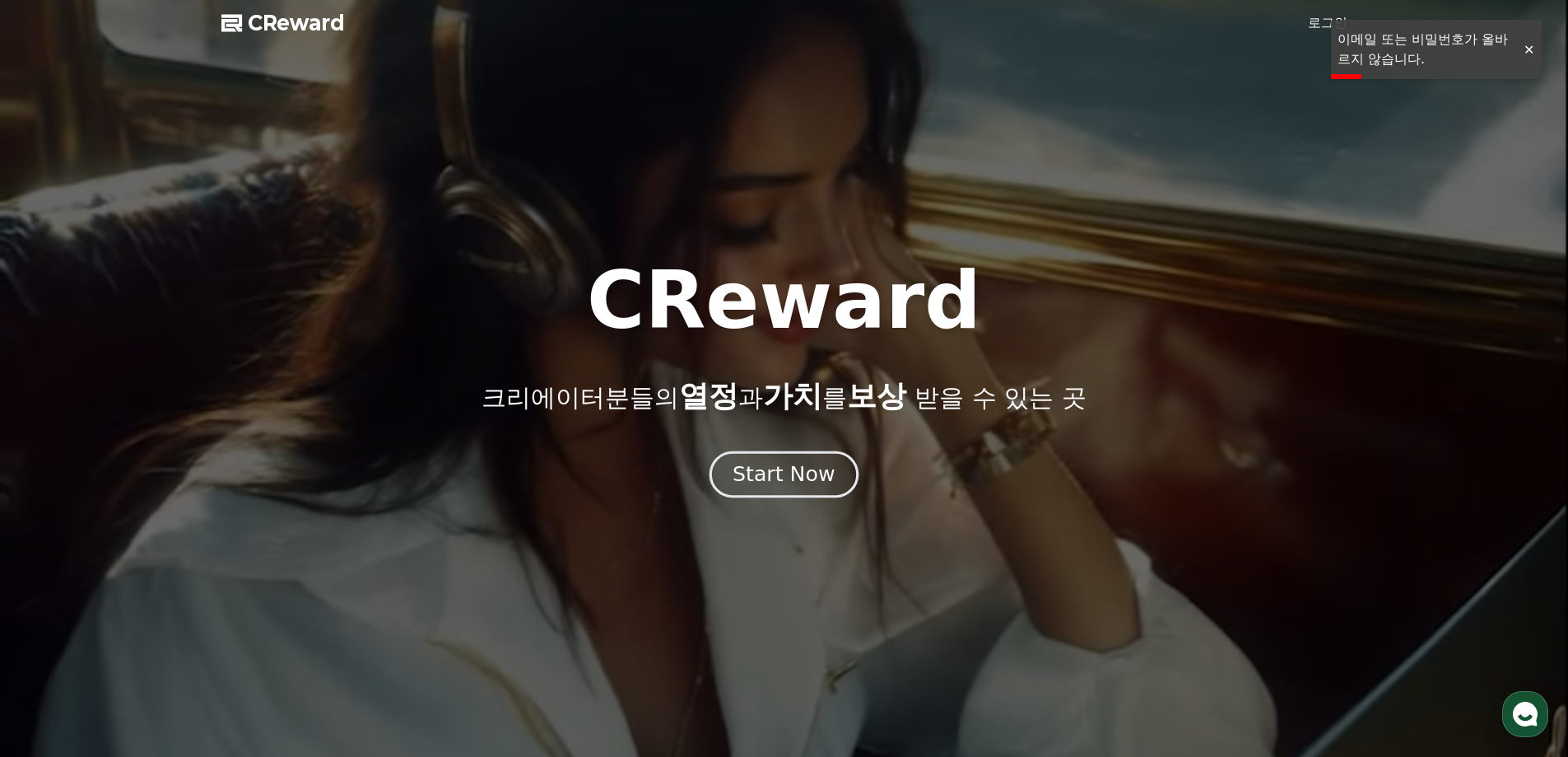
click at [806, 475] on div "Start Now" at bounding box center [784, 474] width 102 height 28
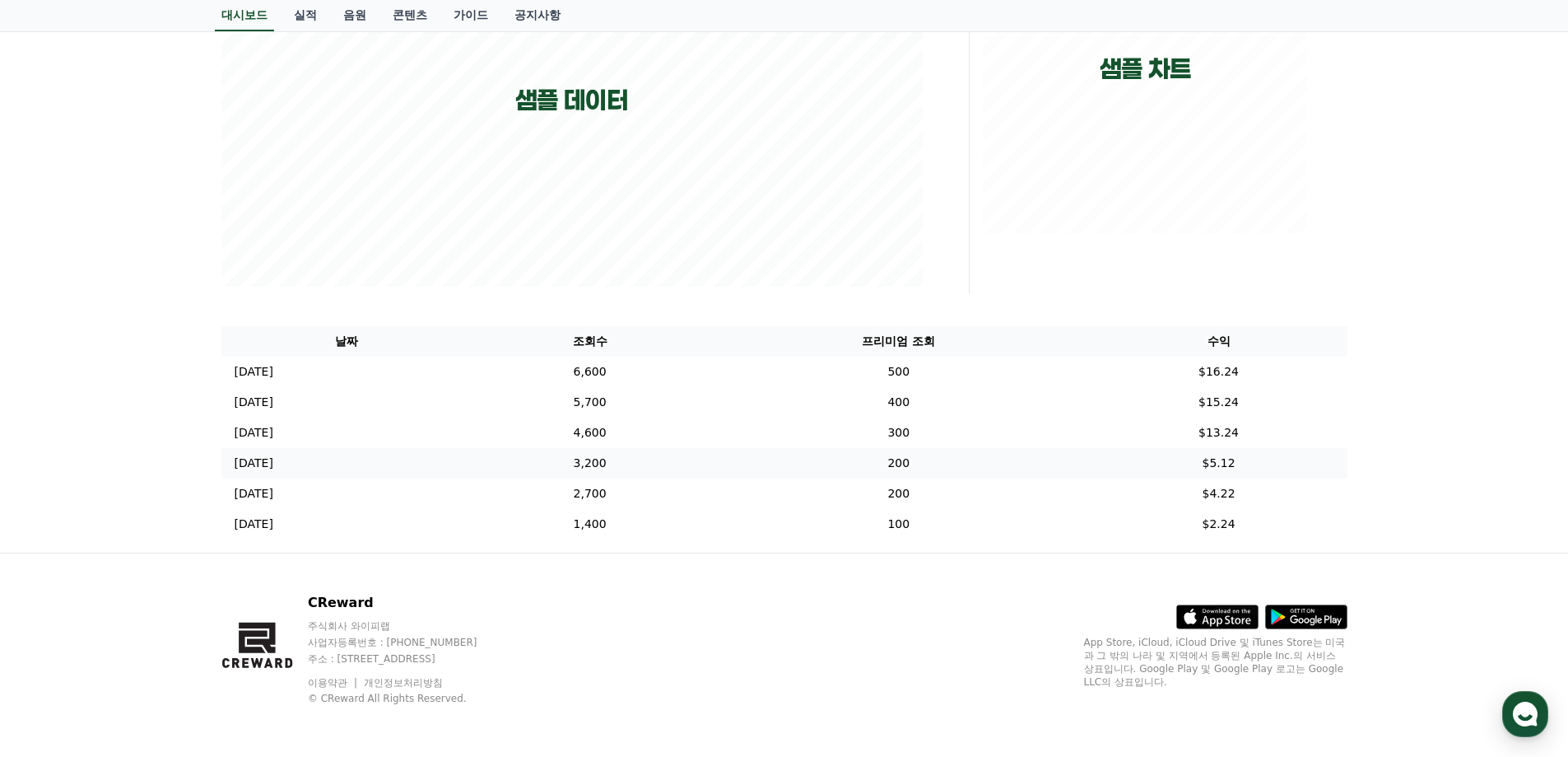
scroll to position [365, 0]
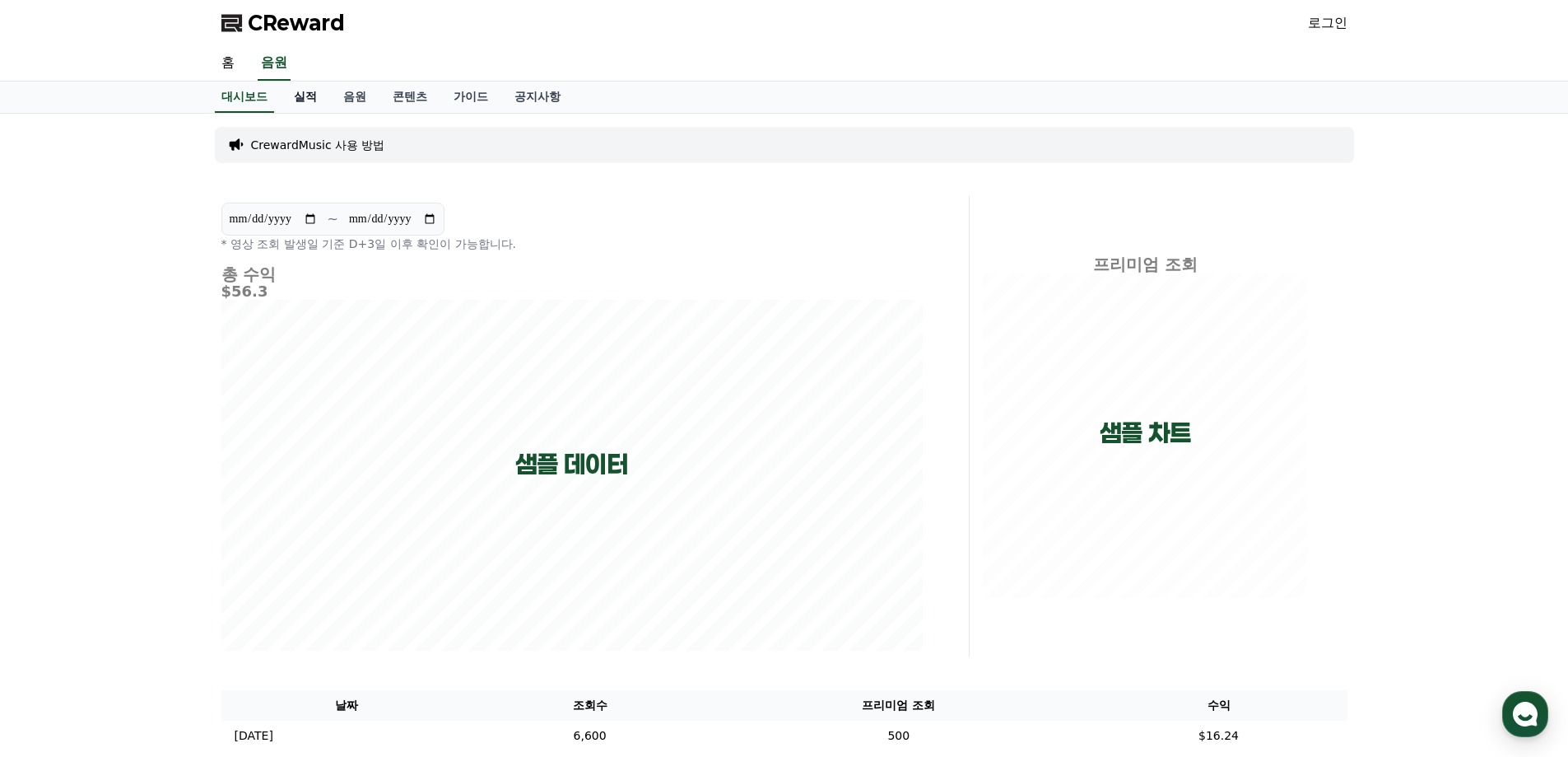
click at [317, 87] on link "실적" at bounding box center [306, 98] width 50 height 31
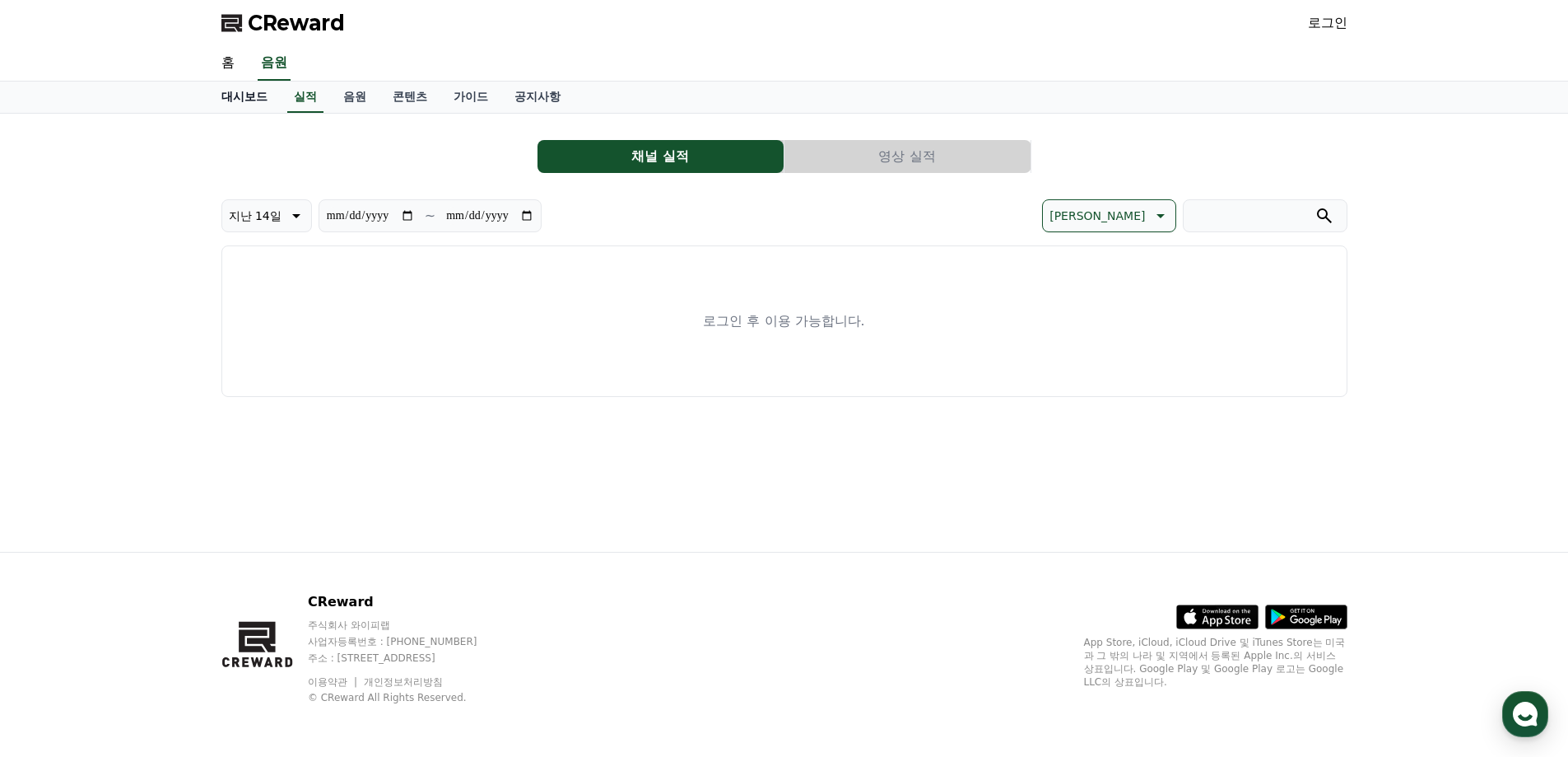
click at [219, 98] on link "대시보드" at bounding box center [244, 98] width 73 height 31
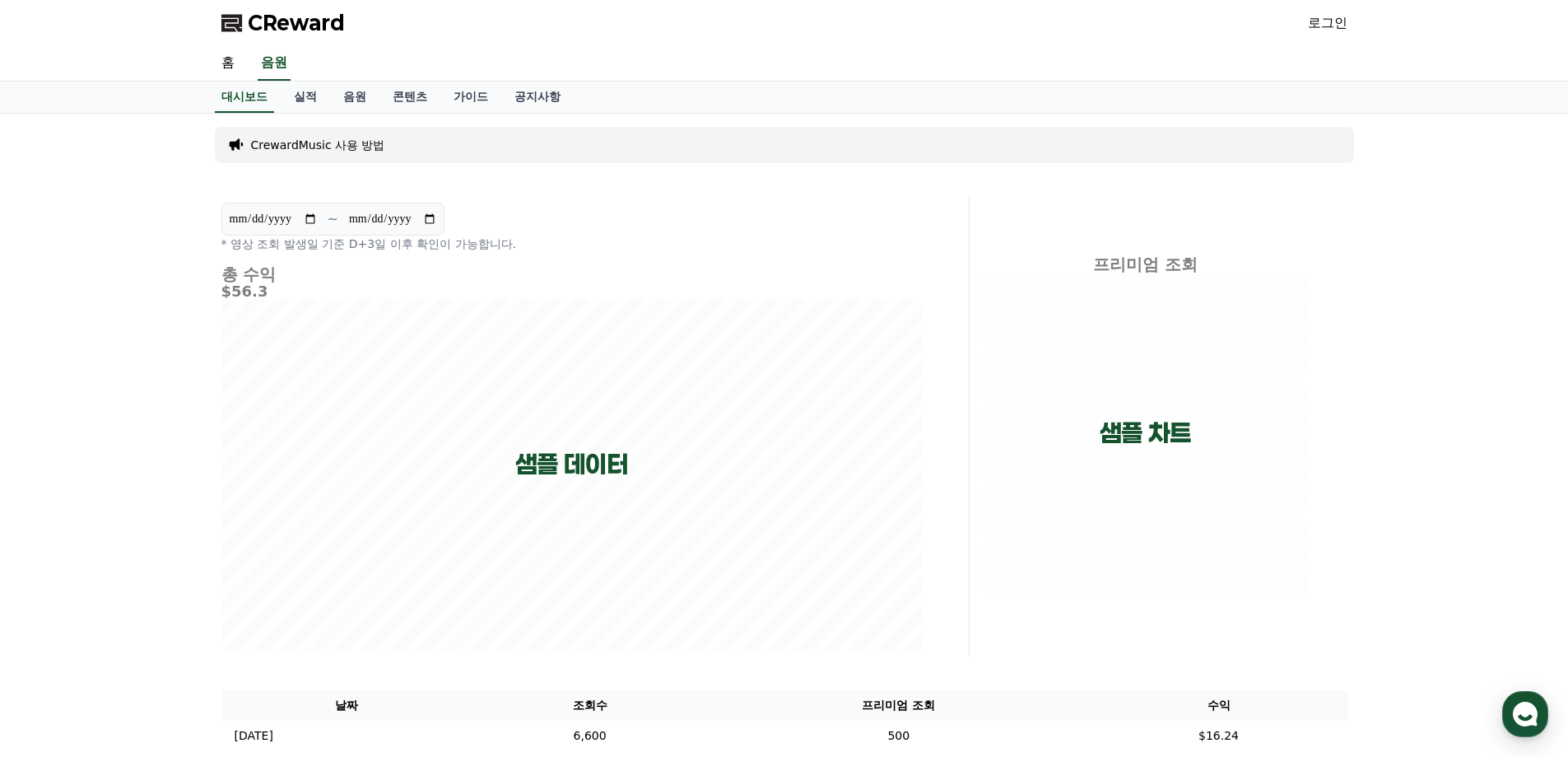
click at [1337, 28] on link "로그인" at bounding box center [1328, 22] width 40 height 19
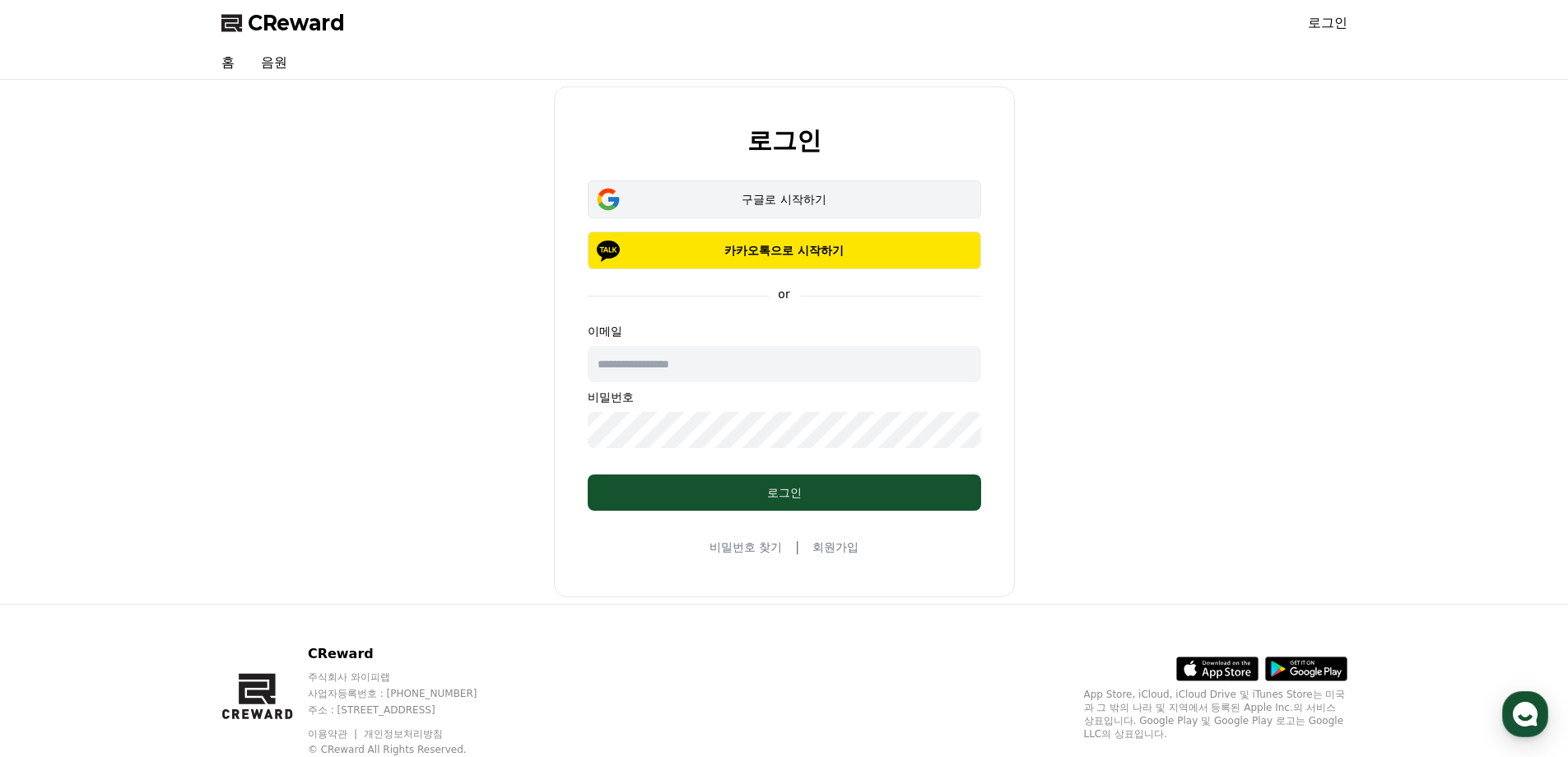
click at [712, 186] on button "구글로 시작하기" at bounding box center [784, 199] width 393 height 38
click at [708, 369] on input "text" at bounding box center [784, 364] width 393 height 36
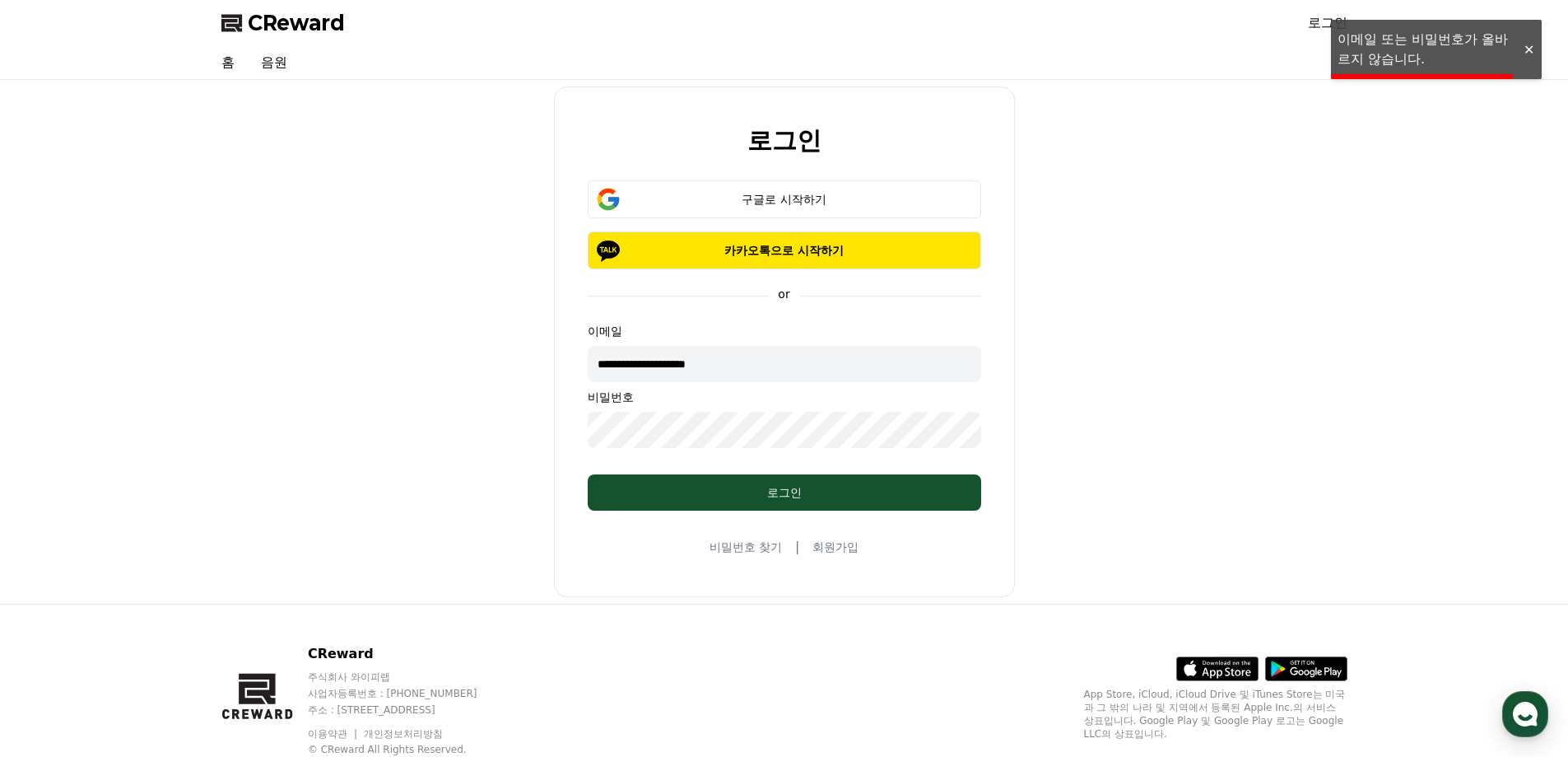
click at [773, 370] on input "**********" at bounding box center [784, 364] width 393 height 36
type input "**********"
click at [439, 410] on div "**********" at bounding box center [784, 342] width 1139 height 510
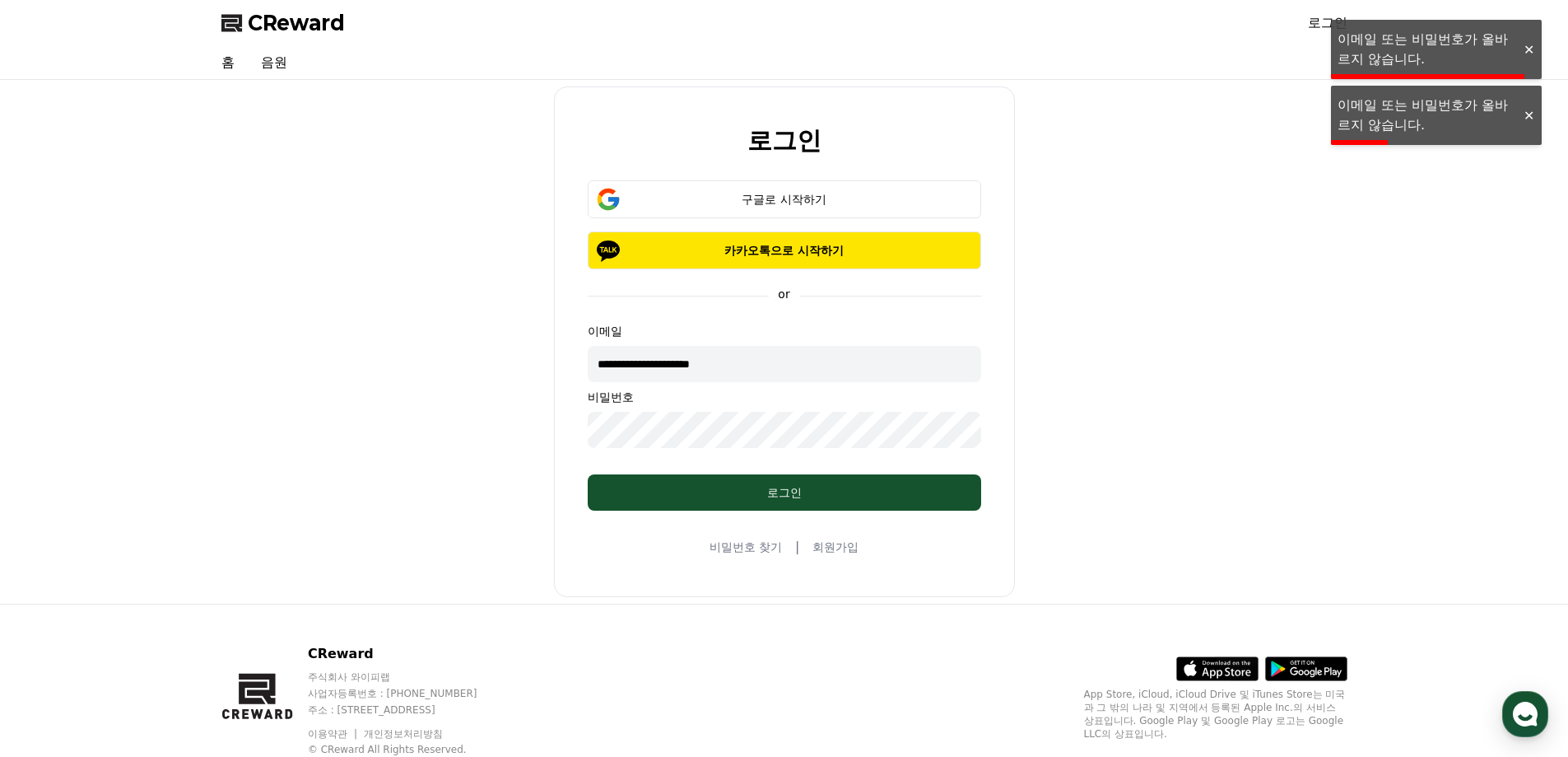
click at [447, 418] on div "**********" at bounding box center [784, 342] width 1139 height 510
click at [738, 549] on link "비밀번호 찾기" at bounding box center [746, 547] width 73 height 17
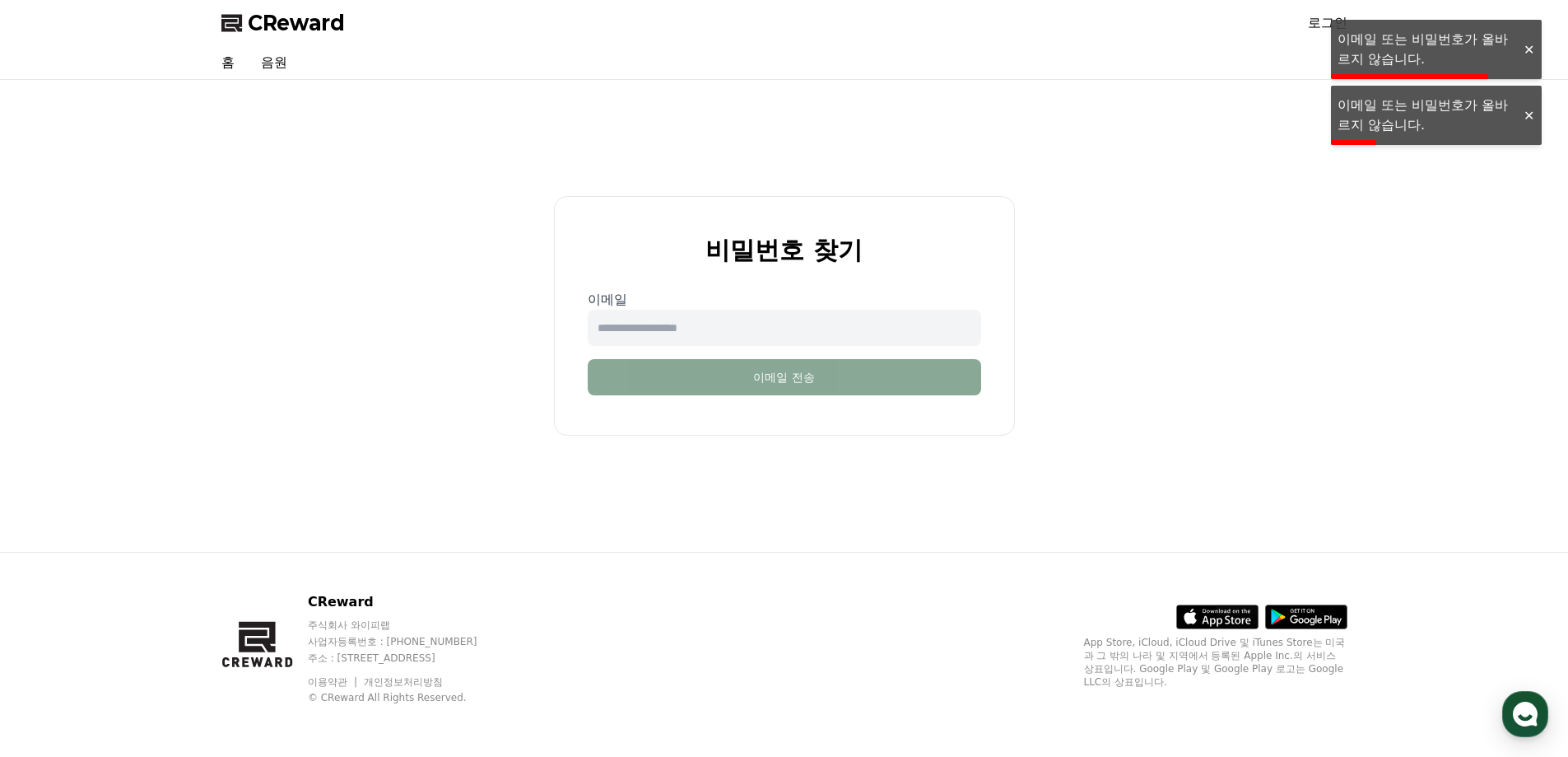
click at [703, 318] on input "email" at bounding box center [784, 327] width 393 height 36
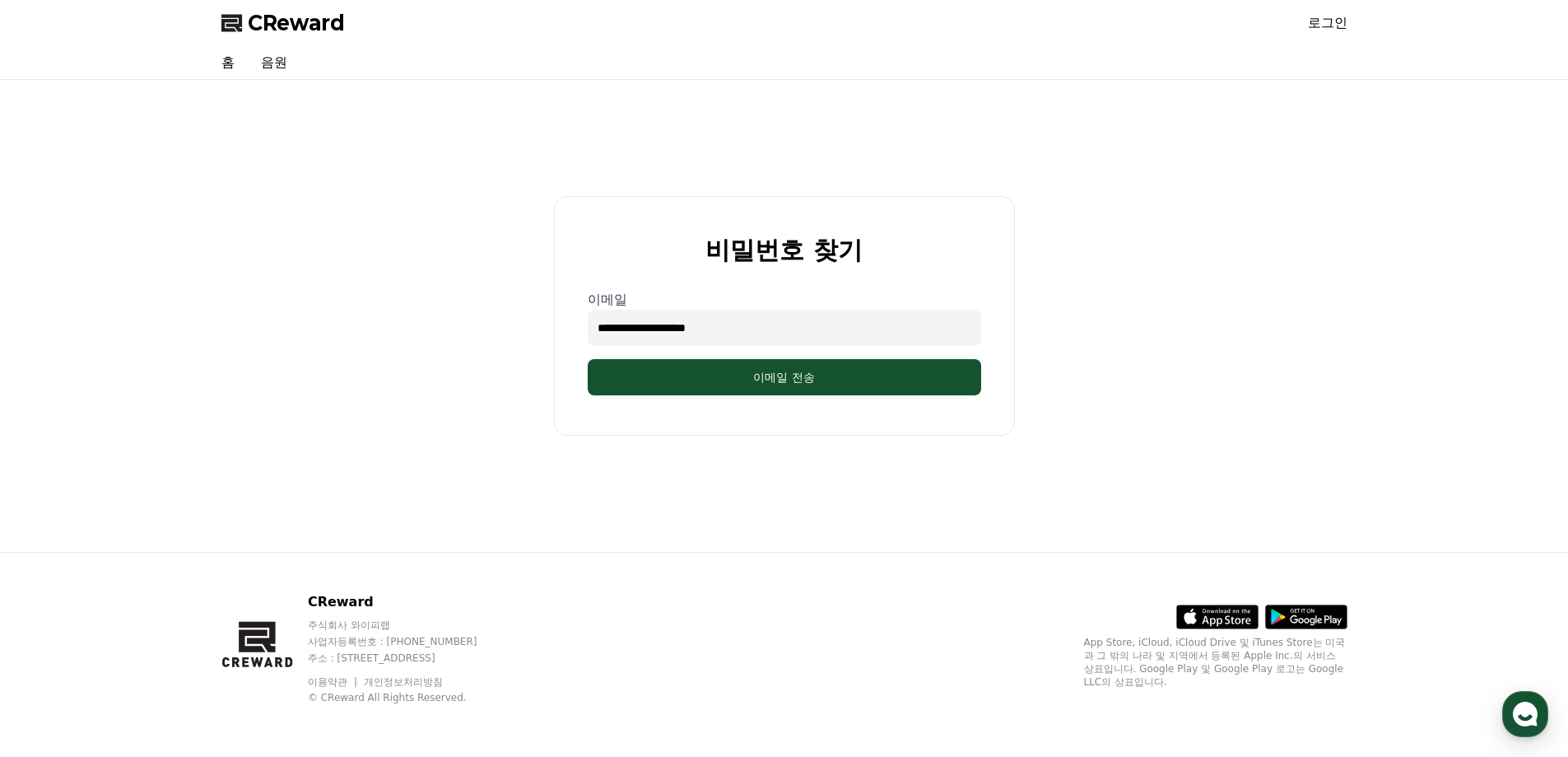
type input "**********"
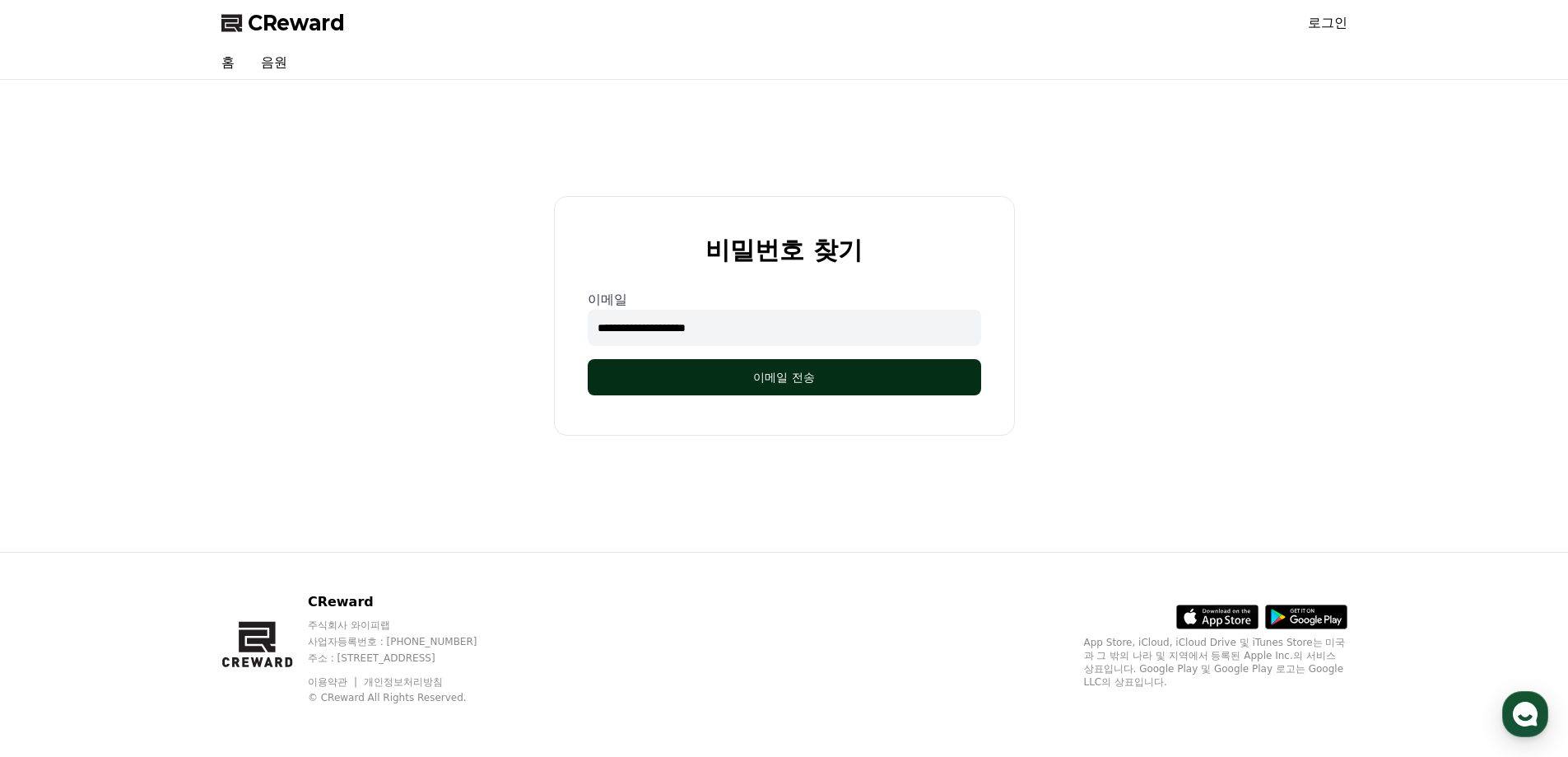
click at [760, 380] on button "이메일 전송" at bounding box center [784, 377] width 393 height 36
